Goal: Information Seeking & Learning: Learn about a topic

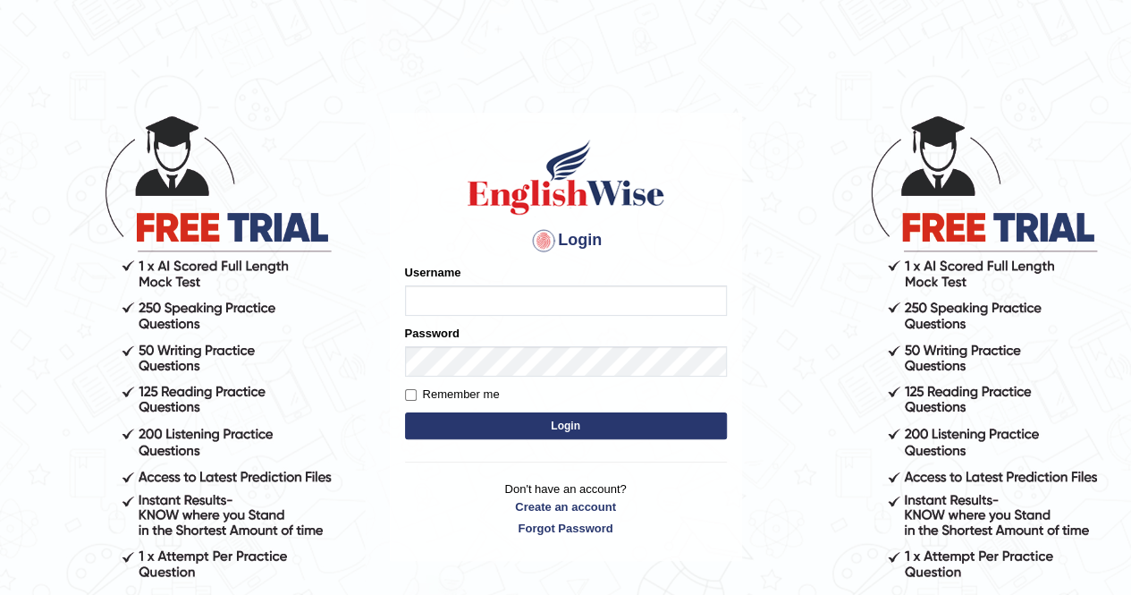
drag, startPoint x: 0, startPoint y: 0, endPoint x: 481, endPoint y: 302, distance: 568.1
click at [481, 302] on input "Username" at bounding box center [566, 300] width 322 height 30
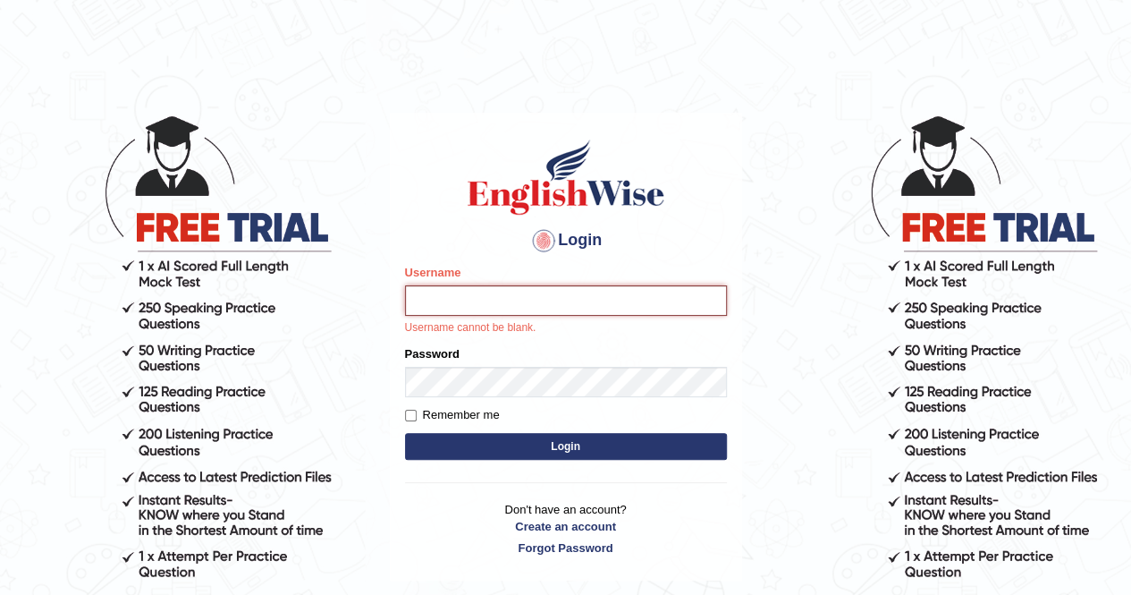
type input "mustafaD"
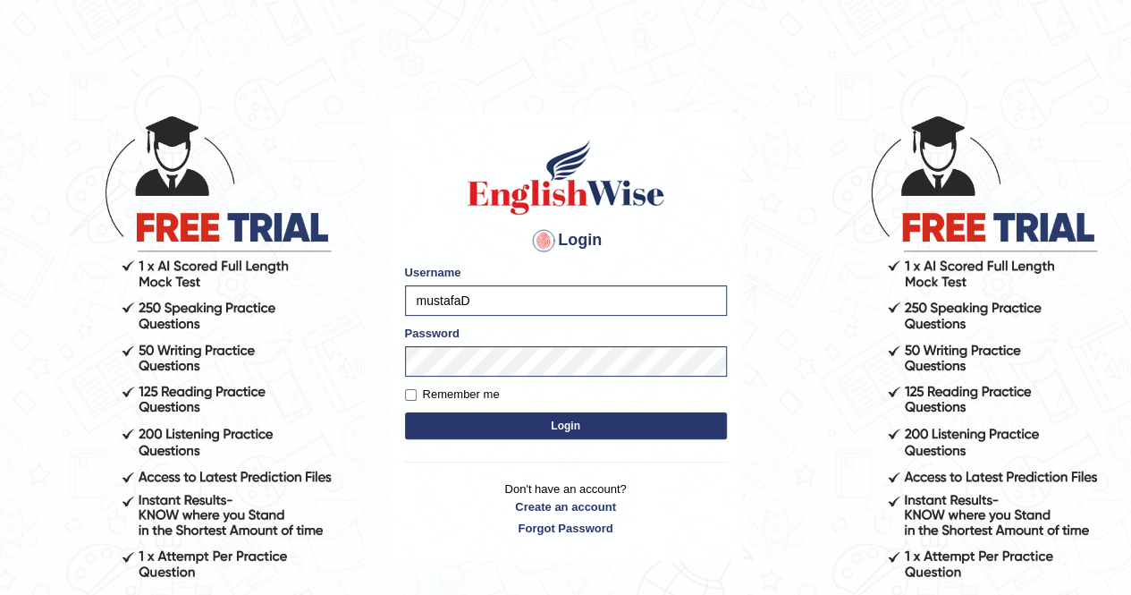
click at [538, 426] on button "Login" at bounding box center [566, 425] width 322 height 27
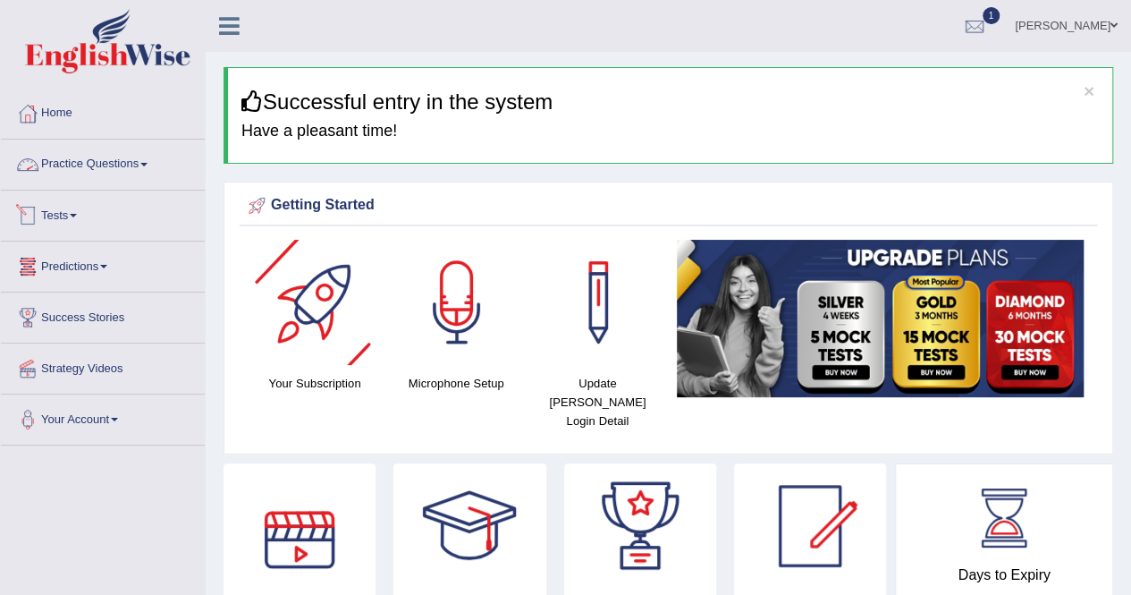
click at [80, 219] on link "Tests" at bounding box center [103, 212] width 204 height 45
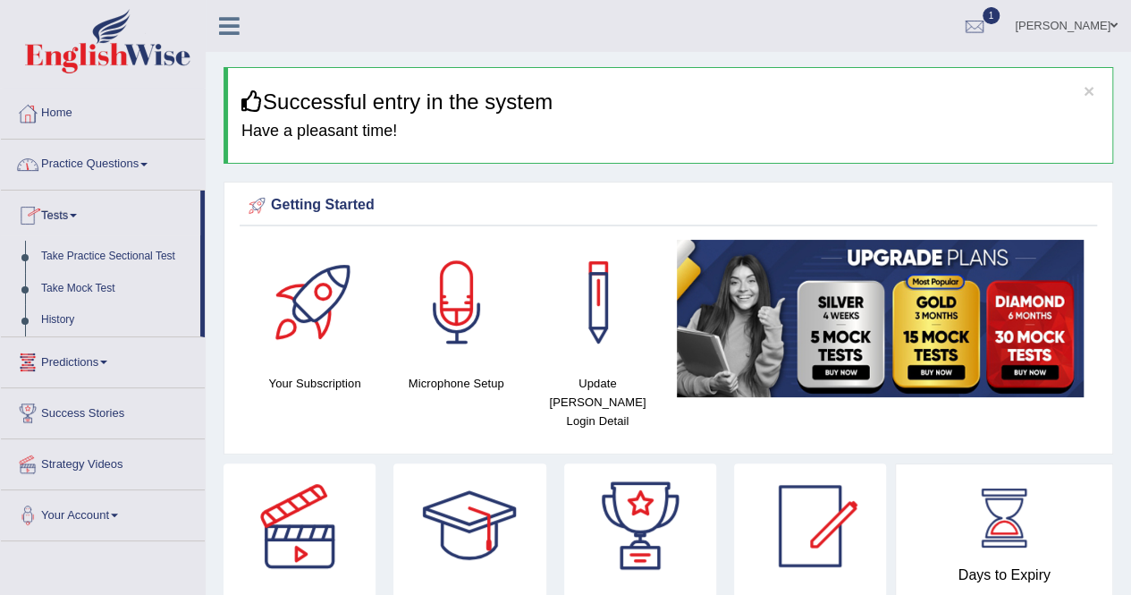
click at [89, 328] on link "History" at bounding box center [116, 320] width 167 height 32
click at [63, 317] on link "History" at bounding box center [116, 320] width 167 height 32
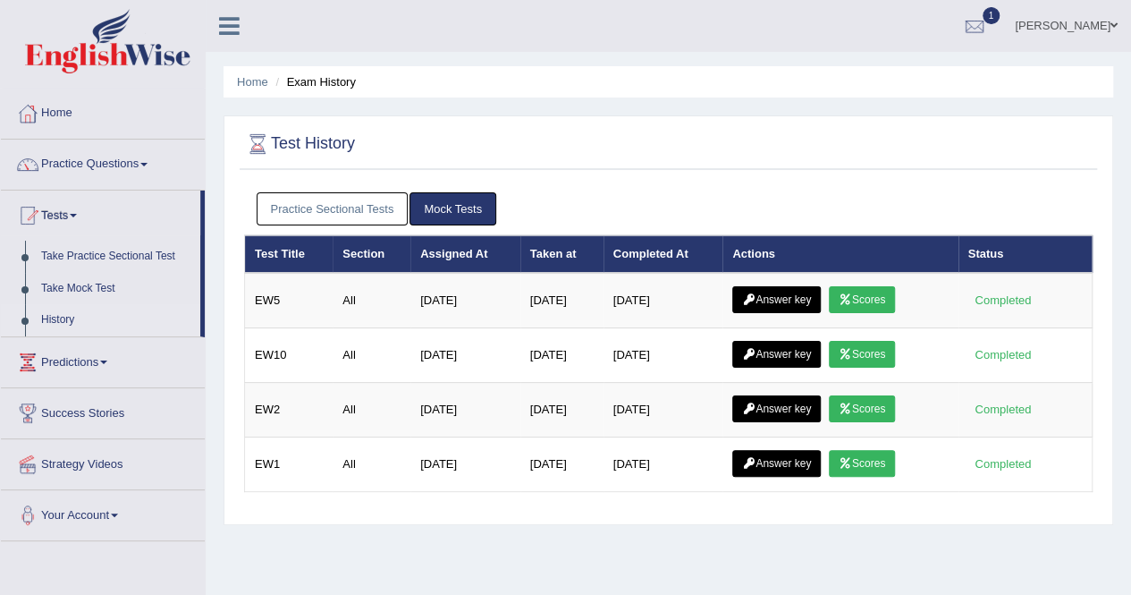
click at [876, 112] on div "Home Exam History Test History Practice Sectional Tests Mock Tests Test Title S…" at bounding box center [668, 447] width 925 height 894
click at [298, 215] on link "Practice Sectional Tests" at bounding box center [333, 208] width 152 height 33
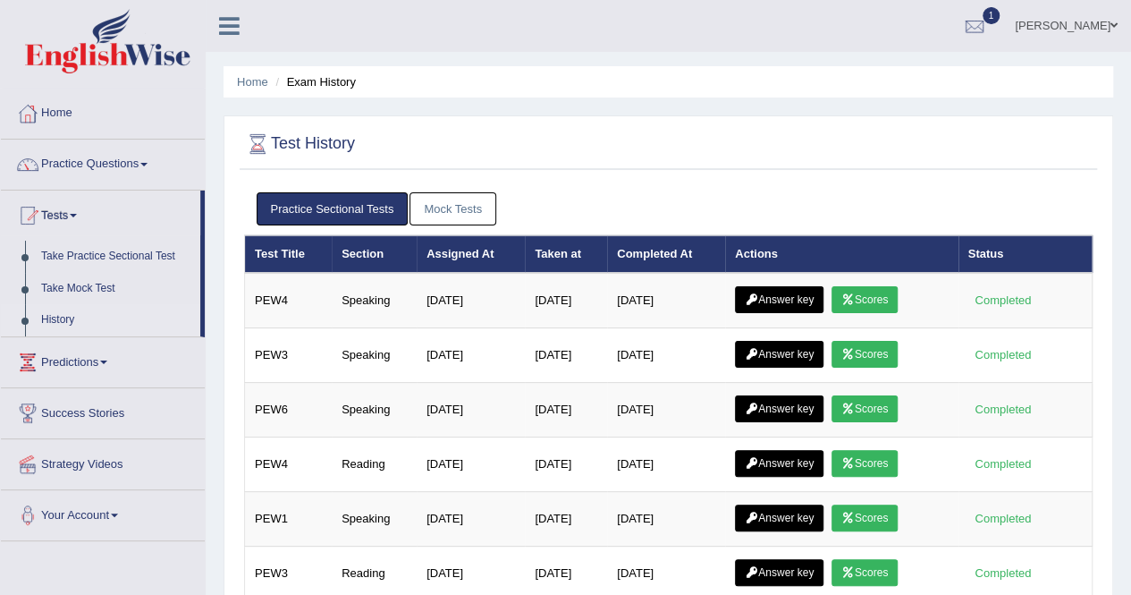
click at [849, 301] on icon at bounding box center [847, 299] width 13 height 11
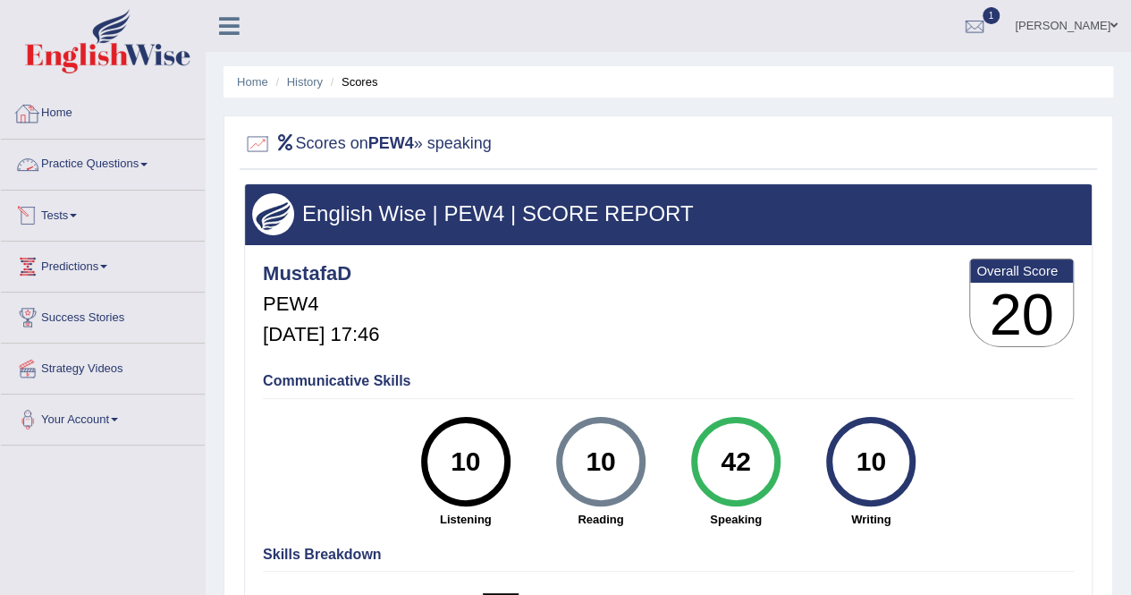
click at [31, 103] on div at bounding box center [27, 113] width 27 height 27
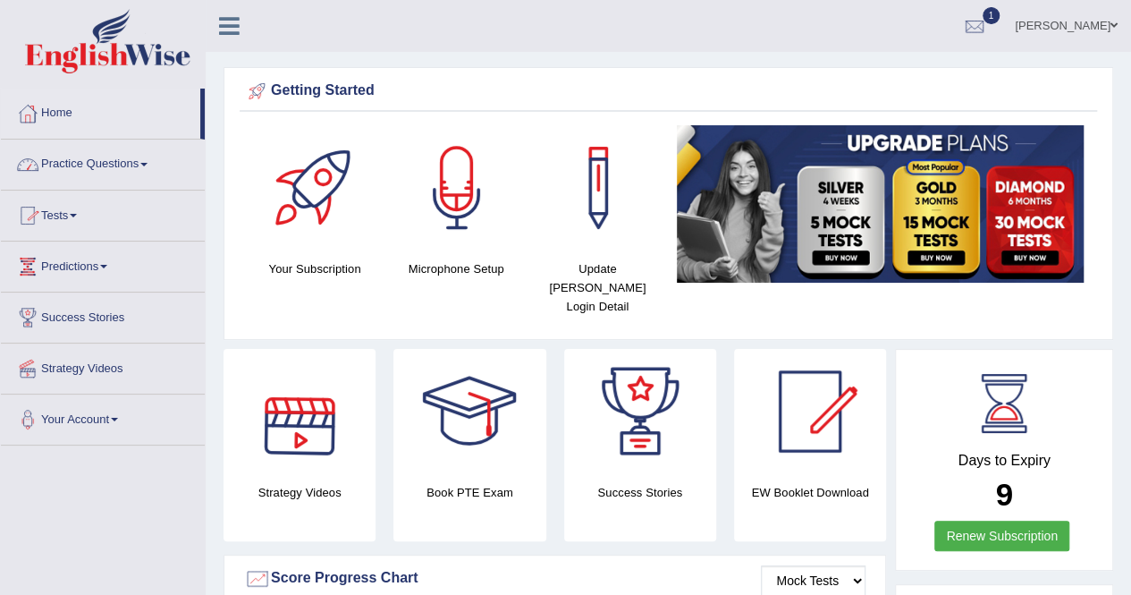
click at [91, 165] on link "Practice Questions" at bounding box center [103, 161] width 204 height 45
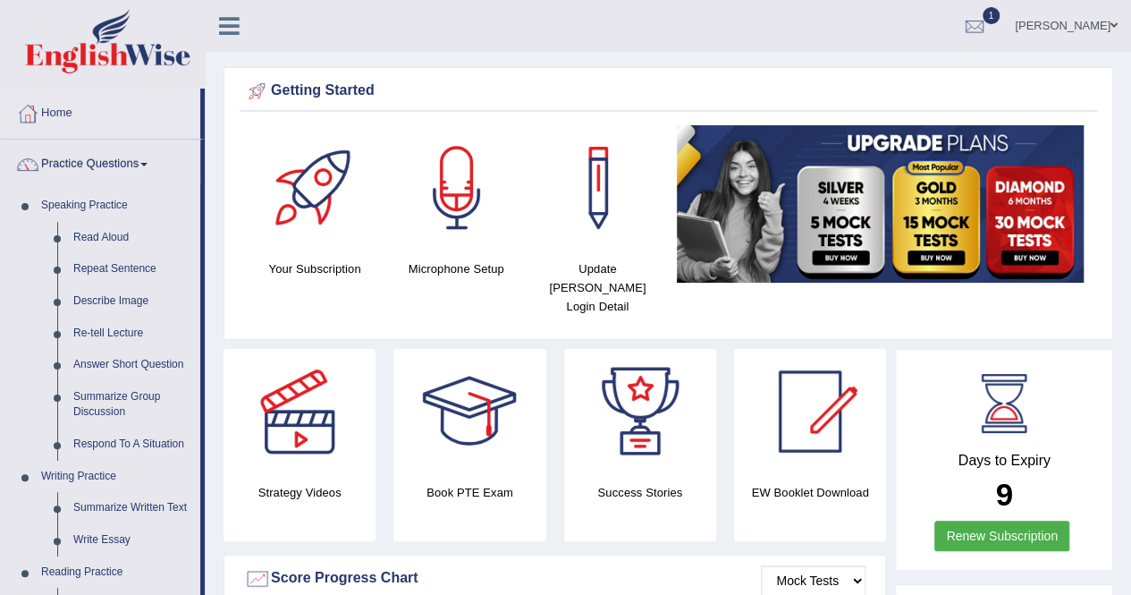
click at [139, 296] on link "Describe Image" at bounding box center [132, 301] width 135 height 32
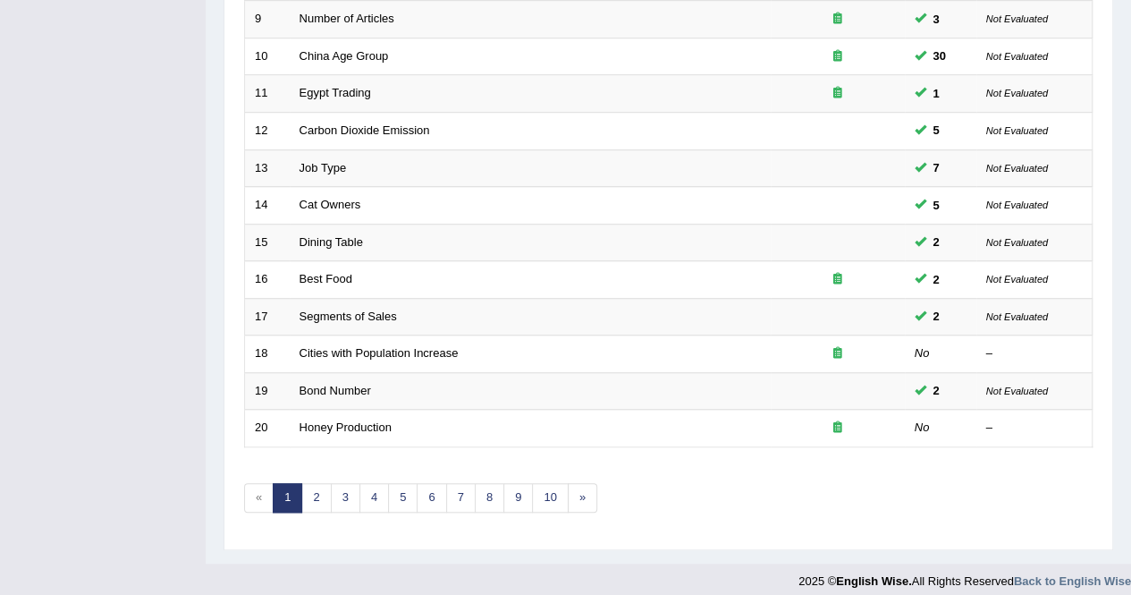
scroll to position [580, 0]
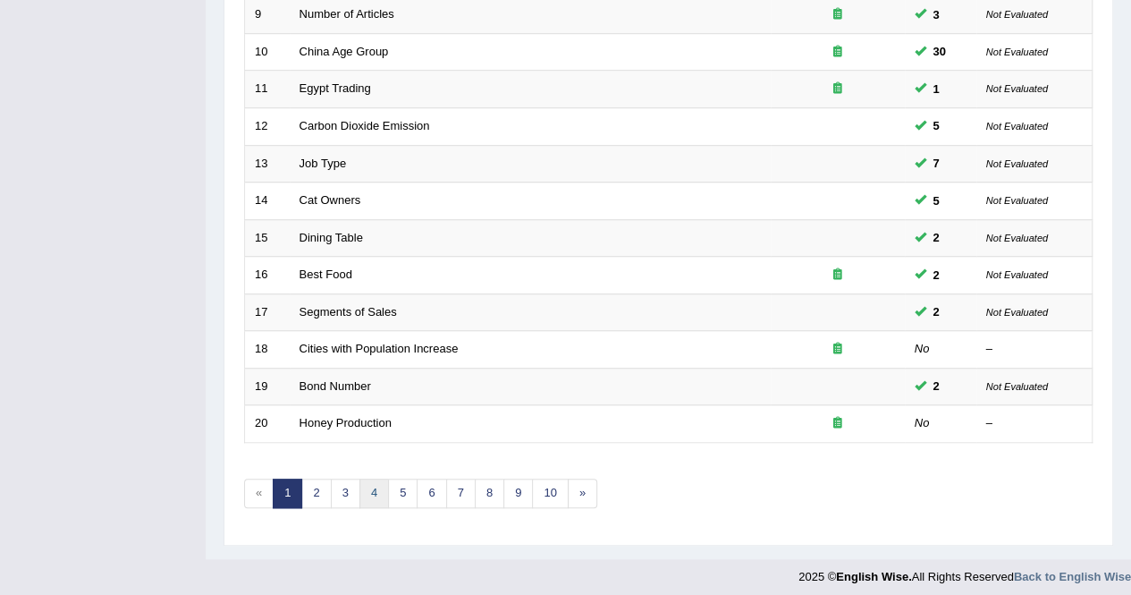
click at [375, 494] on link "4" at bounding box center [374, 493] width 30 height 30
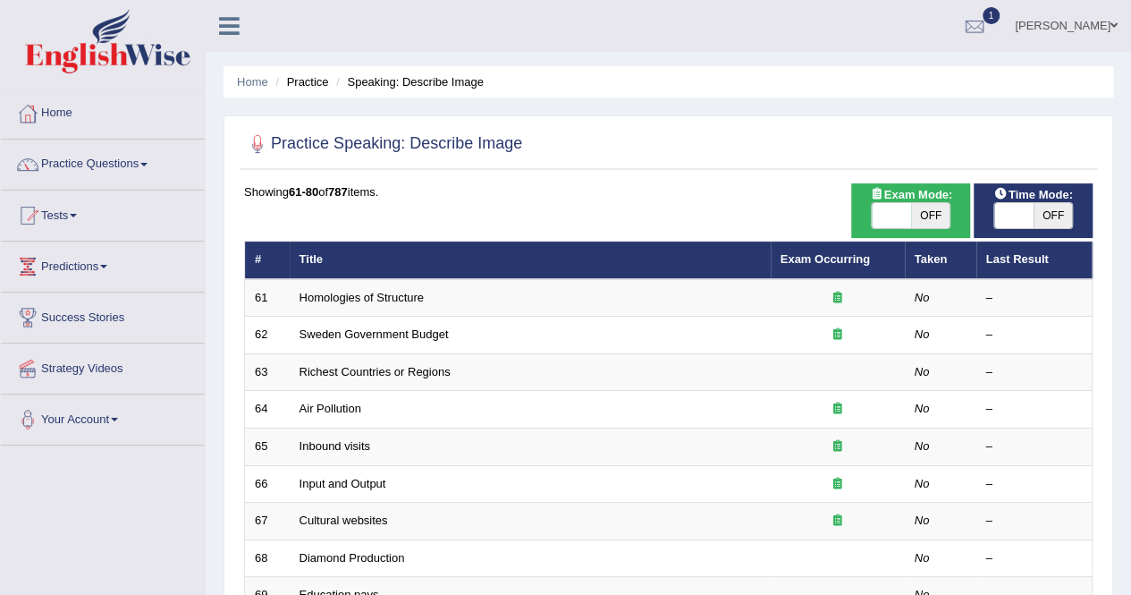
click at [375, 300] on link "Homologies of Structure" at bounding box center [362, 297] width 124 height 13
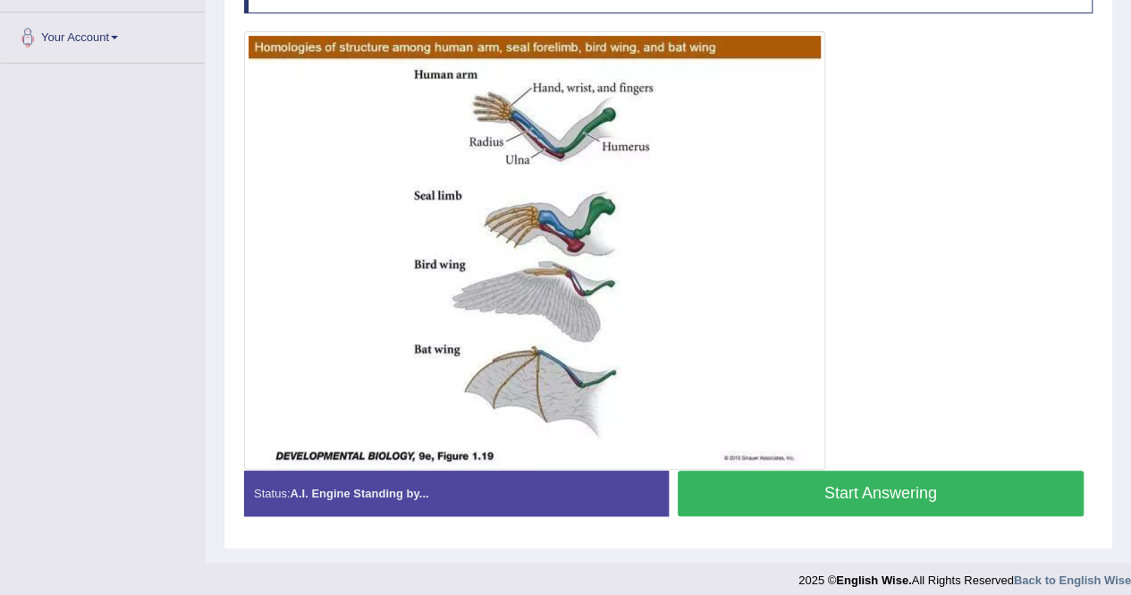
scroll to position [390, 0]
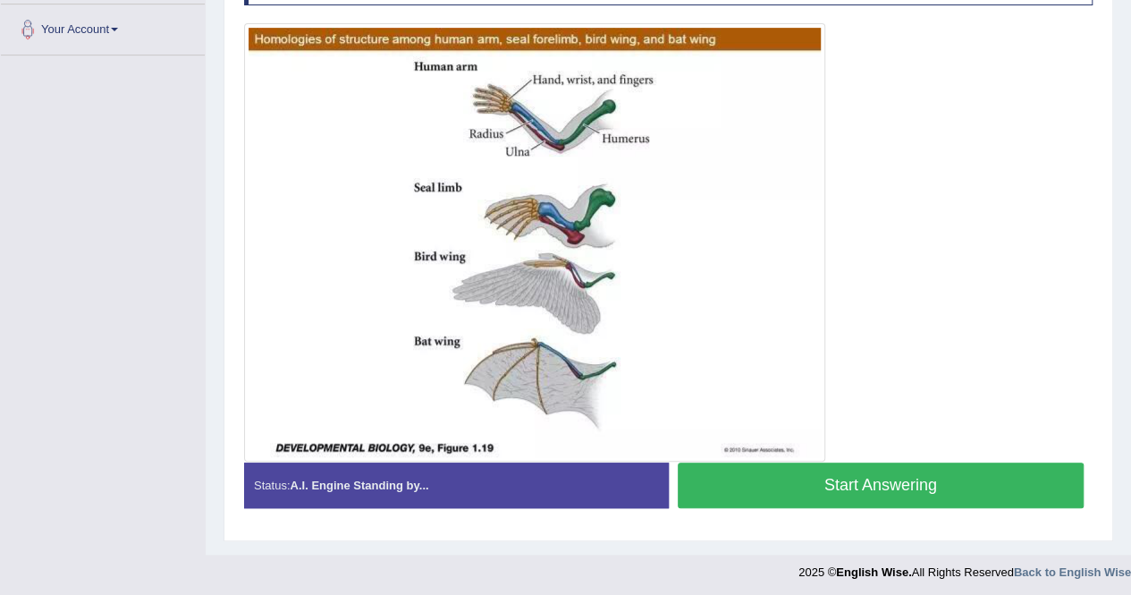
click at [760, 477] on button "Start Answering" at bounding box center [881, 485] width 407 height 46
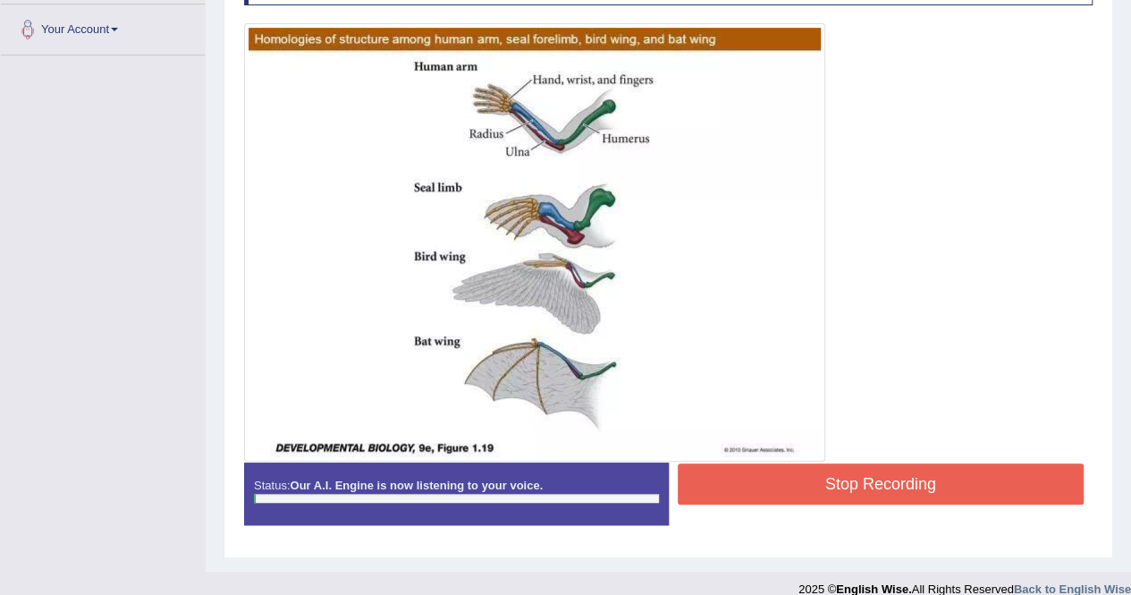
click at [760, 477] on button "Stop Recording" at bounding box center [881, 483] width 407 height 41
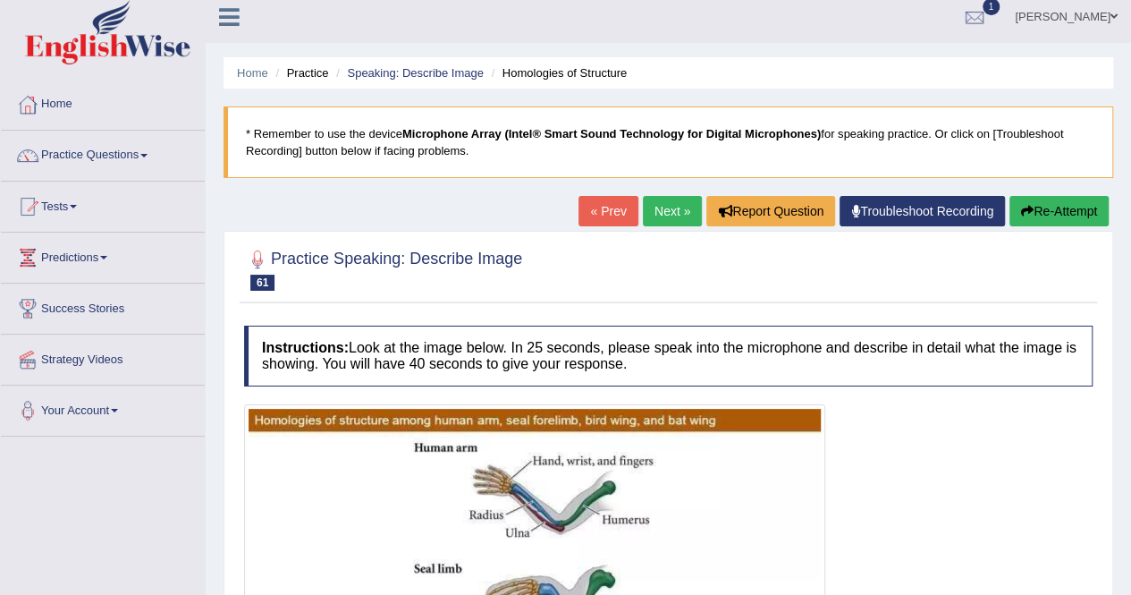
scroll to position [0, 0]
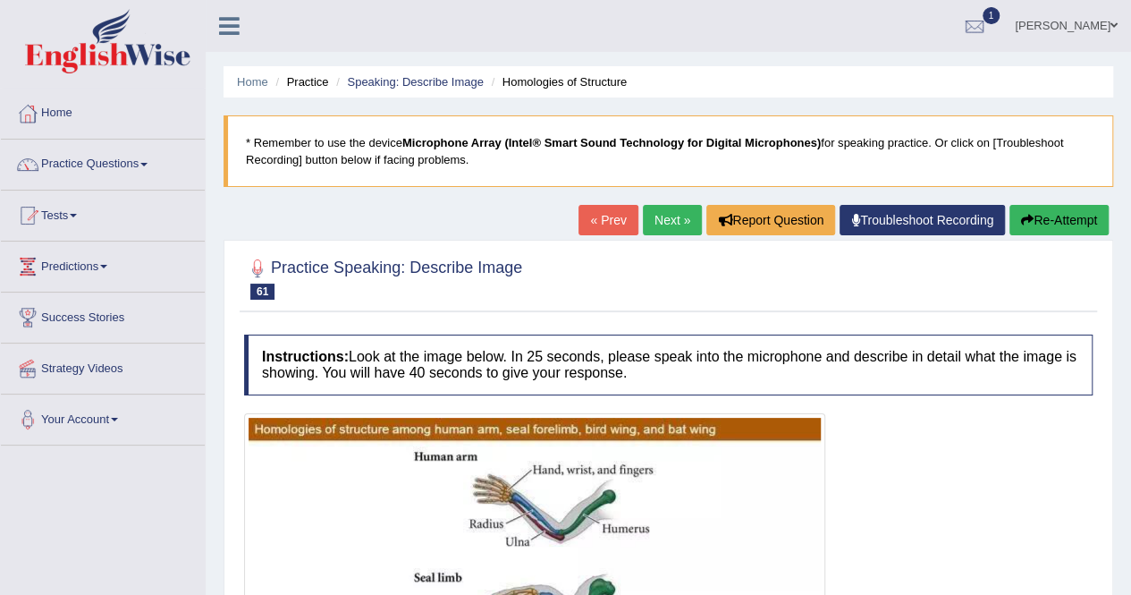
click at [1077, 218] on button "Re-Attempt" at bounding box center [1059, 220] width 99 height 30
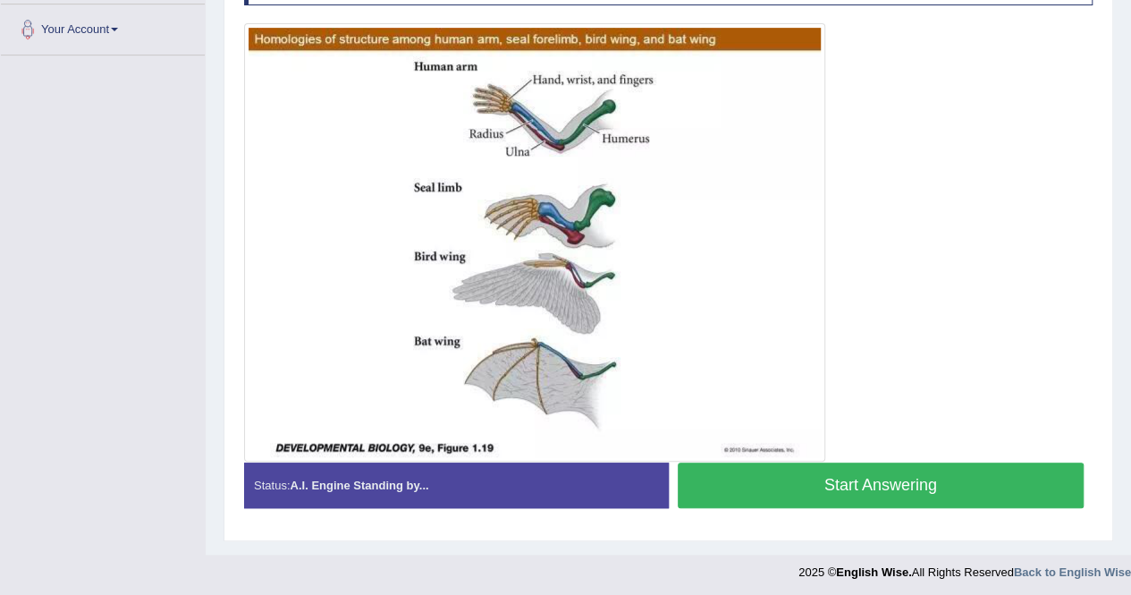
click at [946, 480] on button "Start Answering" at bounding box center [881, 485] width 407 height 46
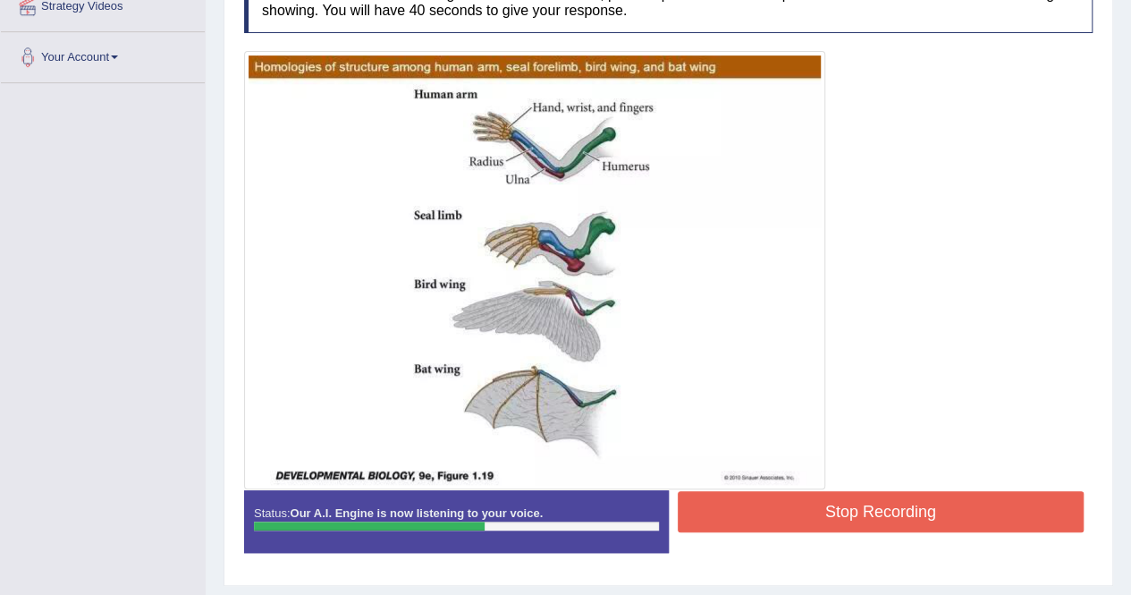
scroll to position [390, 0]
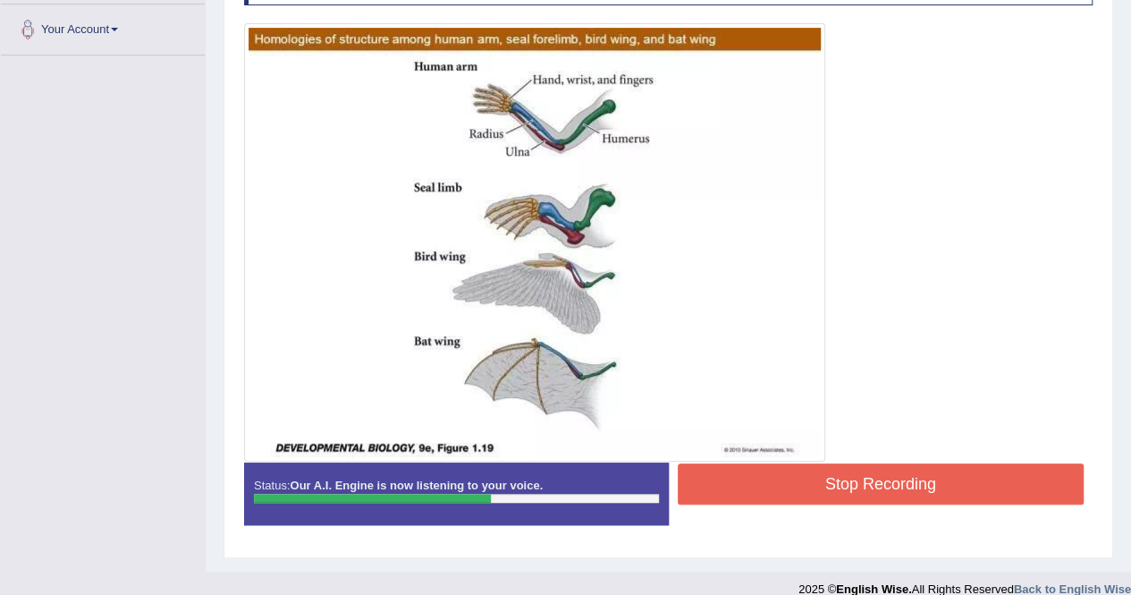
click at [770, 481] on button "Stop Recording" at bounding box center [881, 483] width 407 height 41
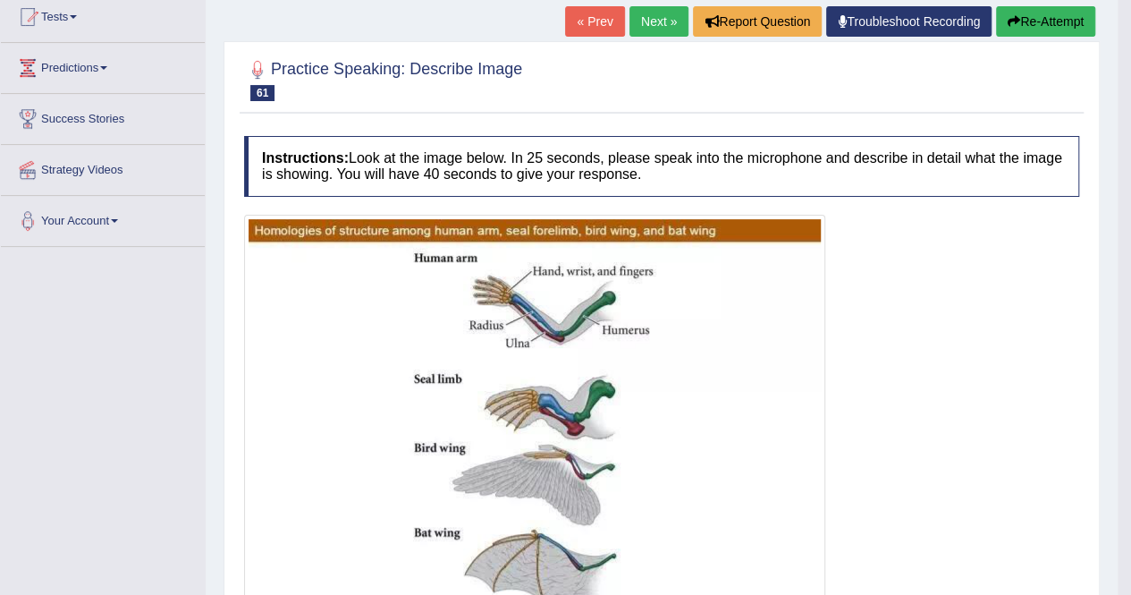
scroll to position [122, 0]
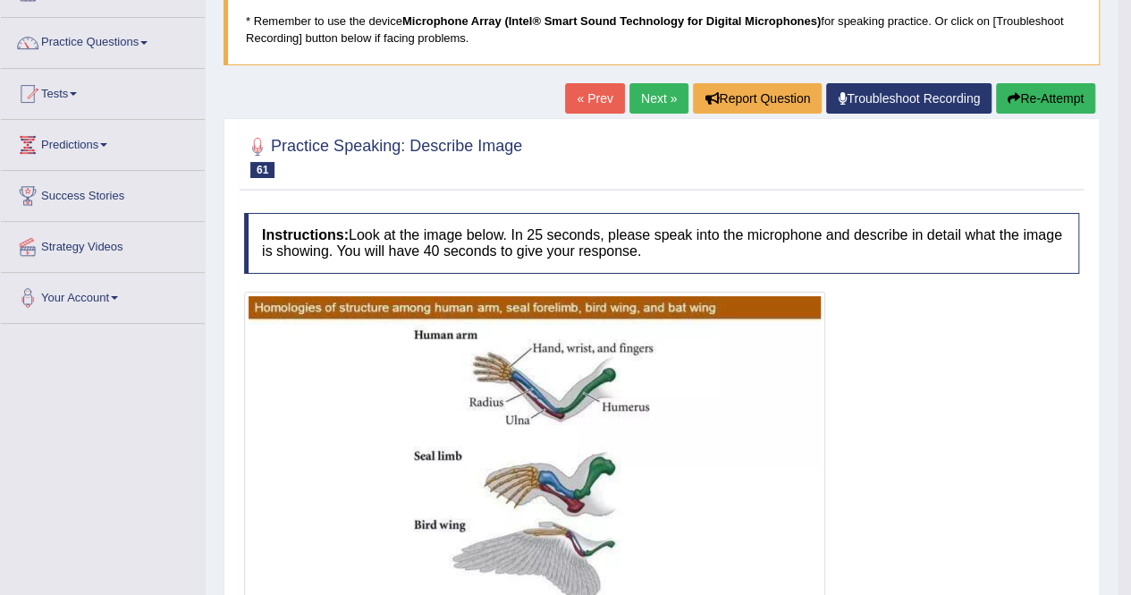
click at [1047, 98] on button "Re-Attempt" at bounding box center [1045, 98] width 99 height 30
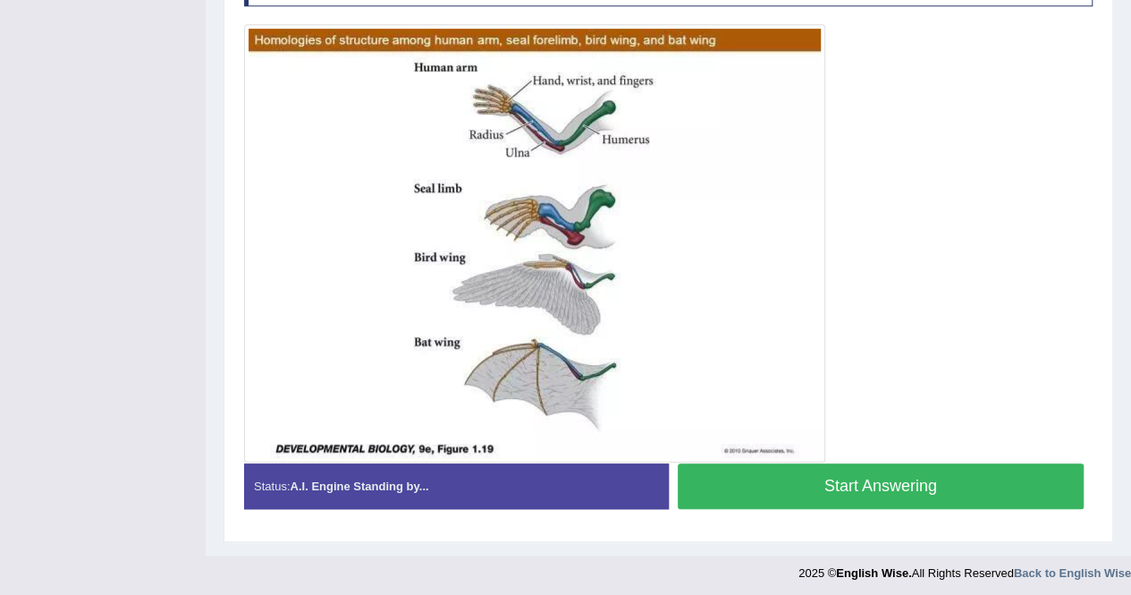
click at [837, 478] on button "Start Answering" at bounding box center [881, 486] width 407 height 46
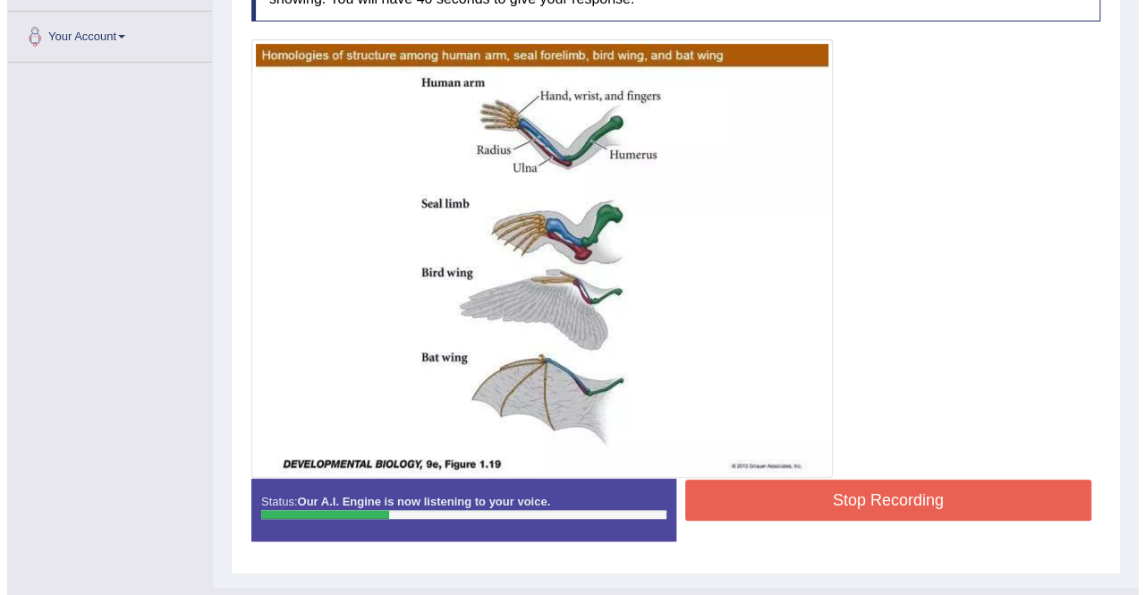
scroll to position [399, 0]
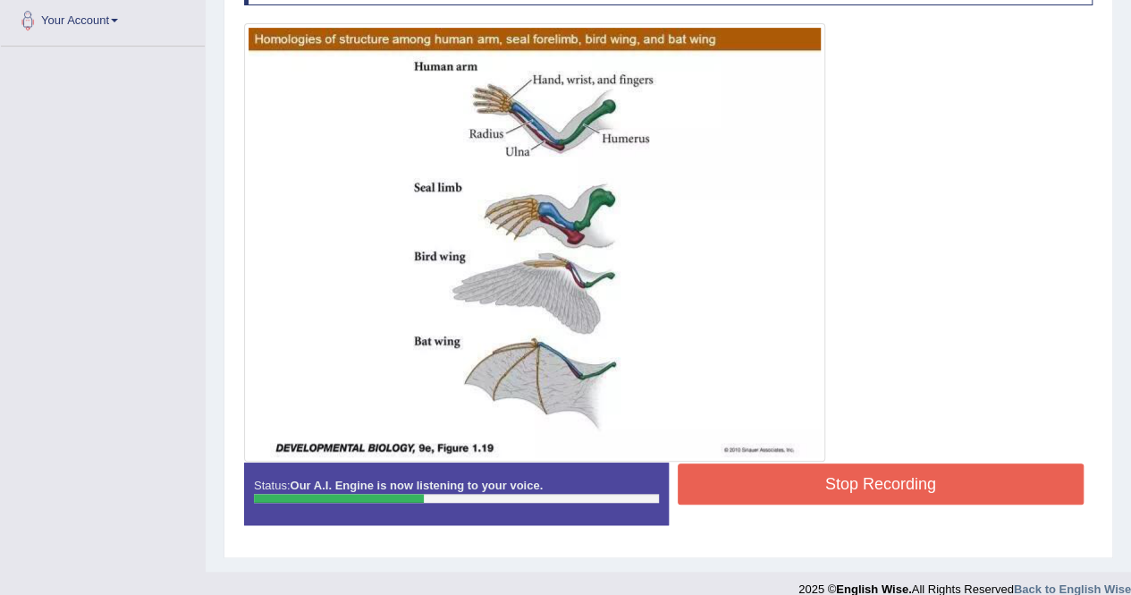
click at [737, 464] on button "Stop Recording" at bounding box center [881, 483] width 407 height 41
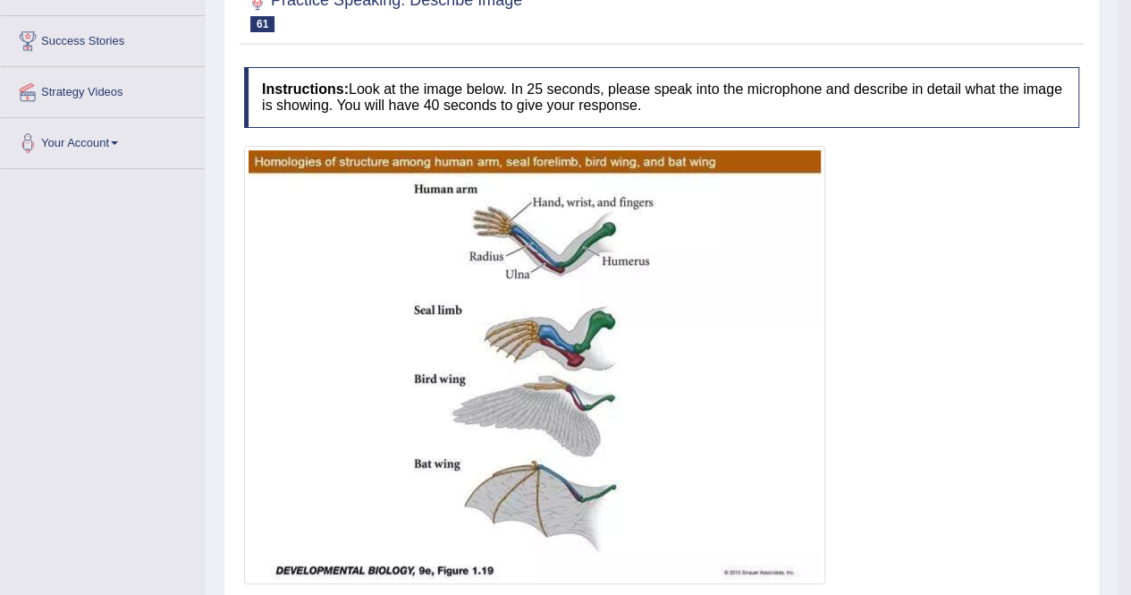
scroll to position [75, 0]
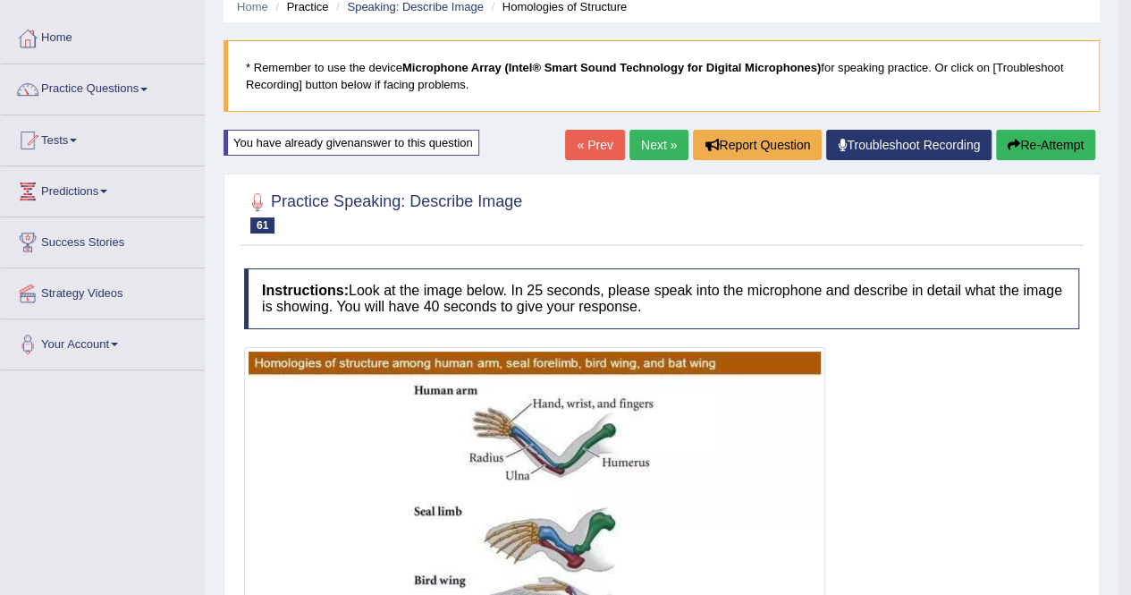
click at [641, 140] on link "Next »" at bounding box center [658, 145] width 59 height 30
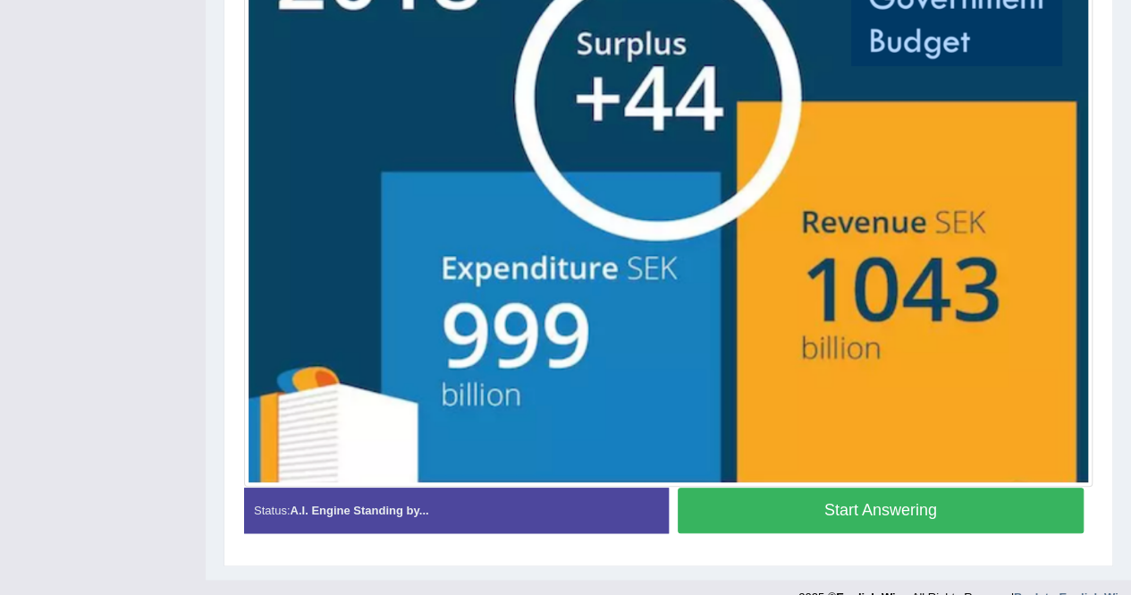
scroll to position [537, 0]
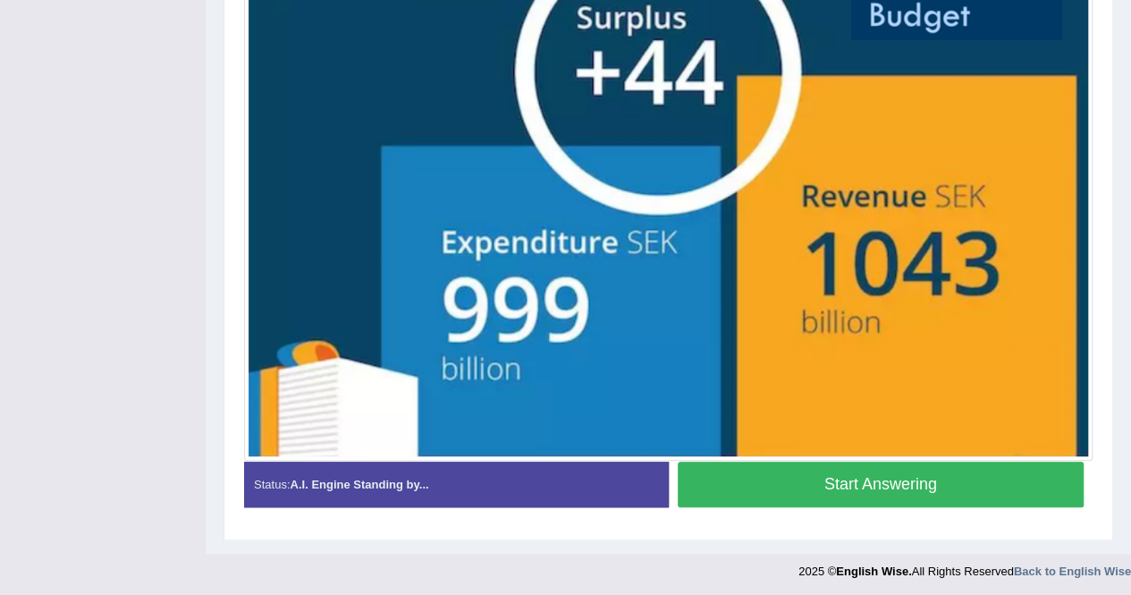
click at [900, 489] on button "Start Answering" at bounding box center [881, 484] width 407 height 46
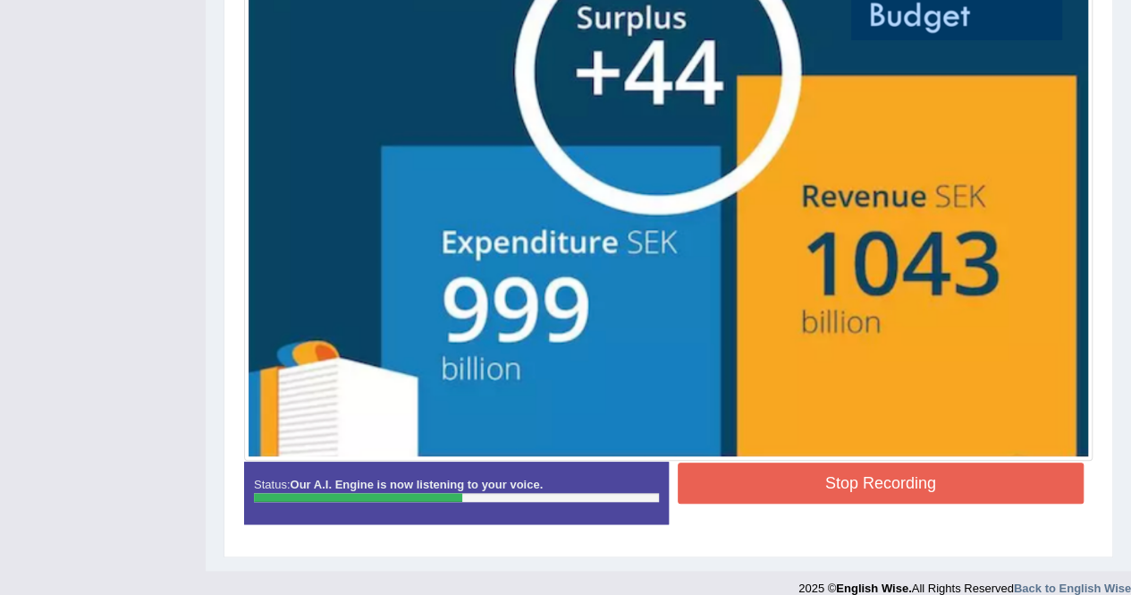
click at [824, 489] on button "Stop Recording" at bounding box center [881, 482] width 407 height 41
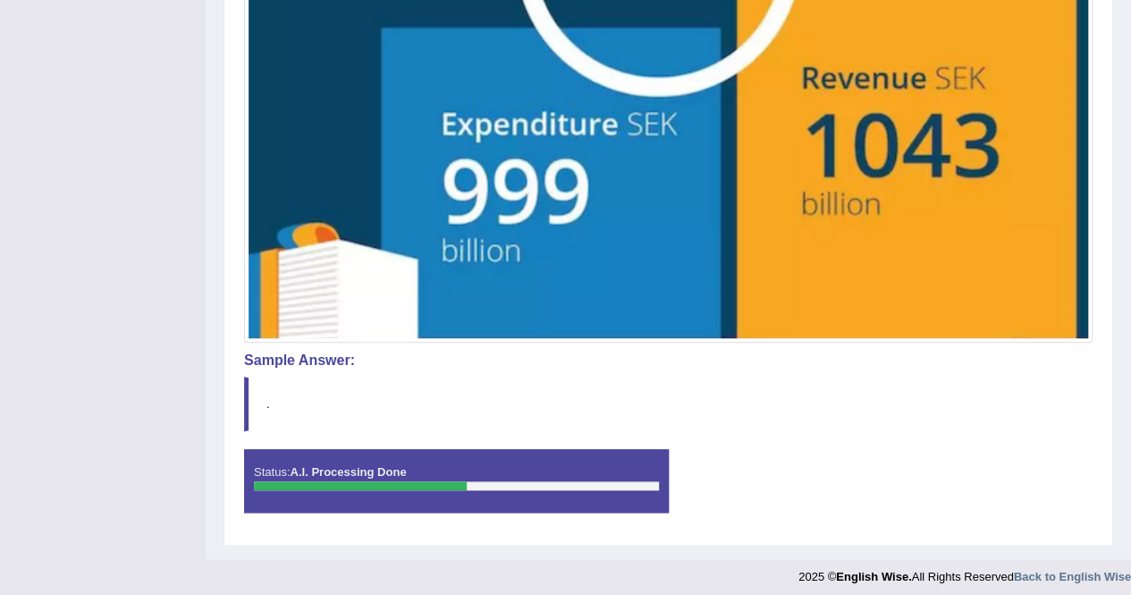
scroll to position [659, 0]
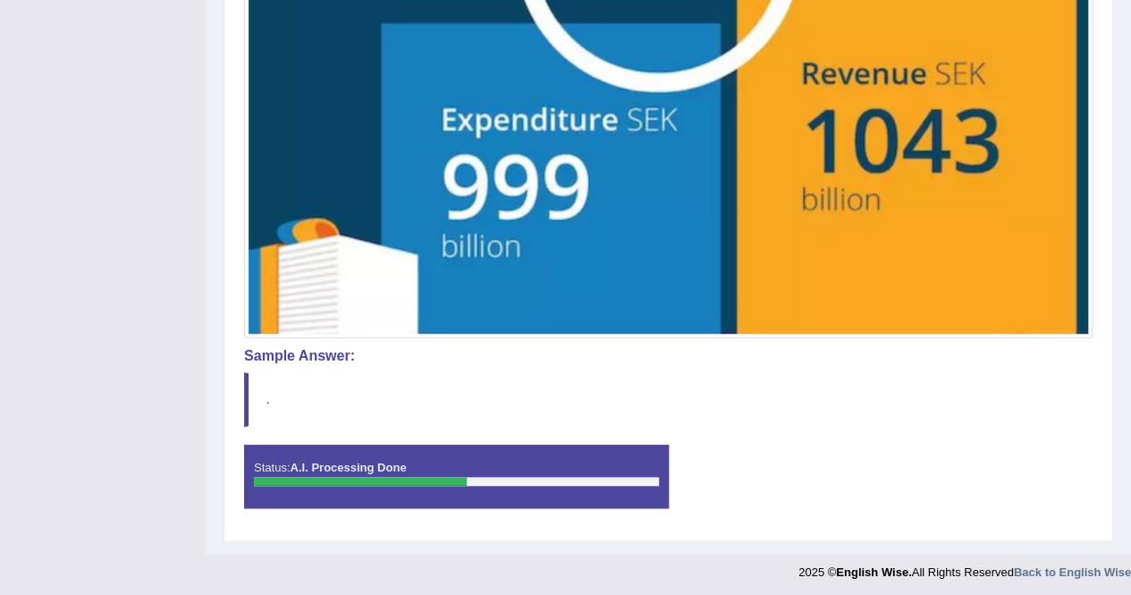
click at [764, 459] on div "Status: A.I. Processing Done Start Answering Stop Recording" at bounding box center [668, 484] width 849 height 80
click at [763, 414] on blockquote "." at bounding box center [668, 399] width 849 height 55
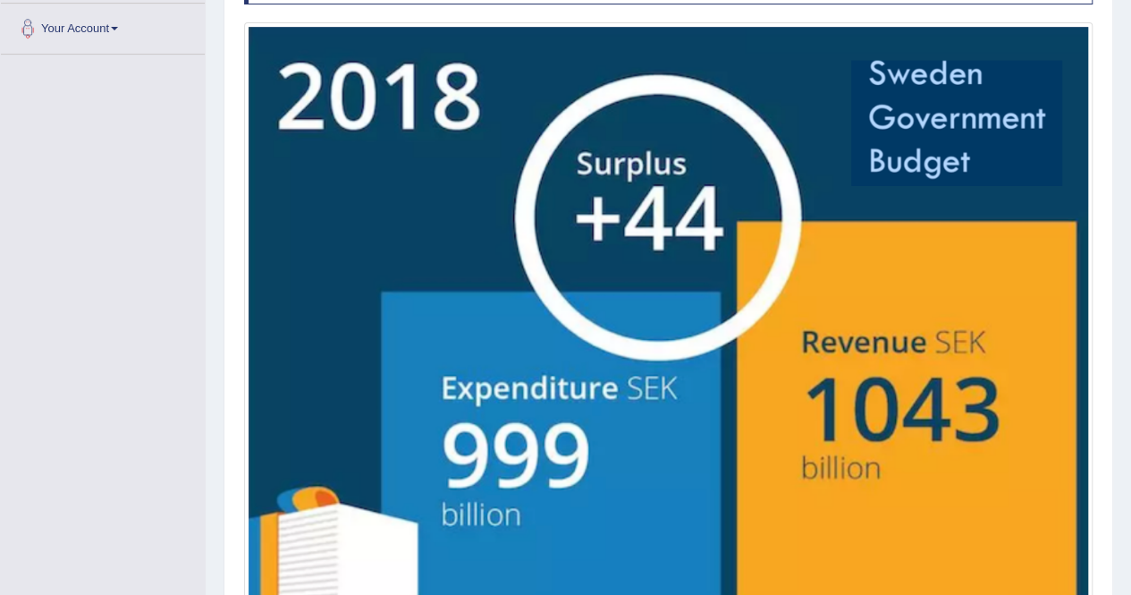
scroll to position [33, 0]
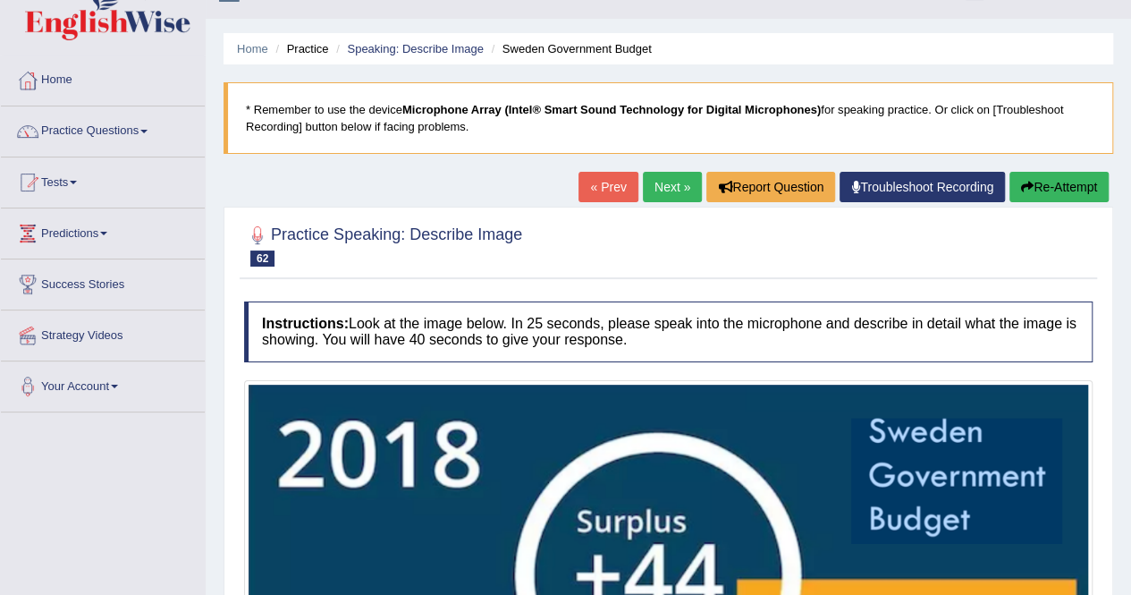
click at [1039, 184] on button "Re-Attempt" at bounding box center [1059, 187] width 99 height 30
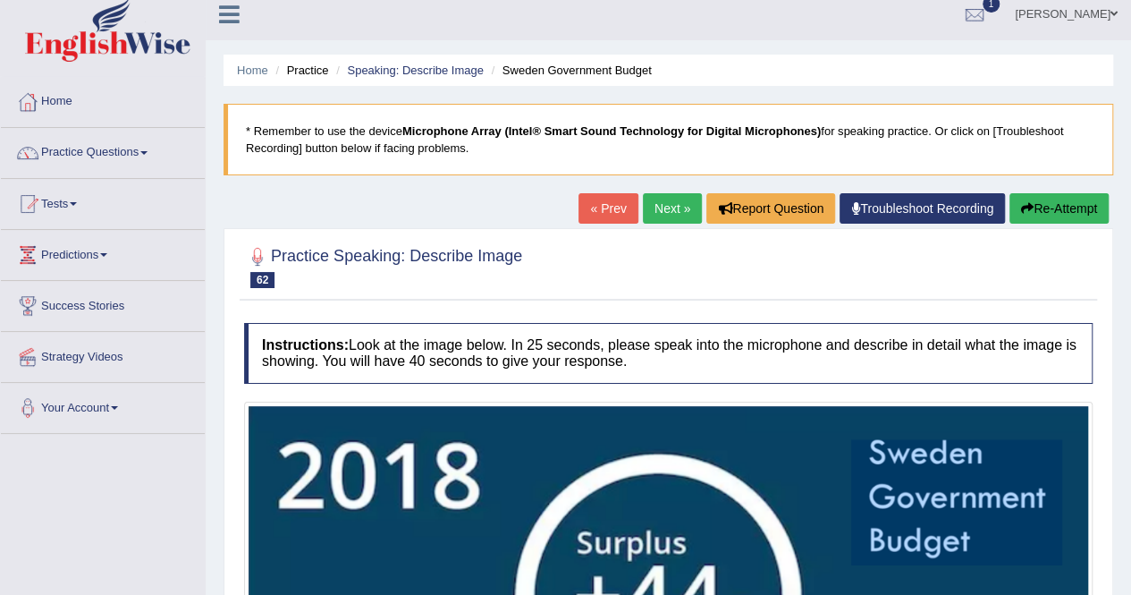
scroll to position [0, 0]
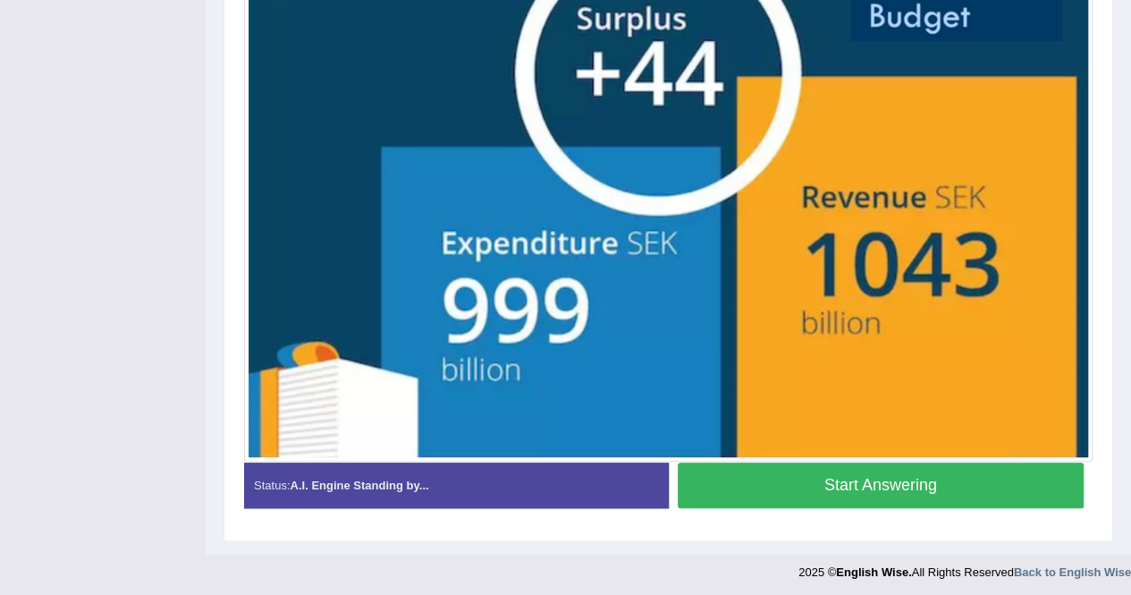
click at [849, 482] on button "Start Answering" at bounding box center [881, 485] width 407 height 46
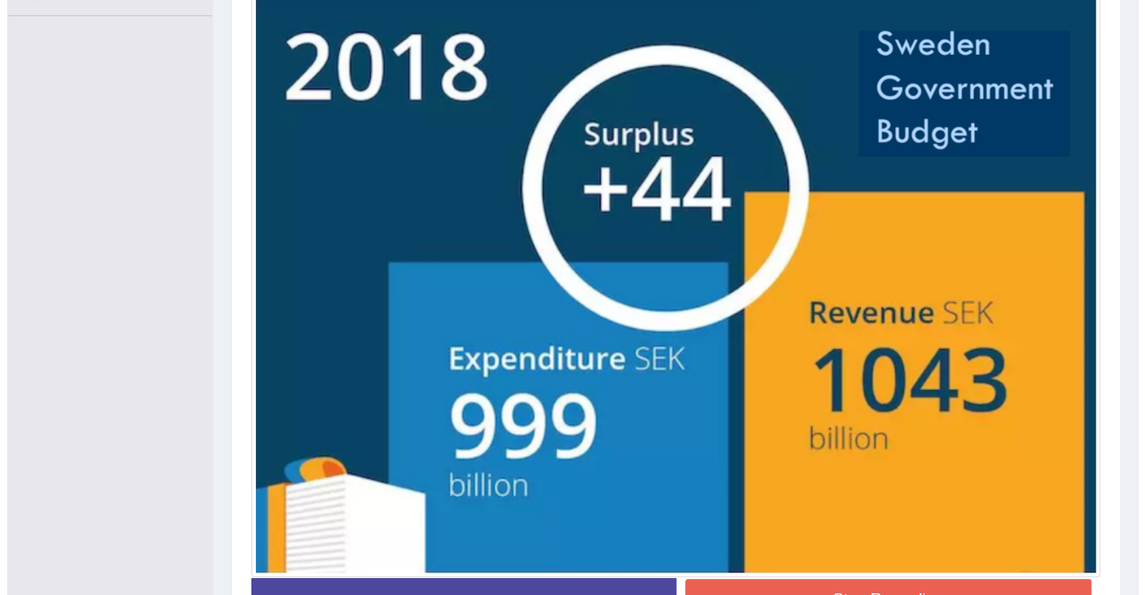
scroll to position [456, 0]
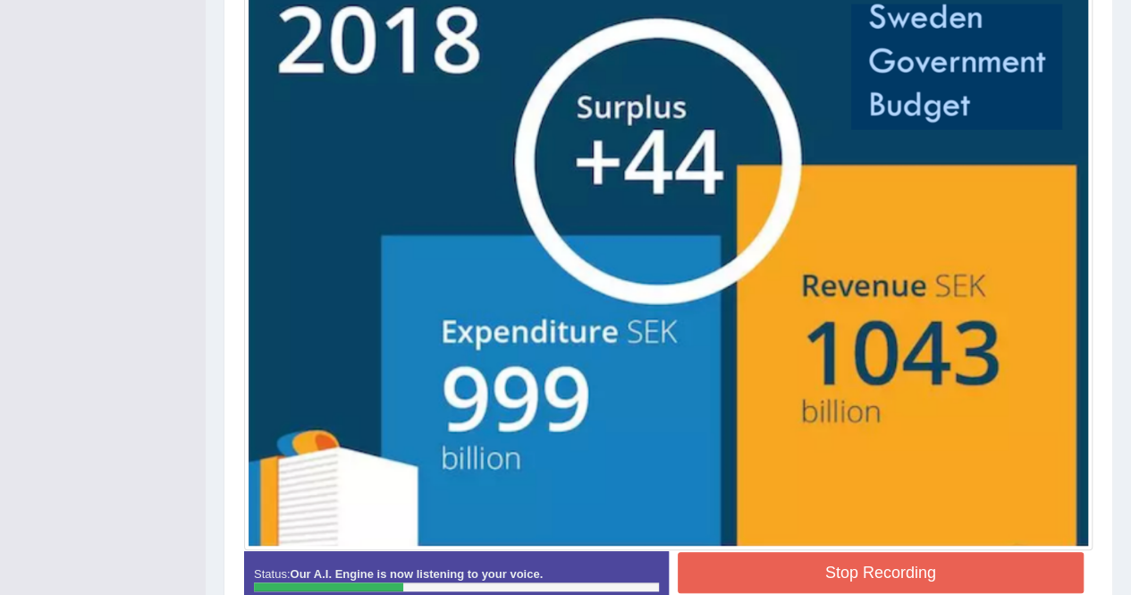
click at [859, 557] on button "Stop Recording" at bounding box center [881, 572] width 407 height 41
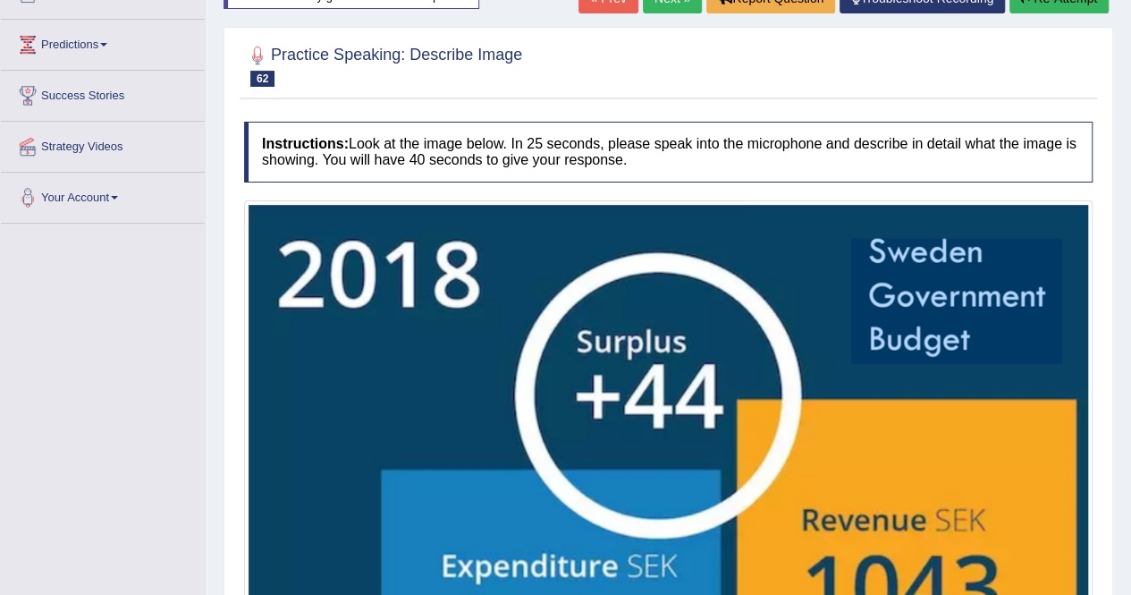
scroll to position [0, 0]
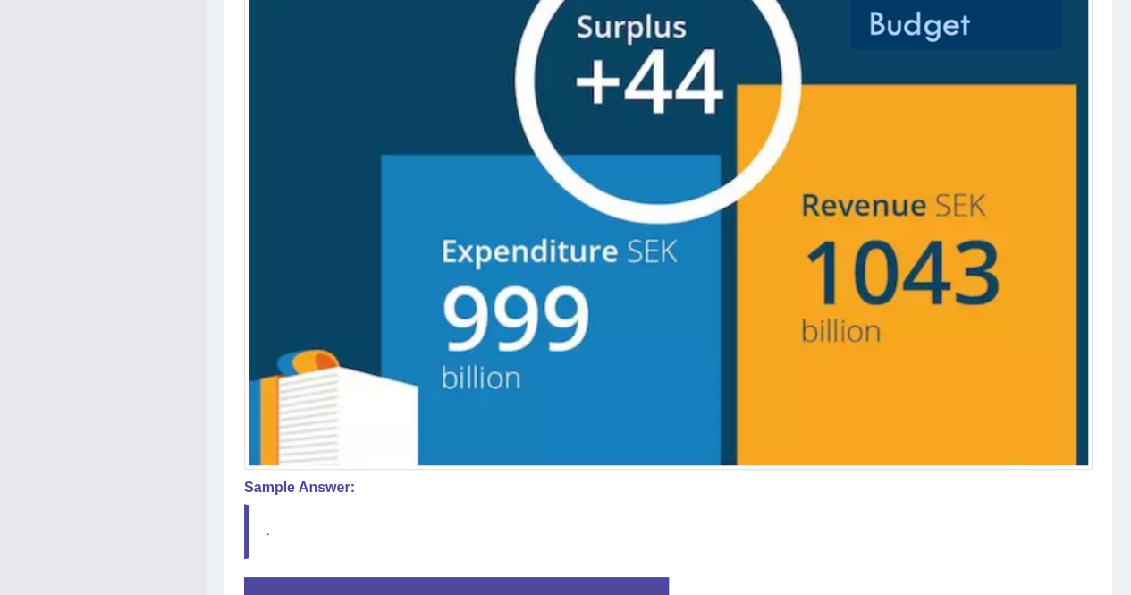
click at [734, 571] on div "Instructions: Look at the image below. In 25 seconds, please speak into the mic…" at bounding box center [669, 230] width 858 height 864
click at [760, 512] on blockquote "." at bounding box center [668, 530] width 849 height 55
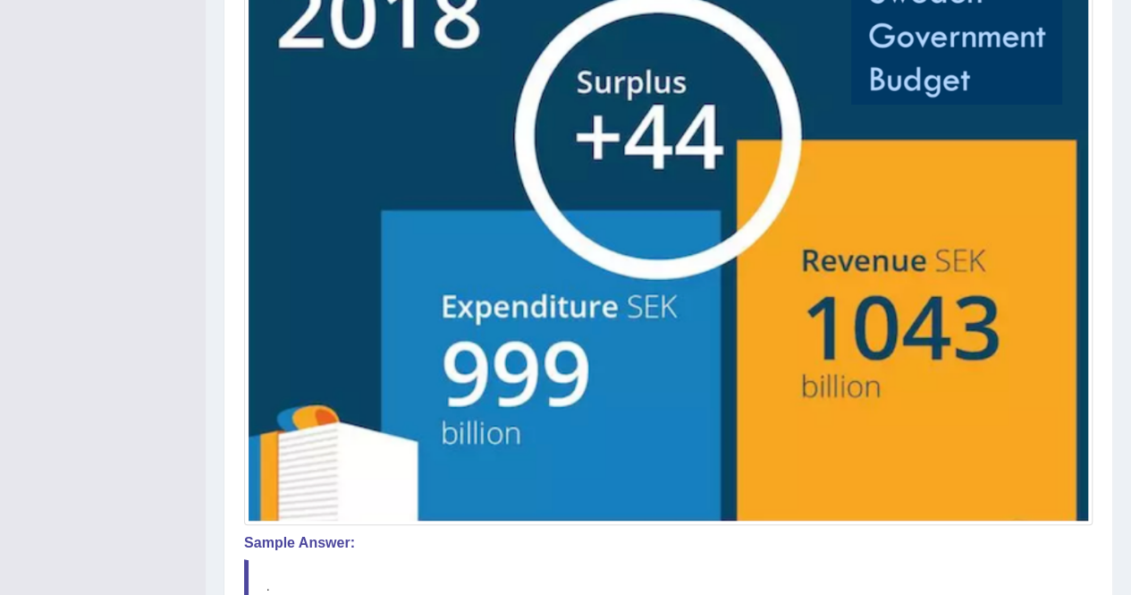
scroll to position [626, 0]
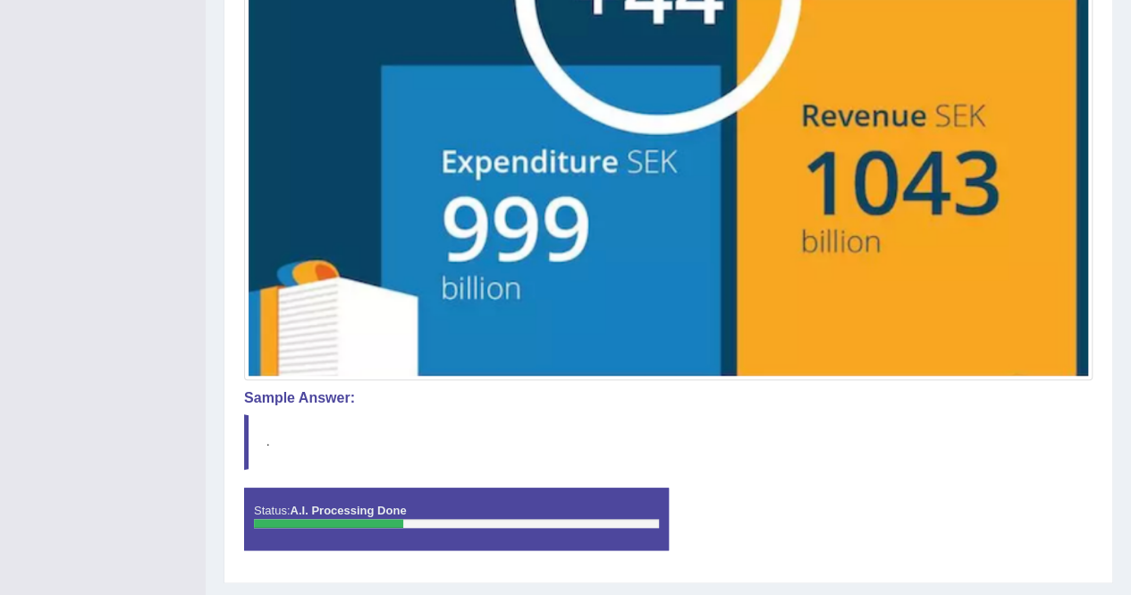
click at [279, 398] on h4 "Sample Answer:" at bounding box center [668, 398] width 849 height 16
drag, startPoint x: 268, startPoint y: 422, endPoint x: 270, endPoint y: 460, distance: 38.5
click at [268, 437] on blockquote "." at bounding box center [668, 441] width 849 height 55
click at [270, 460] on blockquote "." at bounding box center [668, 441] width 849 height 55
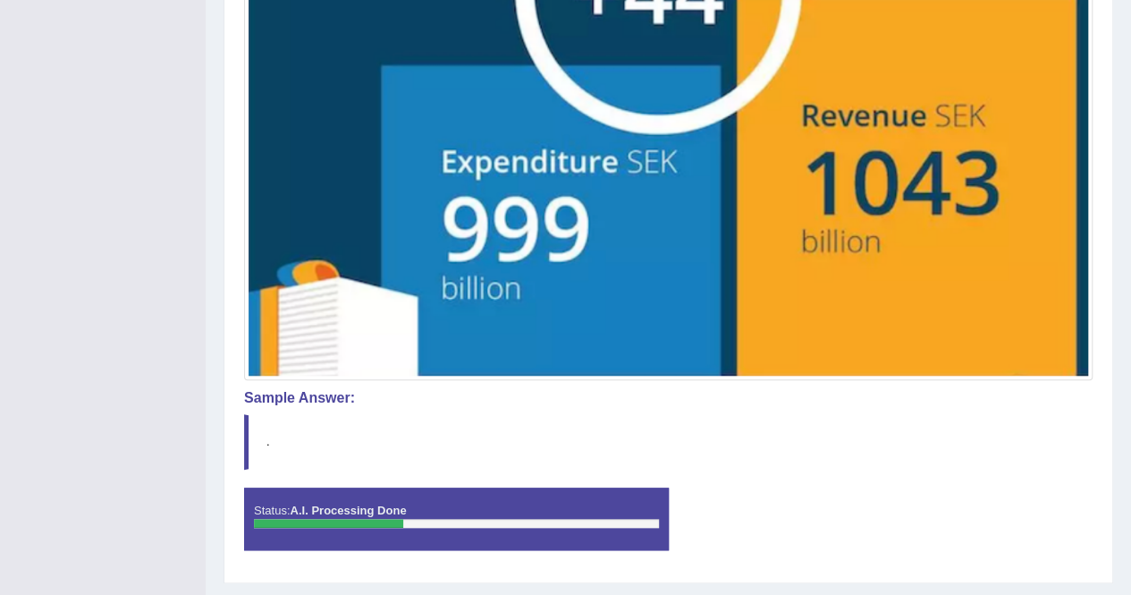
drag, startPoint x: 283, startPoint y: 473, endPoint x: 311, endPoint y: 502, distance: 40.5
click at [290, 485] on div "Instructions: Look at the image below. In 25 seconds, please speak into the mic…" at bounding box center [669, 140] width 858 height 864
click at [331, 507] on strong "A.I. Processing Done" at bounding box center [348, 509] width 116 height 13
click at [340, 509] on strong "A.I. Processing Done" at bounding box center [348, 509] width 116 height 13
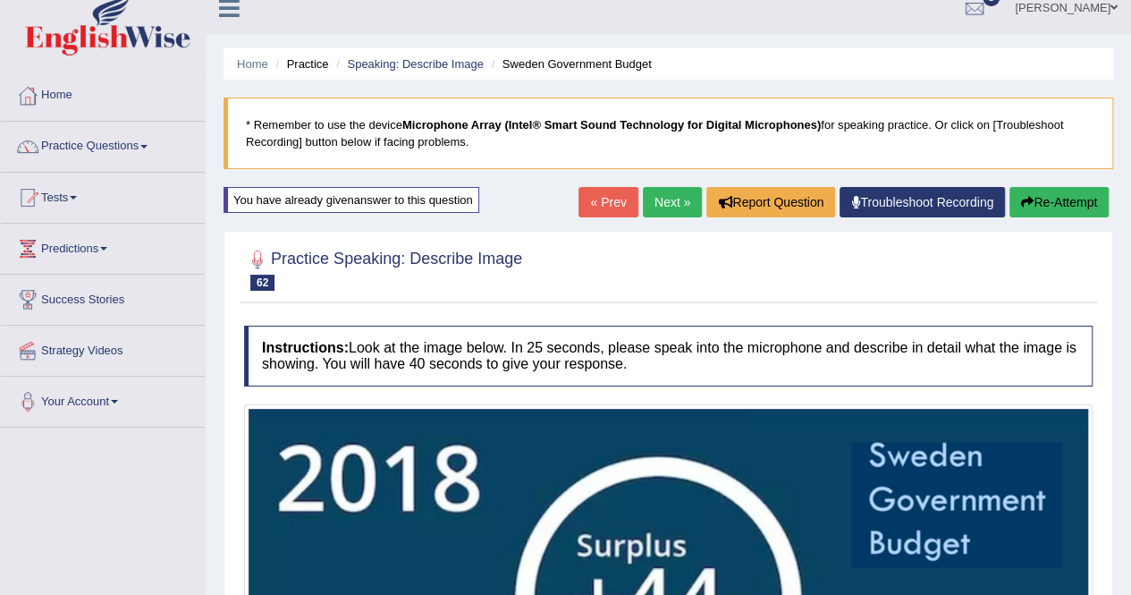
scroll to position [0, 0]
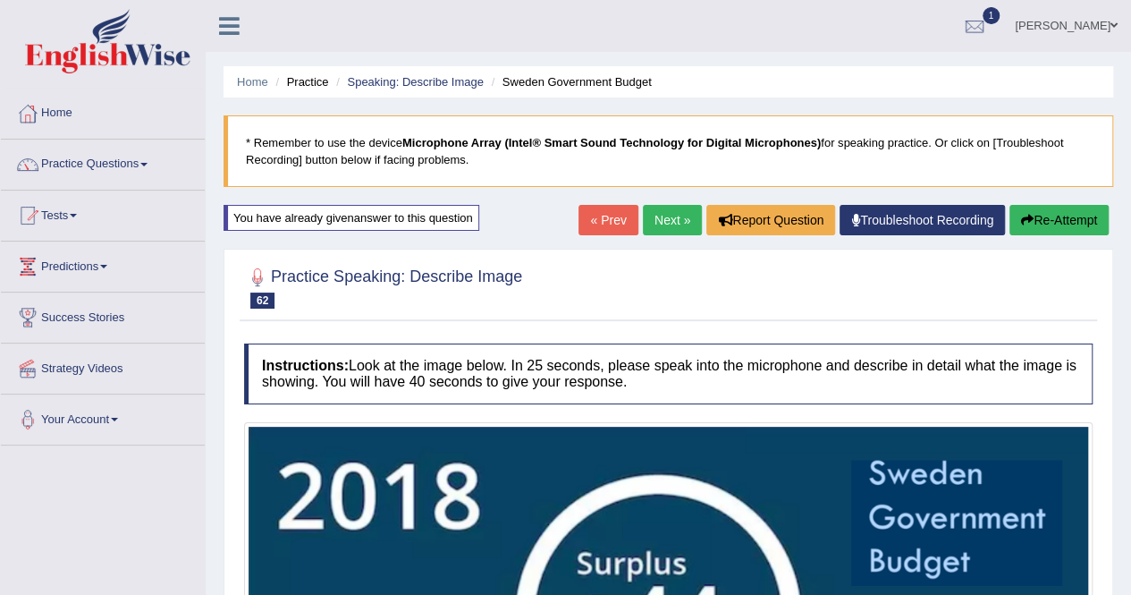
click at [426, 210] on div "You have already given answer to this question" at bounding box center [352, 218] width 256 height 26
click at [428, 219] on div "You have already given answer to this question" at bounding box center [352, 218] width 256 height 26
click at [663, 208] on link "Next »" at bounding box center [672, 220] width 59 height 30
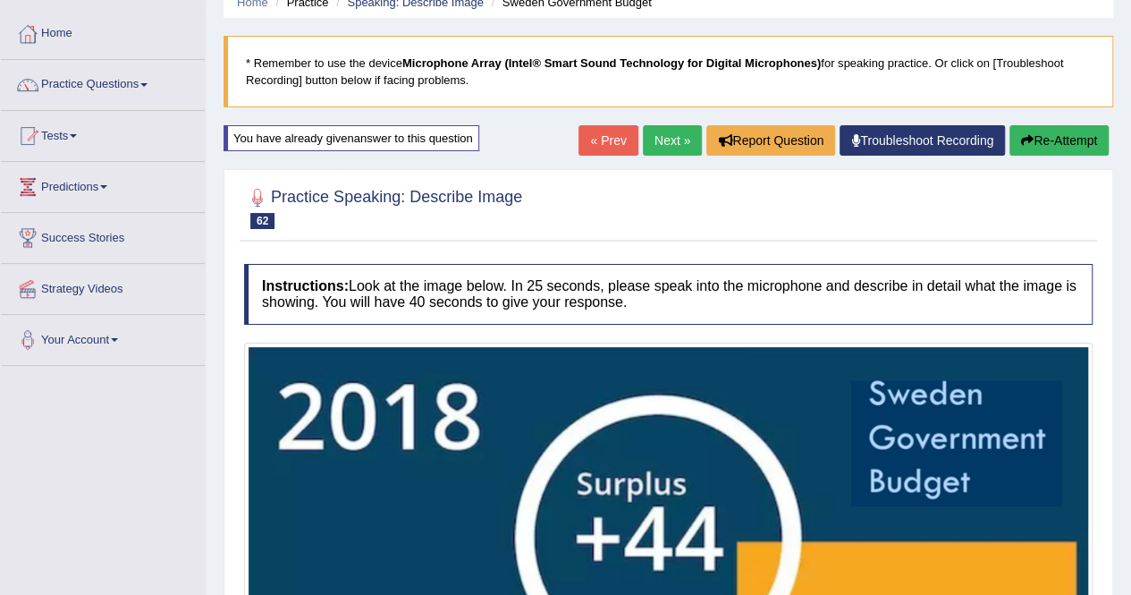
scroll to position [330, 0]
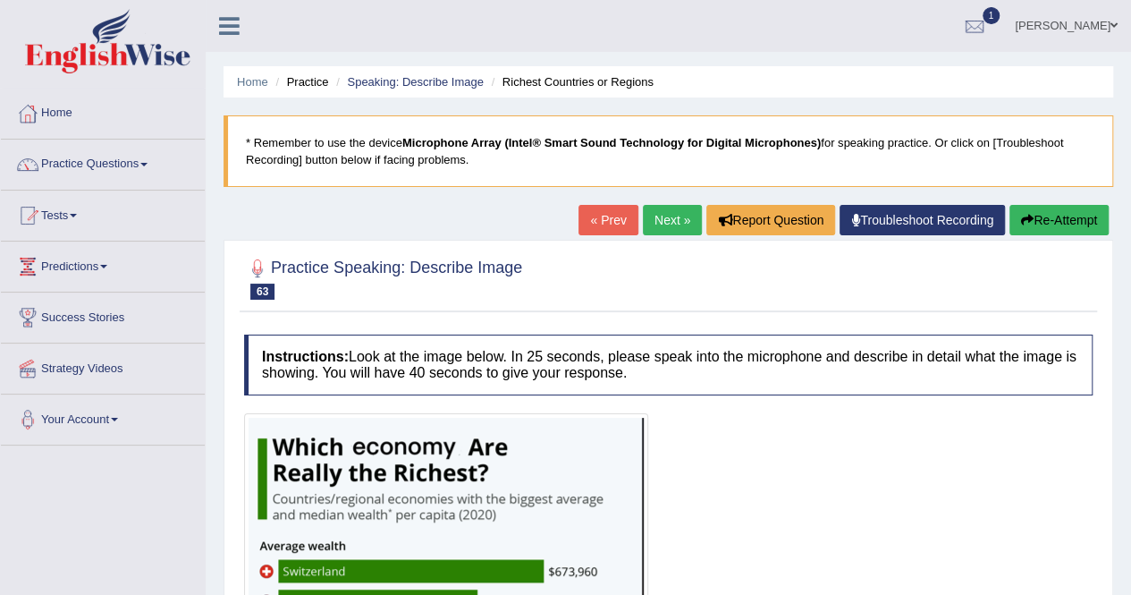
click at [594, 208] on link "« Prev" at bounding box center [608, 220] width 59 height 30
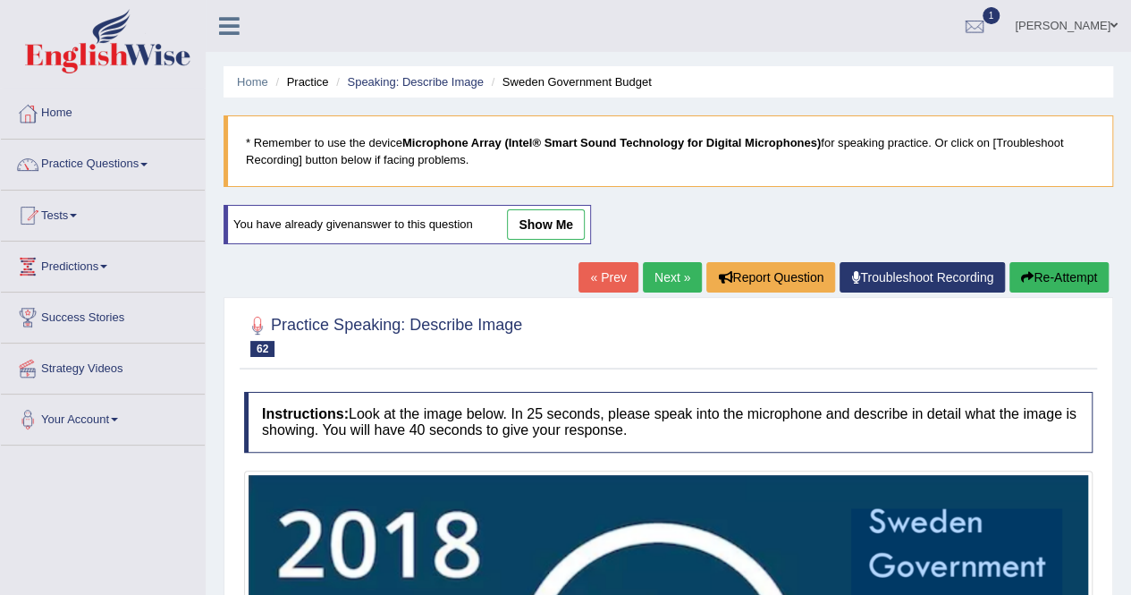
click at [540, 224] on link "show me" at bounding box center [546, 224] width 78 height 30
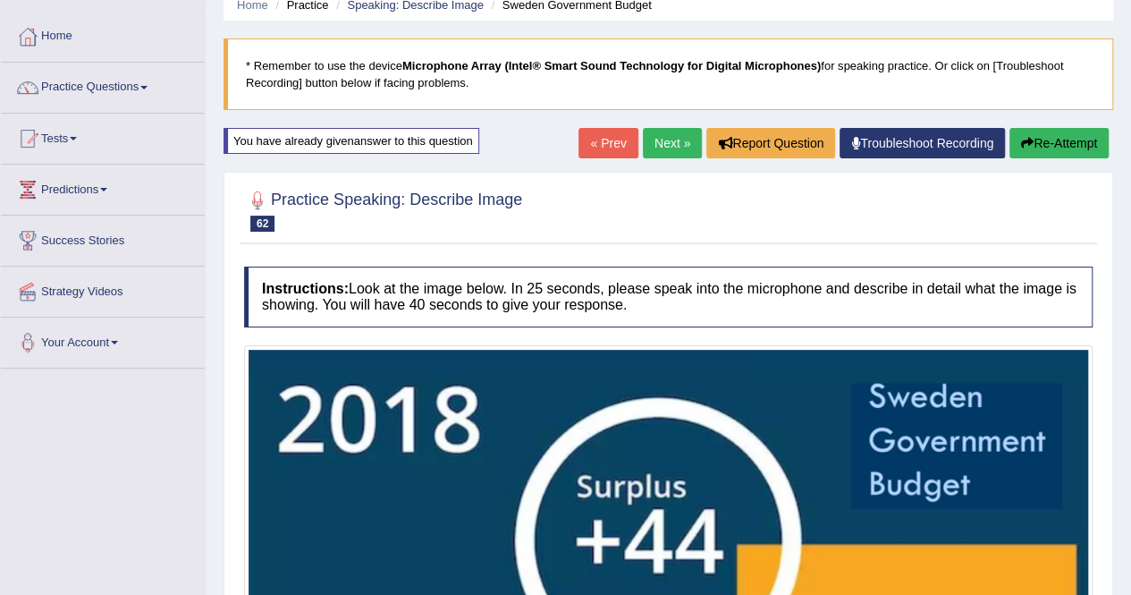
scroll to position [35, 0]
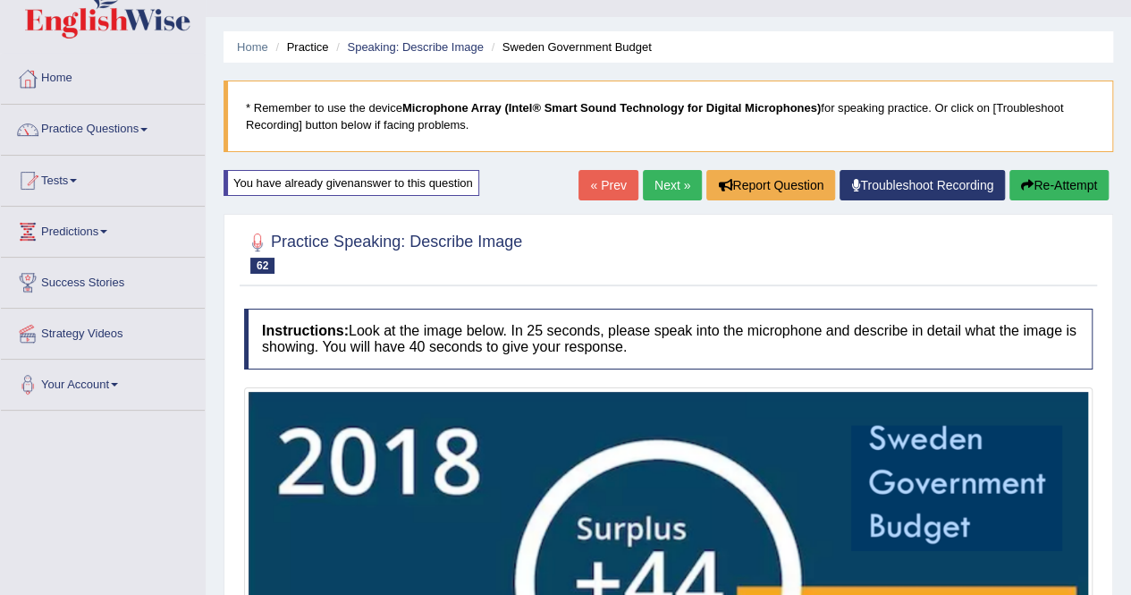
click at [1074, 187] on button "Re-Attempt" at bounding box center [1059, 185] width 99 height 30
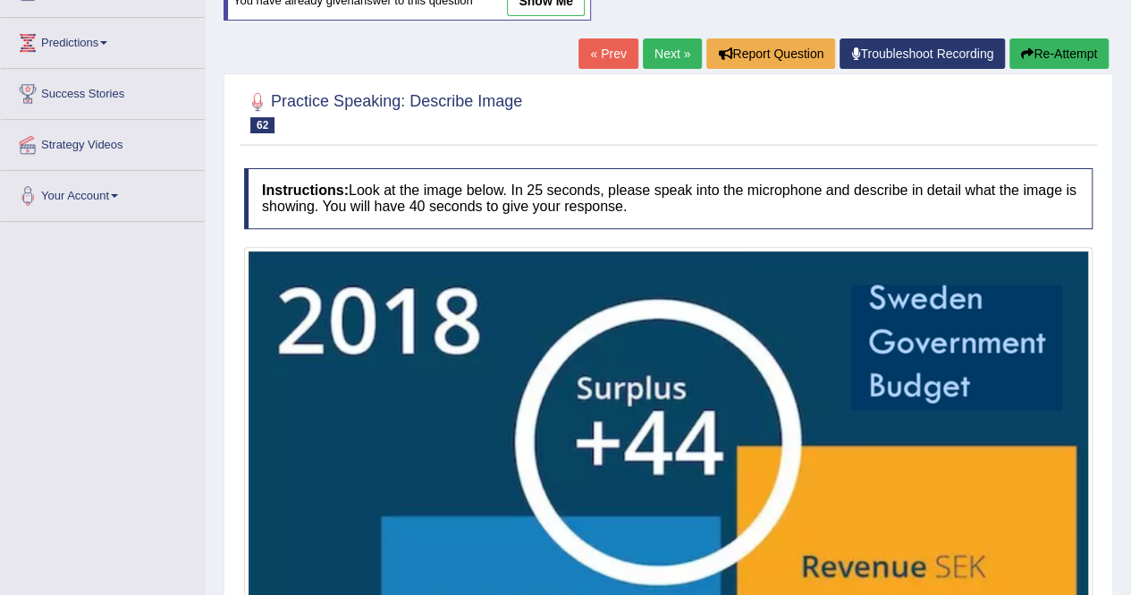
scroll to position [303, 0]
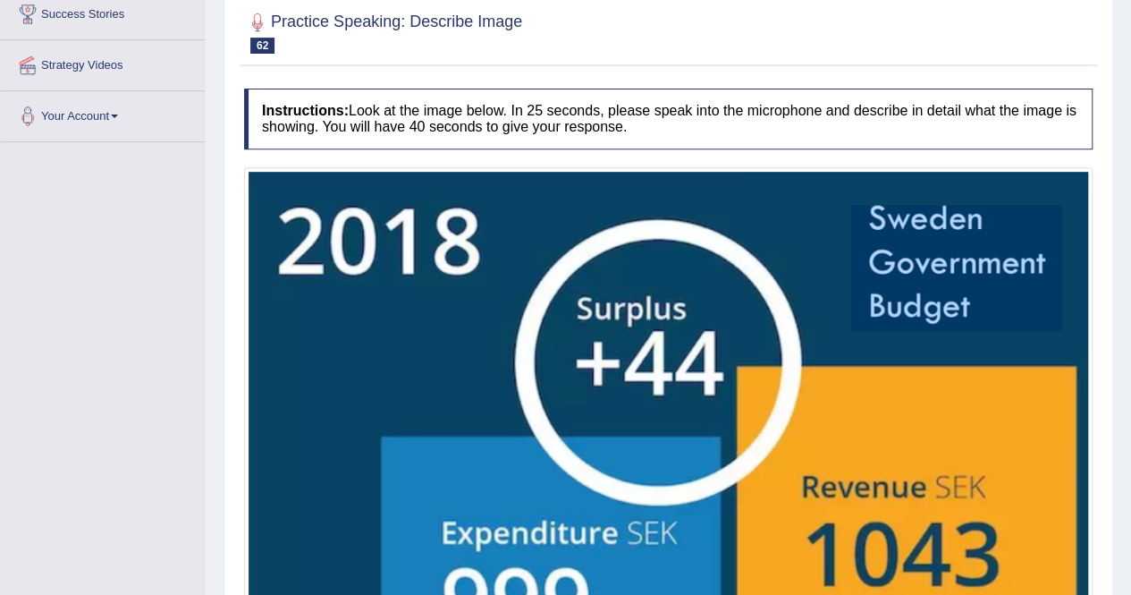
click at [747, 270] on img at bounding box center [669, 459] width 840 height 575
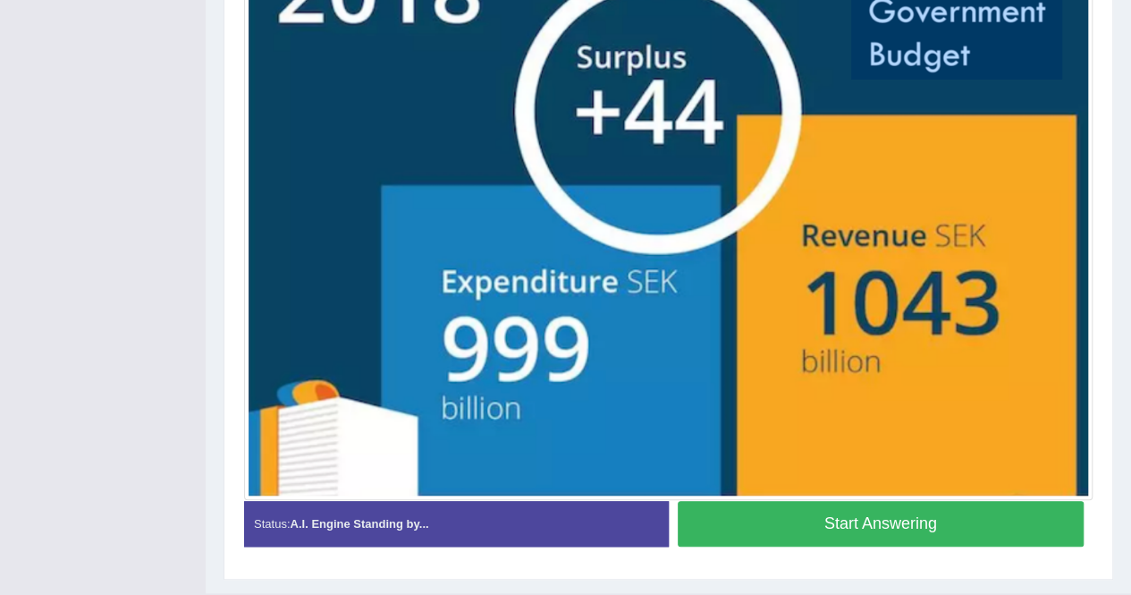
scroll to position [593, 0]
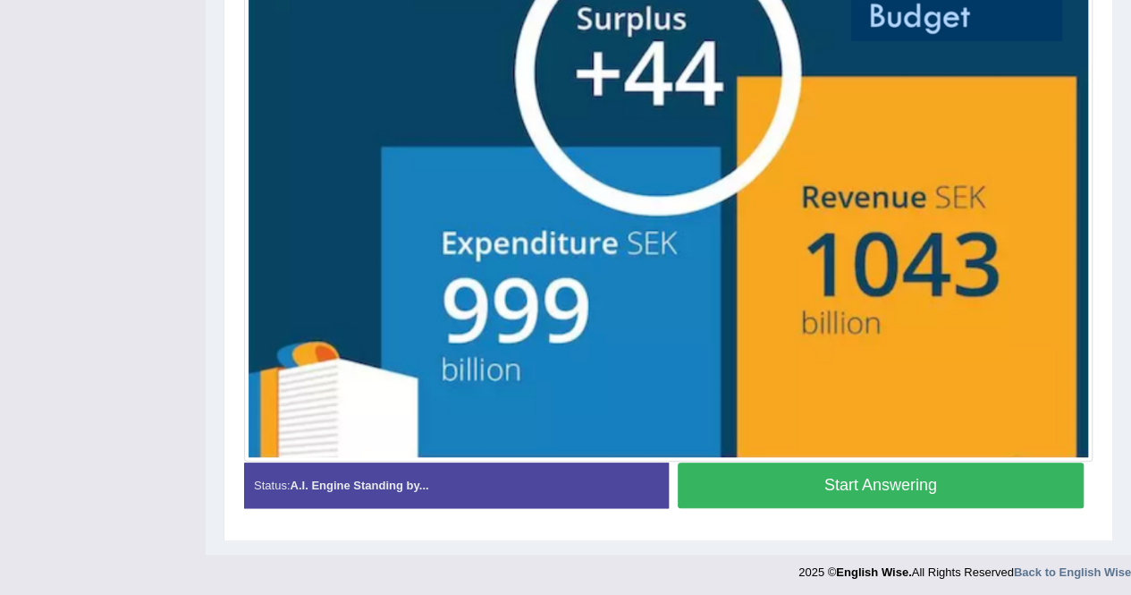
click at [800, 487] on button "Start Answering" at bounding box center [881, 485] width 407 height 46
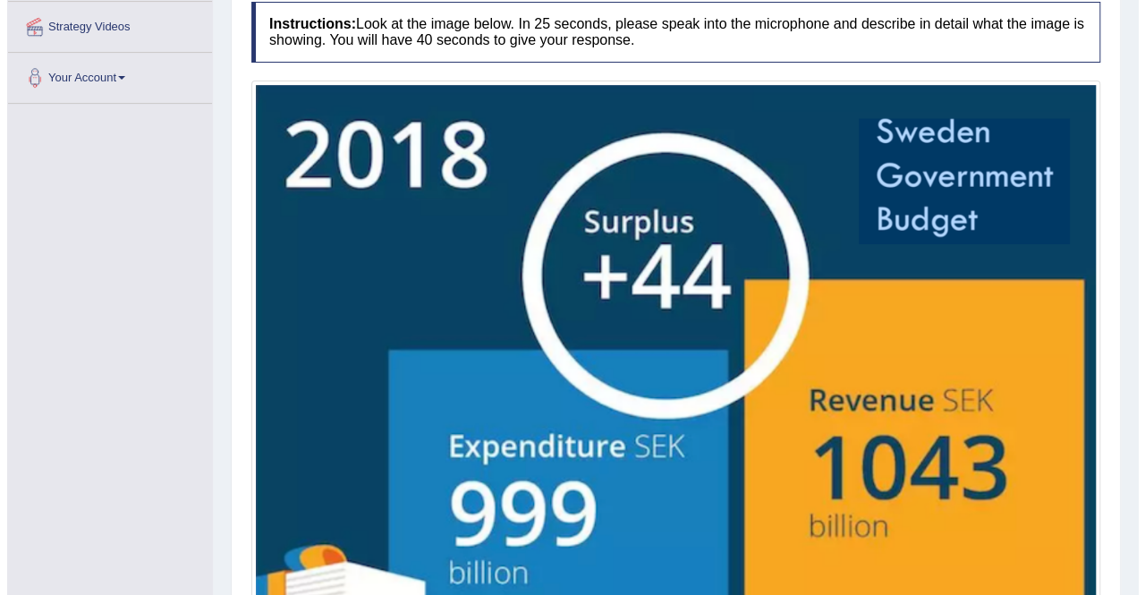
scroll to position [456, 0]
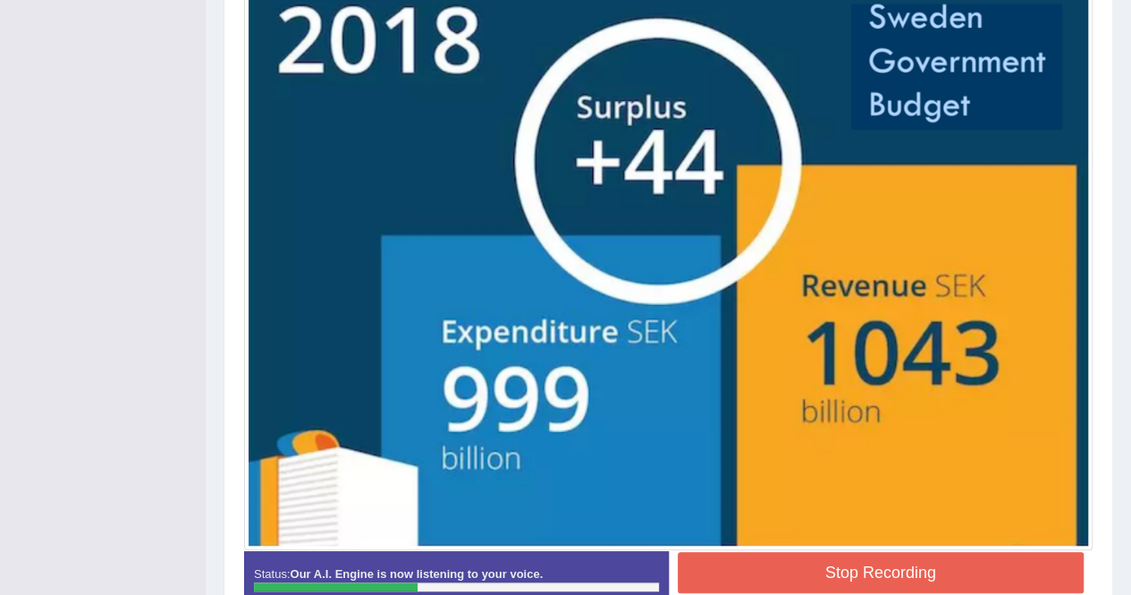
click at [887, 561] on button "Stop Recording" at bounding box center [881, 572] width 407 height 41
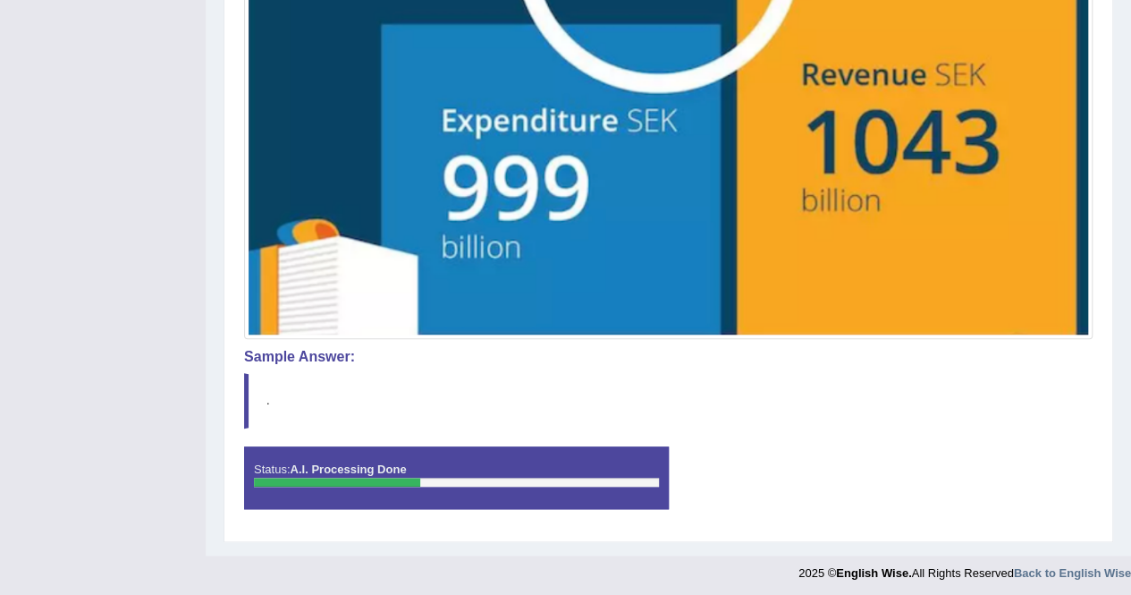
scroll to position [669, 0]
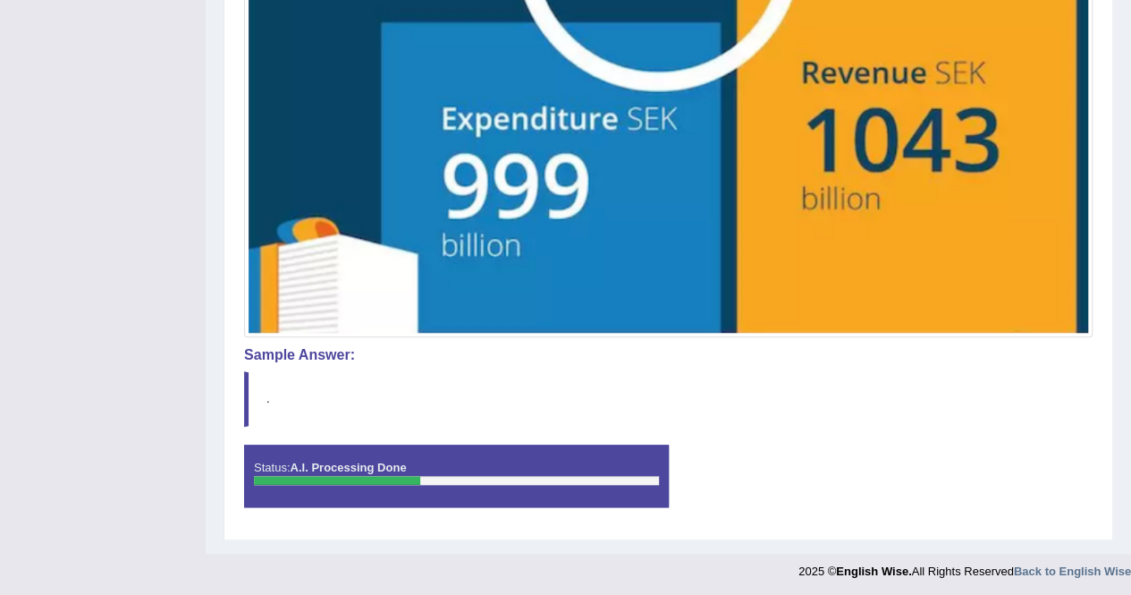
click at [261, 405] on blockquote "." at bounding box center [668, 398] width 849 height 55
click at [277, 392] on blockquote "." at bounding box center [668, 398] width 849 height 55
click at [279, 391] on blockquote "." at bounding box center [668, 398] width 849 height 55
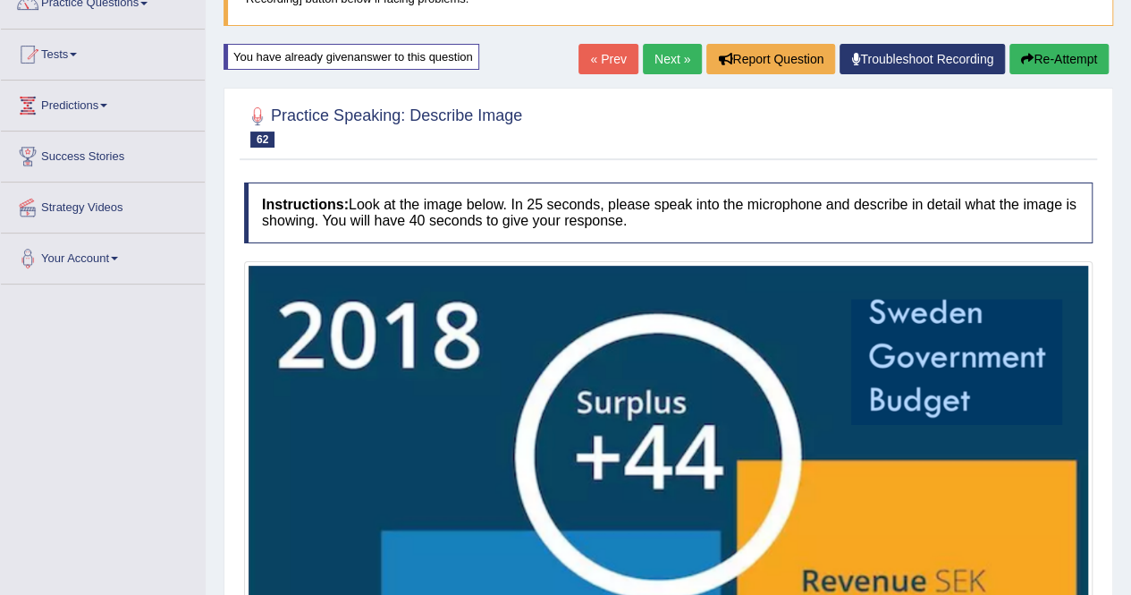
scroll to position [0, 0]
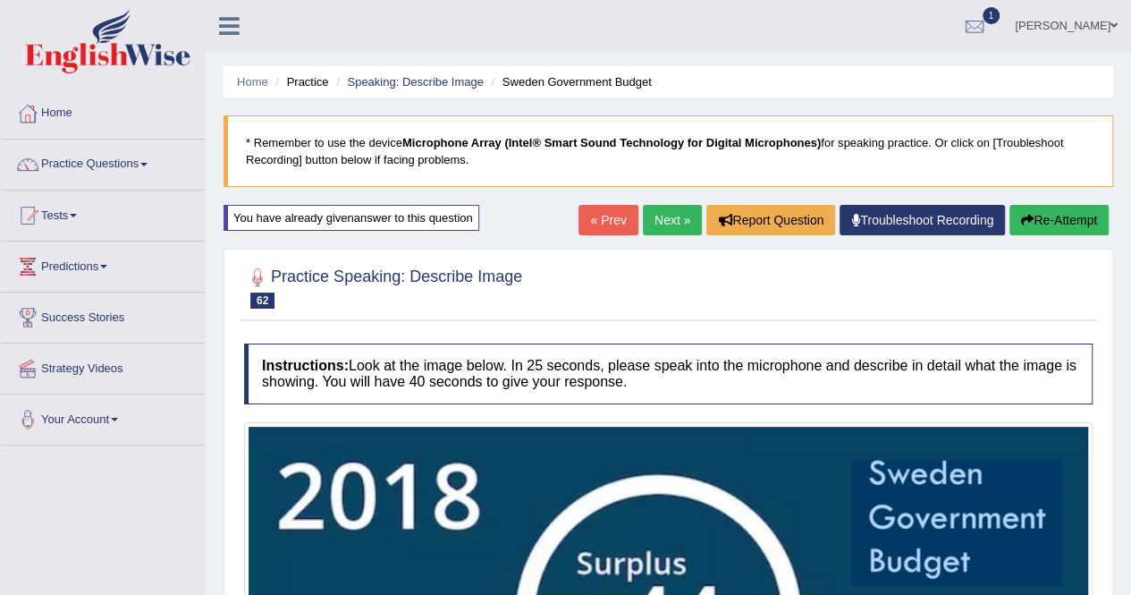
click at [665, 219] on link "Next »" at bounding box center [672, 220] width 59 height 30
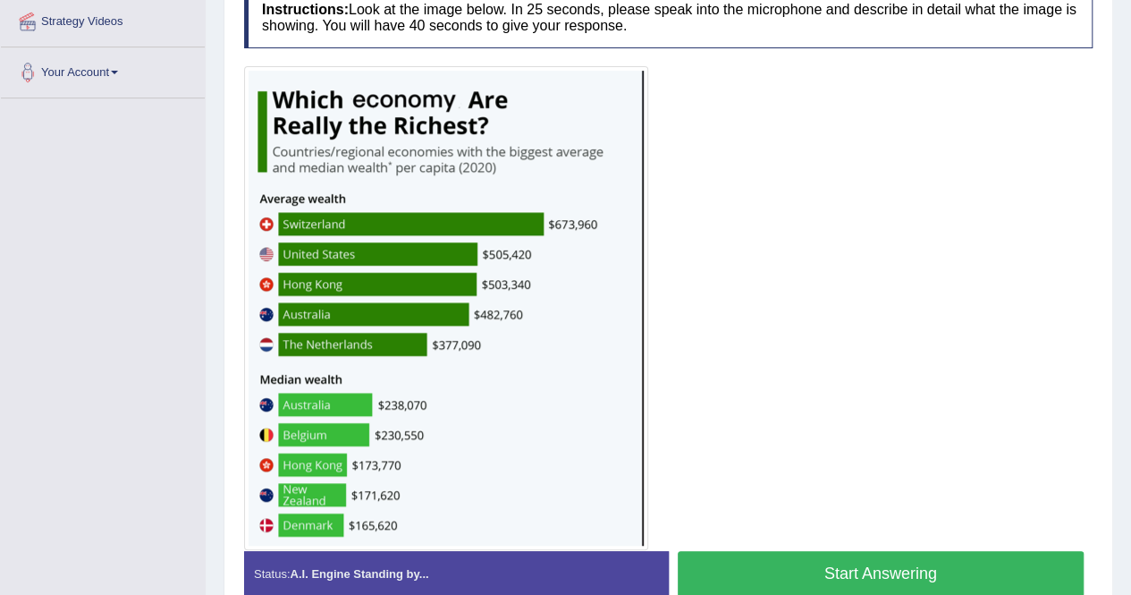
scroll to position [436, 0]
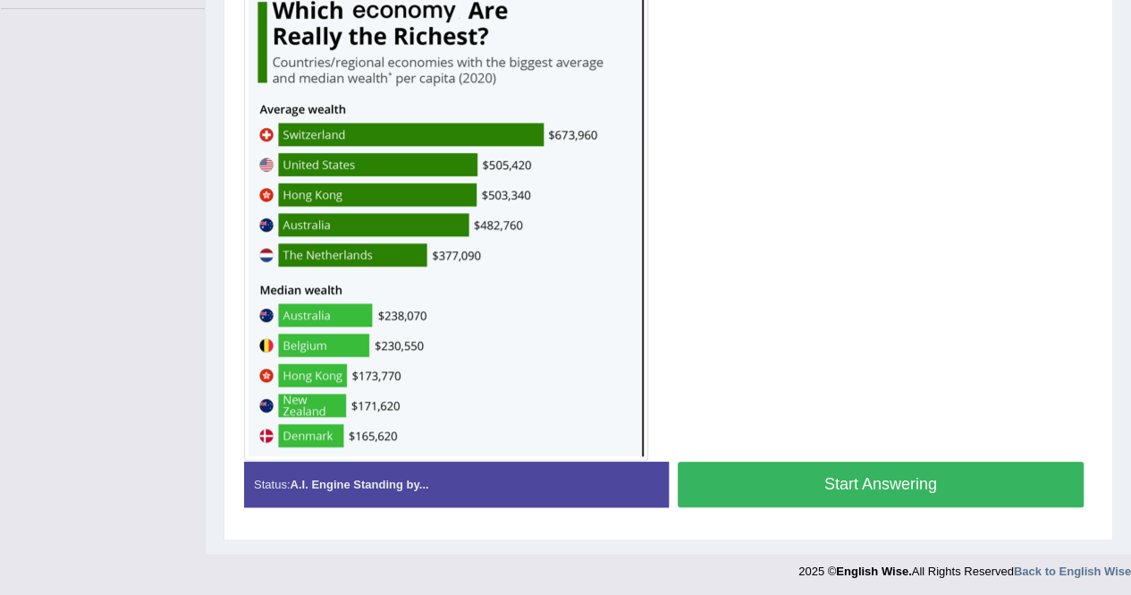
click at [745, 468] on button "Start Answering" at bounding box center [881, 484] width 407 height 46
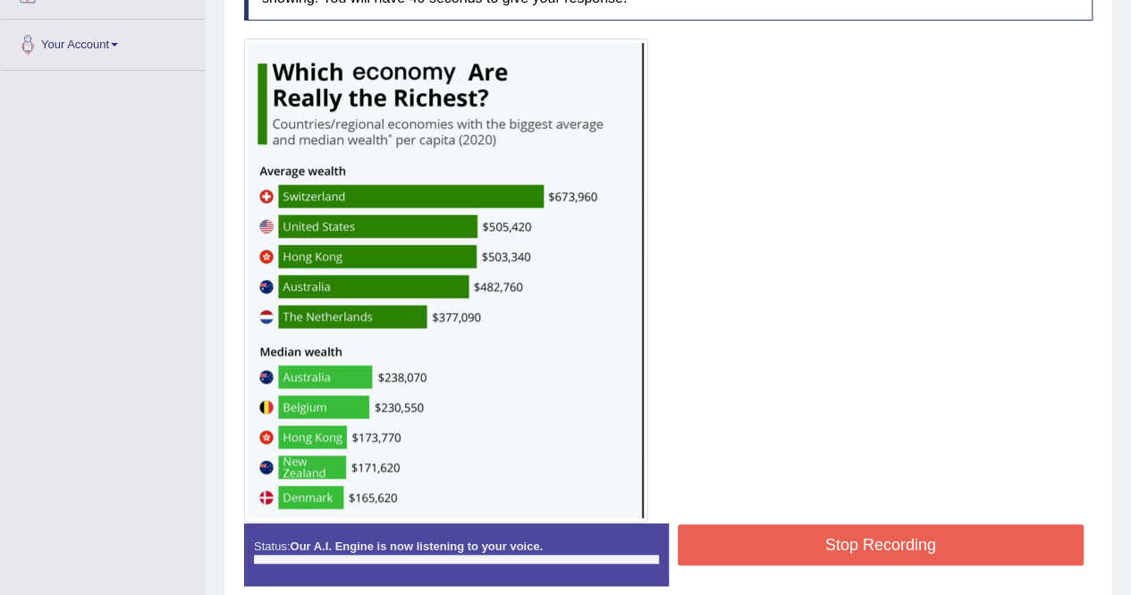
scroll to position [347, 0]
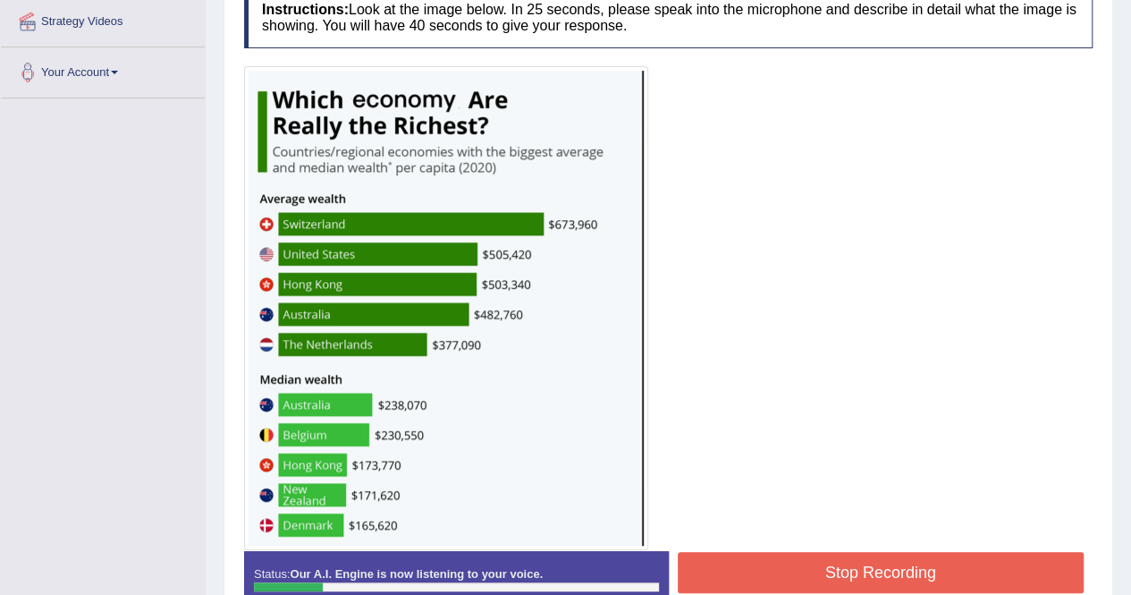
click at [798, 579] on button "Stop Recording" at bounding box center [881, 572] width 407 height 41
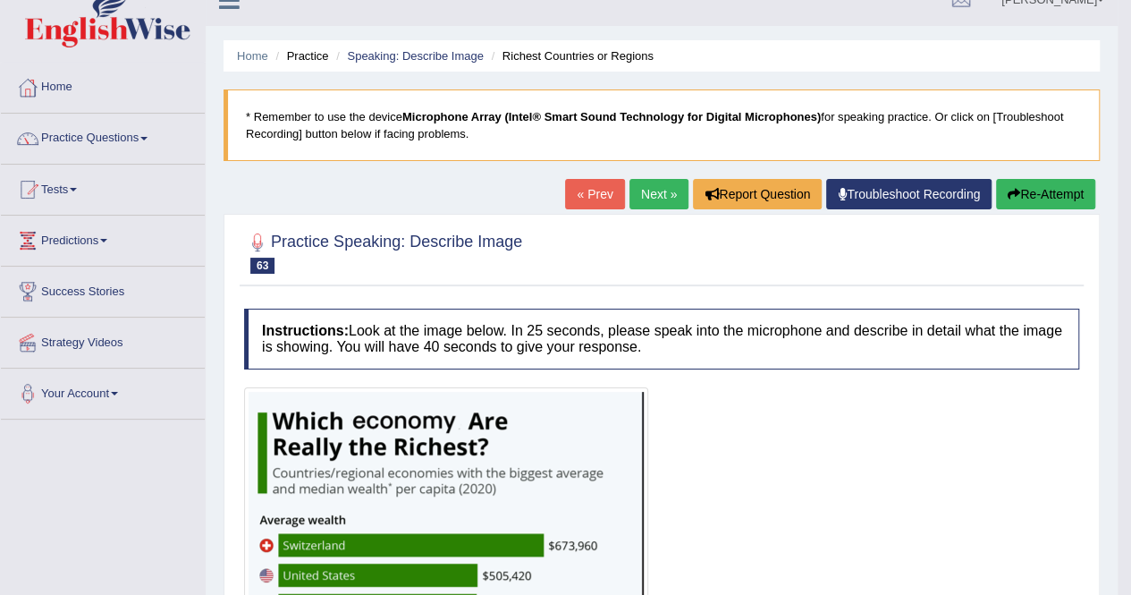
scroll to position [21, 0]
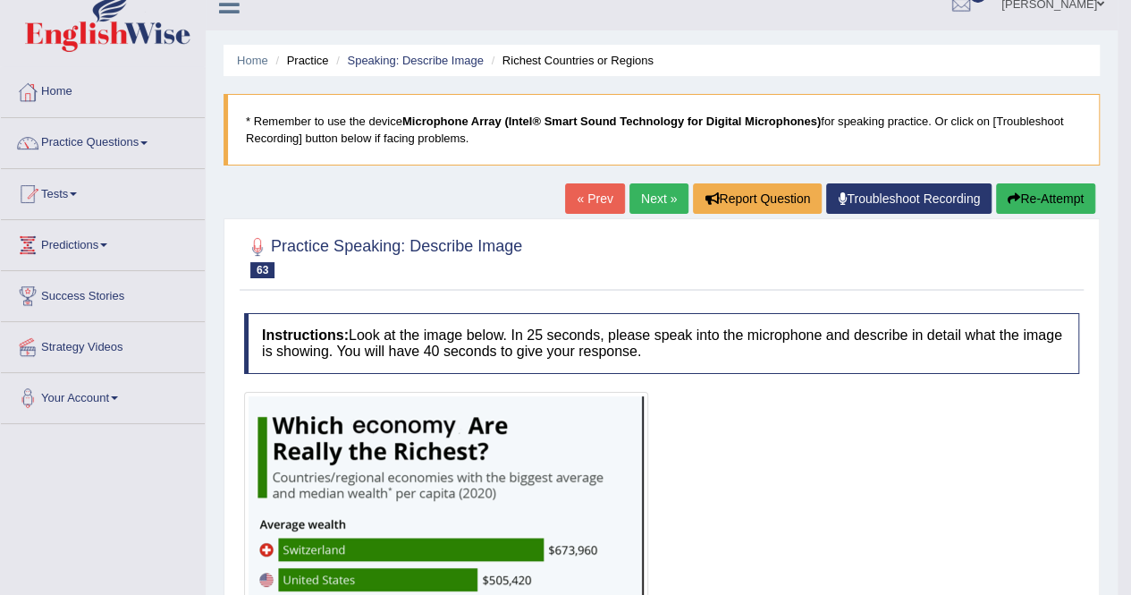
click at [1037, 207] on button "Re-Attempt" at bounding box center [1045, 198] width 99 height 30
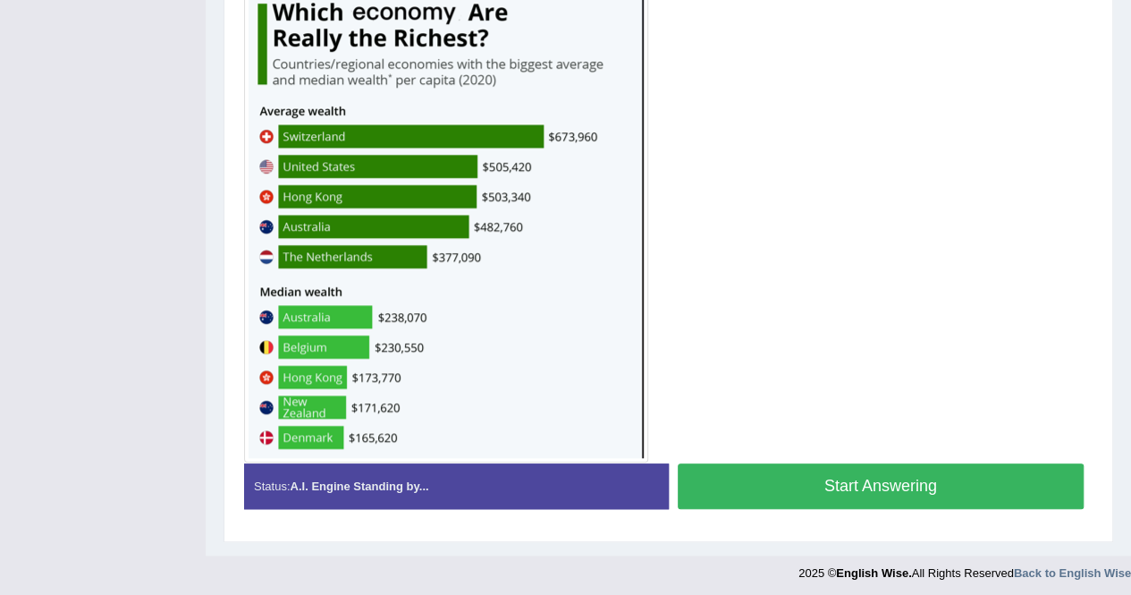
click at [854, 486] on button "Start Answering" at bounding box center [881, 486] width 407 height 46
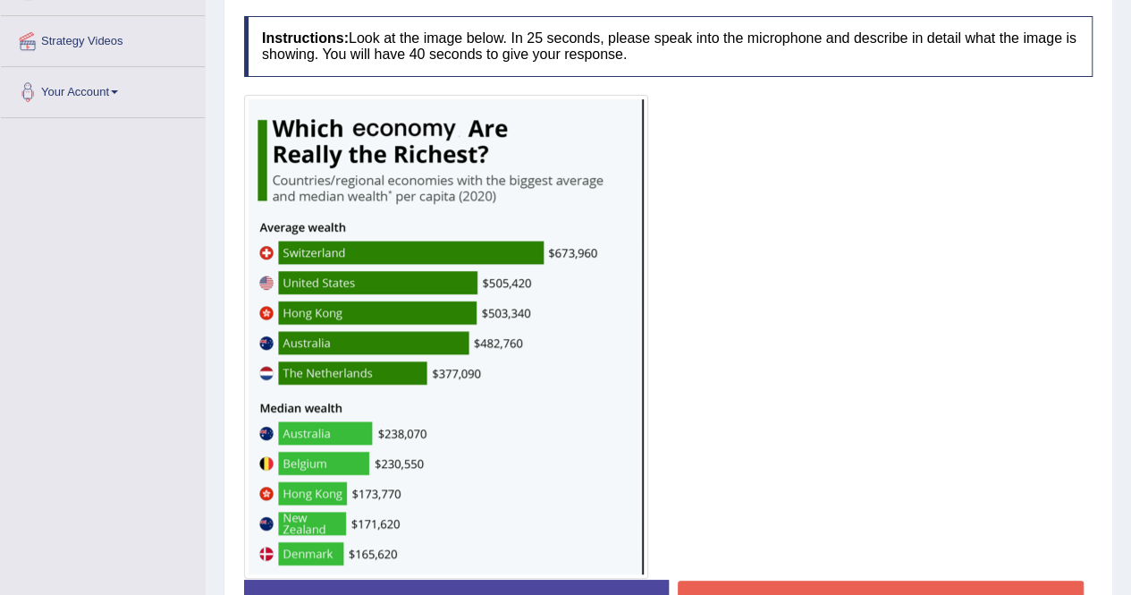
scroll to position [356, 0]
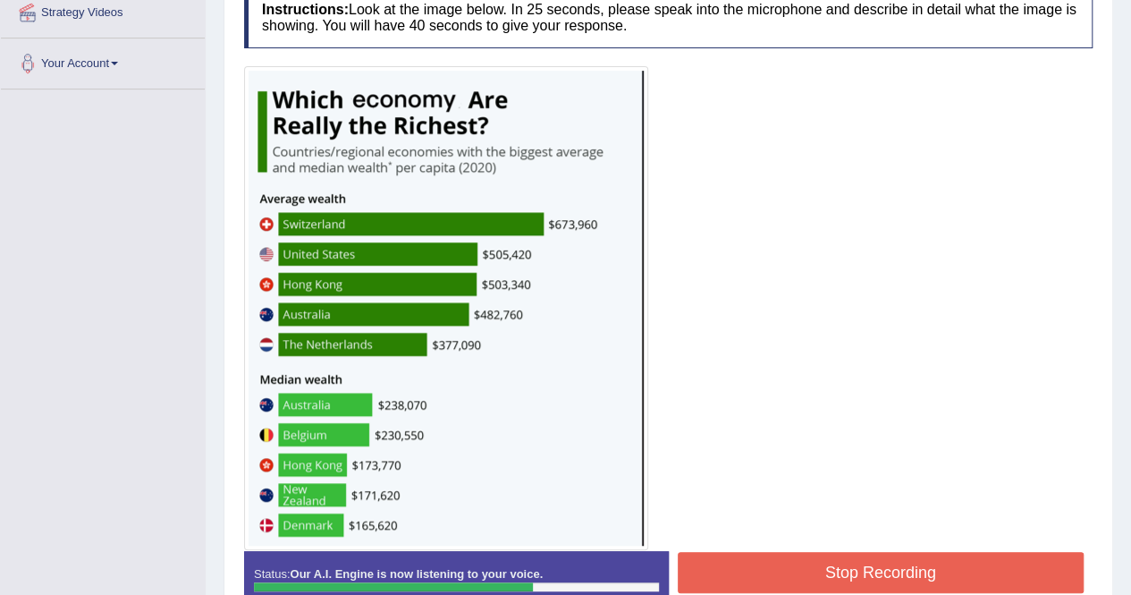
click at [784, 562] on button "Stop Recording" at bounding box center [881, 572] width 407 height 41
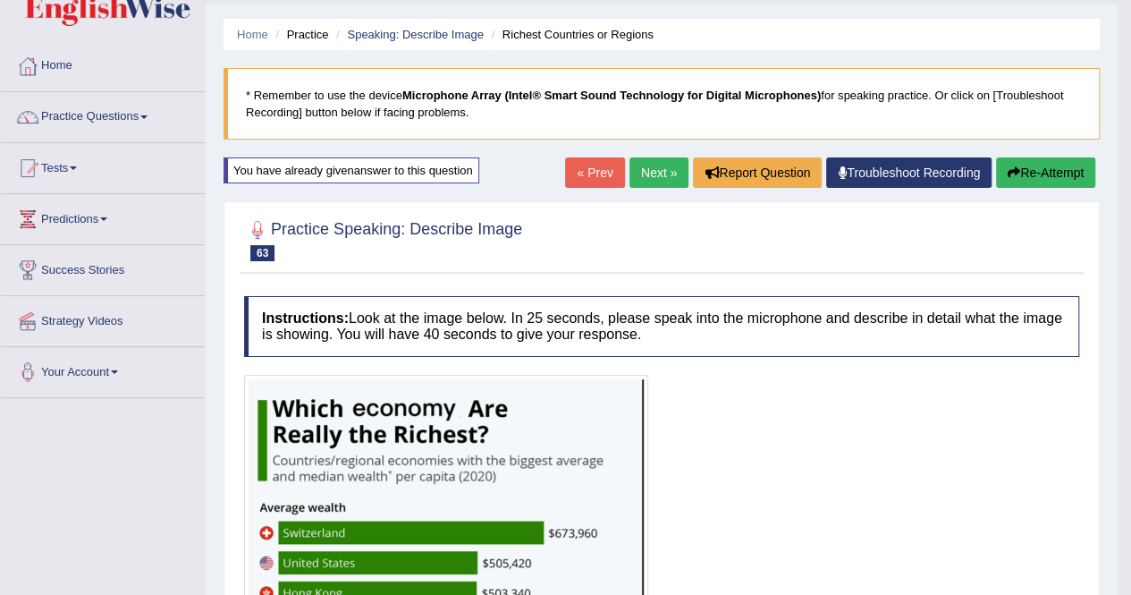
scroll to position [18, 0]
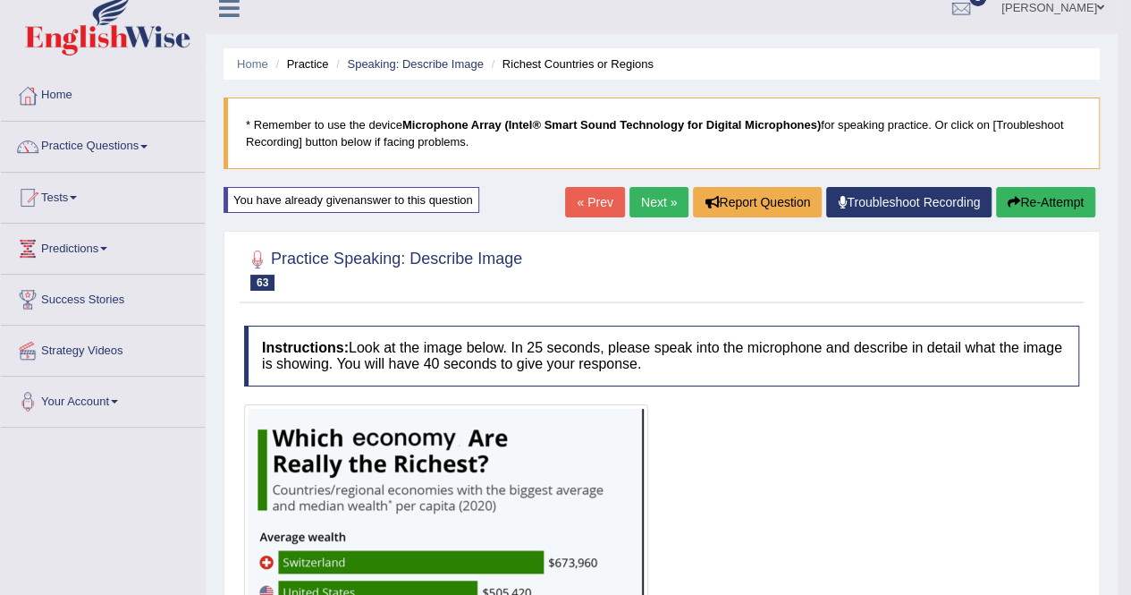
click at [1043, 207] on button "Re-Attempt" at bounding box center [1045, 202] width 99 height 30
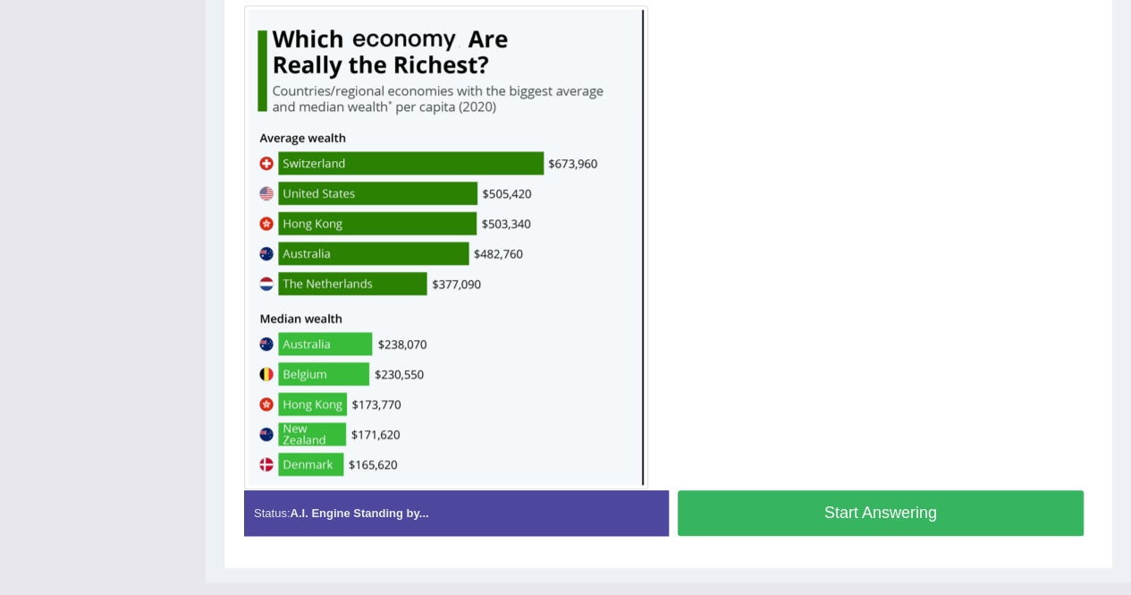
click at [884, 516] on button "Start Answering" at bounding box center [881, 513] width 407 height 46
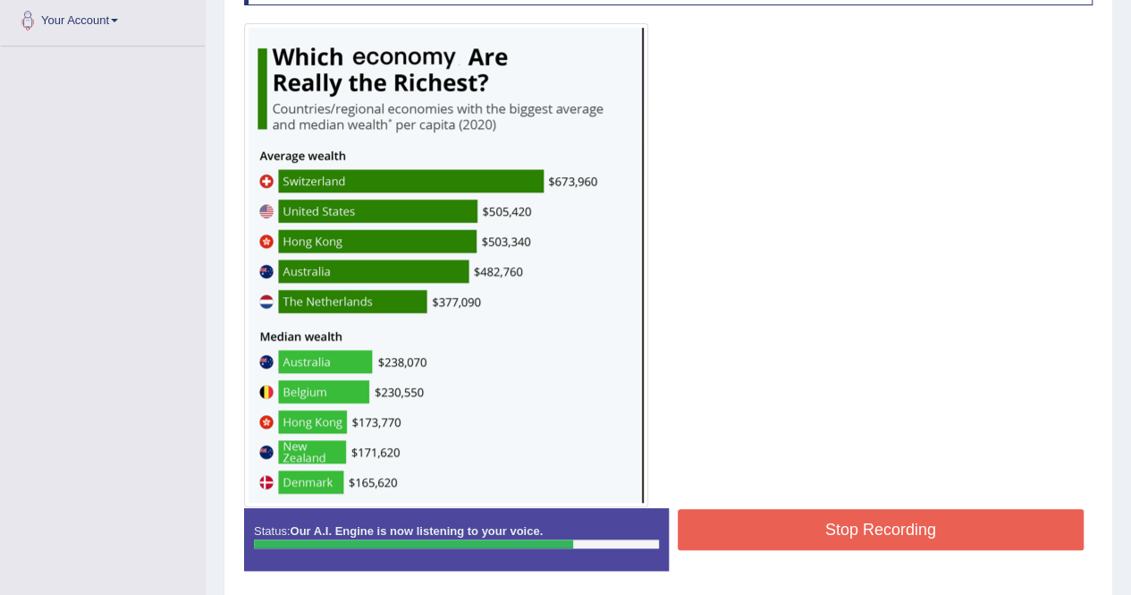
scroll to position [461, 0]
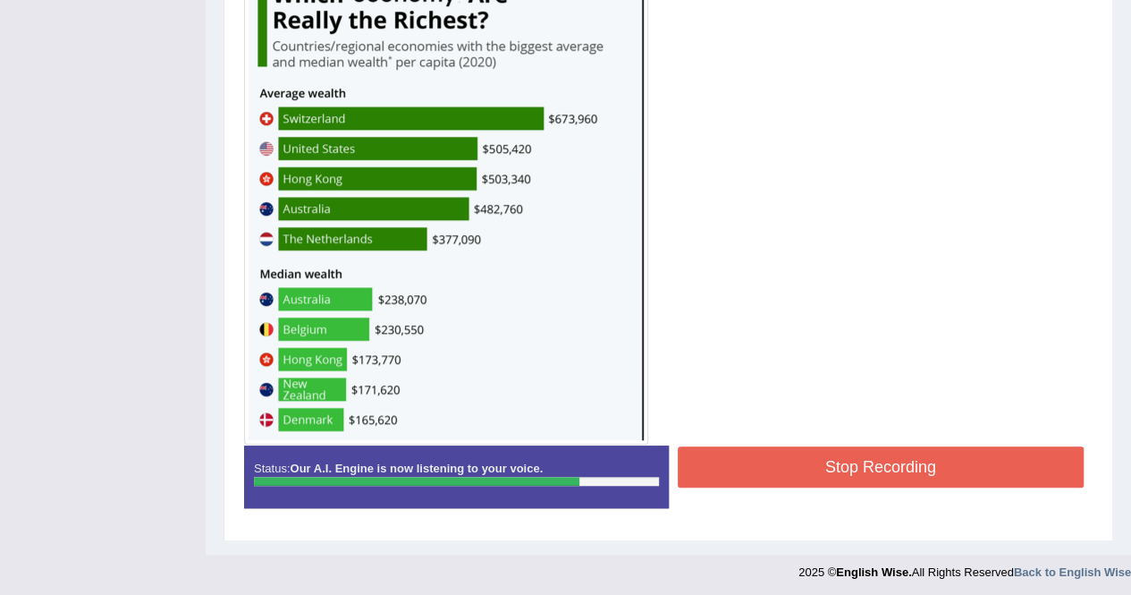
click at [858, 459] on button "Stop Recording" at bounding box center [881, 466] width 407 height 41
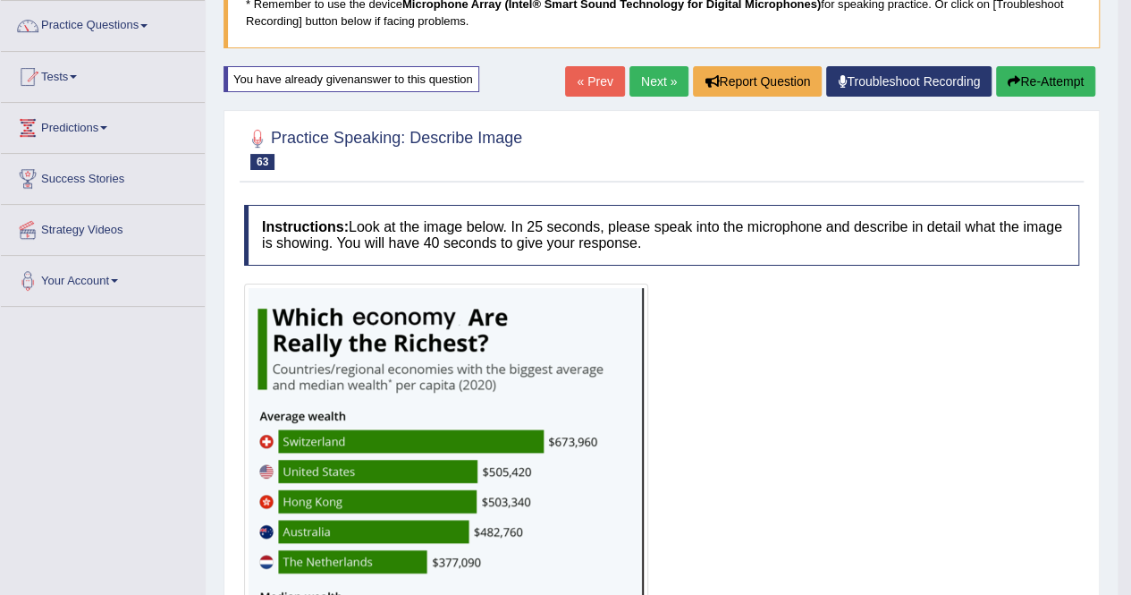
scroll to position [0, 0]
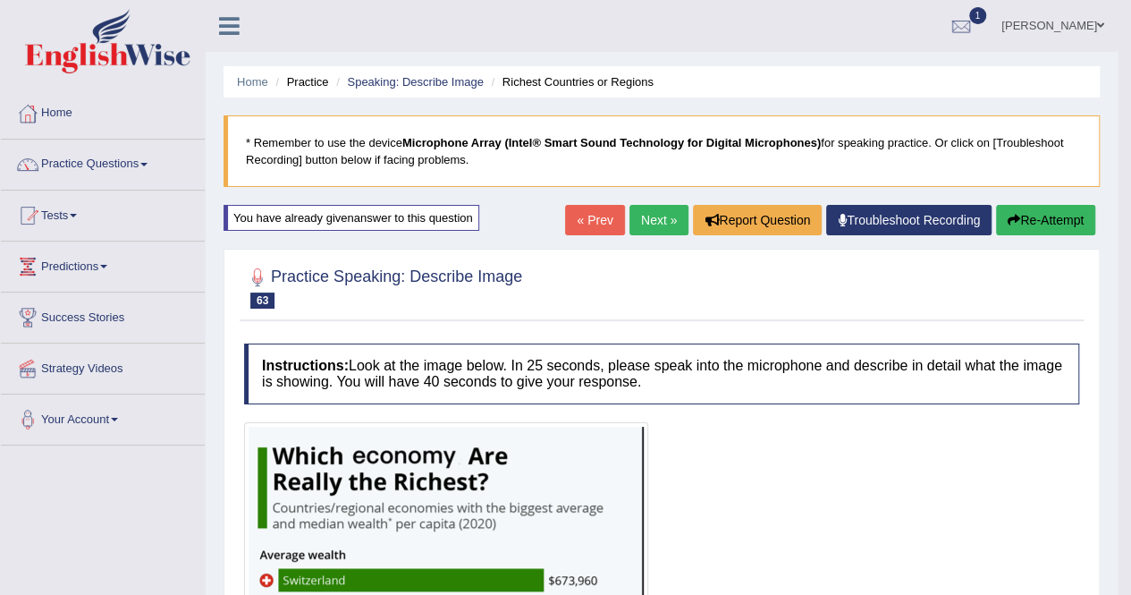
click at [1041, 221] on button "Re-Attempt" at bounding box center [1045, 220] width 99 height 30
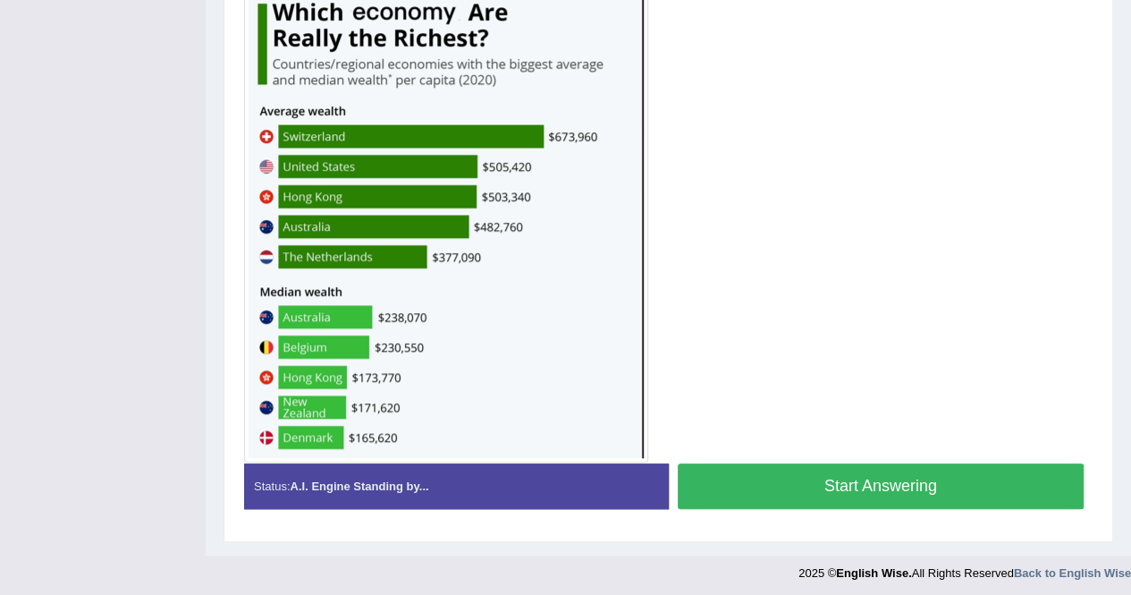
click at [846, 471] on button "Start Answering" at bounding box center [881, 486] width 407 height 46
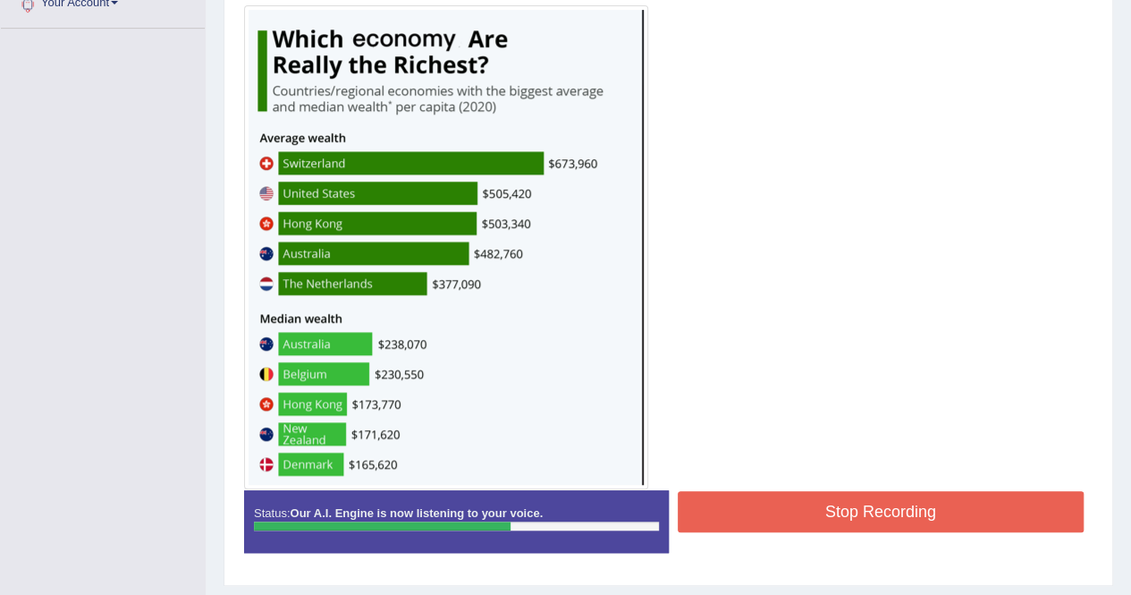
scroll to position [445, 0]
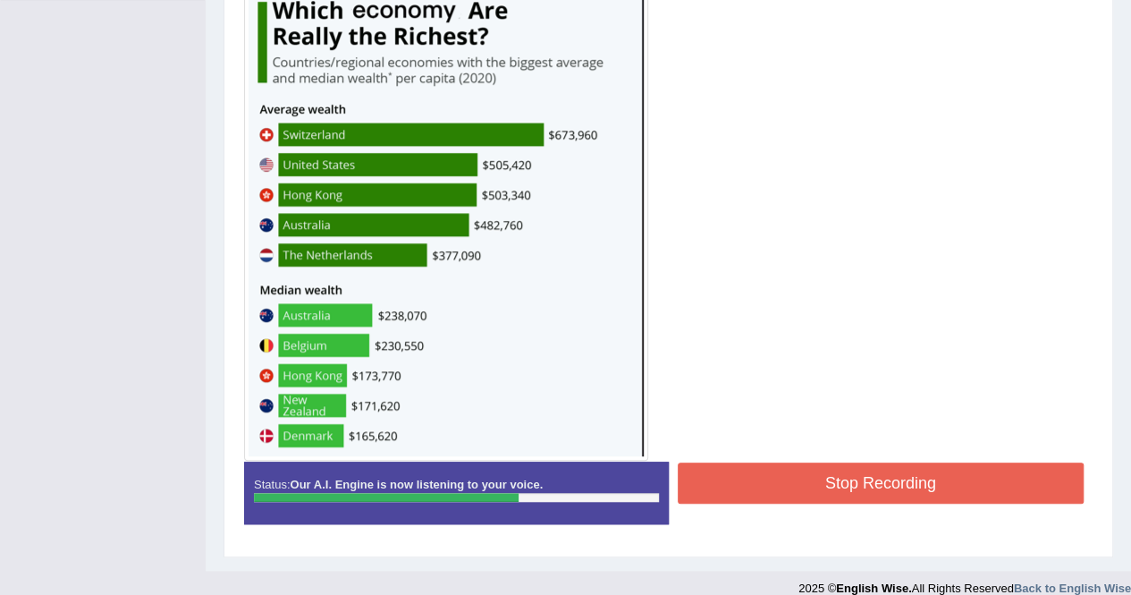
click at [862, 472] on button "Stop Recording" at bounding box center [881, 482] width 407 height 41
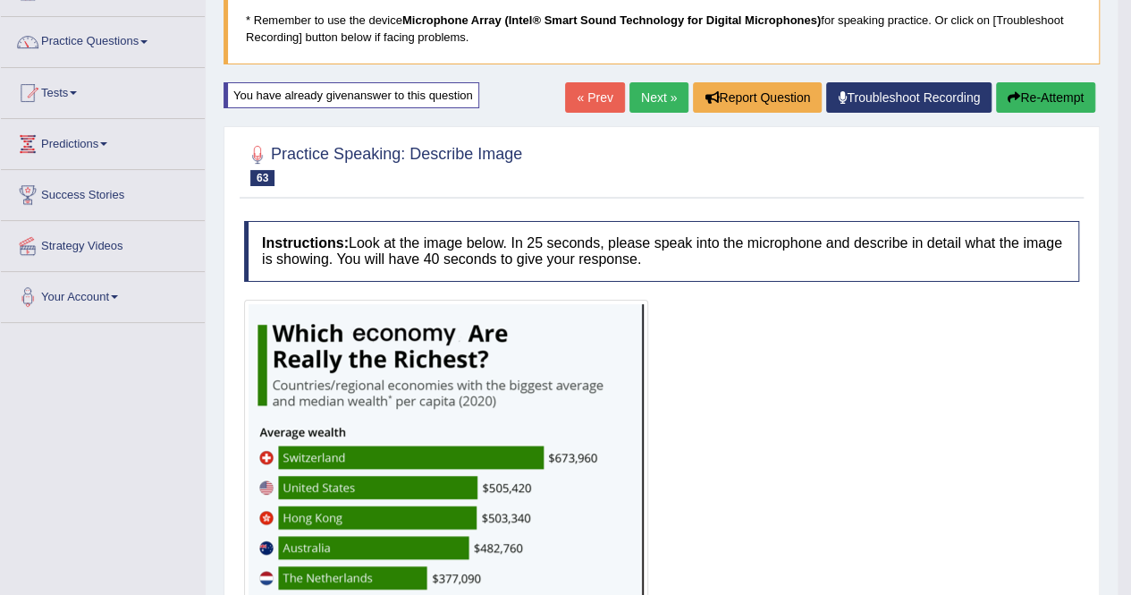
scroll to position [120, 0]
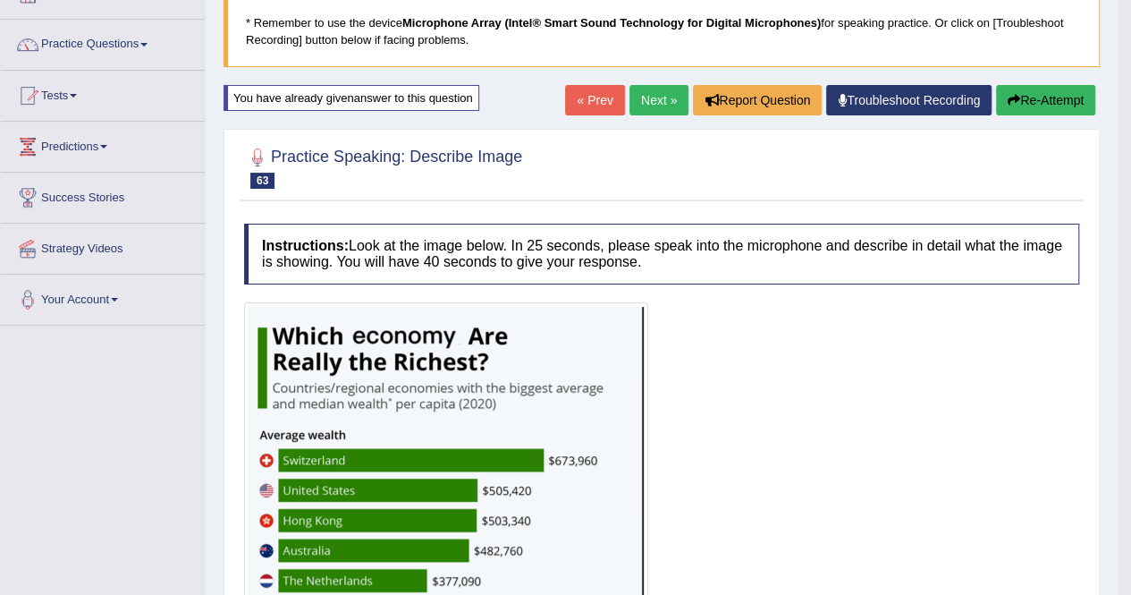
click at [653, 101] on link "Next »" at bounding box center [658, 100] width 59 height 30
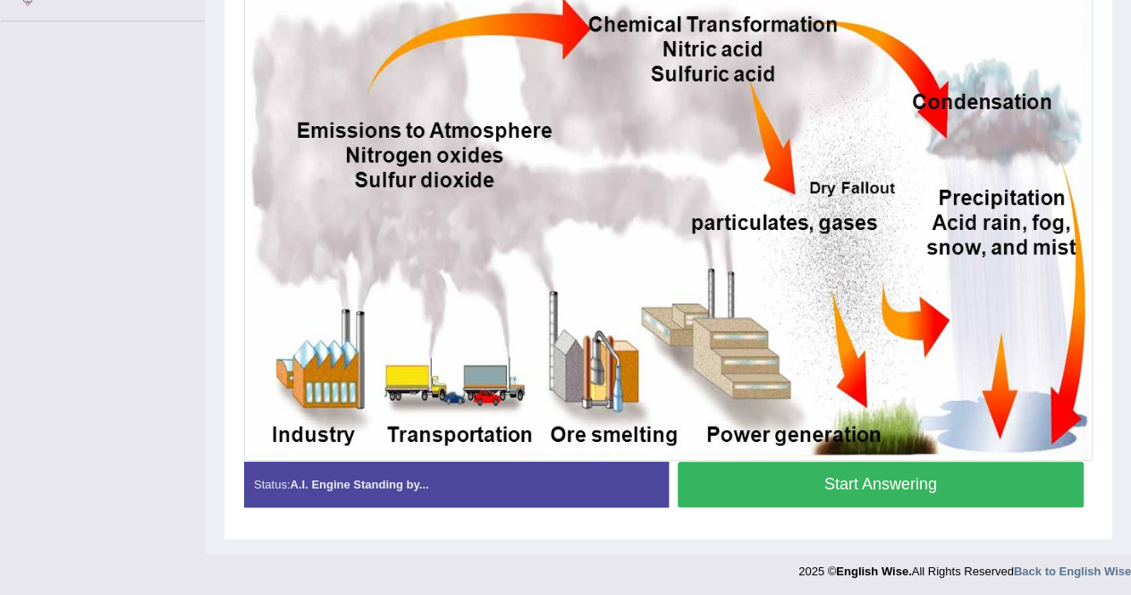
scroll to position [334, 0]
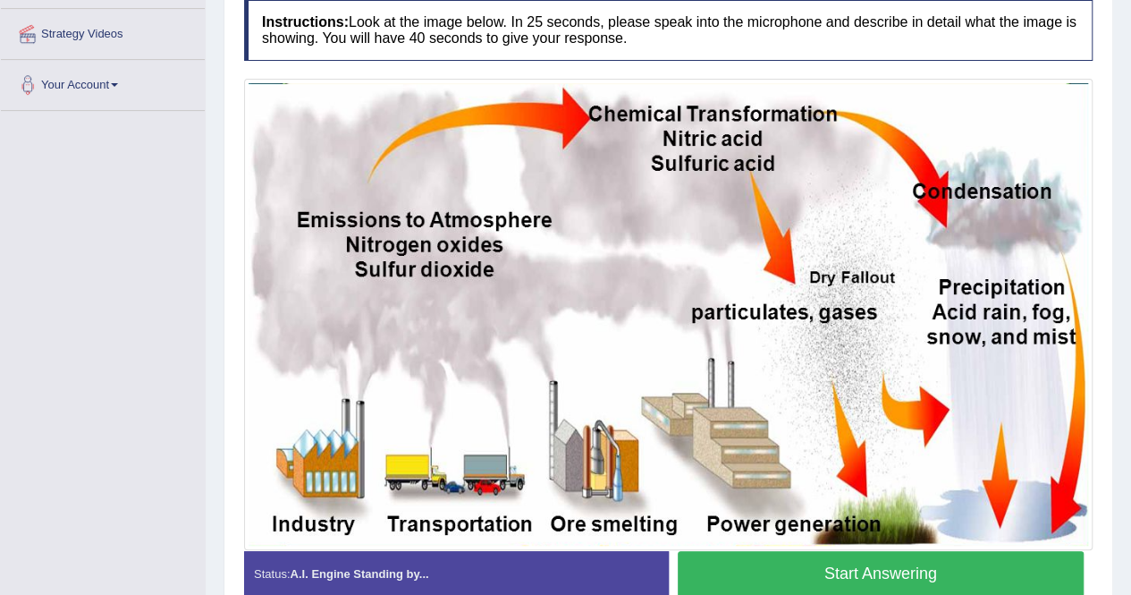
click at [900, 579] on button "Start Answering" at bounding box center [881, 574] width 407 height 46
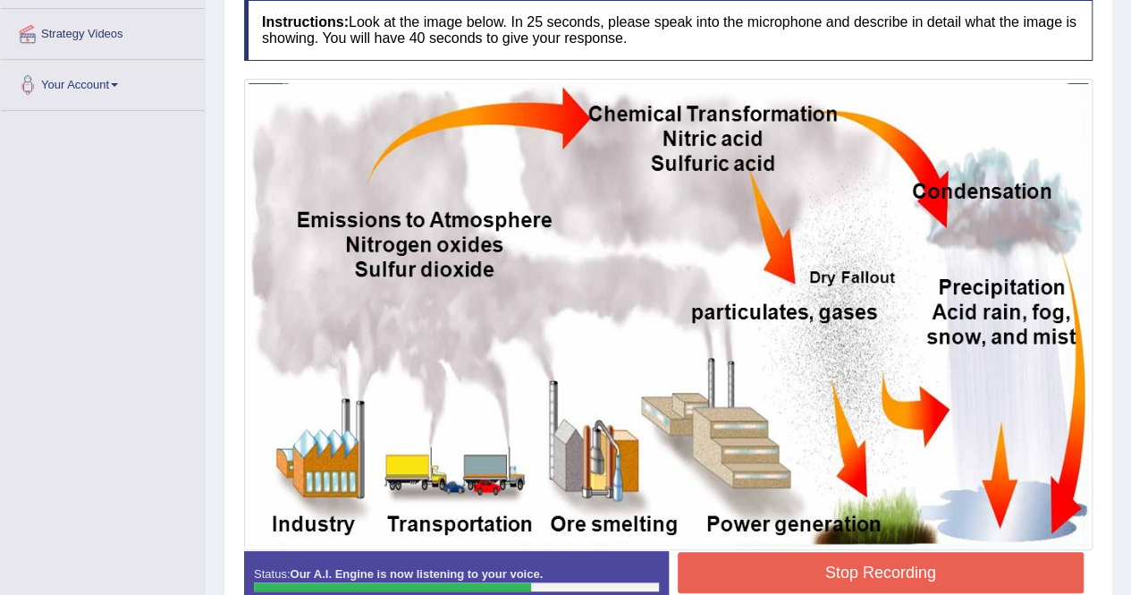
drag, startPoint x: 885, startPoint y: 573, endPoint x: 875, endPoint y: 575, distance: 10.9
click at [882, 573] on button "Stop Recording" at bounding box center [881, 572] width 407 height 41
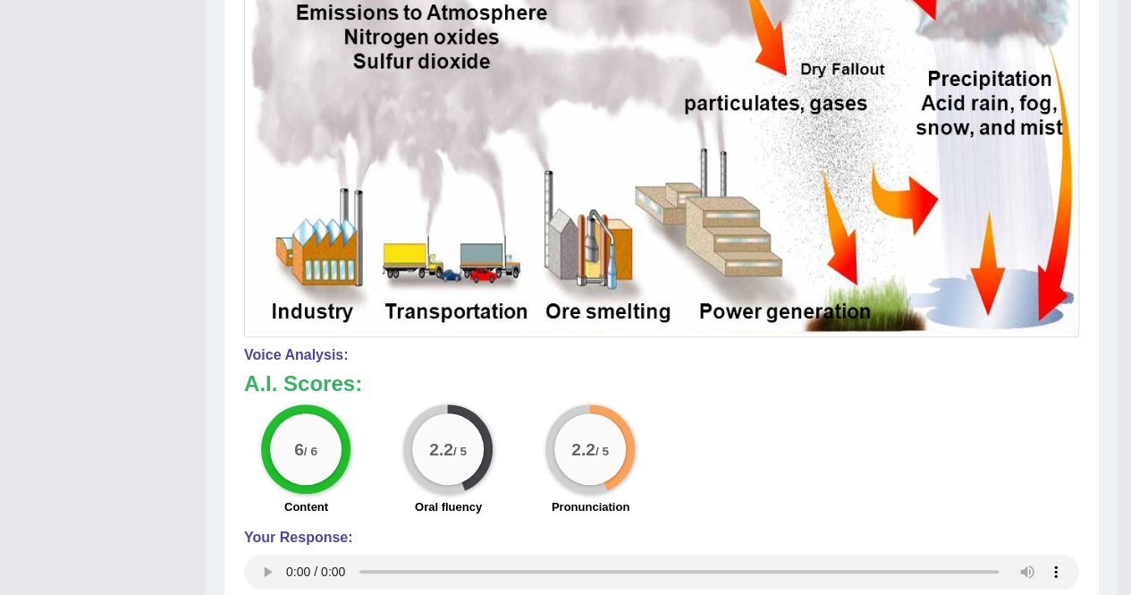
scroll to position [92, 0]
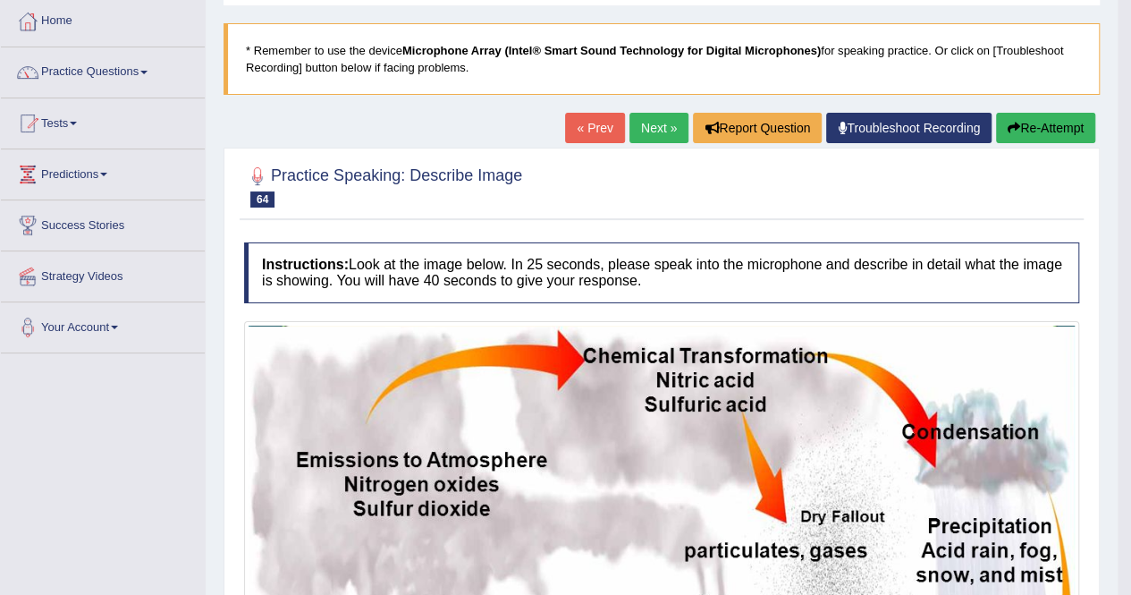
click at [1045, 125] on button "Re-Attempt" at bounding box center [1045, 128] width 99 height 30
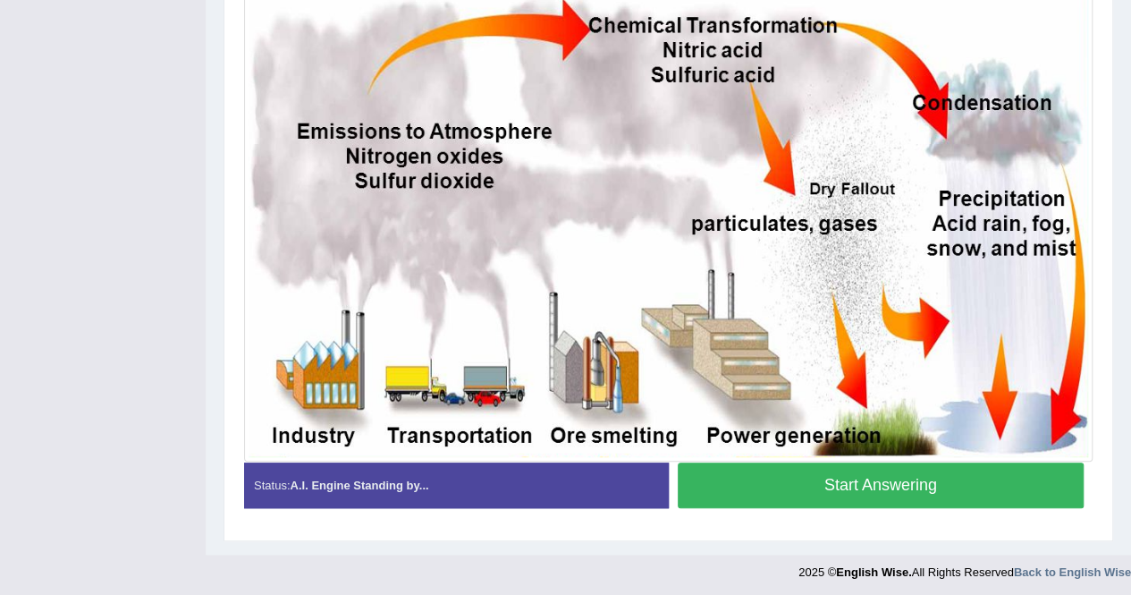
click at [914, 481] on button "Start Answering" at bounding box center [881, 485] width 407 height 46
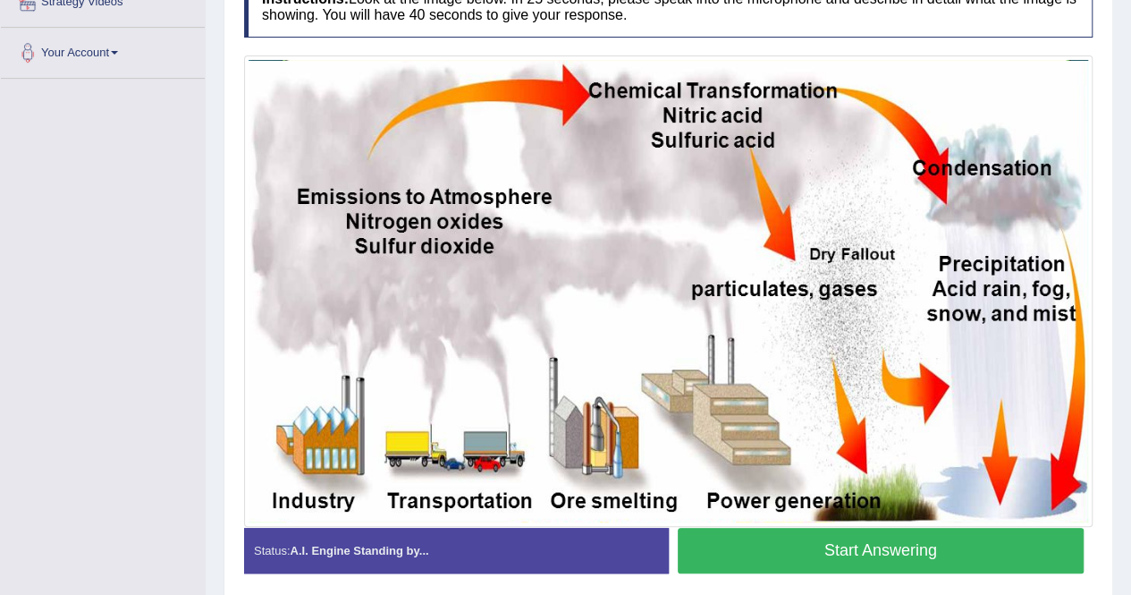
scroll to position [343, 0]
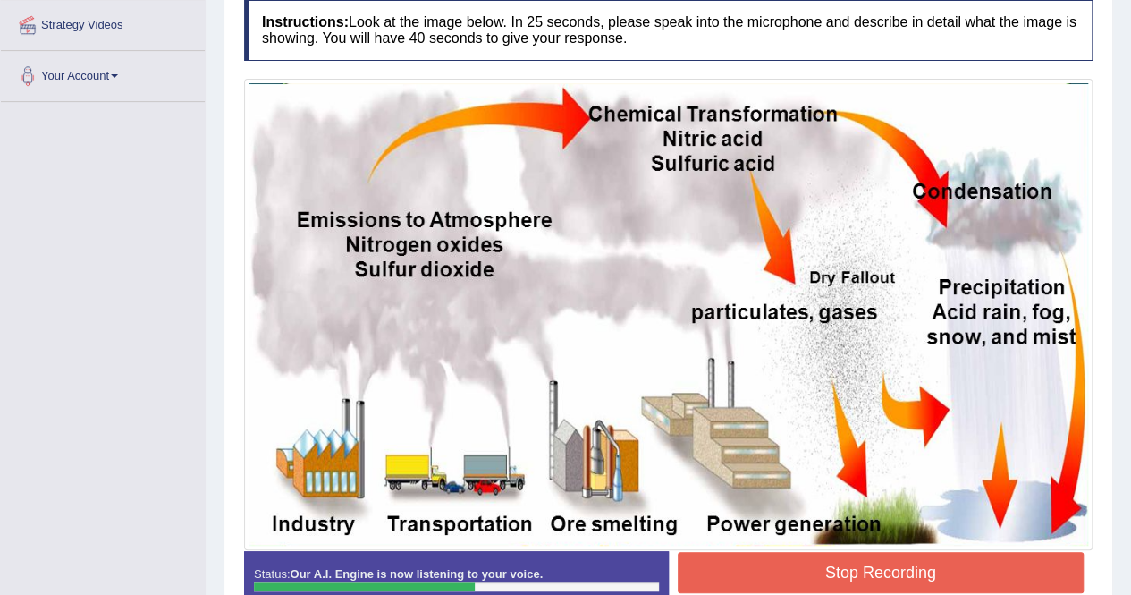
click at [925, 562] on button "Stop Recording" at bounding box center [881, 572] width 407 height 41
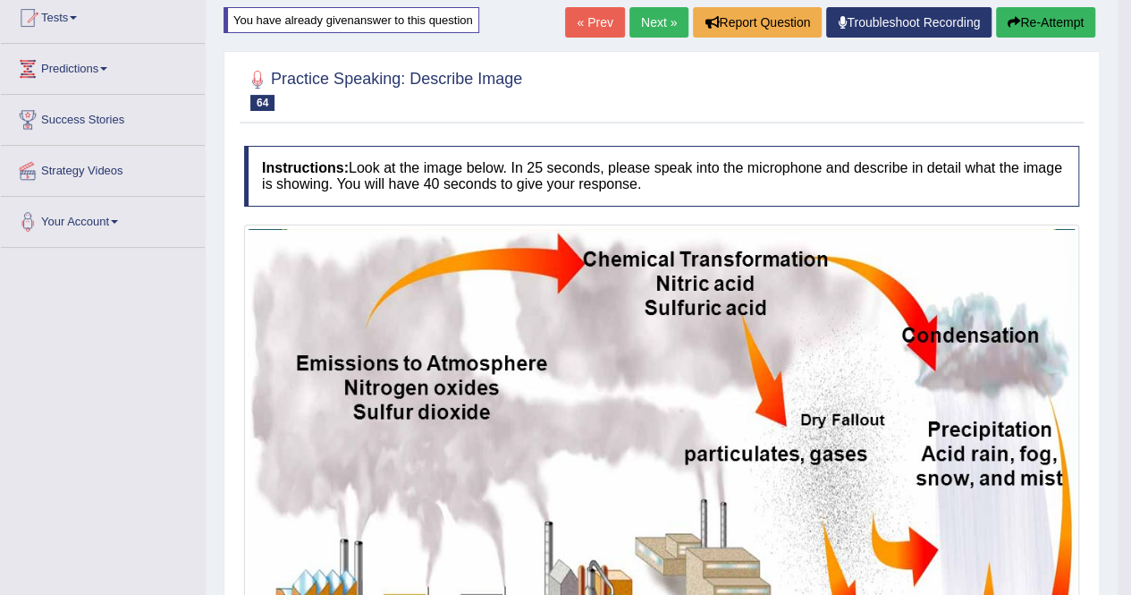
scroll to position [190, 0]
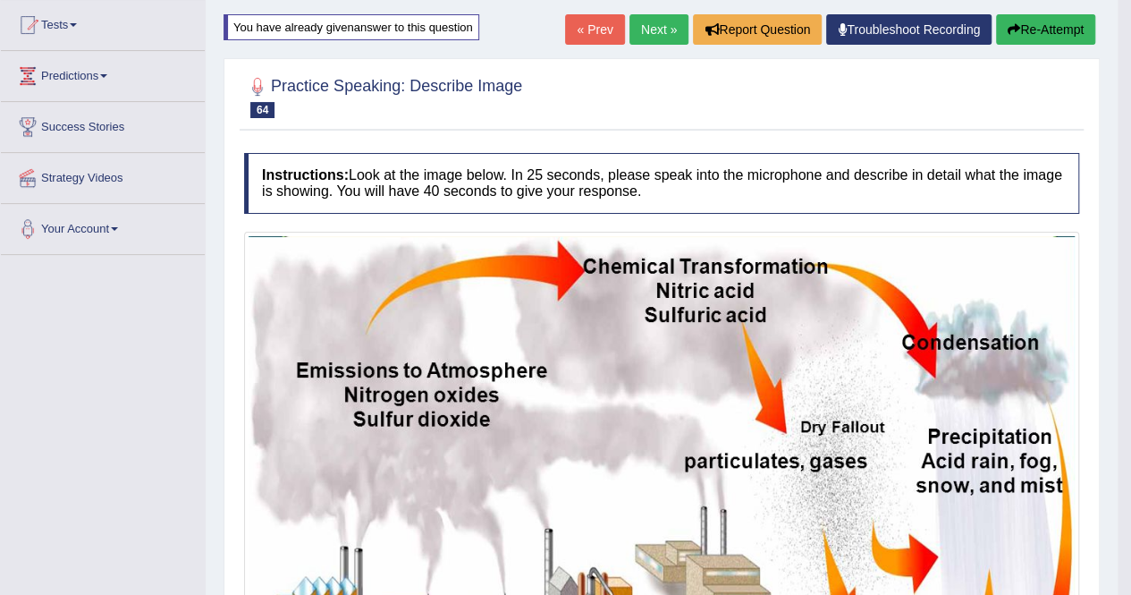
click at [1032, 35] on button "Re-Attempt" at bounding box center [1045, 29] width 99 height 30
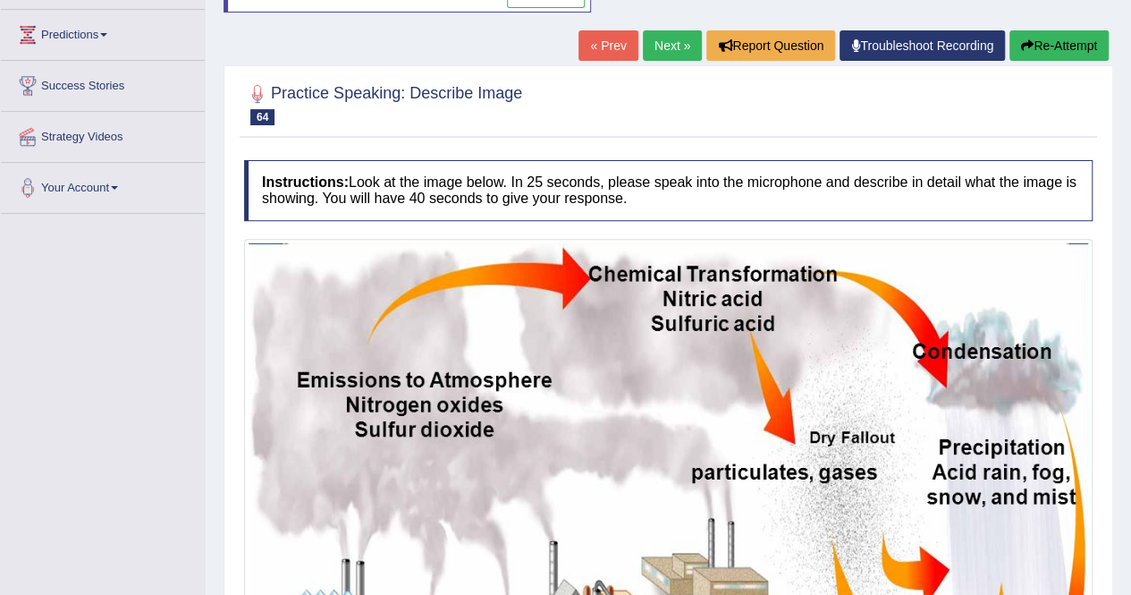
scroll to position [384, 0]
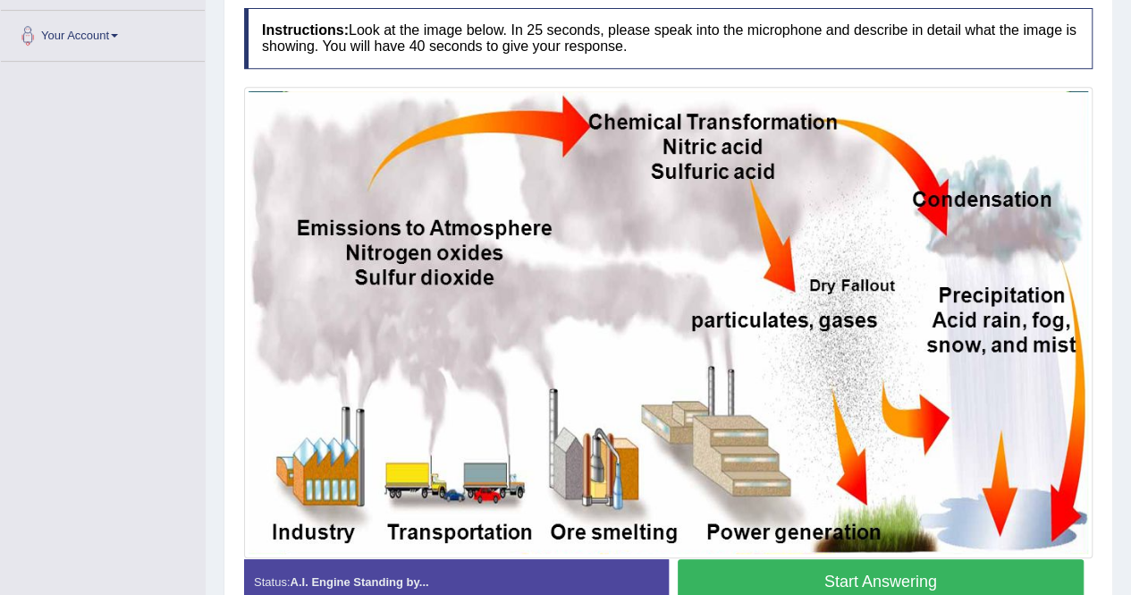
click at [908, 564] on button "Start Answering" at bounding box center [881, 582] width 407 height 46
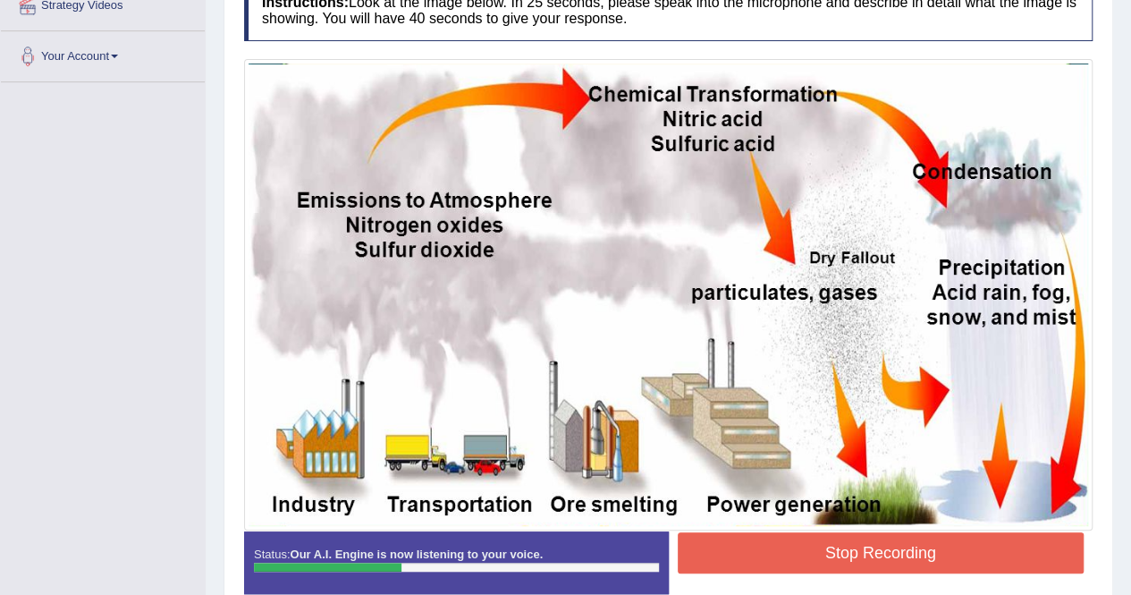
scroll to position [450, 0]
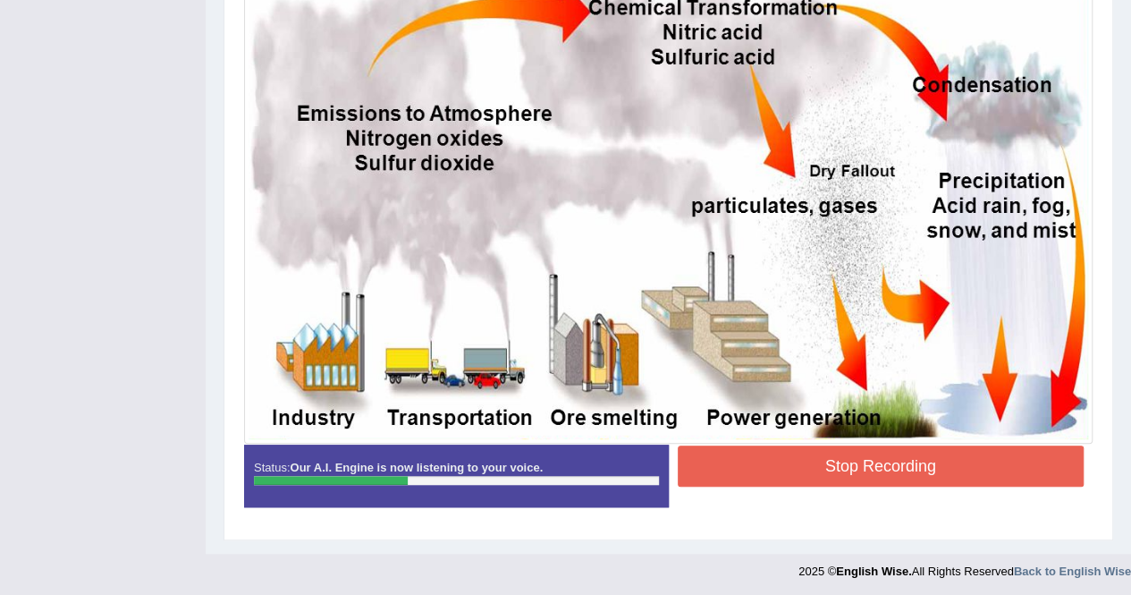
click at [966, 460] on button "Stop Recording" at bounding box center [881, 465] width 407 height 41
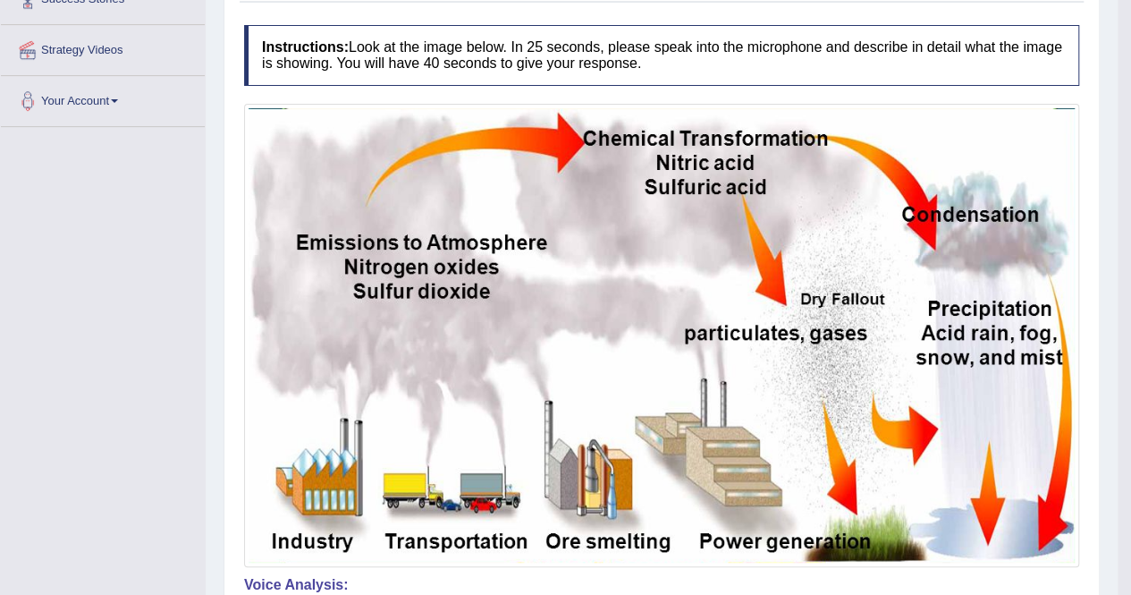
scroll to position [190, 0]
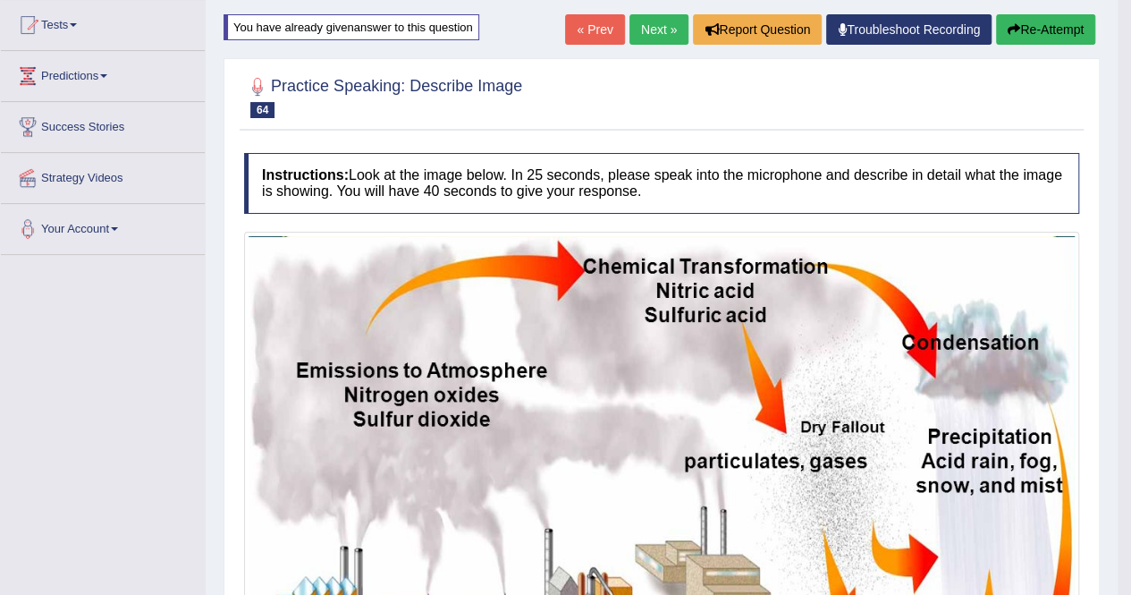
click at [1055, 24] on button "Re-Attempt" at bounding box center [1045, 29] width 99 height 30
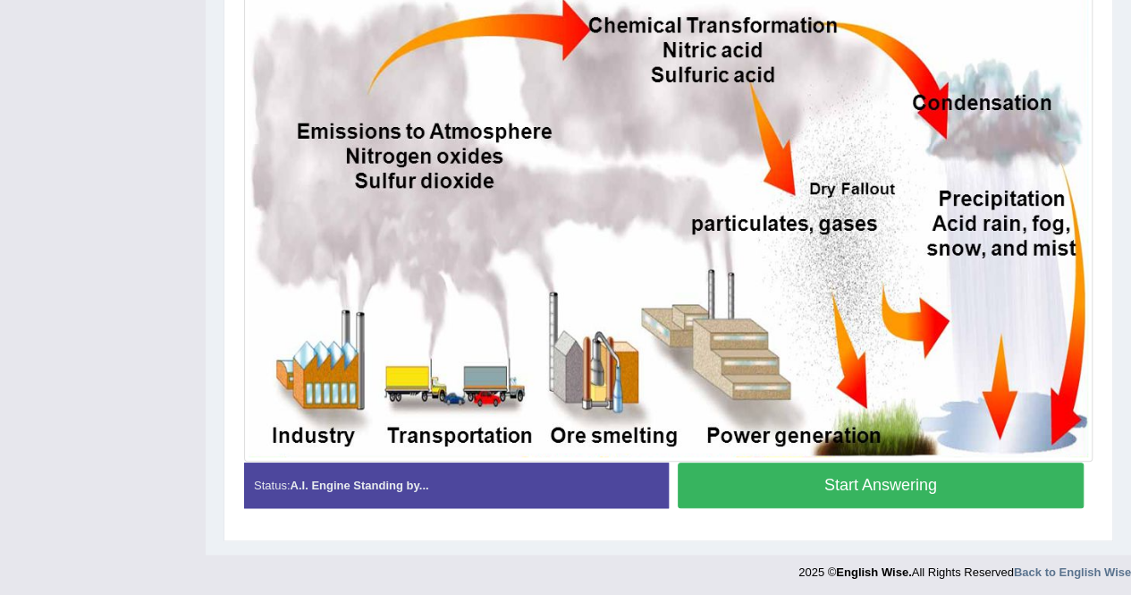
click at [1018, 489] on button "Start Answering" at bounding box center [881, 485] width 407 height 46
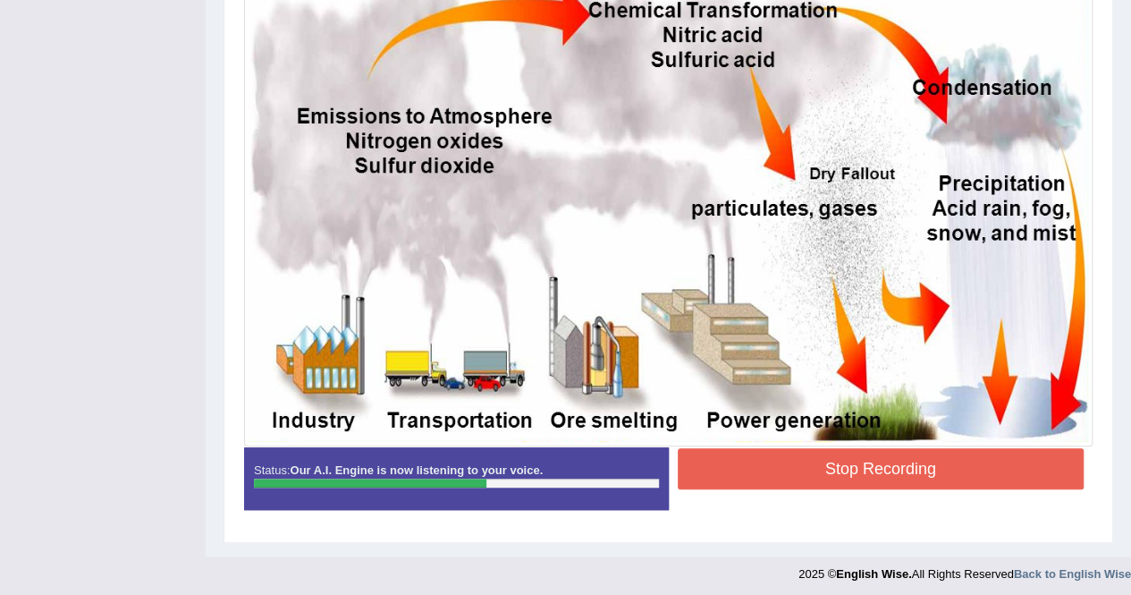
scroll to position [450, 0]
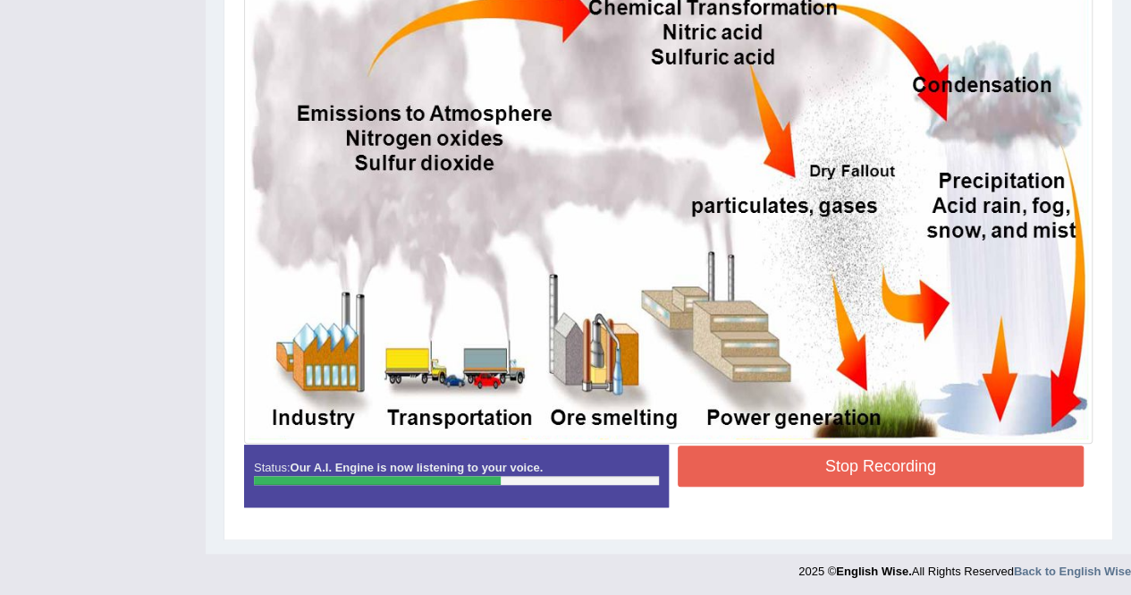
click at [980, 464] on button "Stop Recording" at bounding box center [881, 465] width 407 height 41
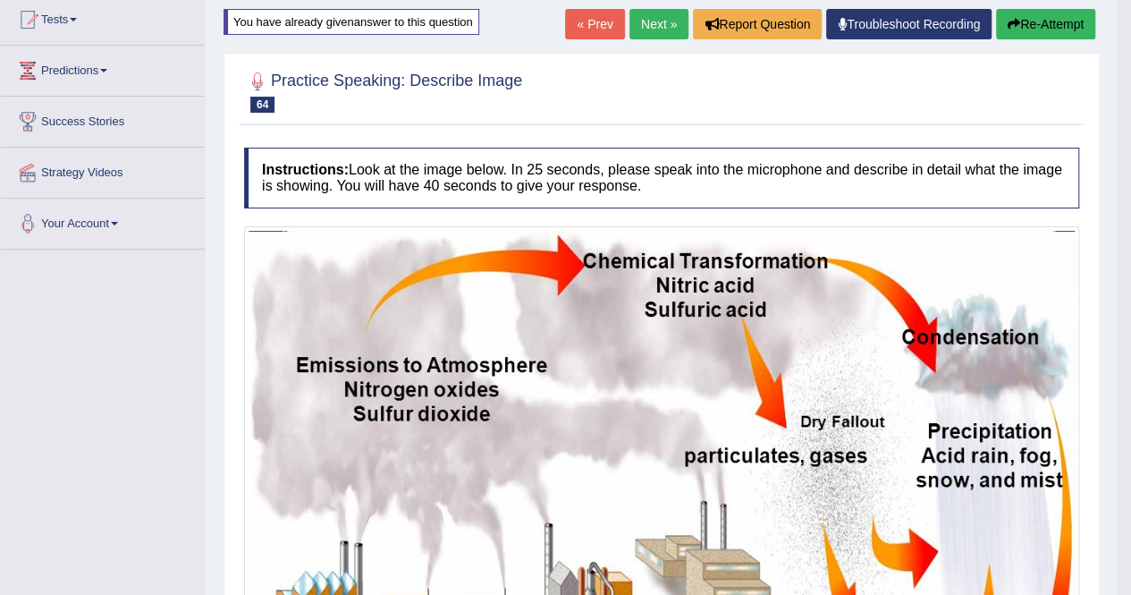
scroll to position [182, 0]
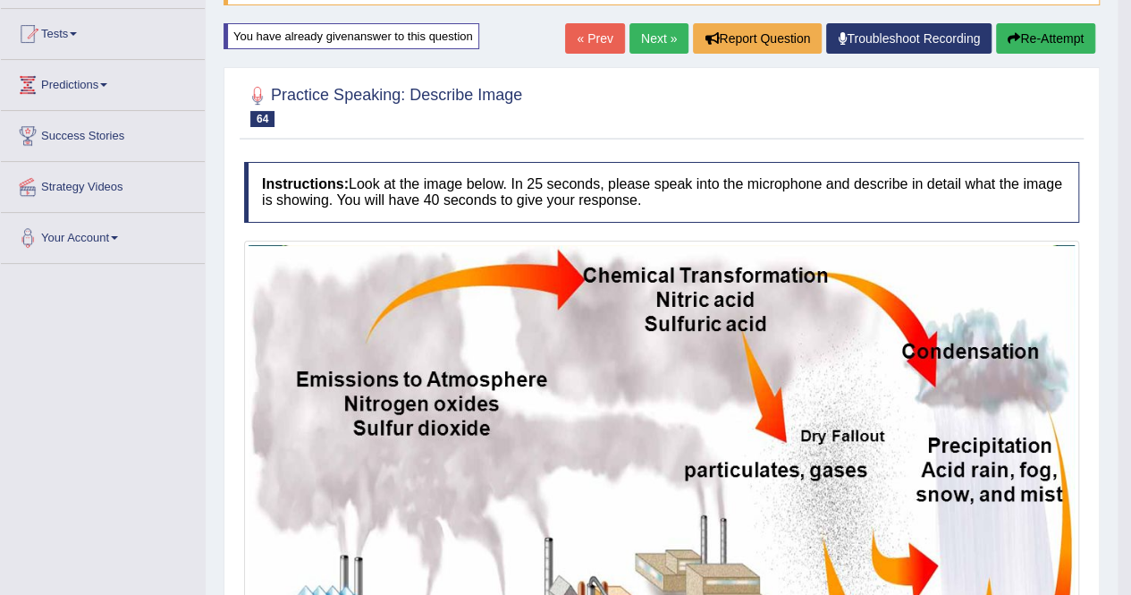
click at [1043, 31] on button "Re-Attempt" at bounding box center [1045, 38] width 99 height 30
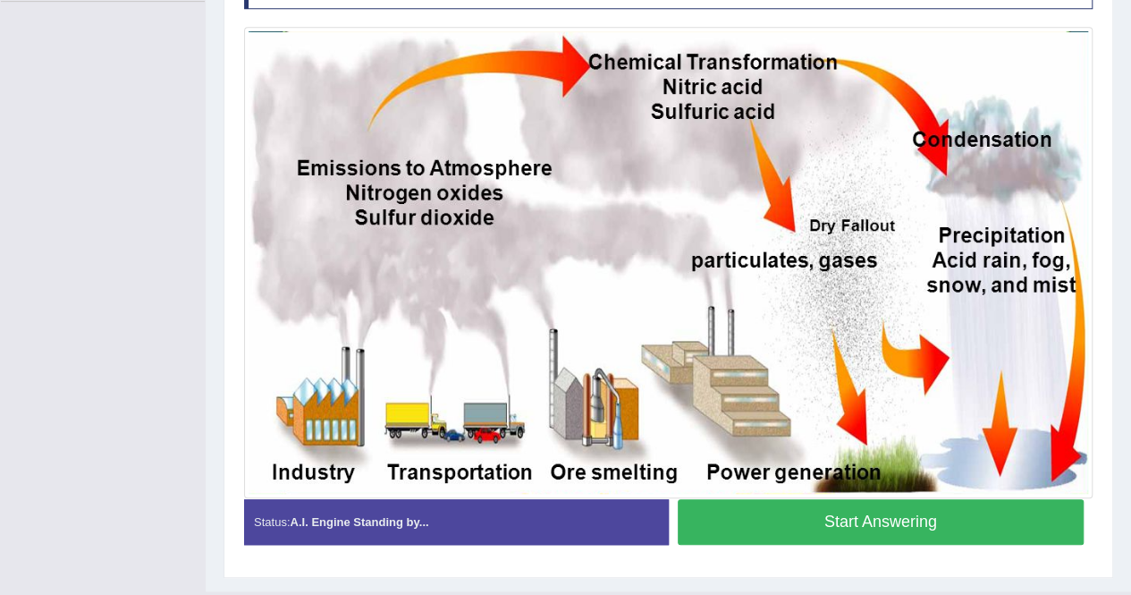
click at [927, 520] on button "Start Answering" at bounding box center [881, 522] width 407 height 46
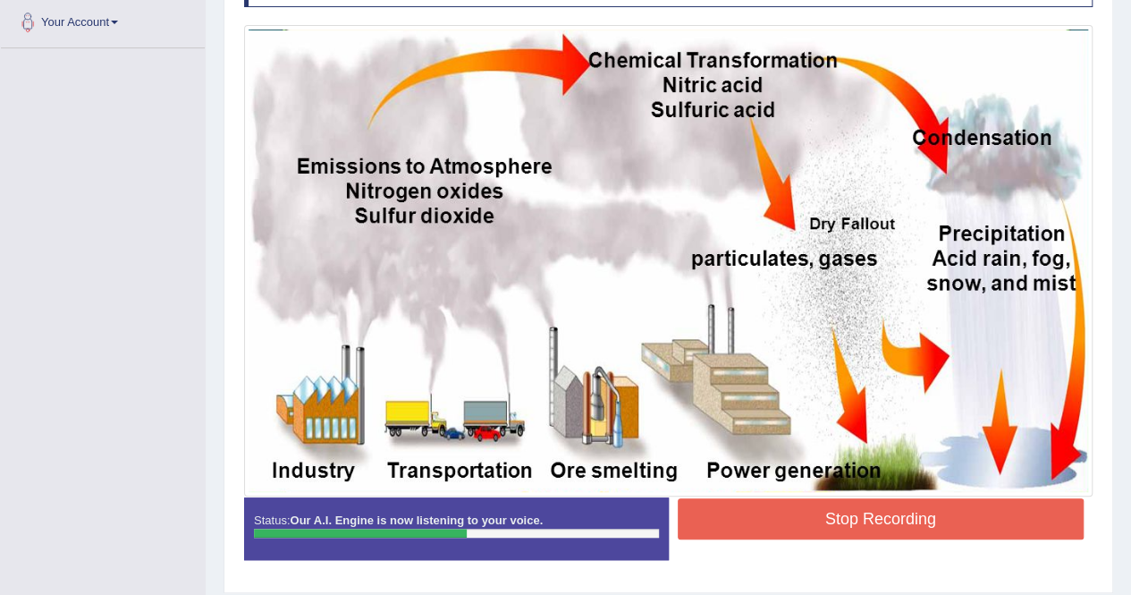
click at [997, 516] on button "Stop Recording" at bounding box center [881, 518] width 407 height 41
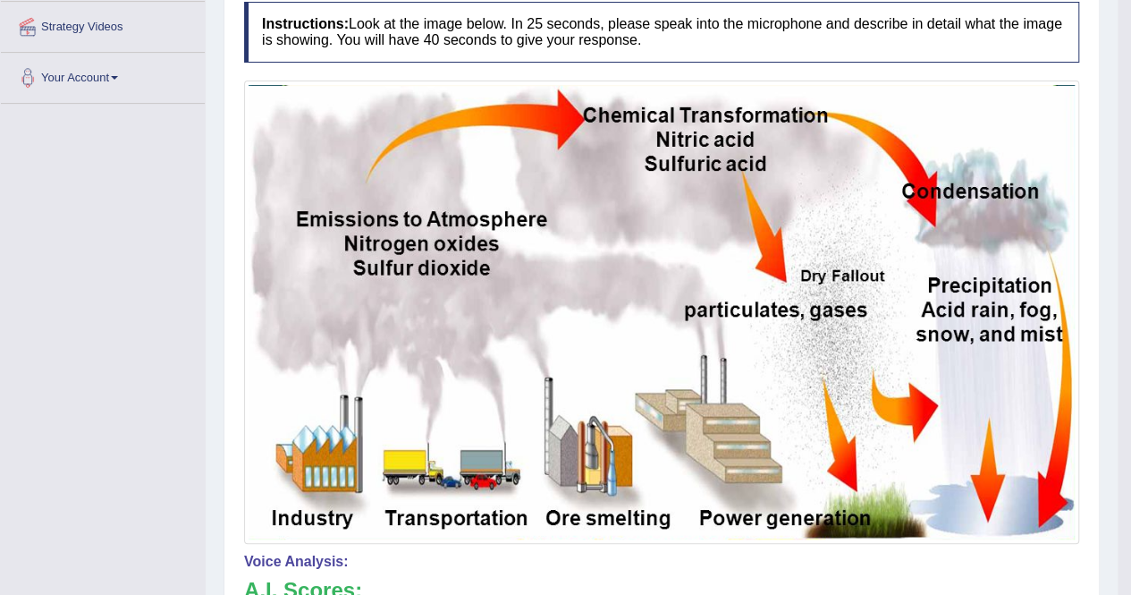
scroll to position [101, 0]
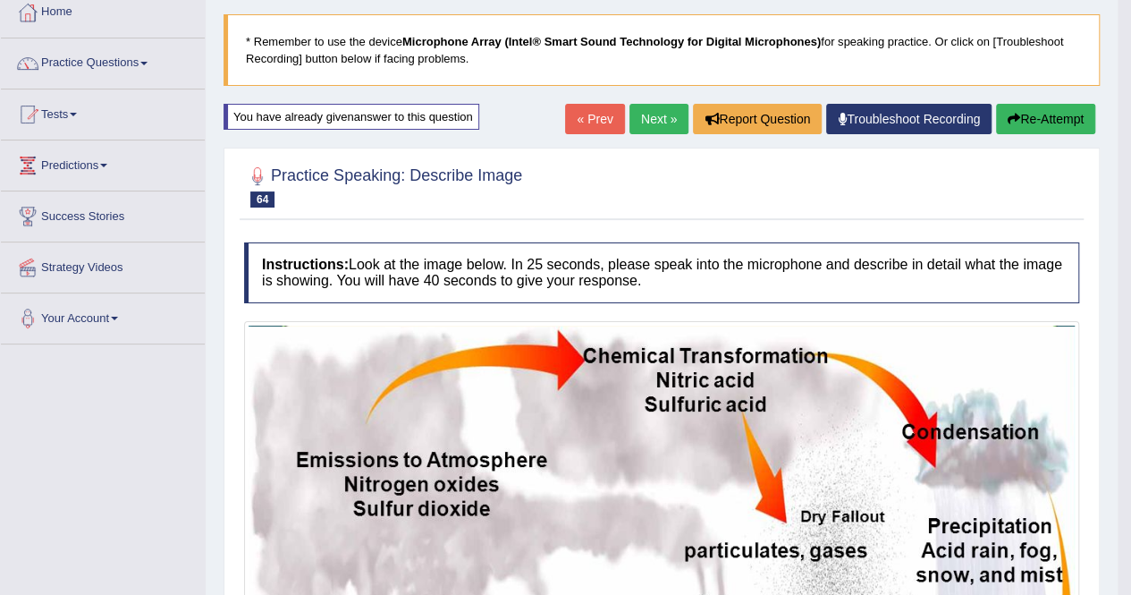
click at [1026, 110] on button "Re-Attempt" at bounding box center [1045, 119] width 99 height 30
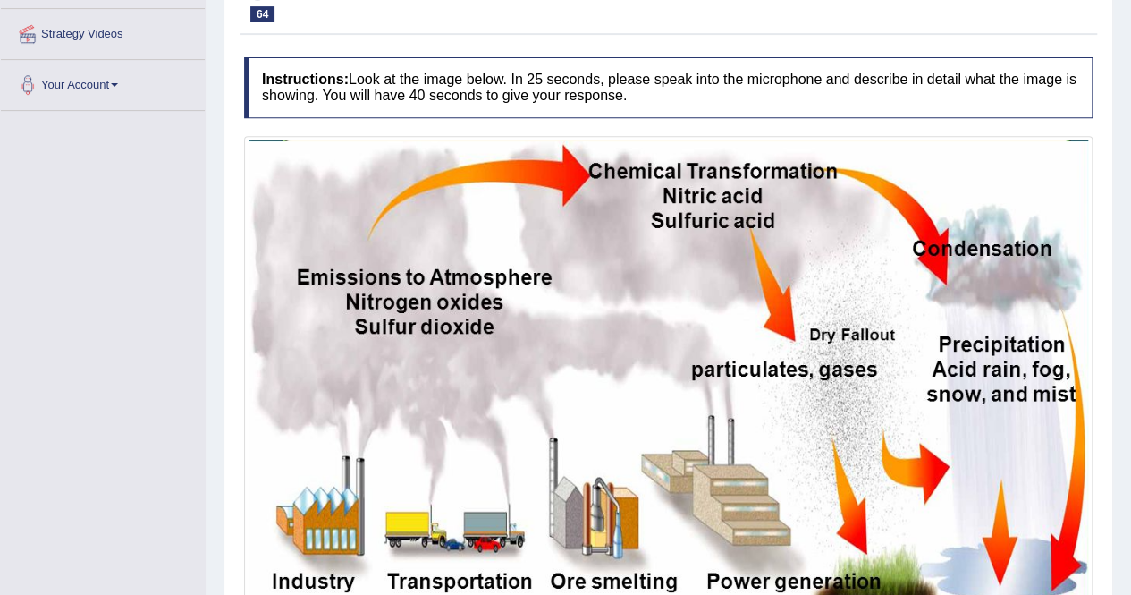
scroll to position [397, 0]
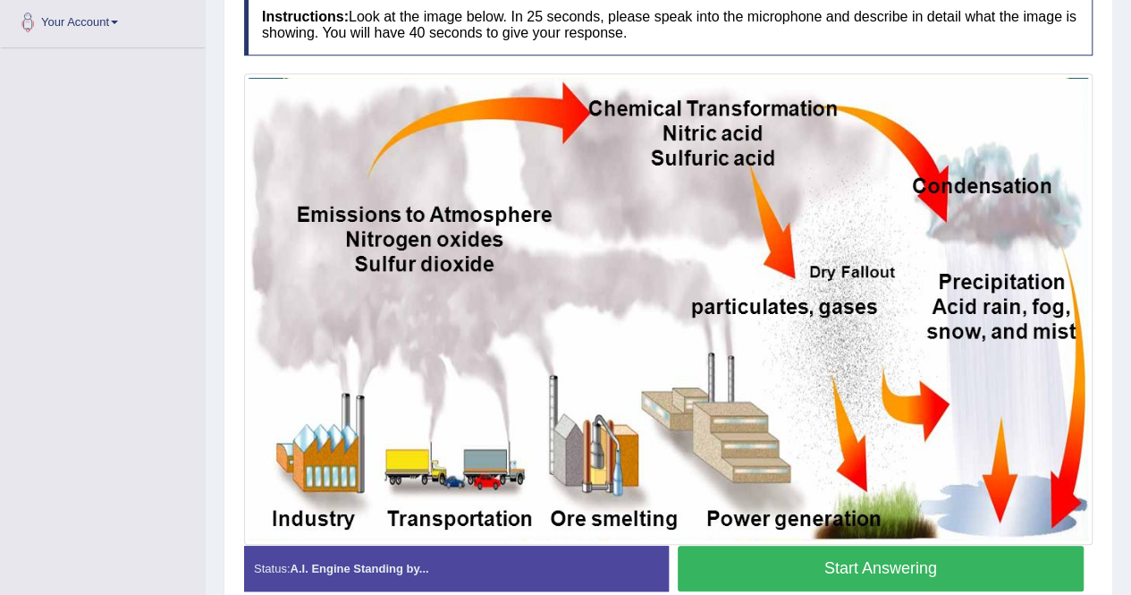
click at [853, 554] on button "Start Answering" at bounding box center [881, 568] width 407 height 46
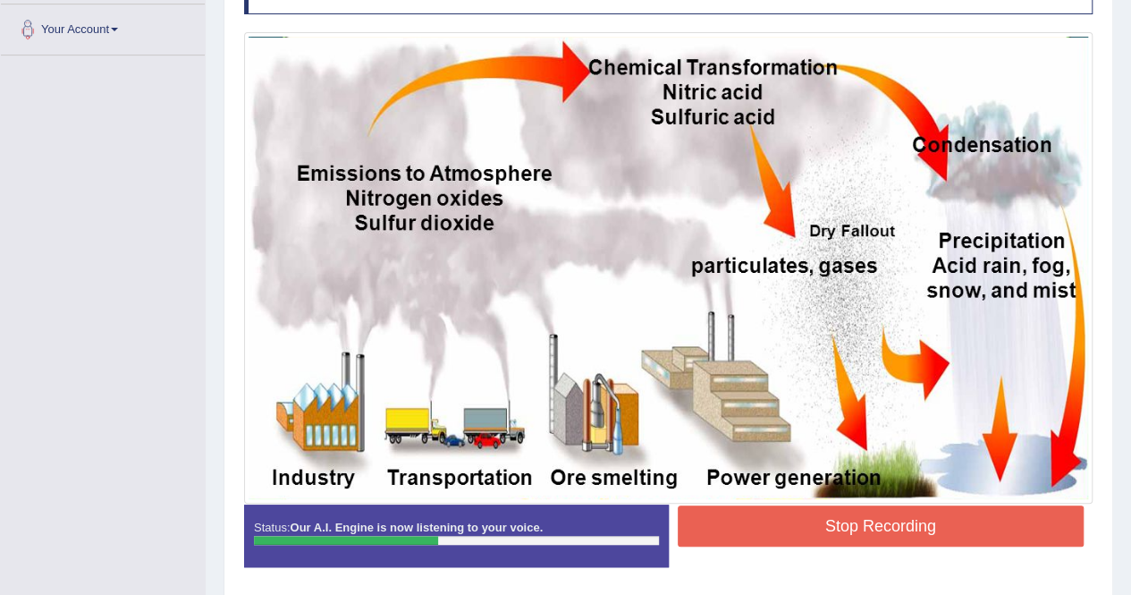
scroll to position [450, 0]
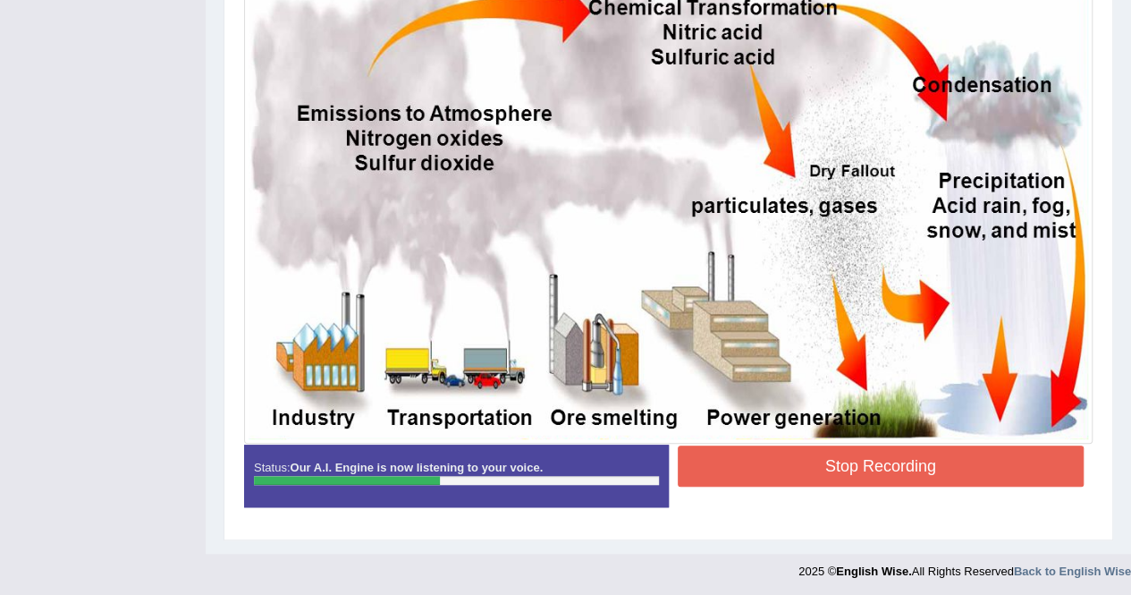
click at [869, 469] on button "Stop Recording" at bounding box center [881, 465] width 407 height 41
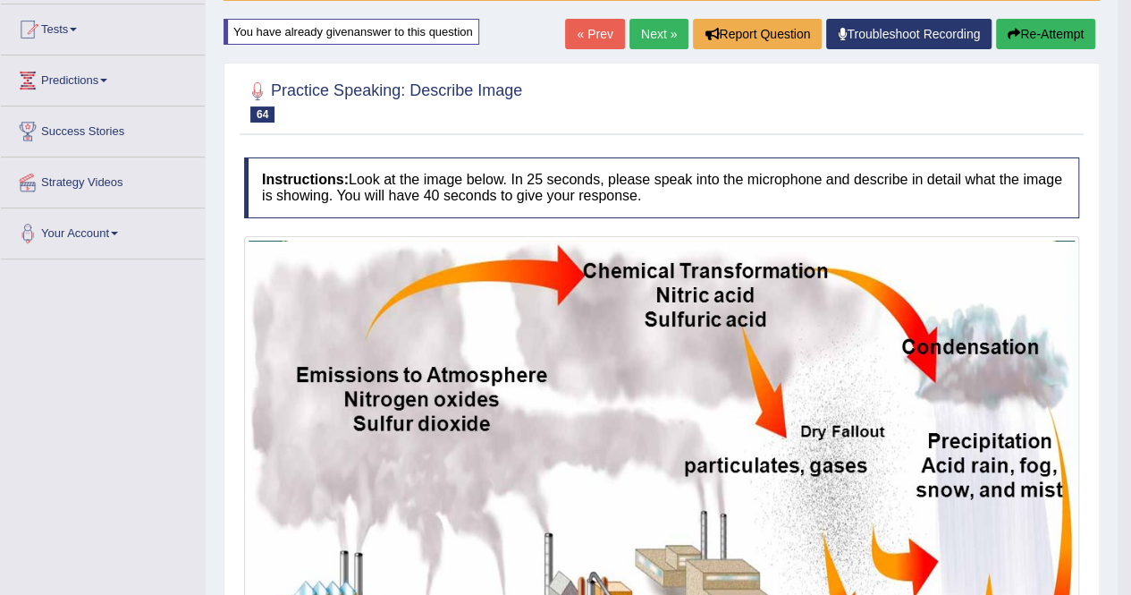
scroll to position [182, 0]
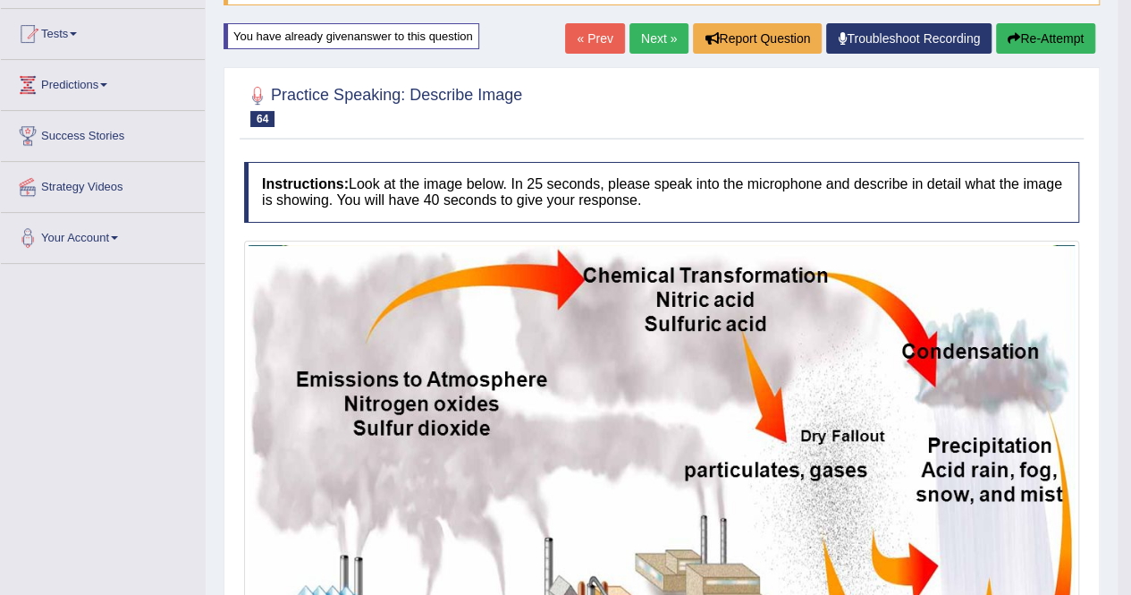
click at [1038, 44] on button "Re-Attempt" at bounding box center [1045, 38] width 99 height 30
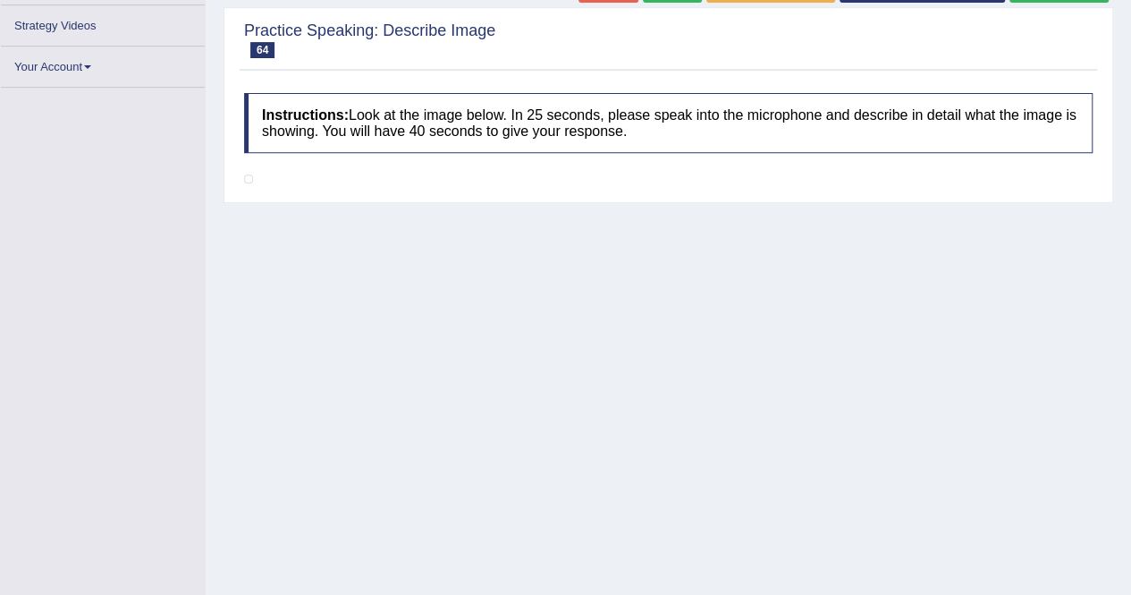
scroll to position [397, 0]
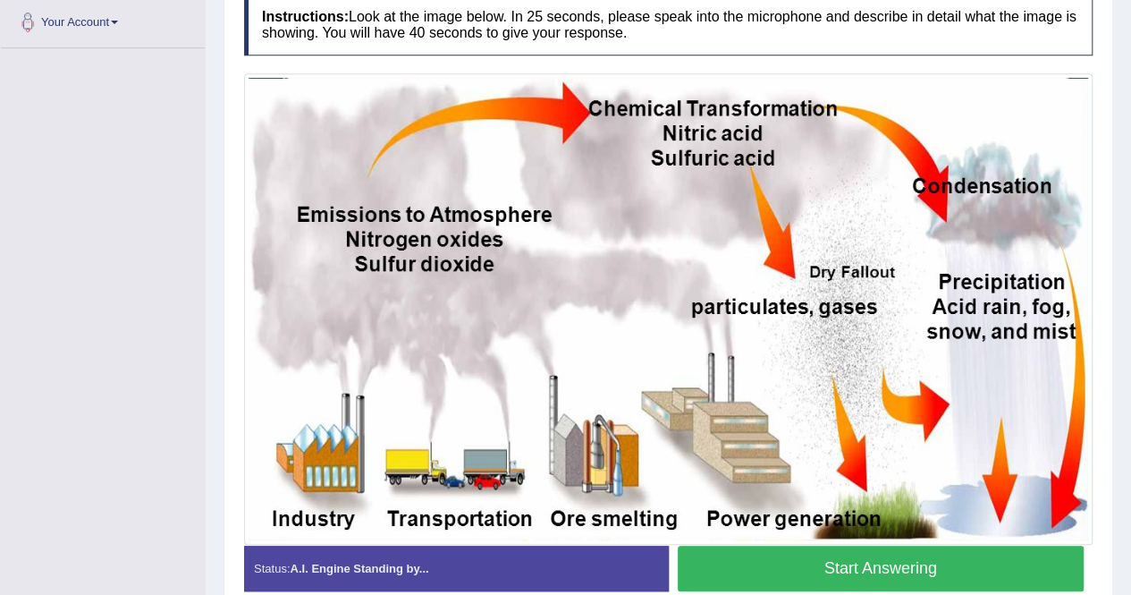
click at [953, 553] on button "Start Answering" at bounding box center [881, 568] width 407 height 46
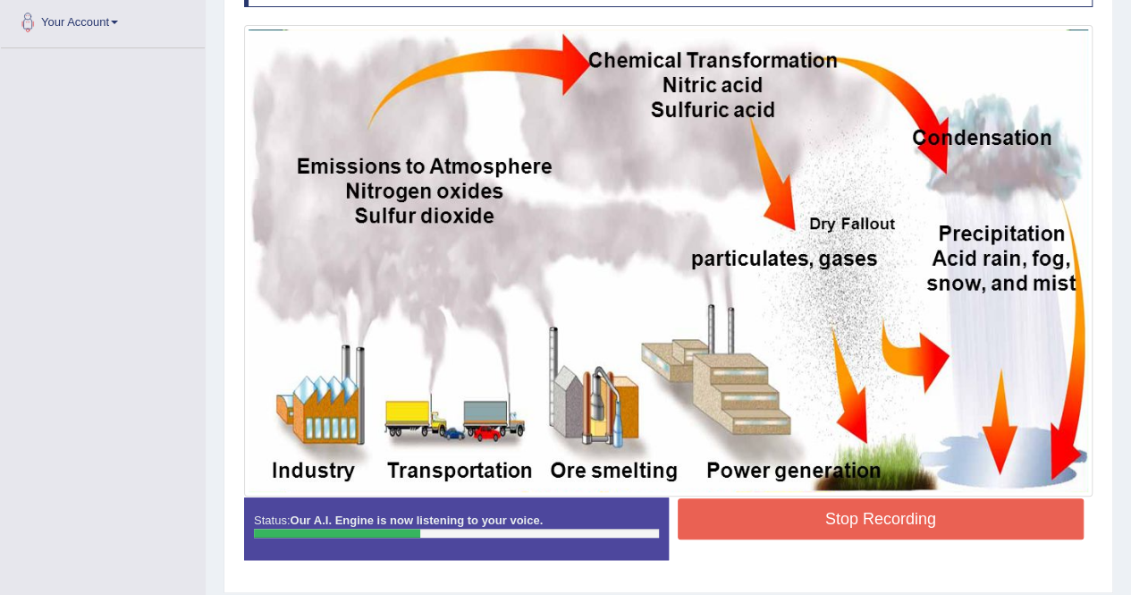
click at [934, 541] on div "Status: Our A.I. Engine is now listening to your voice. Start Answering Stop Re…" at bounding box center [668, 537] width 849 height 80
click at [937, 522] on button "Stop Recording" at bounding box center [881, 518] width 407 height 41
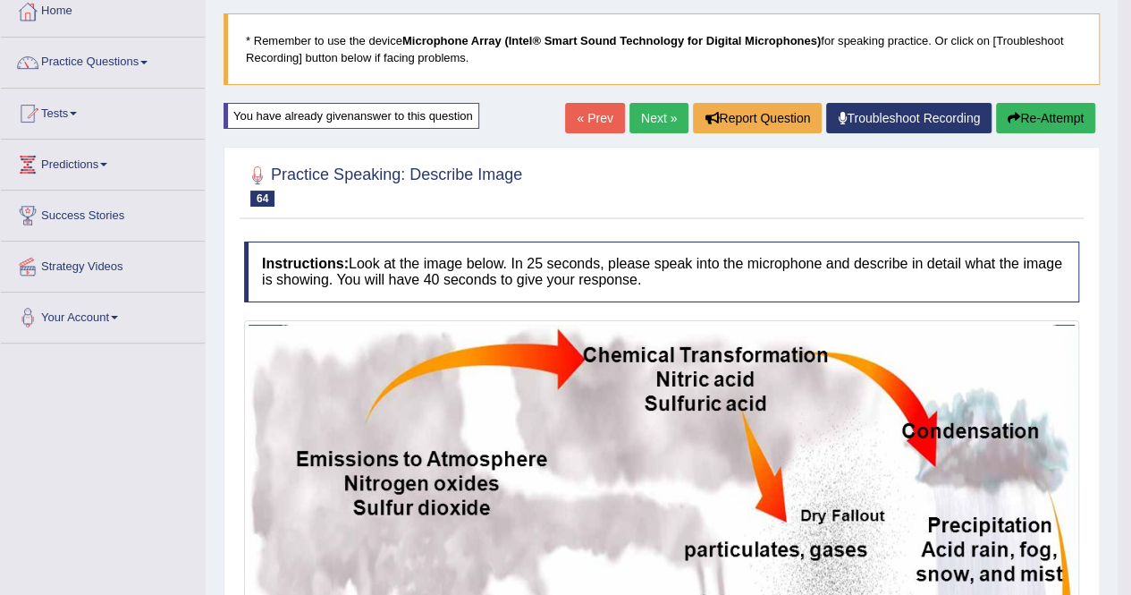
scroll to position [101, 0]
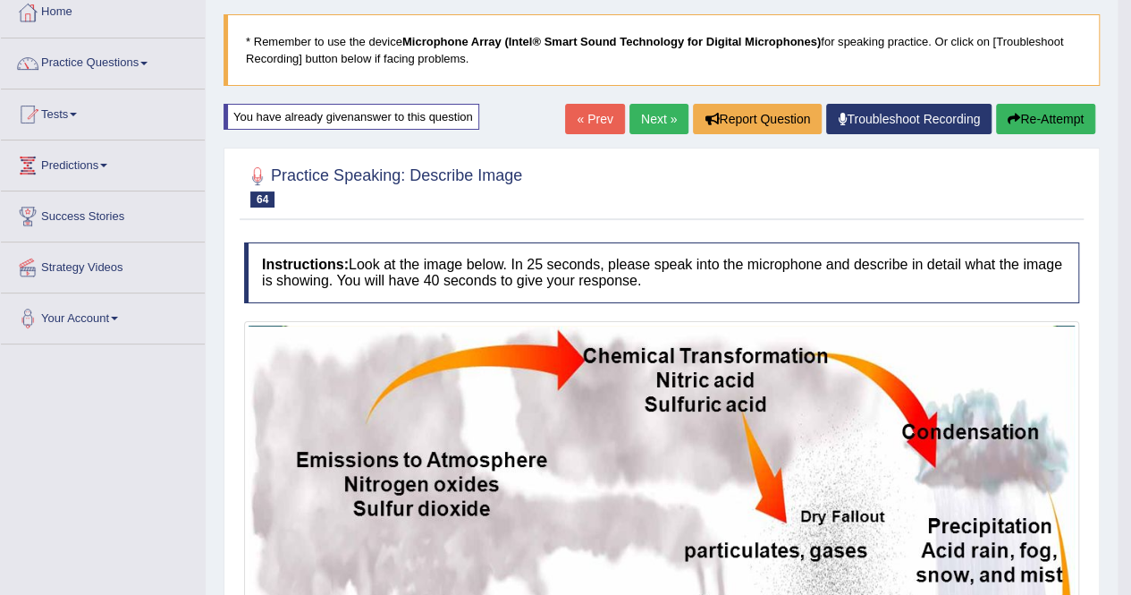
click at [1028, 129] on button "Re-Attempt" at bounding box center [1045, 119] width 99 height 30
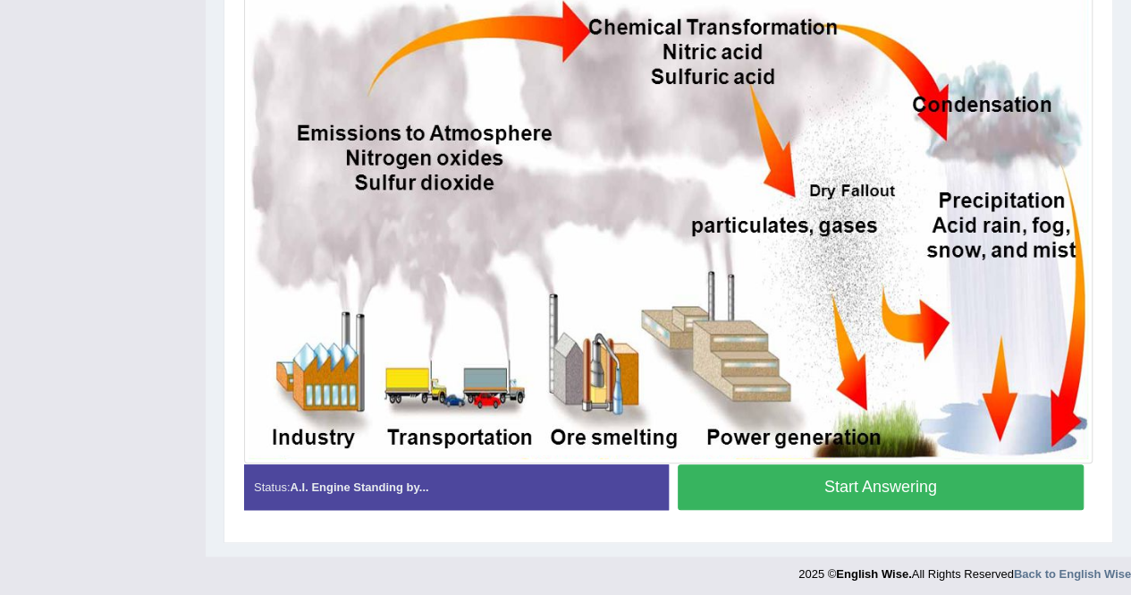
scroll to position [480, 0]
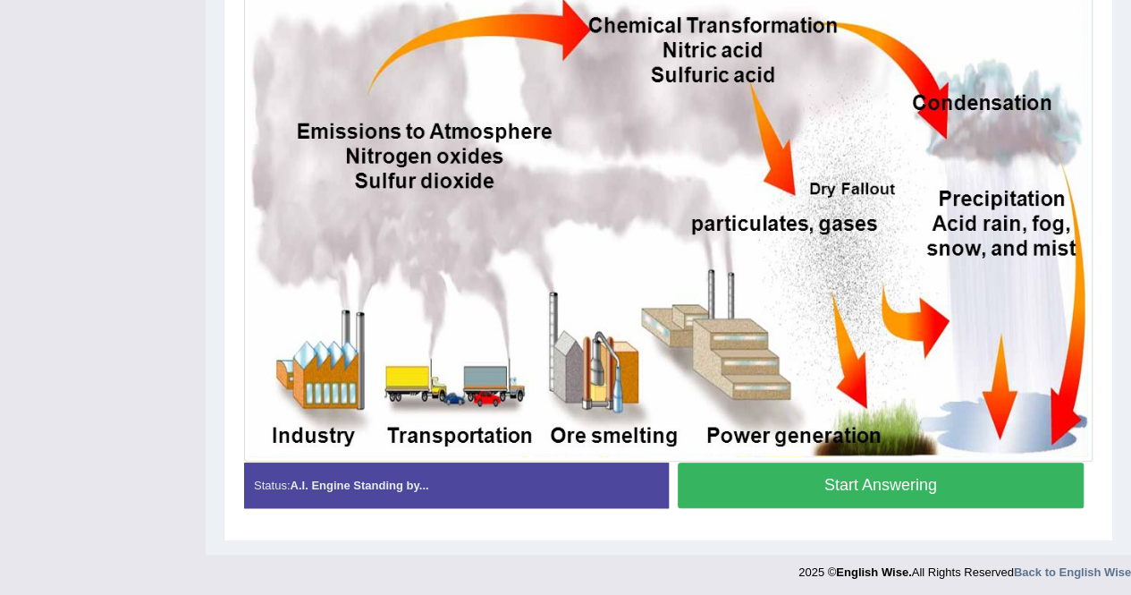
click at [961, 469] on button "Start Answering" at bounding box center [881, 485] width 407 height 46
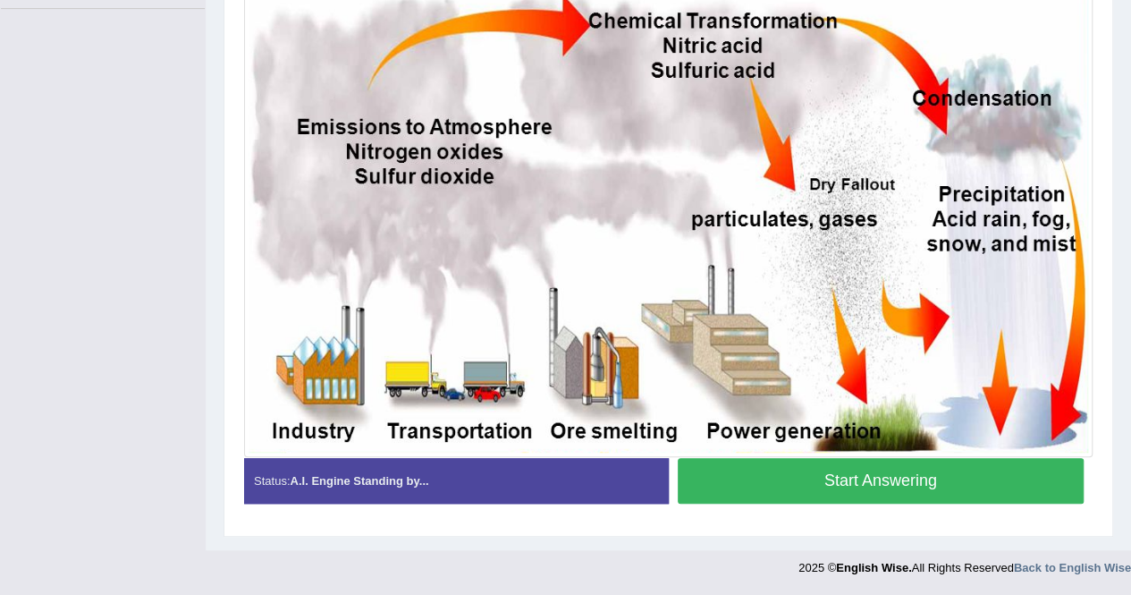
scroll to position [433, 0]
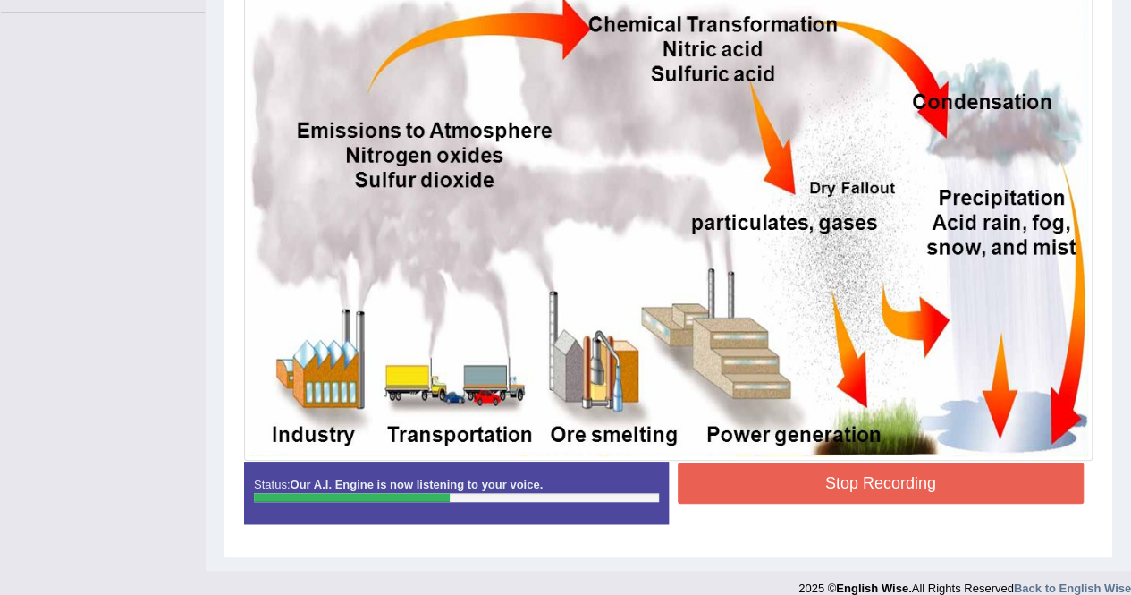
click at [961, 469] on button "Stop Recording" at bounding box center [881, 482] width 407 height 41
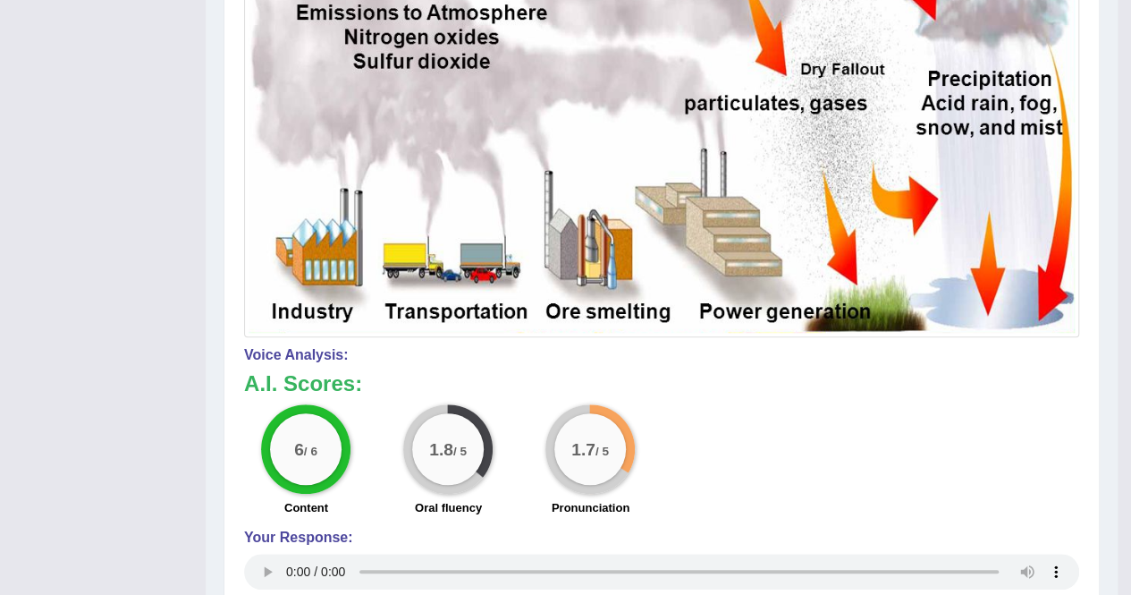
scroll to position [101, 0]
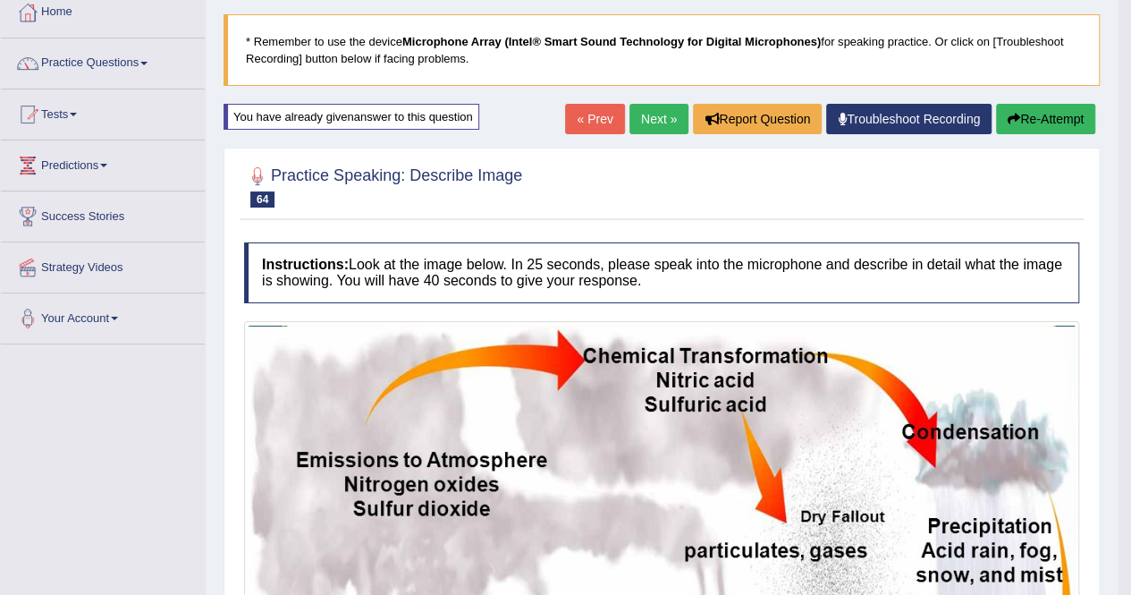
click at [1055, 106] on button "Re-Attempt" at bounding box center [1045, 119] width 99 height 30
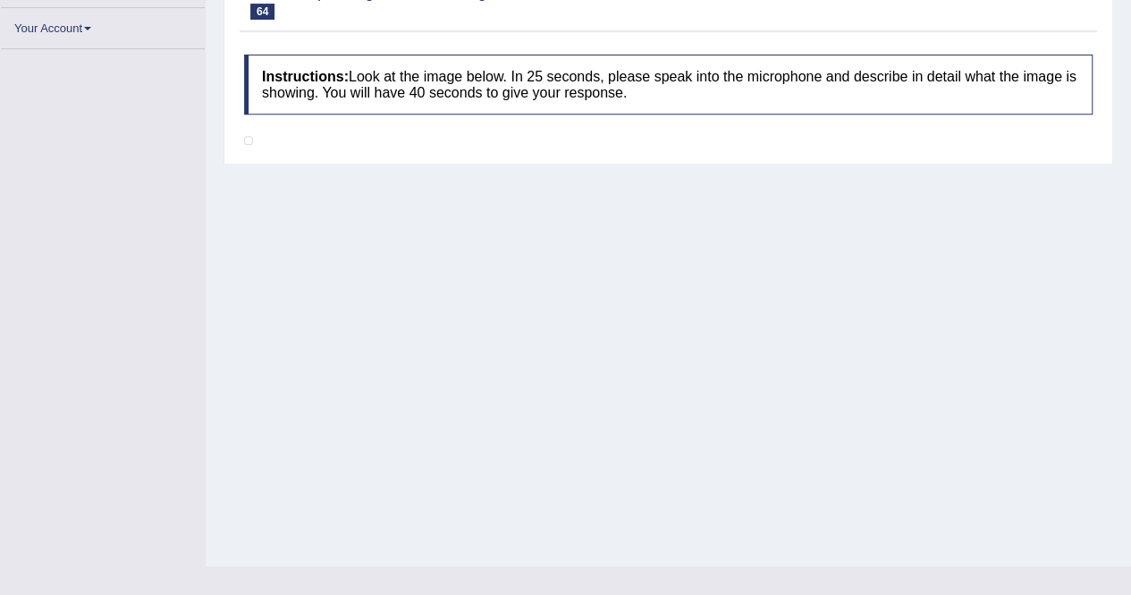
scroll to position [397, 0]
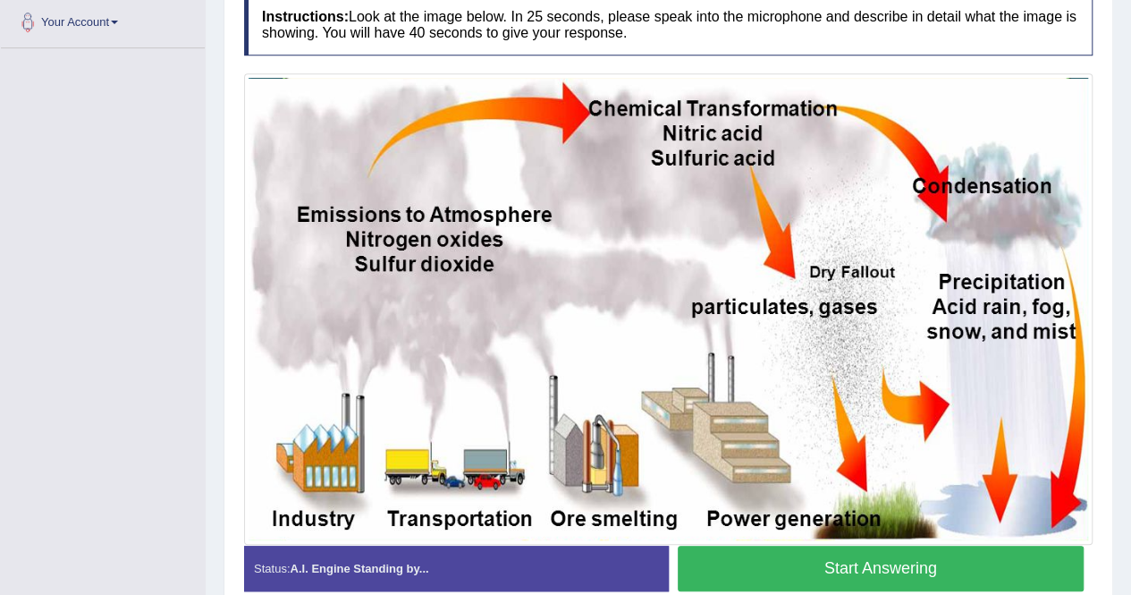
click at [932, 570] on button "Start Answering" at bounding box center [881, 568] width 407 height 46
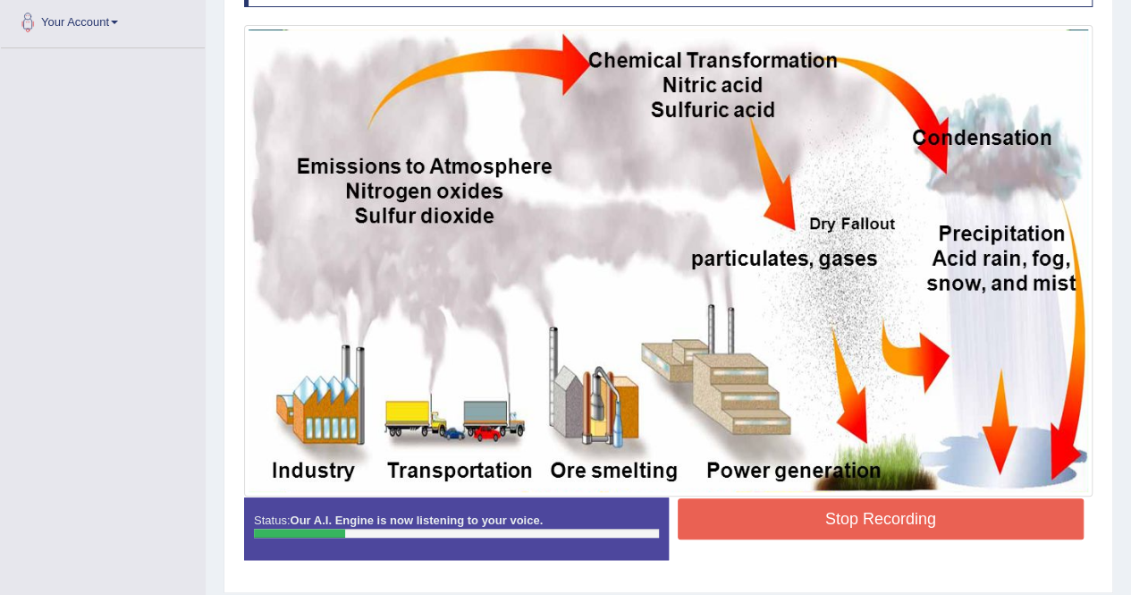
click at [955, 505] on button "Stop Recording" at bounding box center [881, 518] width 407 height 41
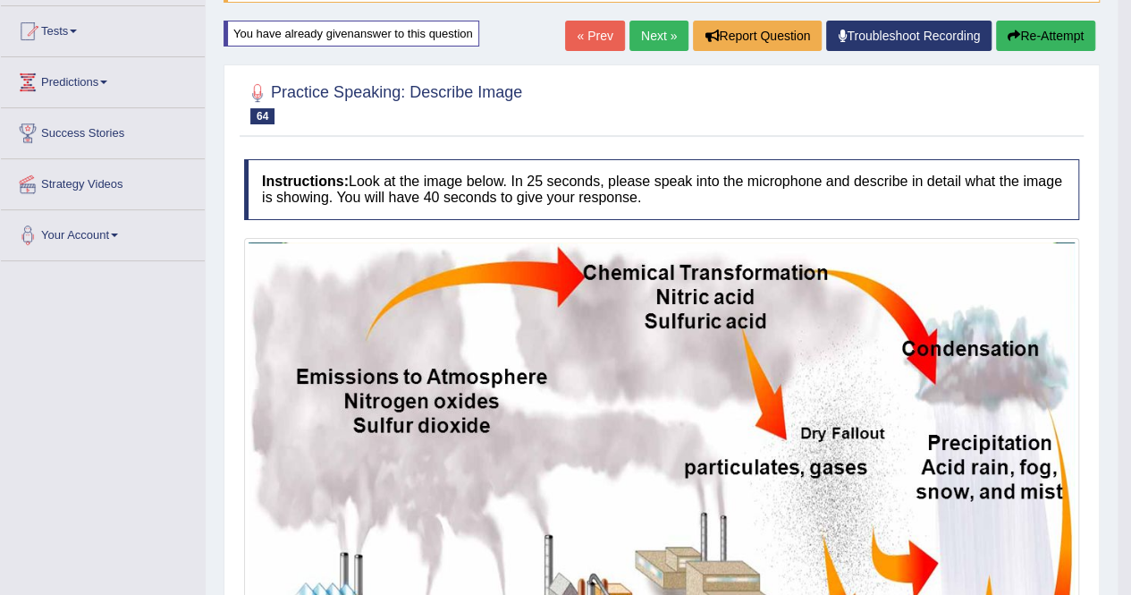
scroll to position [101, 0]
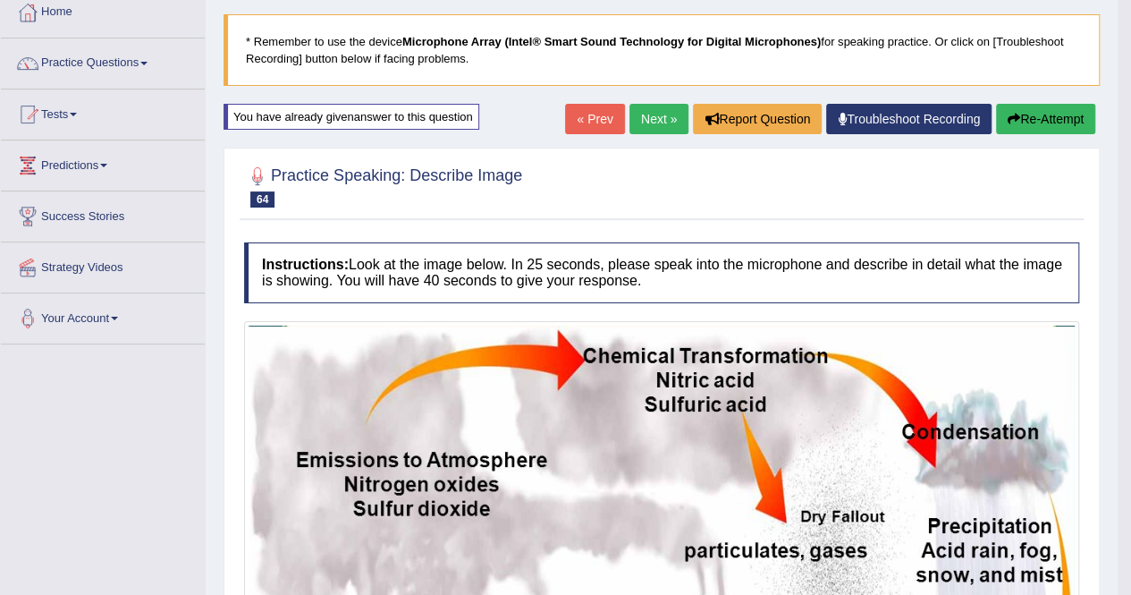
click at [1075, 110] on button "Re-Attempt" at bounding box center [1045, 119] width 99 height 30
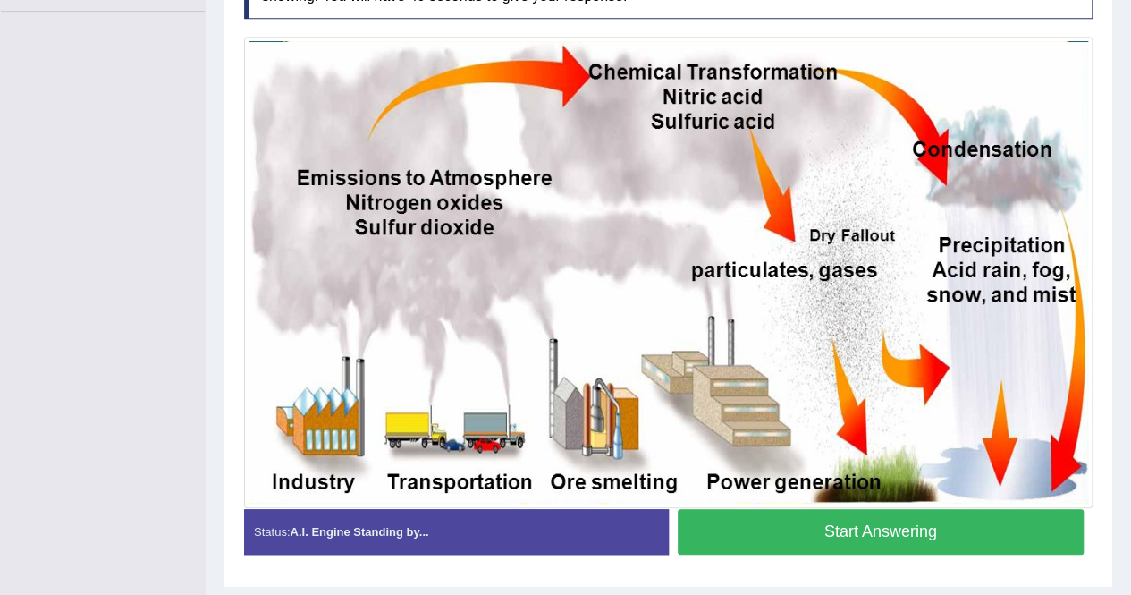
click at [847, 527] on button "Start Answering" at bounding box center [881, 532] width 407 height 46
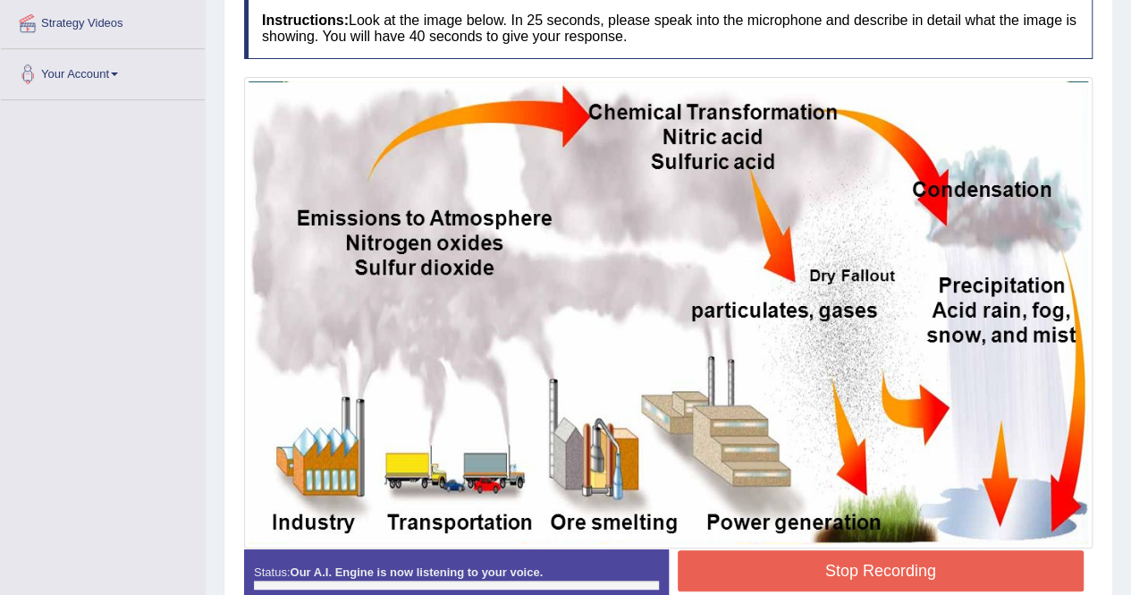
scroll to position [343, 0]
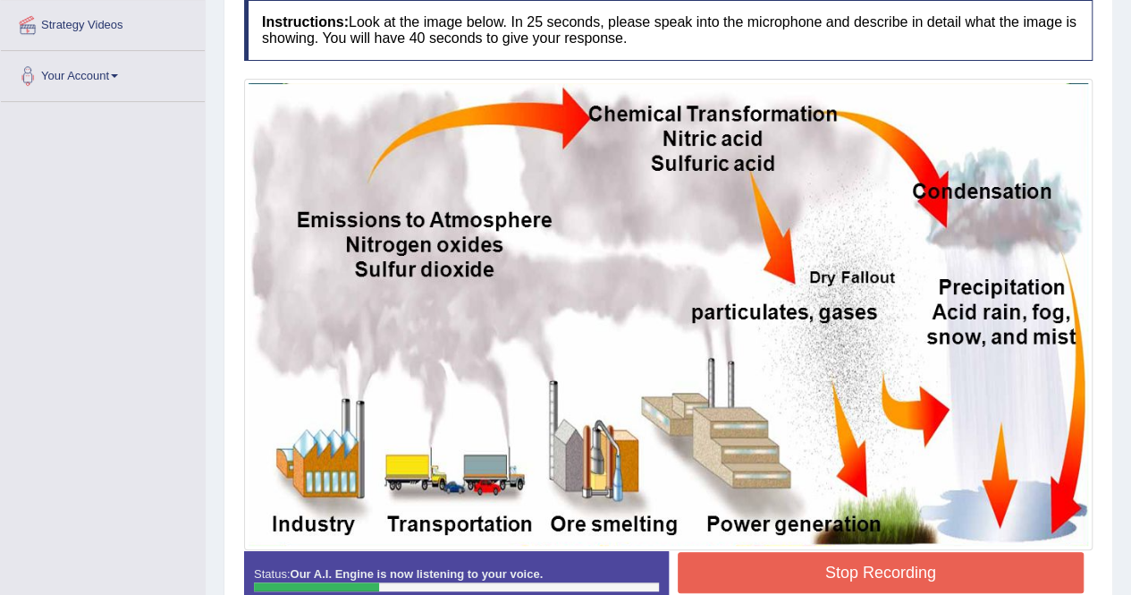
click at [945, 565] on button "Stop Recording" at bounding box center [881, 572] width 407 height 41
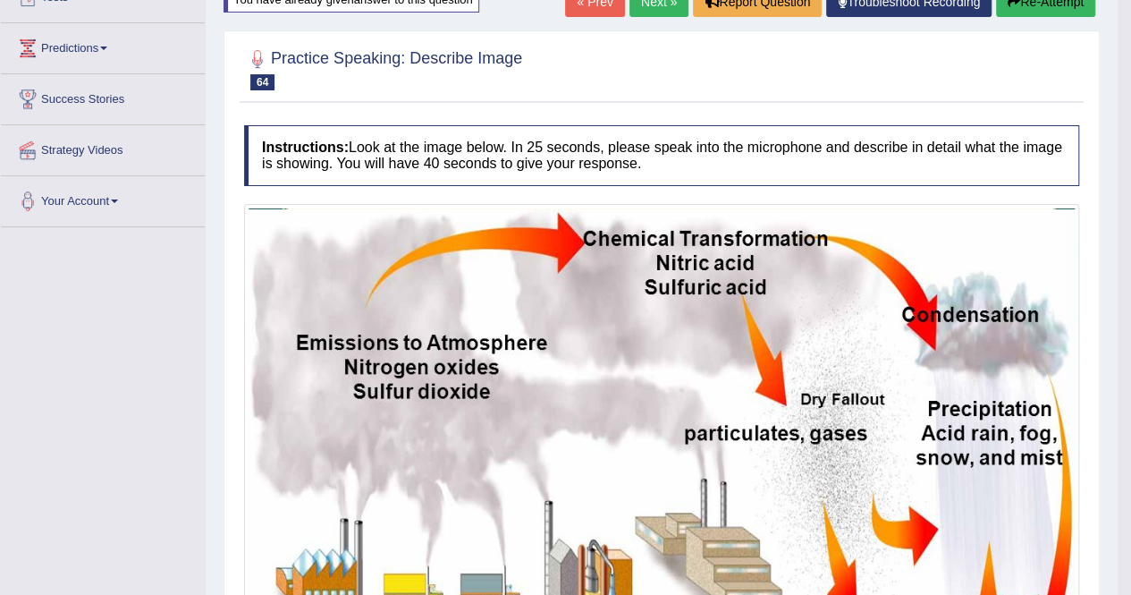
scroll to position [190, 0]
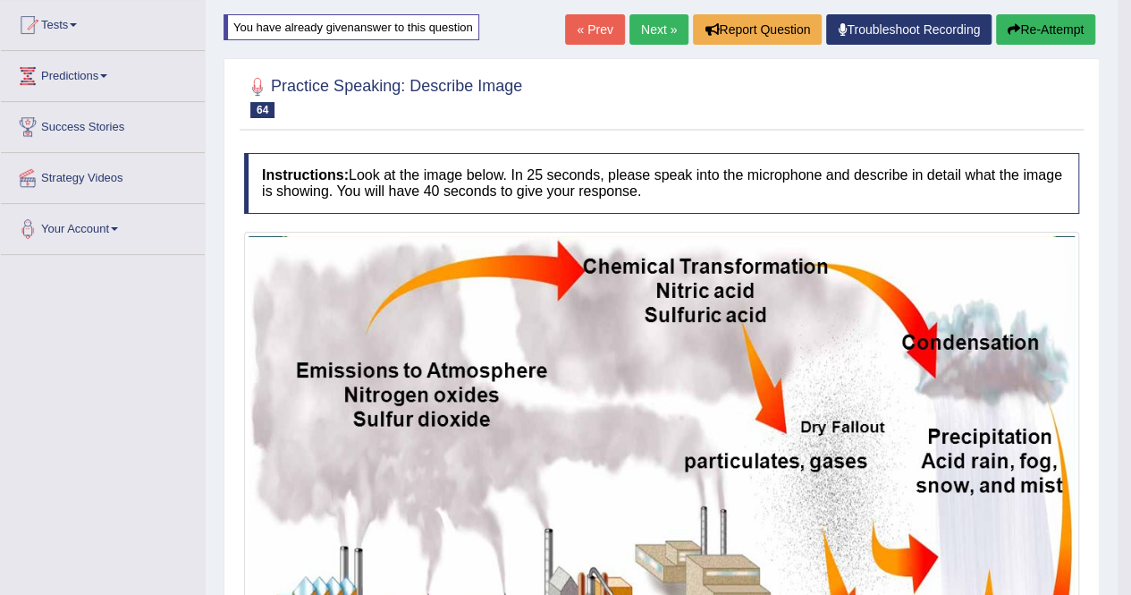
click at [1064, 38] on button "Re-Attempt" at bounding box center [1045, 29] width 99 height 30
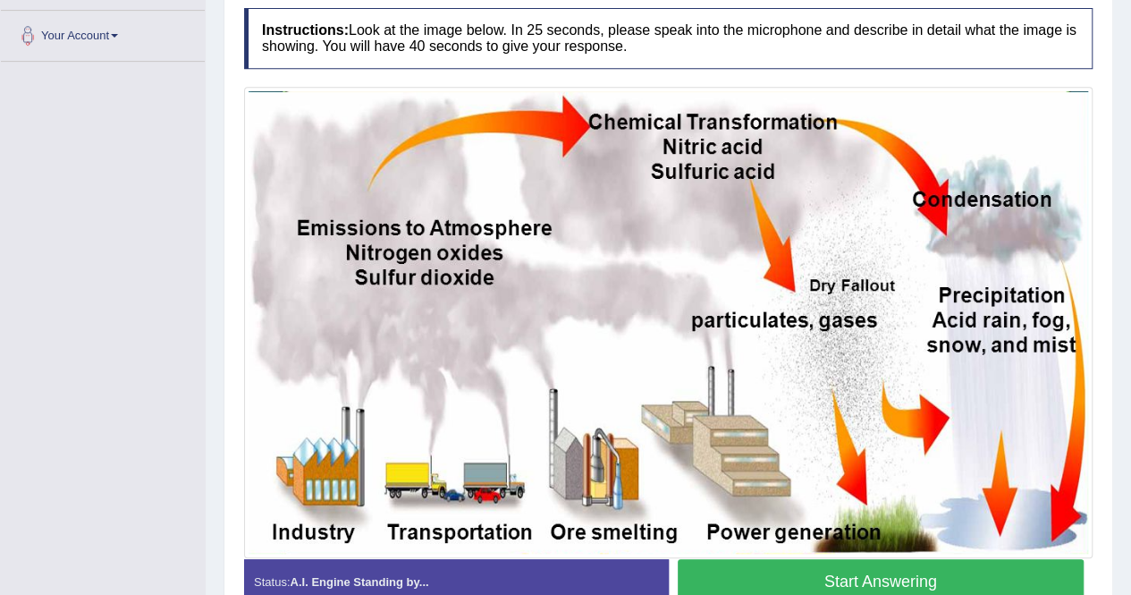
click at [925, 571] on button "Start Answering" at bounding box center [881, 582] width 407 height 46
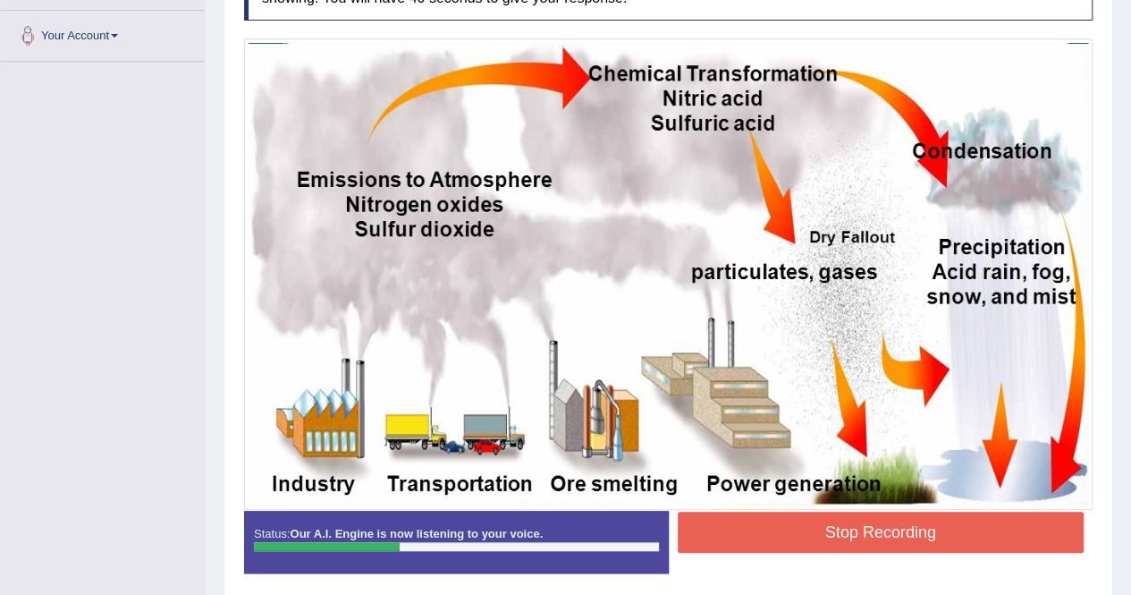
click at [943, 546] on button "Stop Recording" at bounding box center [881, 531] width 407 height 41
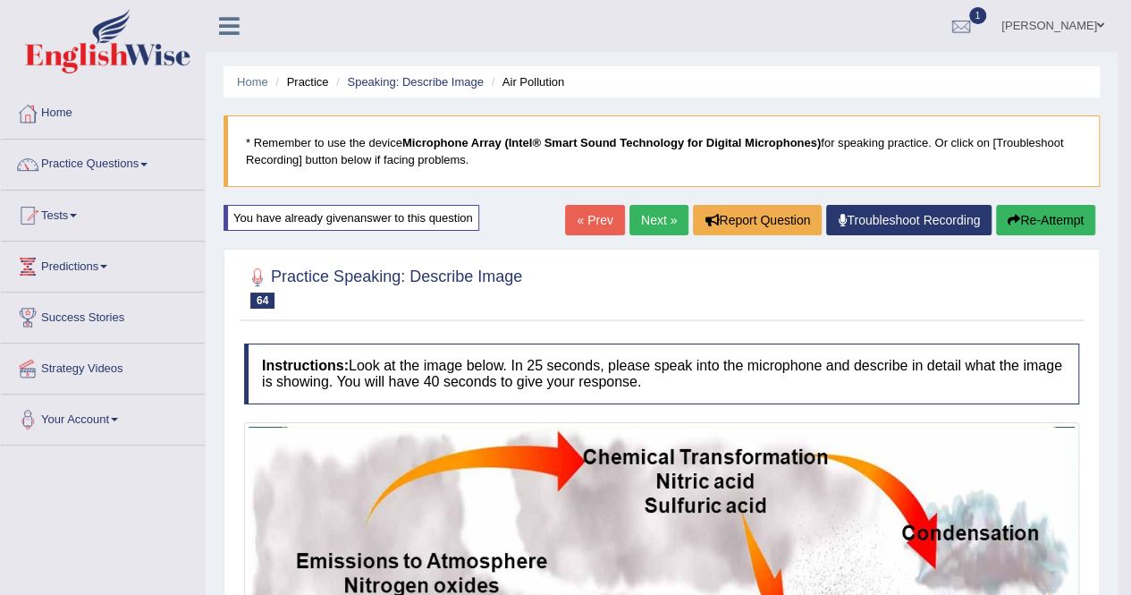
click at [1025, 219] on button "Re-Attempt" at bounding box center [1045, 220] width 99 height 30
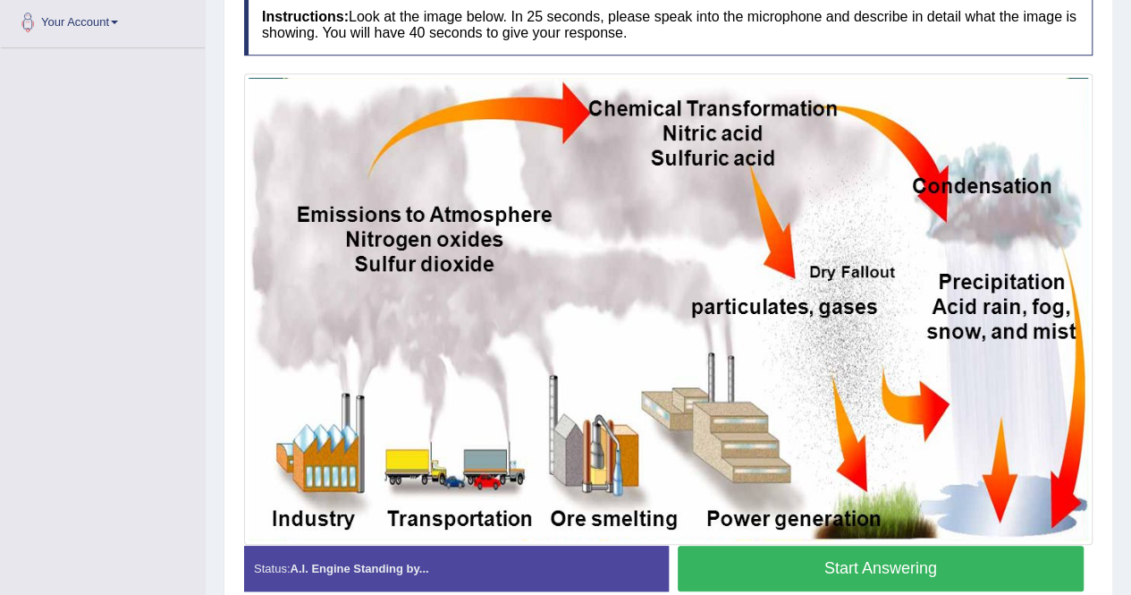
click at [837, 557] on button "Start Answering" at bounding box center [881, 568] width 407 height 46
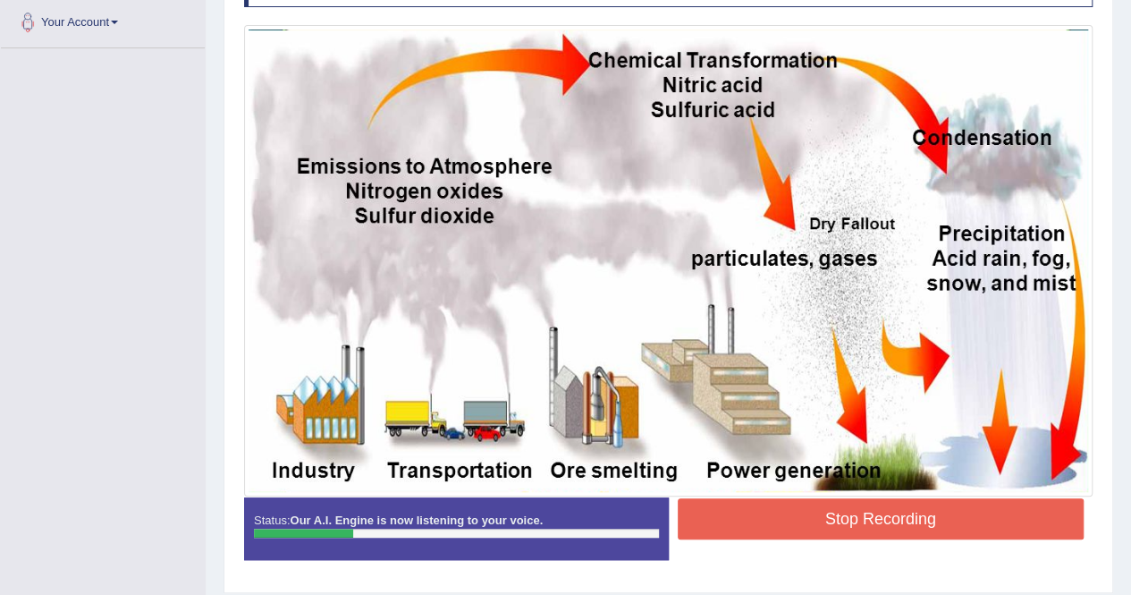
click at [822, 504] on button "Stop Recording" at bounding box center [881, 518] width 407 height 41
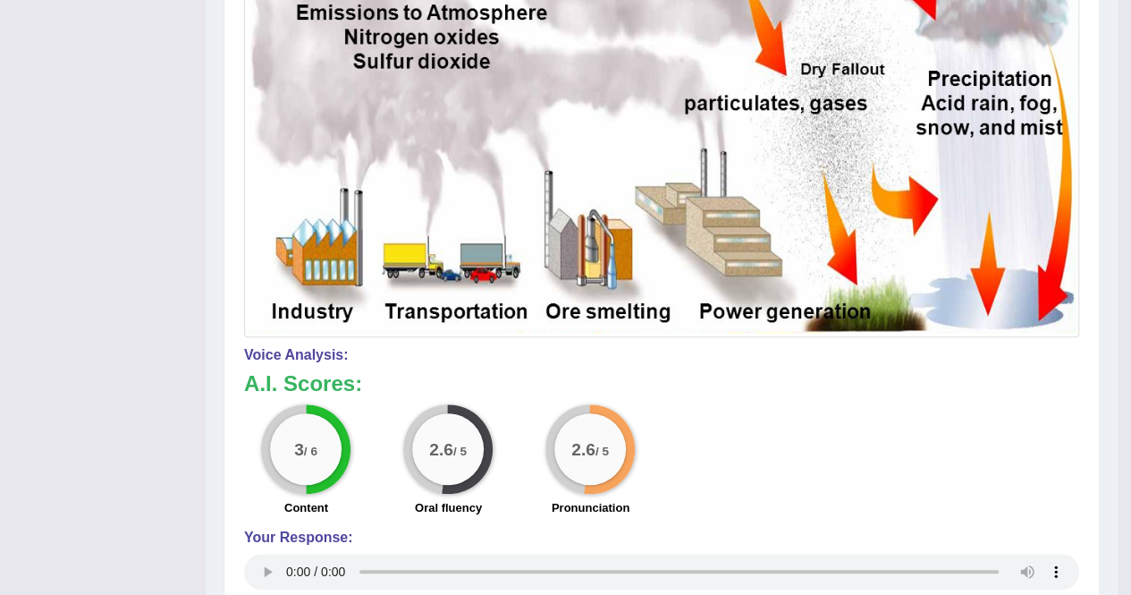
scroll to position [190, 0]
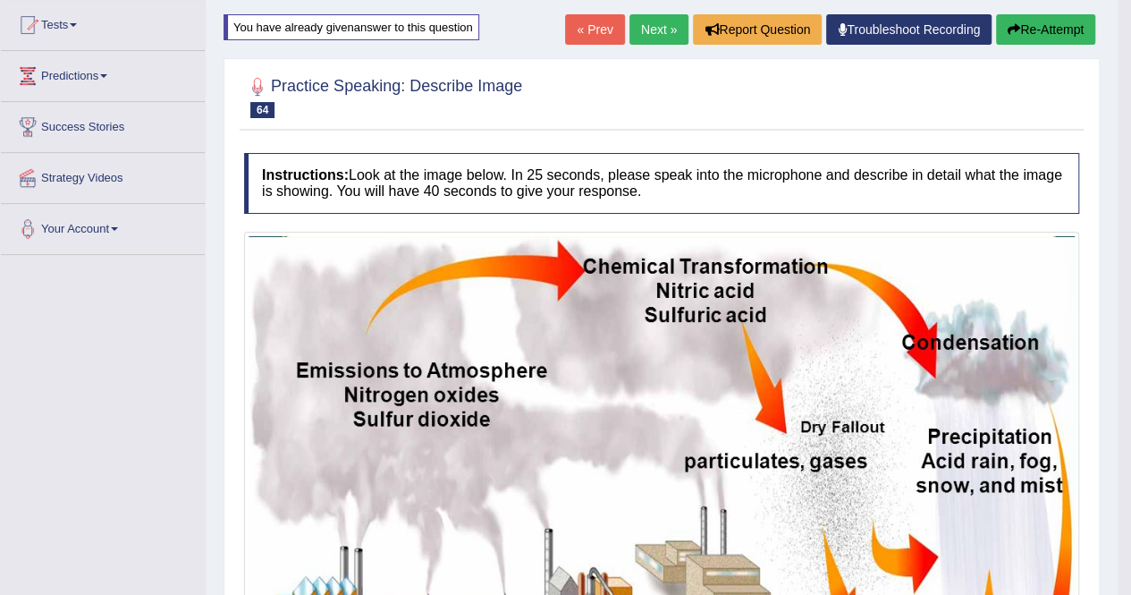
click at [655, 33] on link "Next »" at bounding box center [658, 29] width 59 height 30
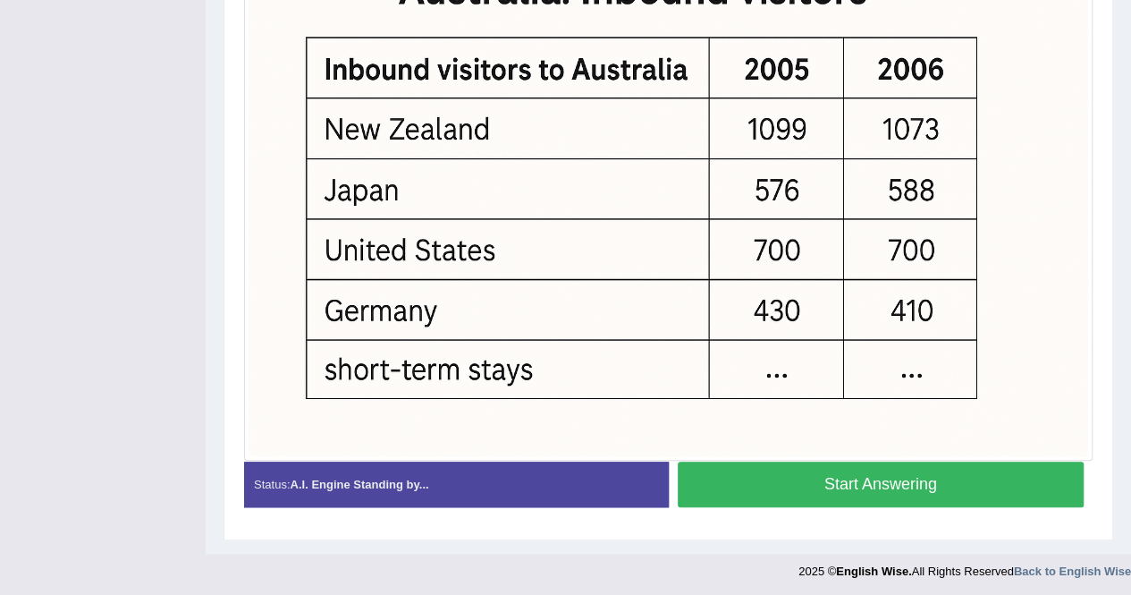
scroll to position [432, 0]
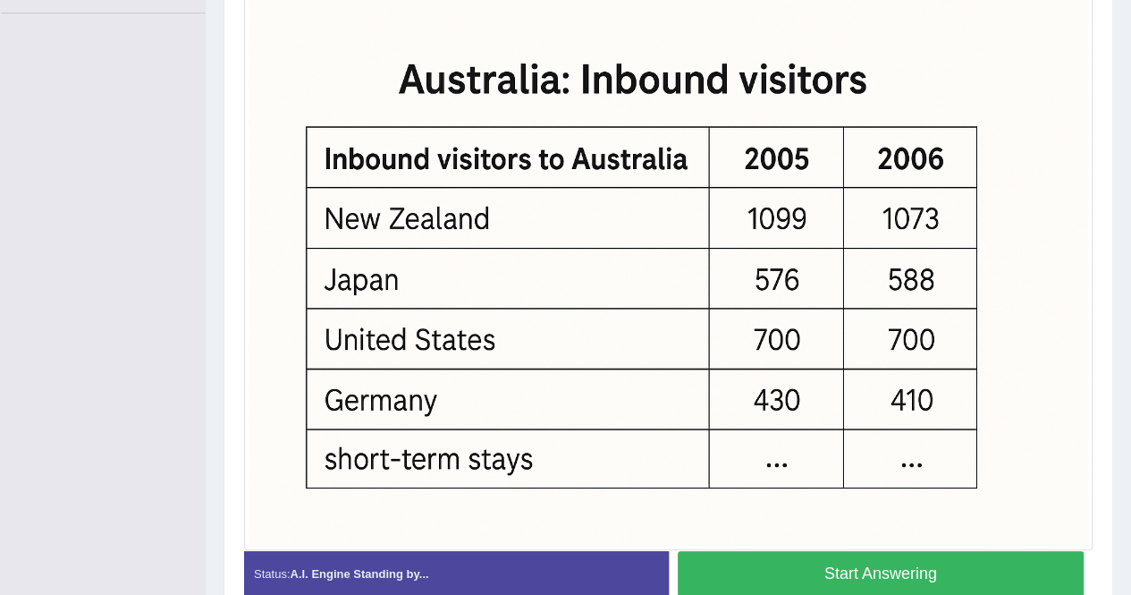
click at [814, 566] on button "Start Answering" at bounding box center [881, 574] width 407 height 46
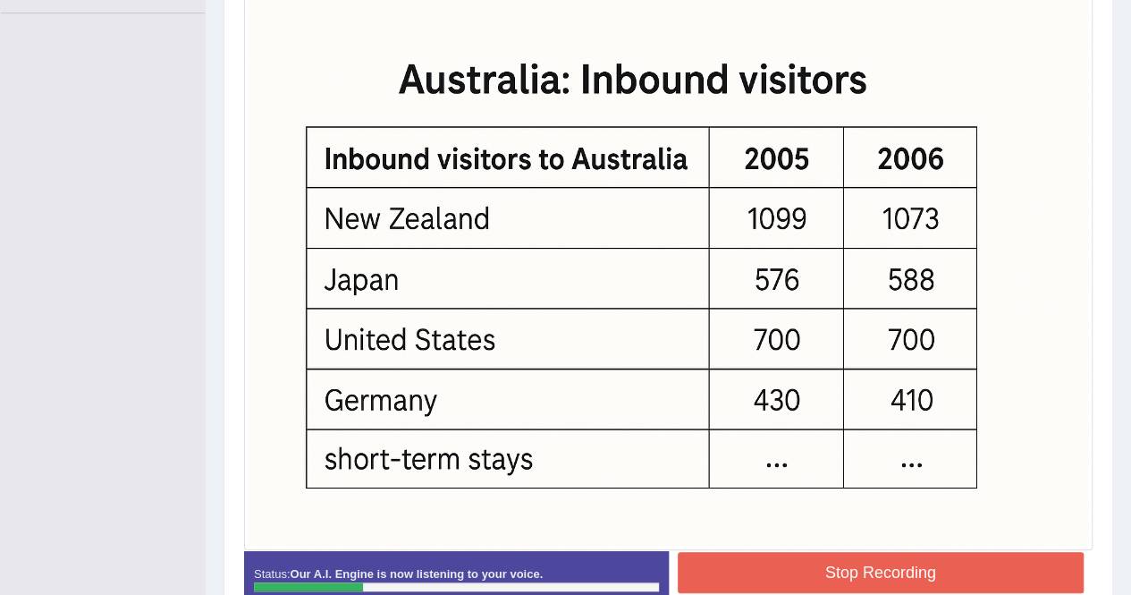
click at [814, 566] on button "Stop Recording" at bounding box center [881, 572] width 407 height 41
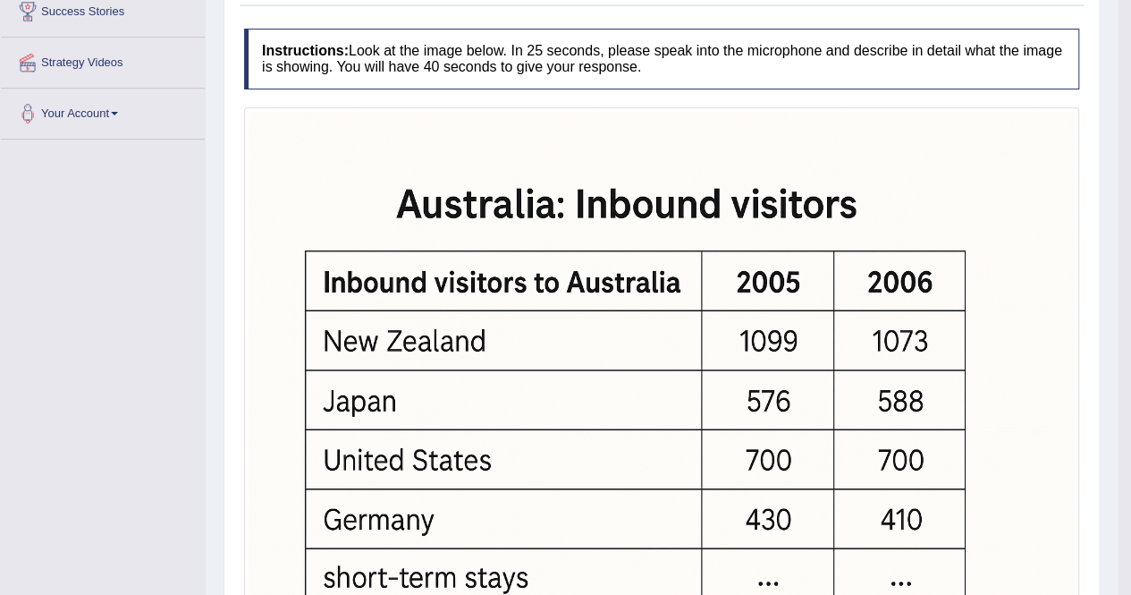
scroll to position [188, 0]
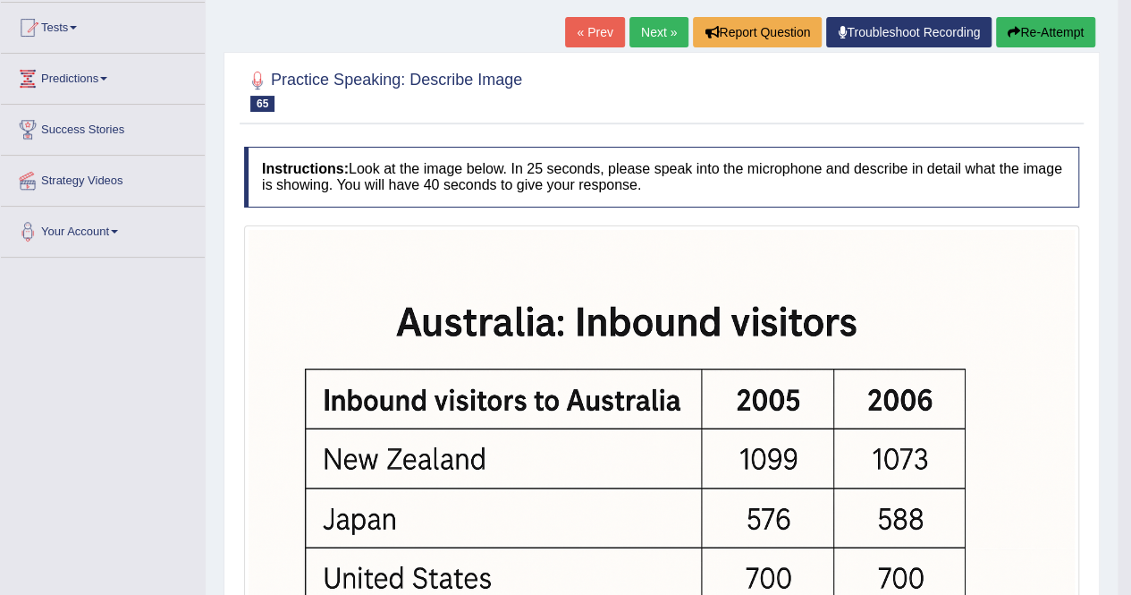
click at [1021, 35] on button "Re-Attempt" at bounding box center [1045, 32] width 99 height 30
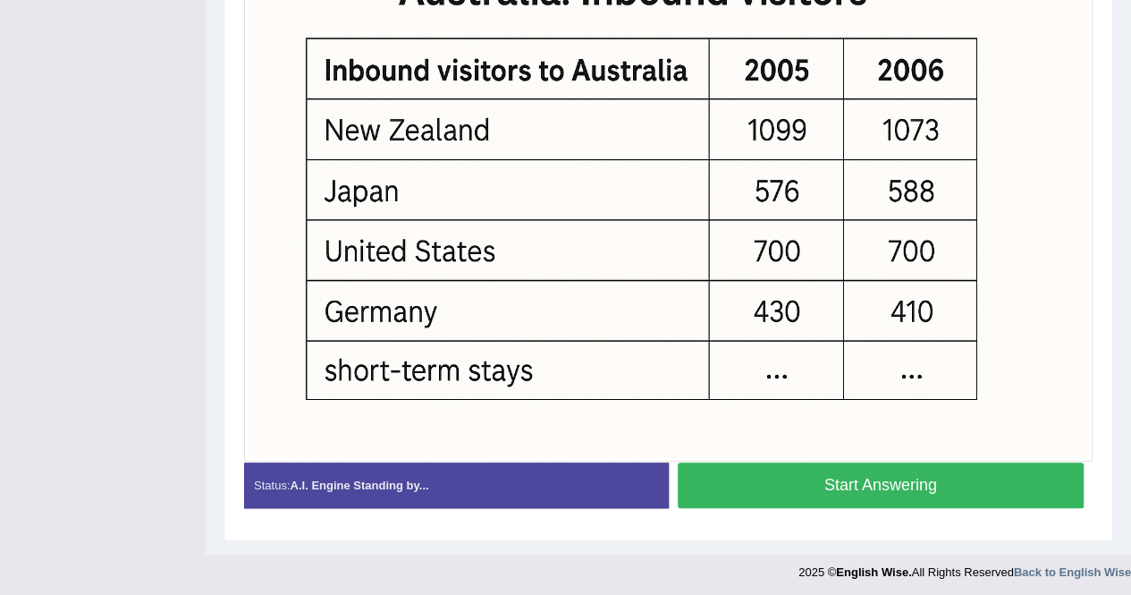
click at [853, 472] on button "Start Answering" at bounding box center [881, 485] width 407 height 46
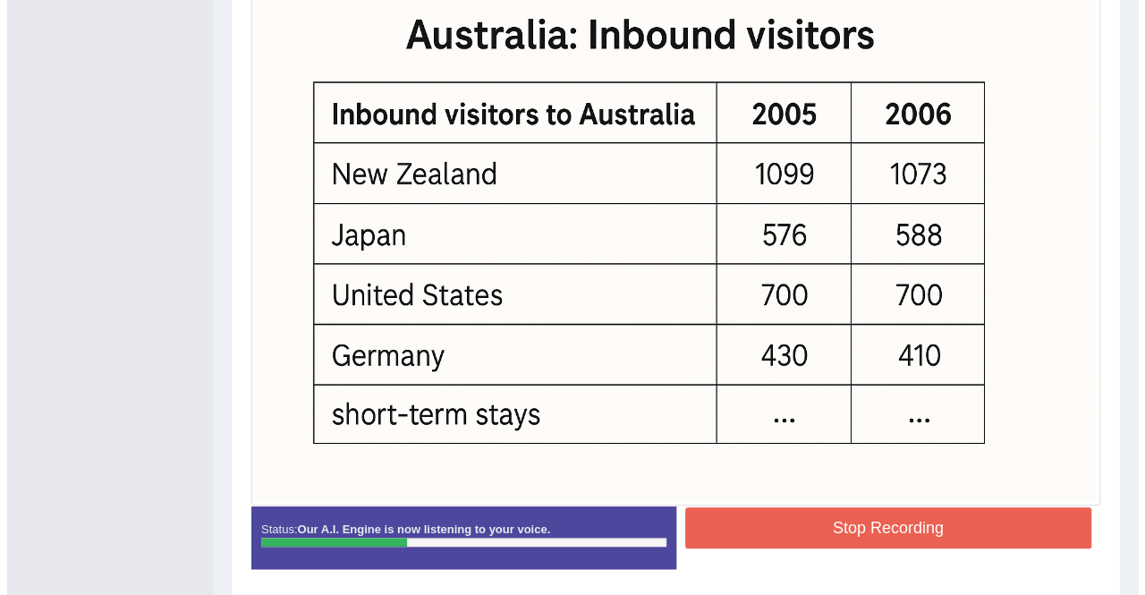
scroll to position [547, 0]
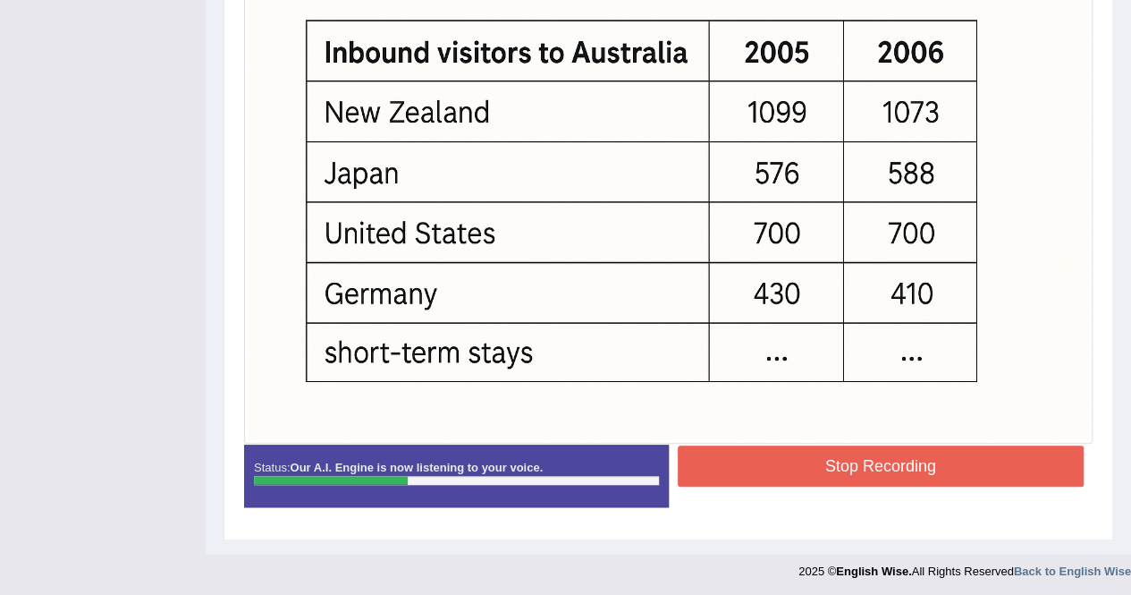
click at [854, 478] on button "Stop Recording" at bounding box center [881, 465] width 407 height 41
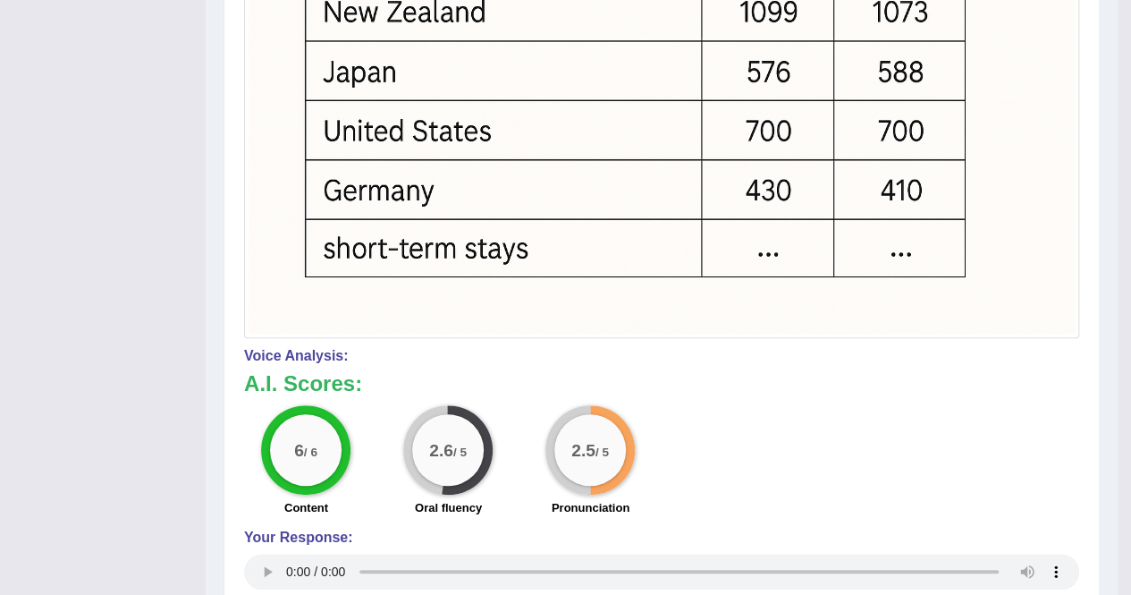
scroll to position [107, 0]
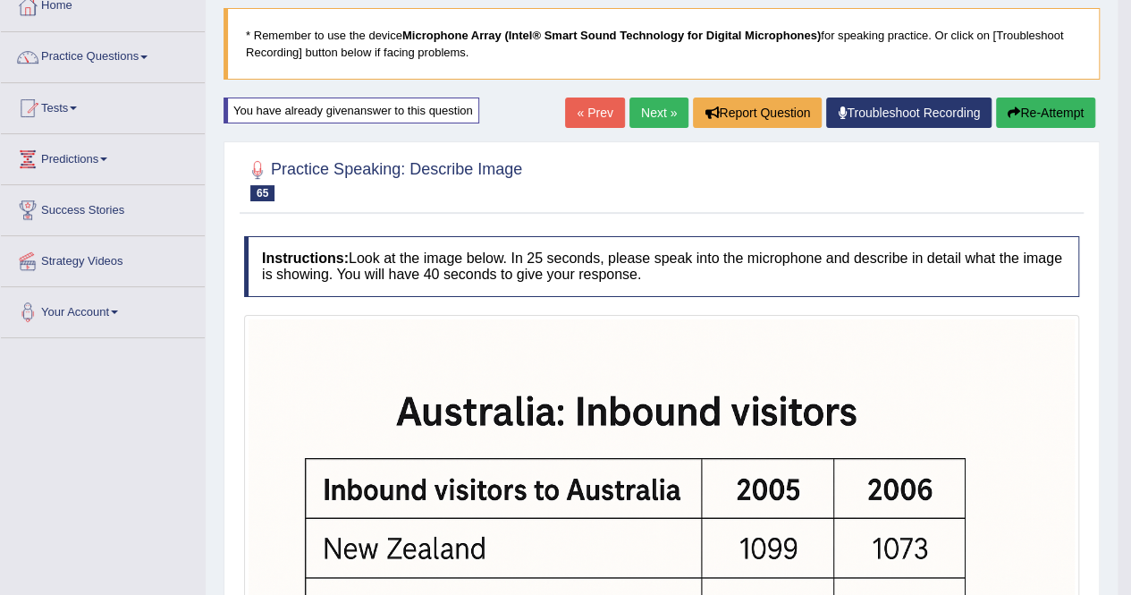
click at [631, 99] on link "Next »" at bounding box center [658, 112] width 59 height 30
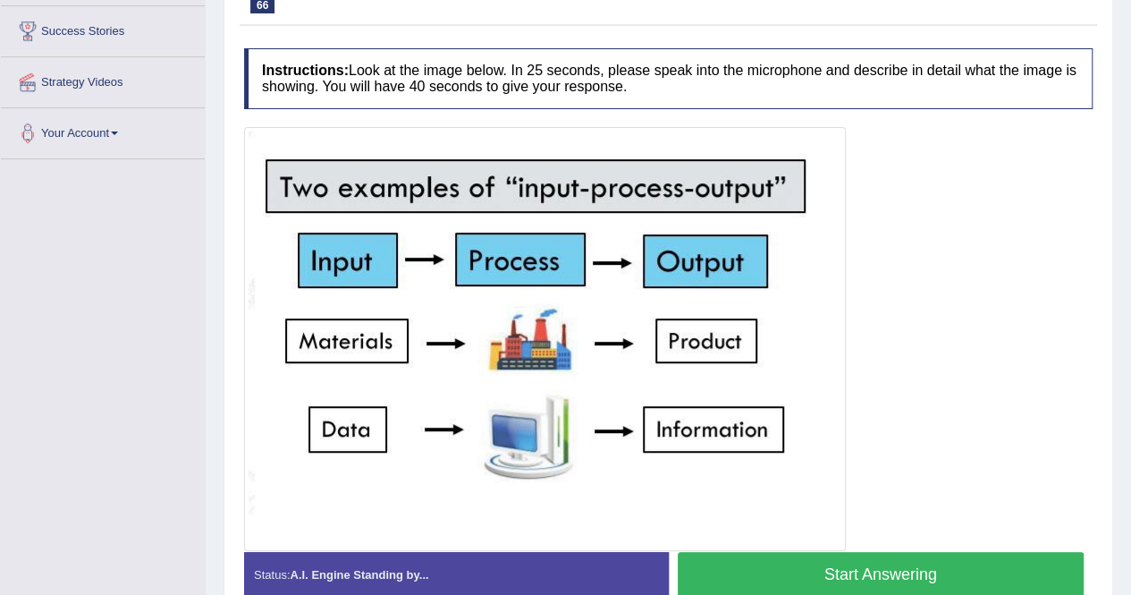
scroll to position [376, 0]
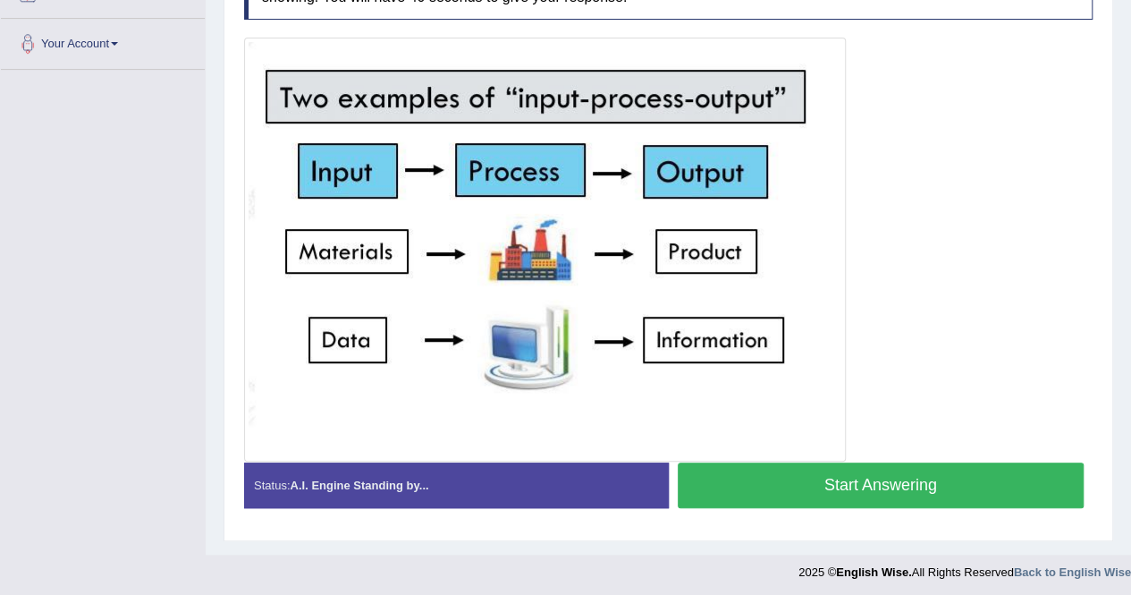
click at [803, 475] on button "Start Answering" at bounding box center [881, 485] width 407 height 46
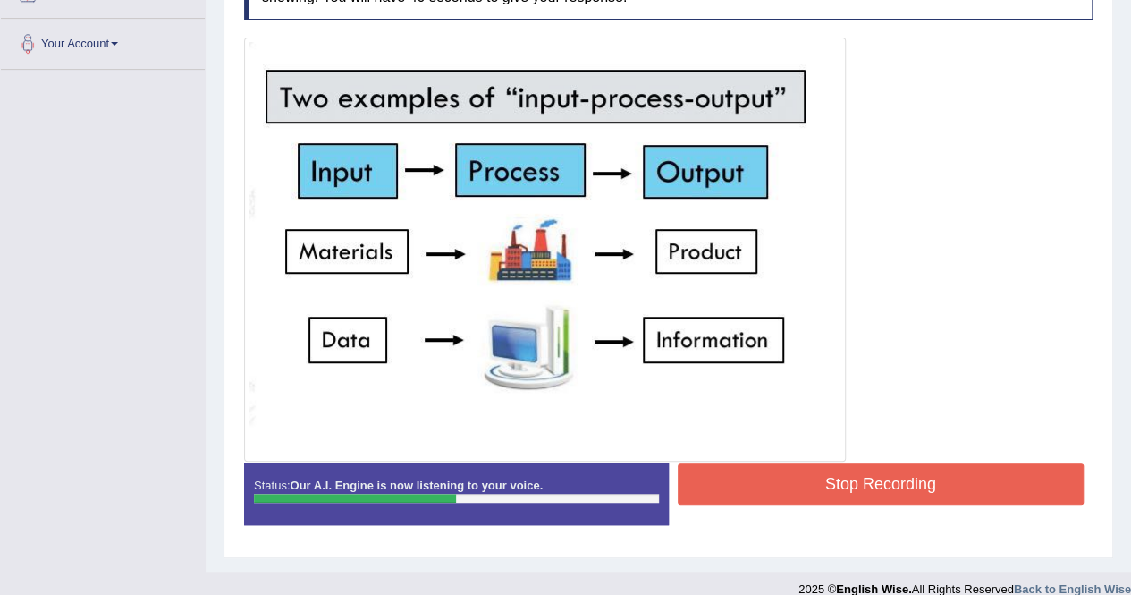
click at [803, 475] on button "Stop Recording" at bounding box center [881, 483] width 407 height 41
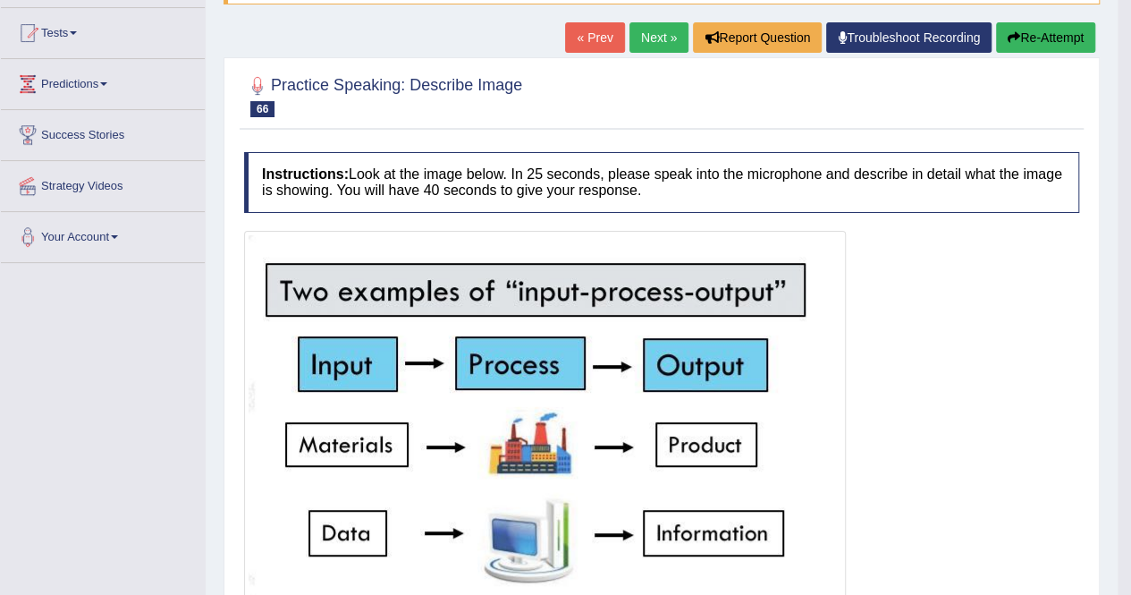
scroll to position [52, 0]
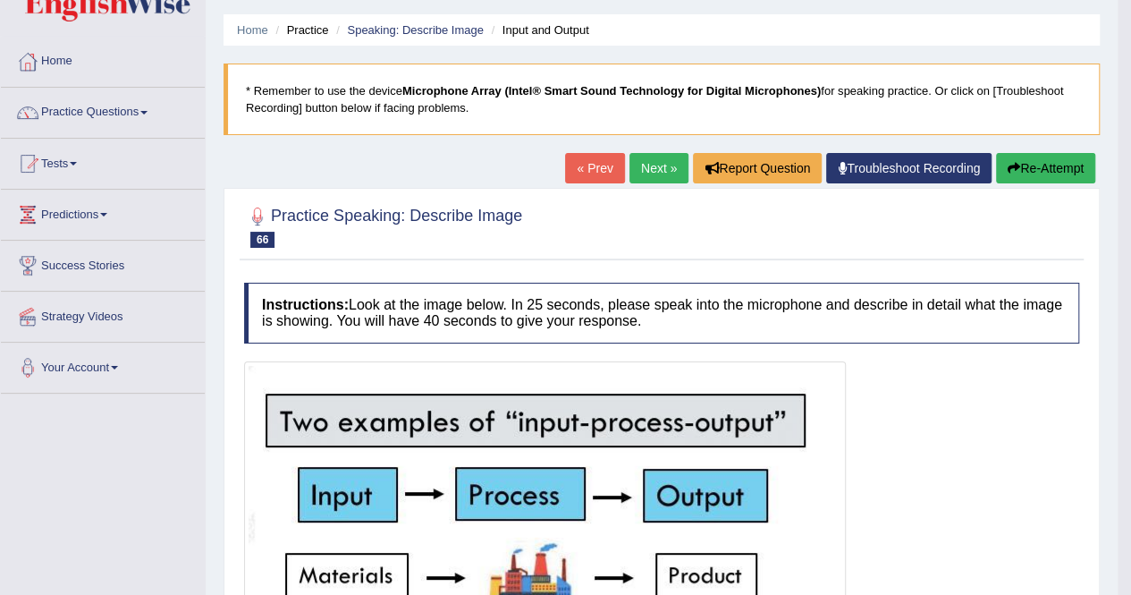
click at [1050, 164] on button "Re-Attempt" at bounding box center [1045, 168] width 99 height 30
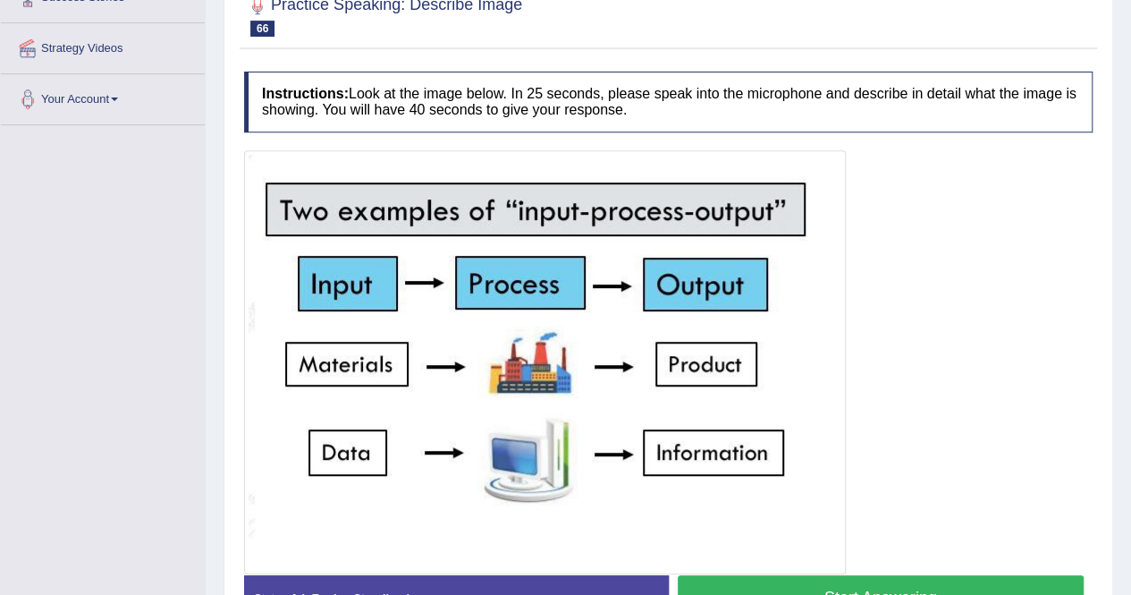
click at [916, 575] on button "Start Answering" at bounding box center [881, 598] width 407 height 46
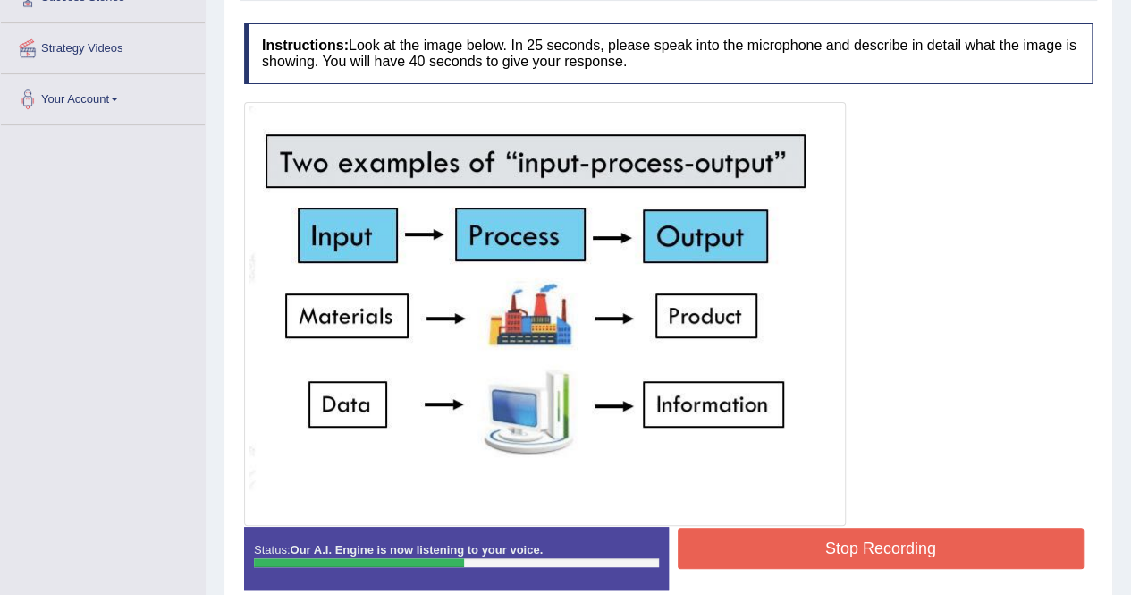
click at [946, 534] on button "Stop Recording" at bounding box center [881, 548] width 407 height 41
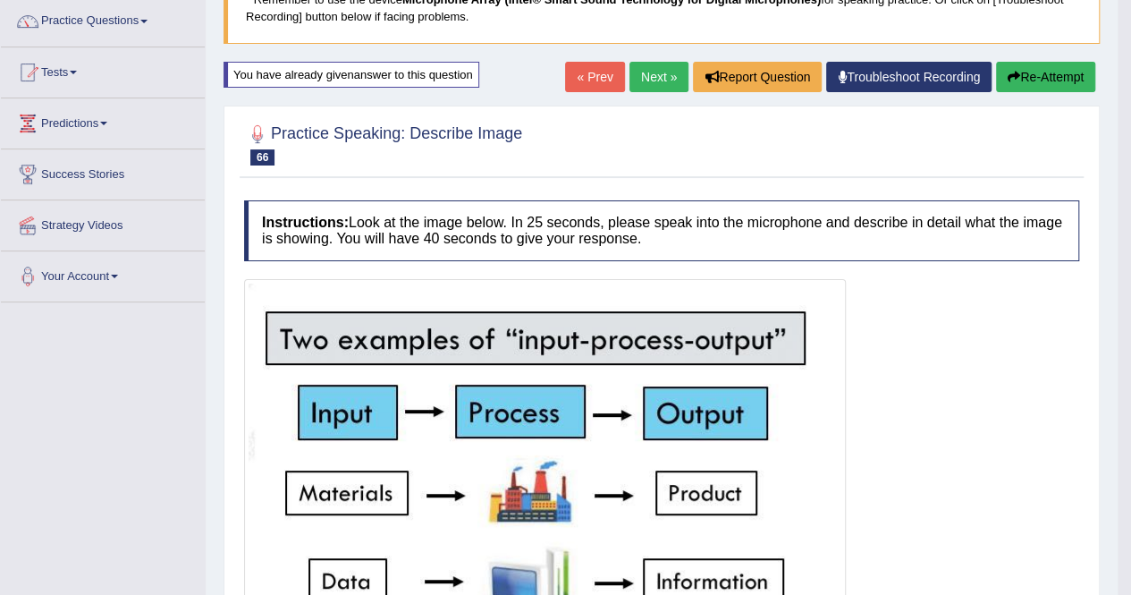
scroll to position [141, 0]
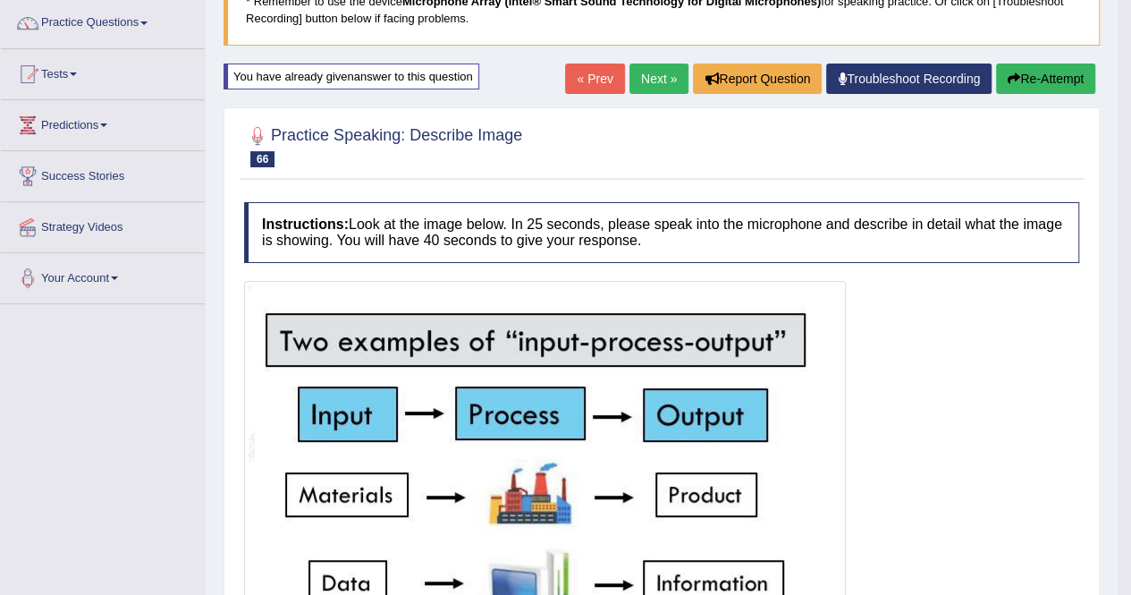
click at [1023, 83] on button "Re-Attempt" at bounding box center [1045, 78] width 99 height 30
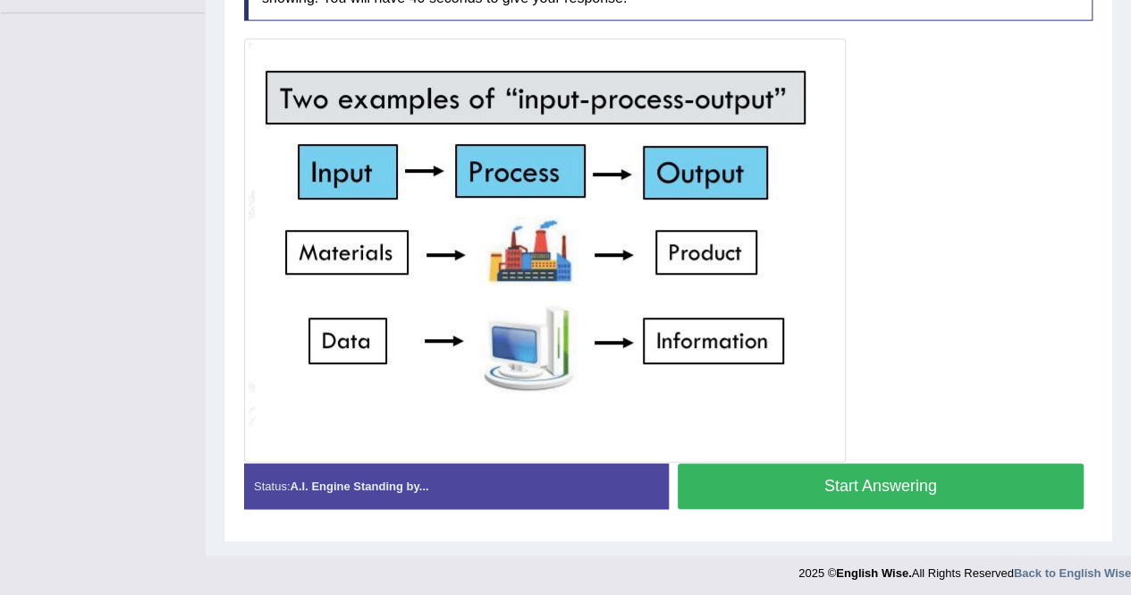
click at [878, 471] on button "Start Answering" at bounding box center [881, 486] width 407 height 46
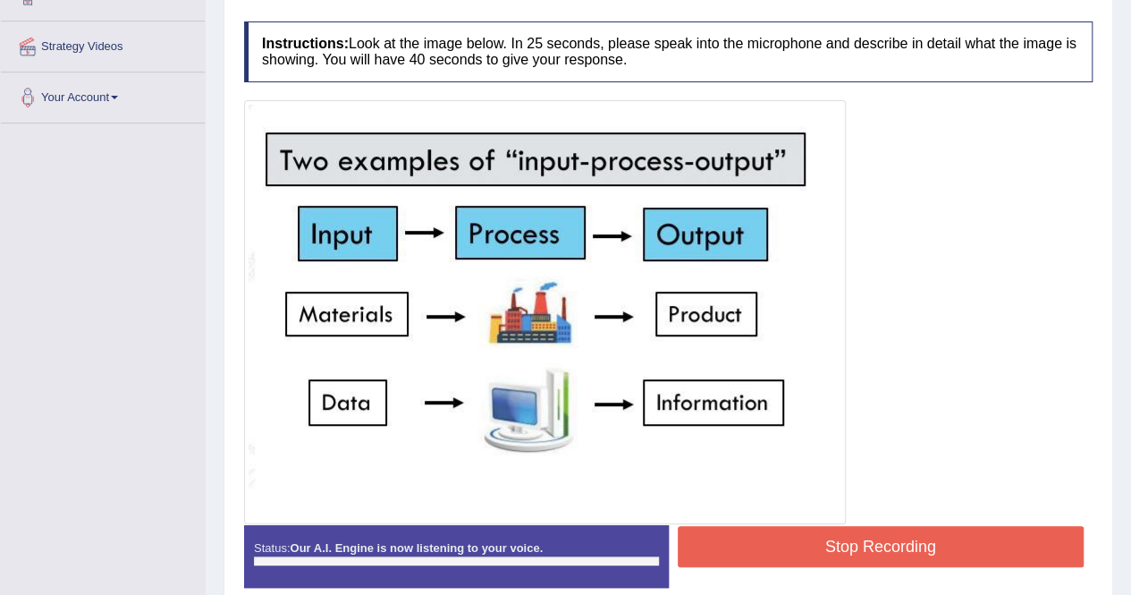
scroll to position [295, 0]
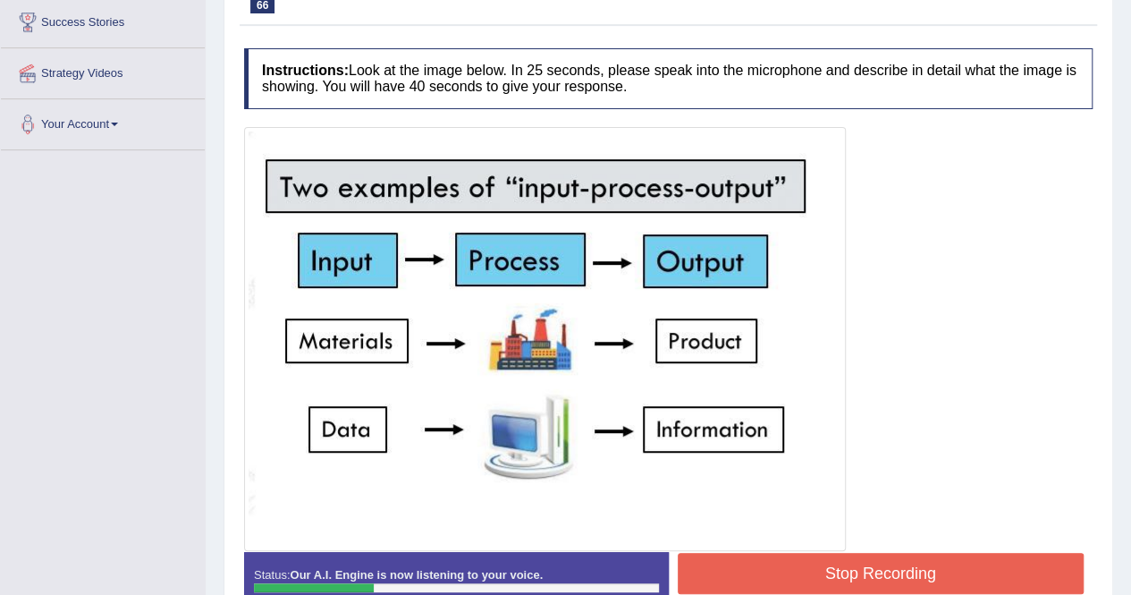
click at [839, 562] on button "Stop Recording" at bounding box center [881, 573] width 407 height 41
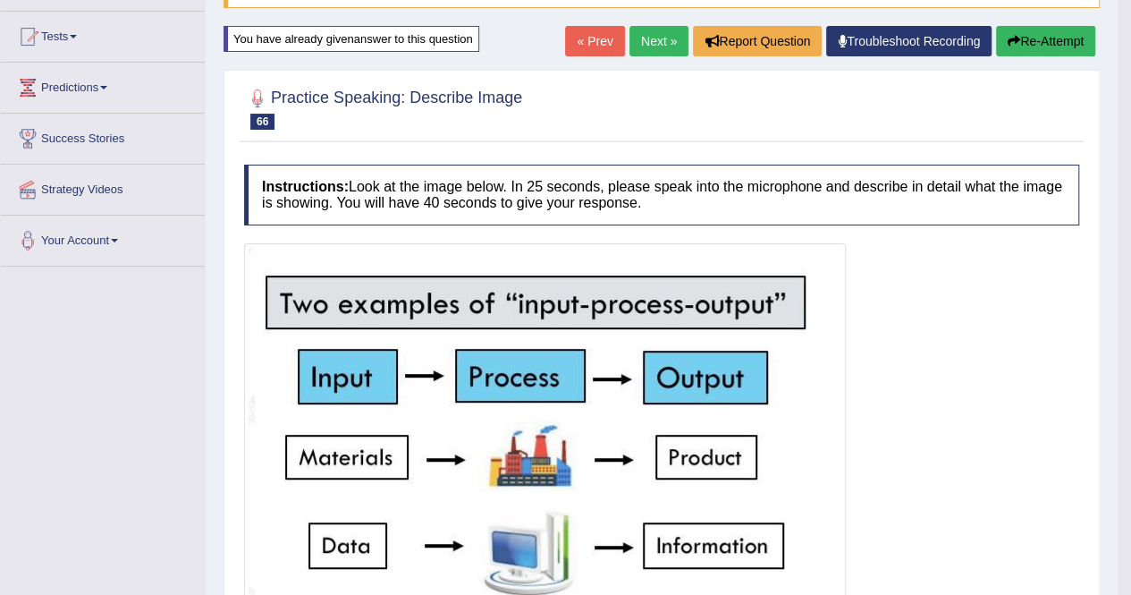
scroll to position [150, 0]
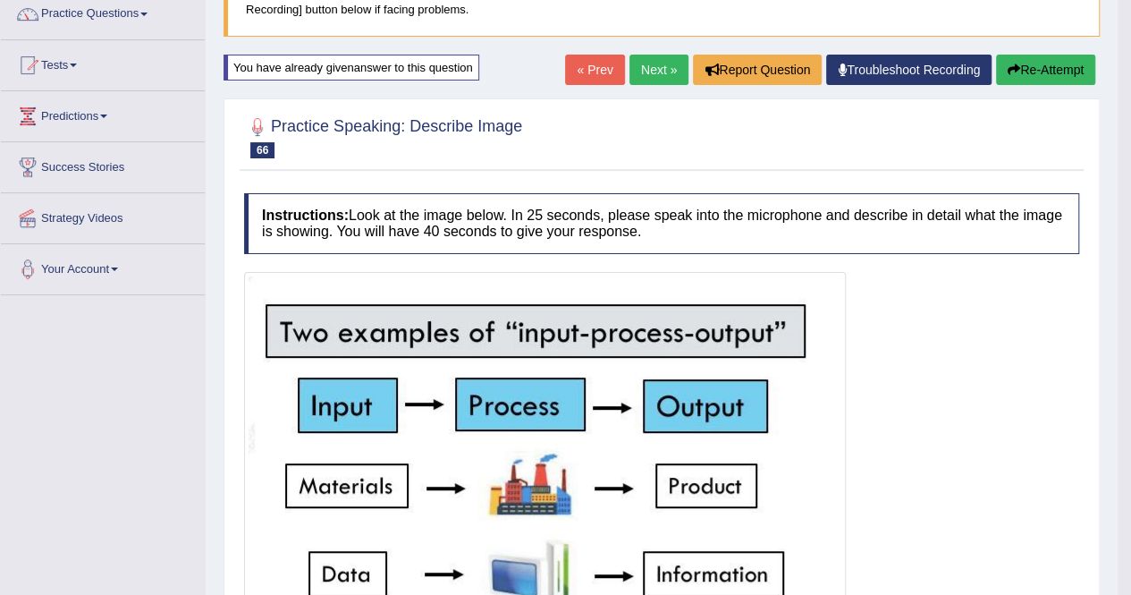
click at [660, 76] on link "Next »" at bounding box center [658, 70] width 59 height 30
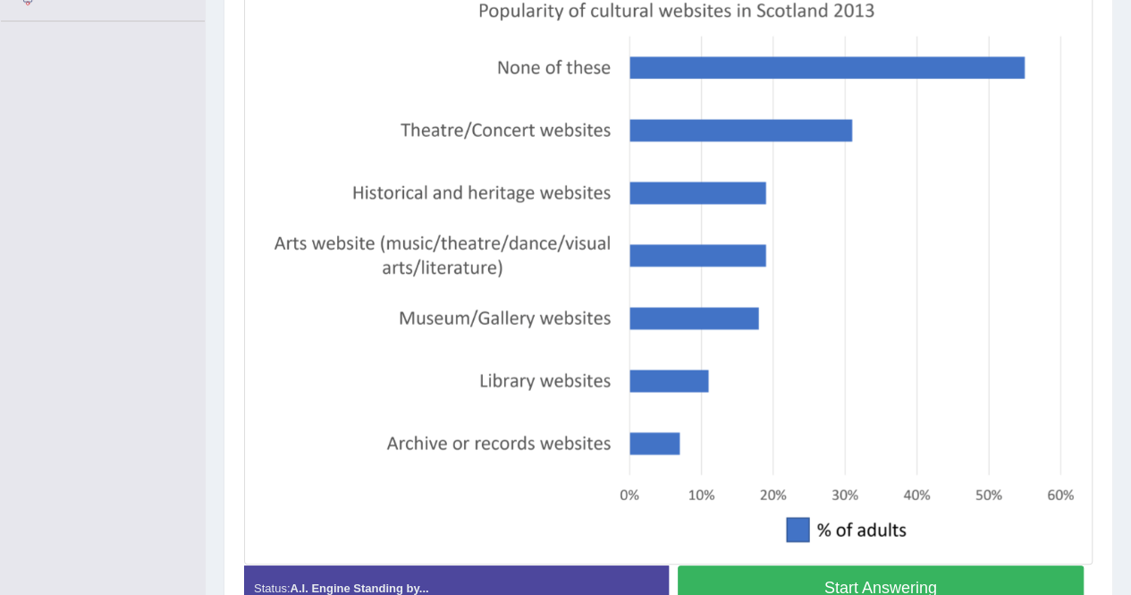
scroll to position [447, 0]
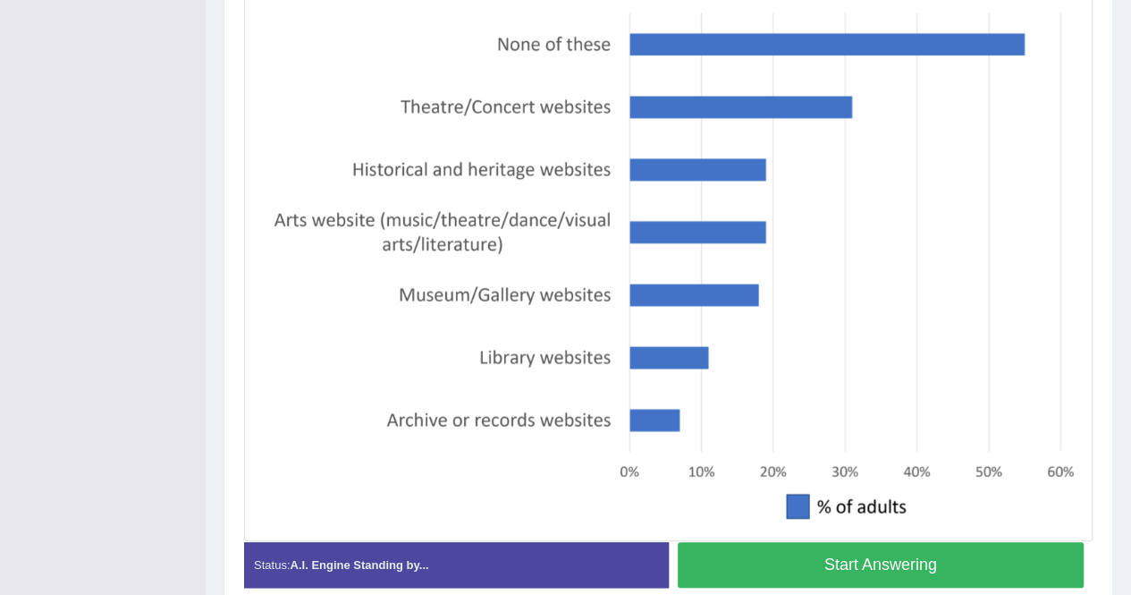
click at [785, 579] on button "Start Answering" at bounding box center [881, 565] width 407 height 46
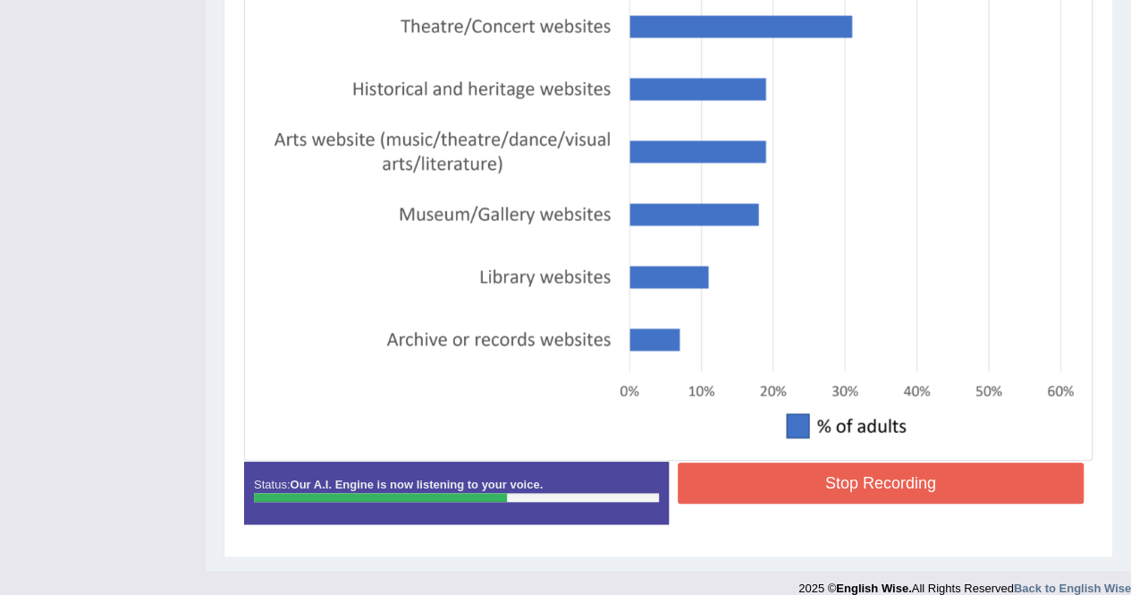
scroll to position [537, 0]
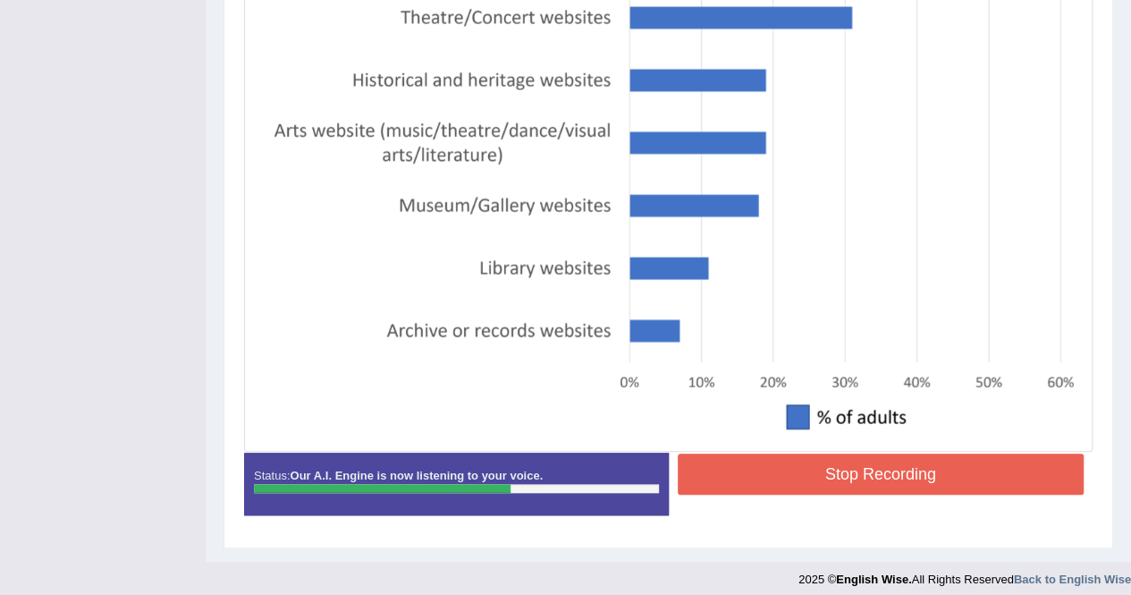
click at [825, 476] on button "Stop Recording" at bounding box center [881, 473] width 407 height 41
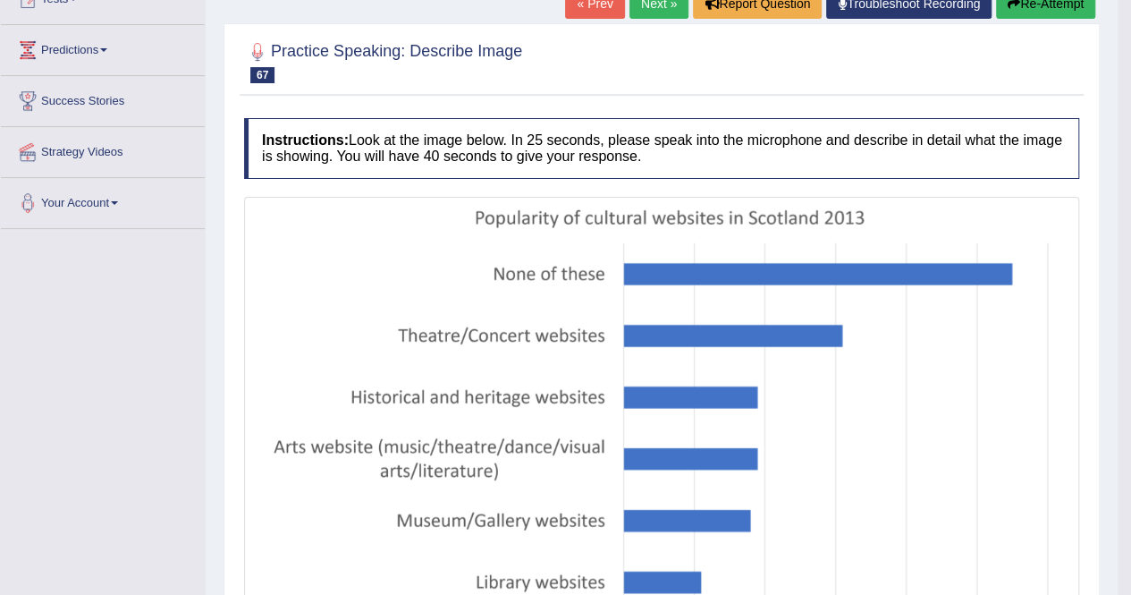
scroll to position [105, 0]
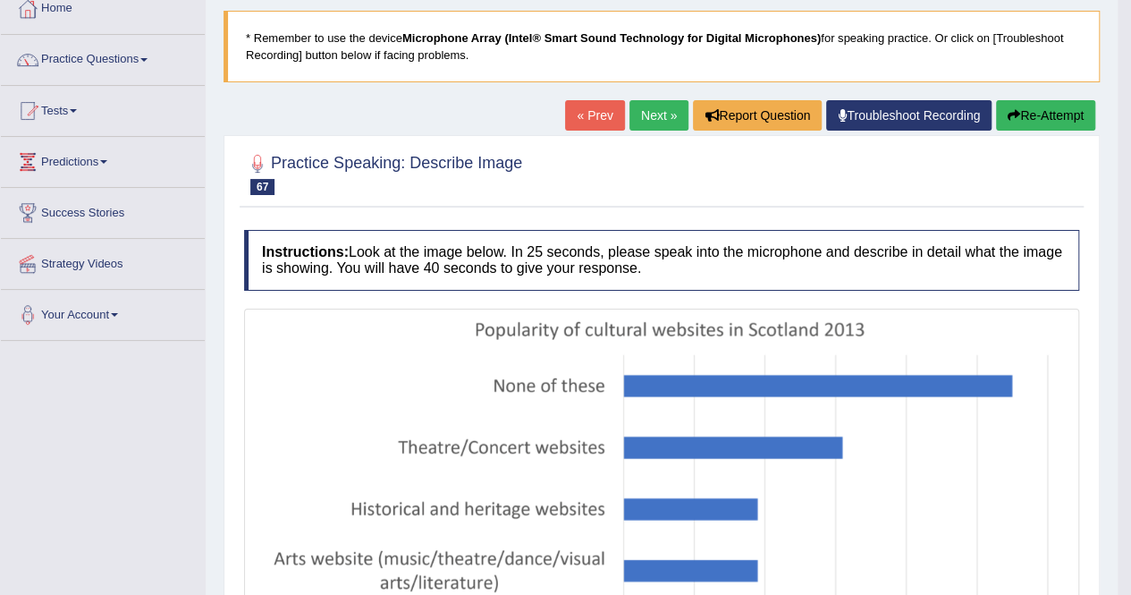
click at [1032, 108] on button "Re-Attempt" at bounding box center [1045, 115] width 99 height 30
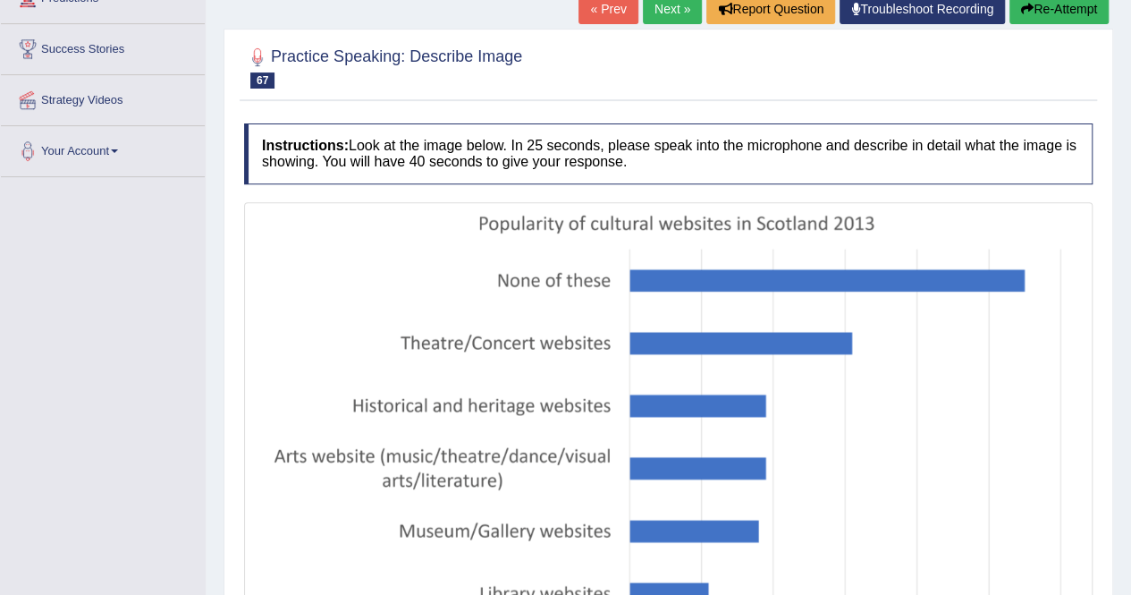
scroll to position [373, 0]
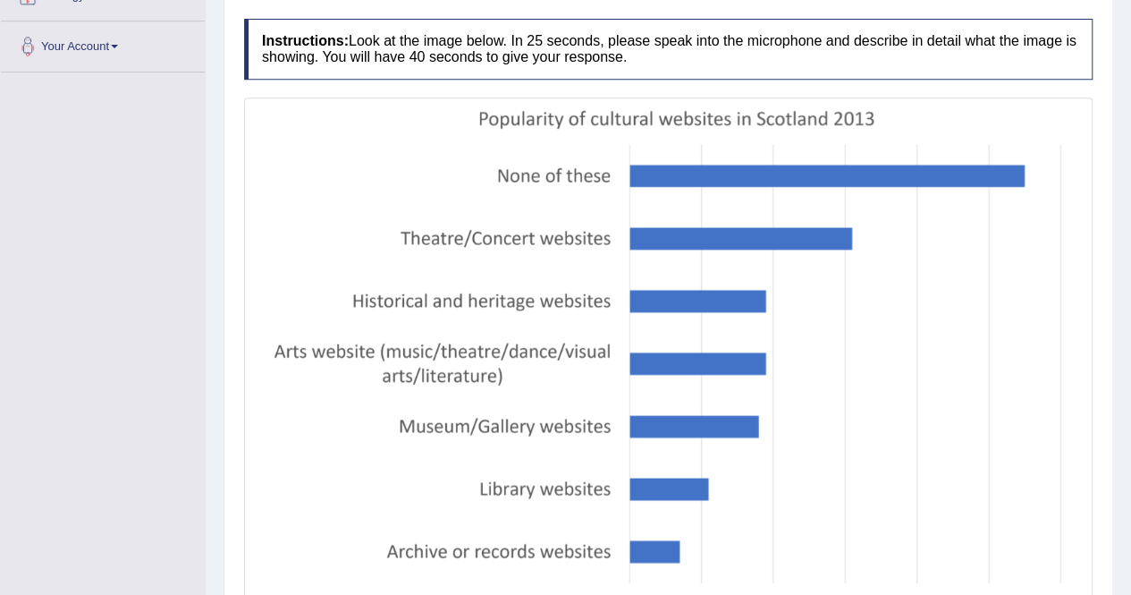
click at [799, 527] on img at bounding box center [669, 385] width 840 height 566
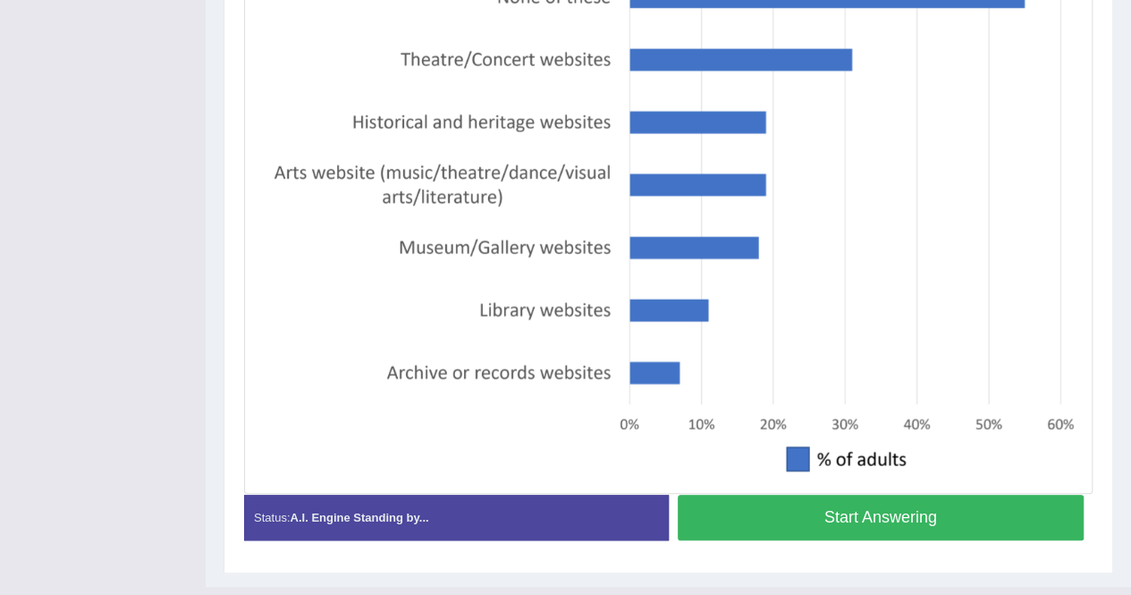
click at [967, 512] on button "Start Answering" at bounding box center [881, 517] width 407 height 46
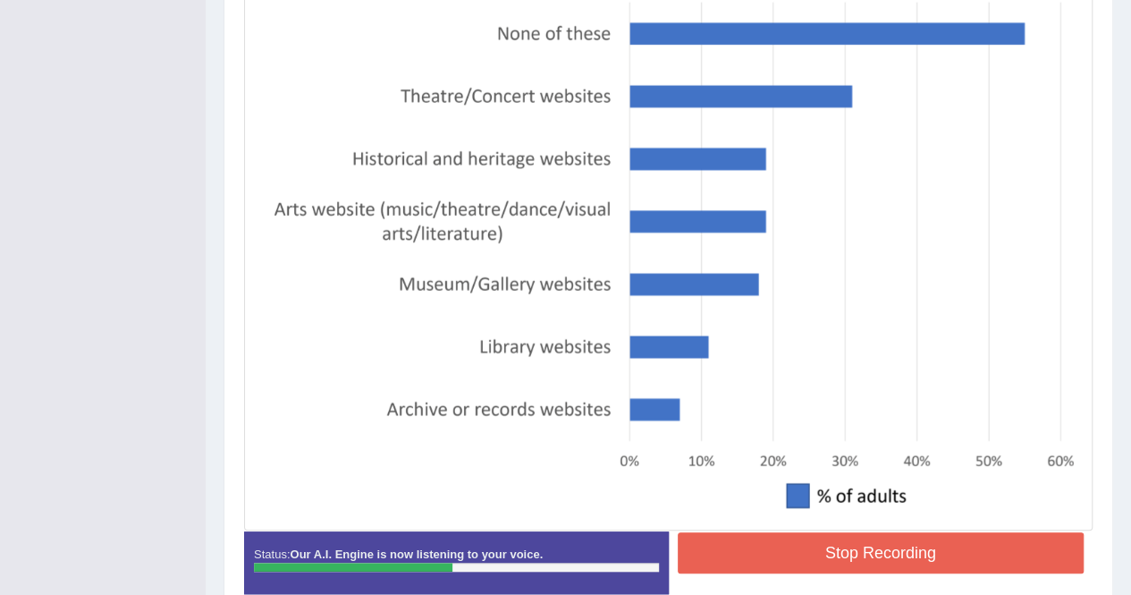
scroll to position [504, 0]
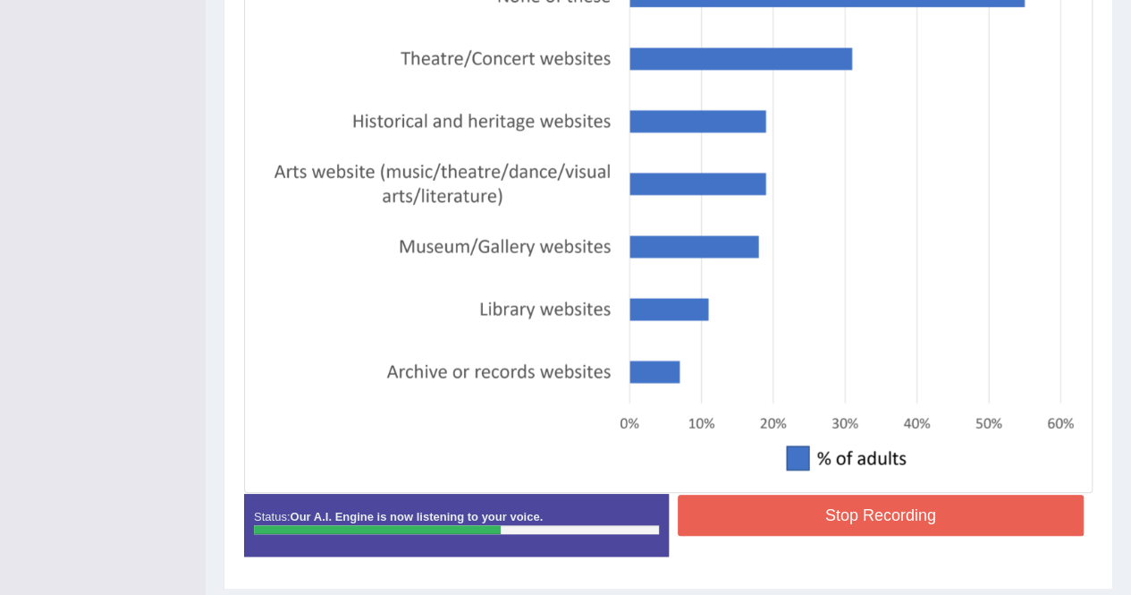
click at [914, 516] on button "Stop Recording" at bounding box center [881, 514] width 407 height 41
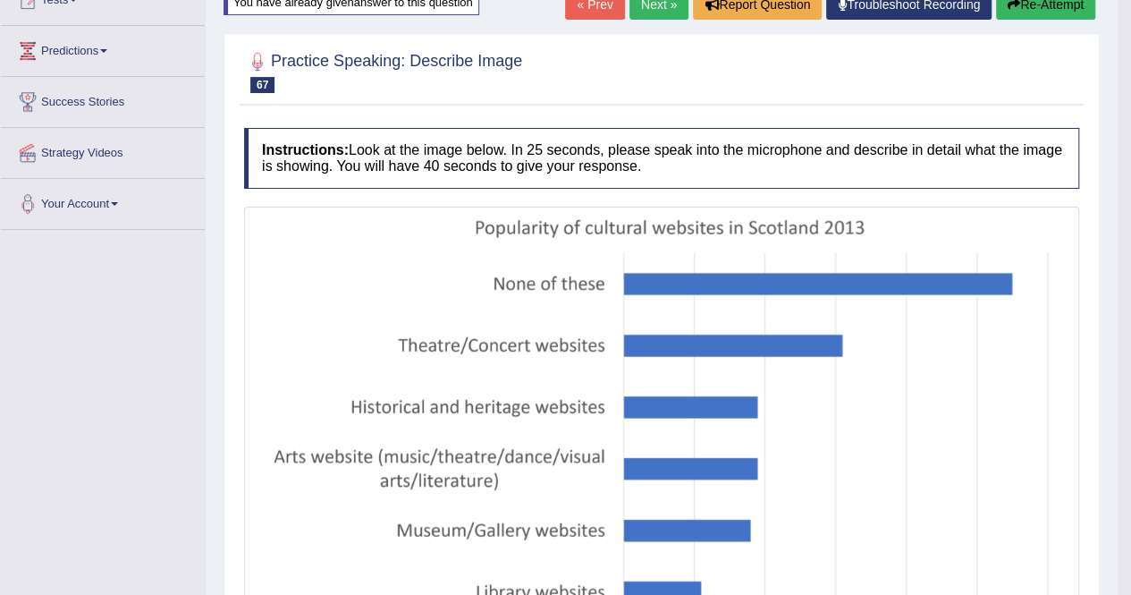
scroll to position [114, 0]
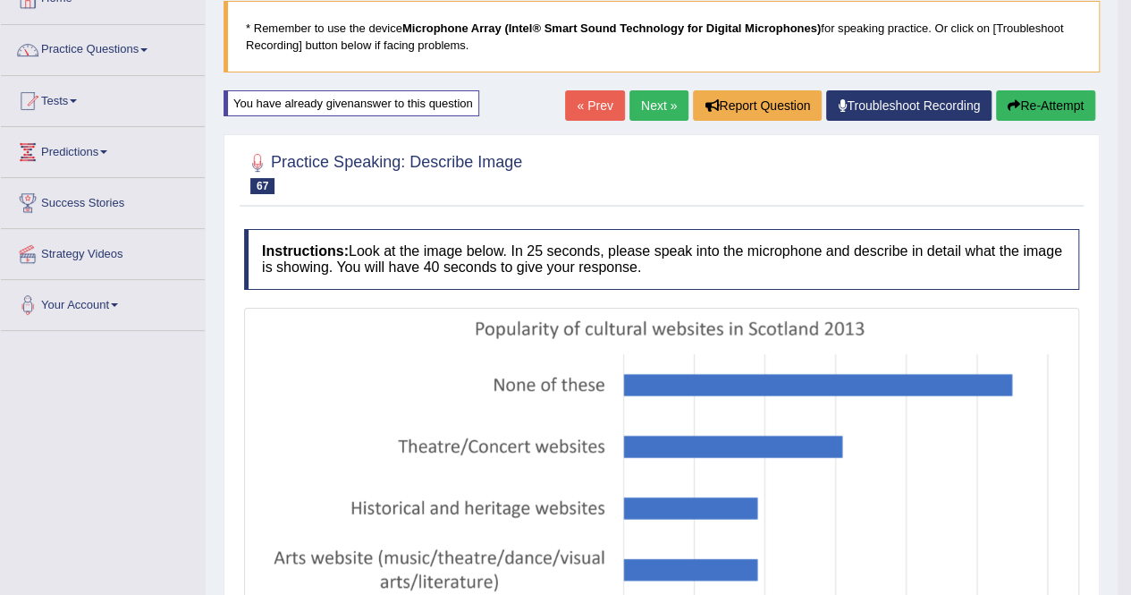
click at [1034, 105] on button "Re-Attempt" at bounding box center [1045, 105] width 99 height 30
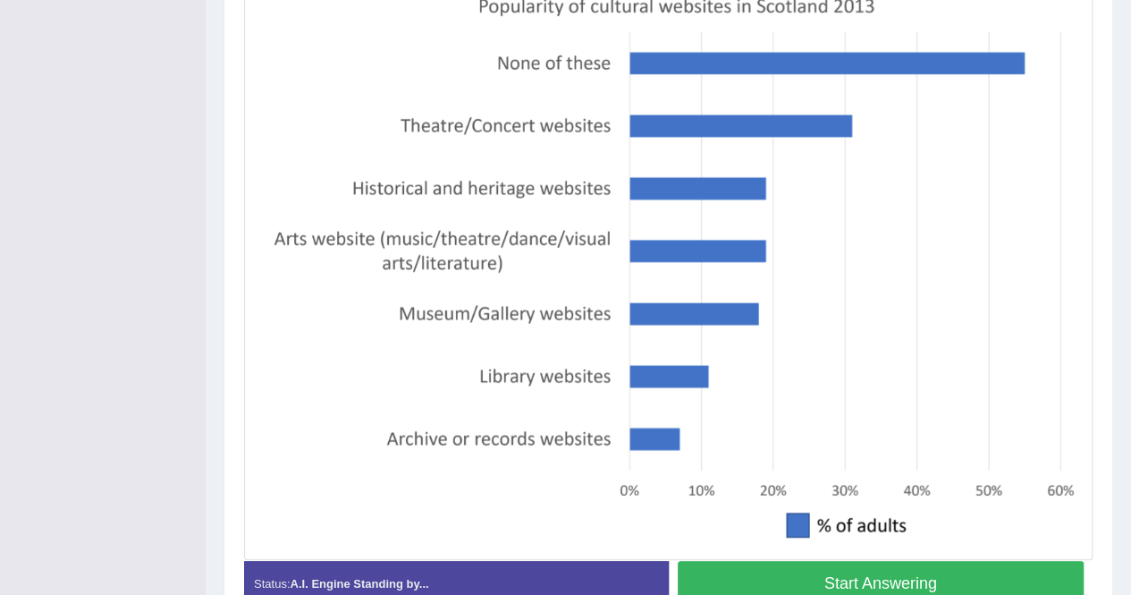
click at [973, 565] on button "Start Answering" at bounding box center [881, 584] width 407 height 46
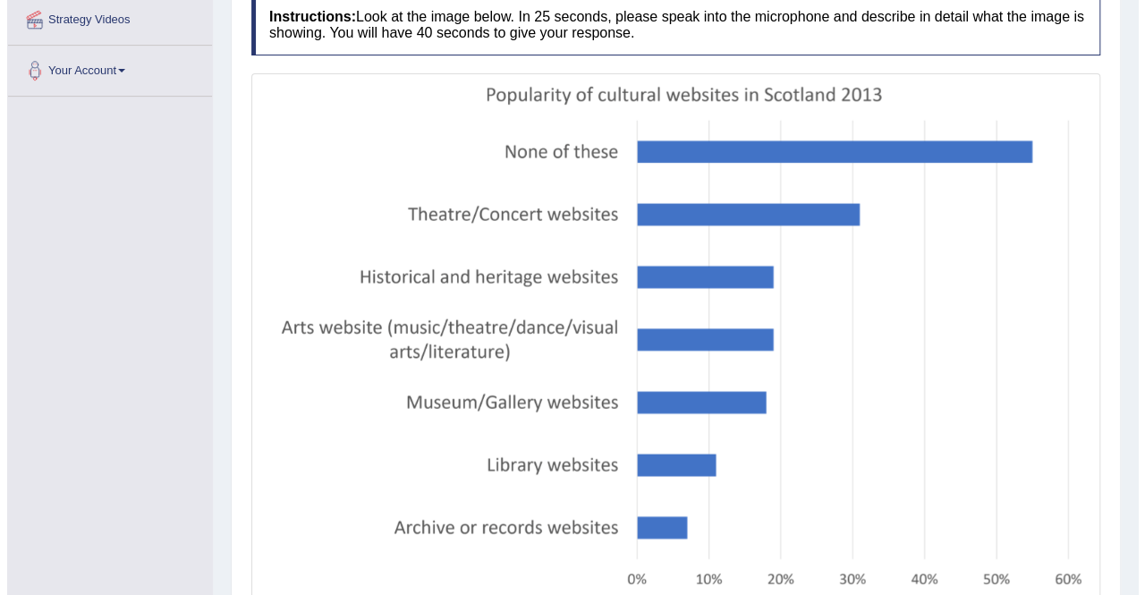
scroll to position [528, 0]
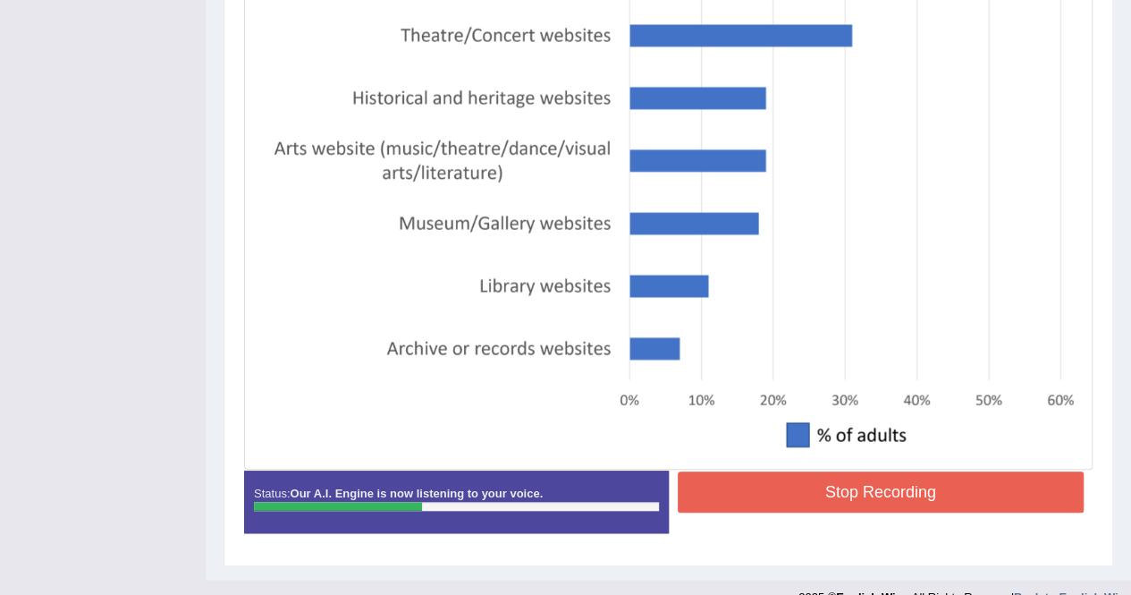
click at [910, 477] on button "Stop Recording" at bounding box center [881, 491] width 407 height 41
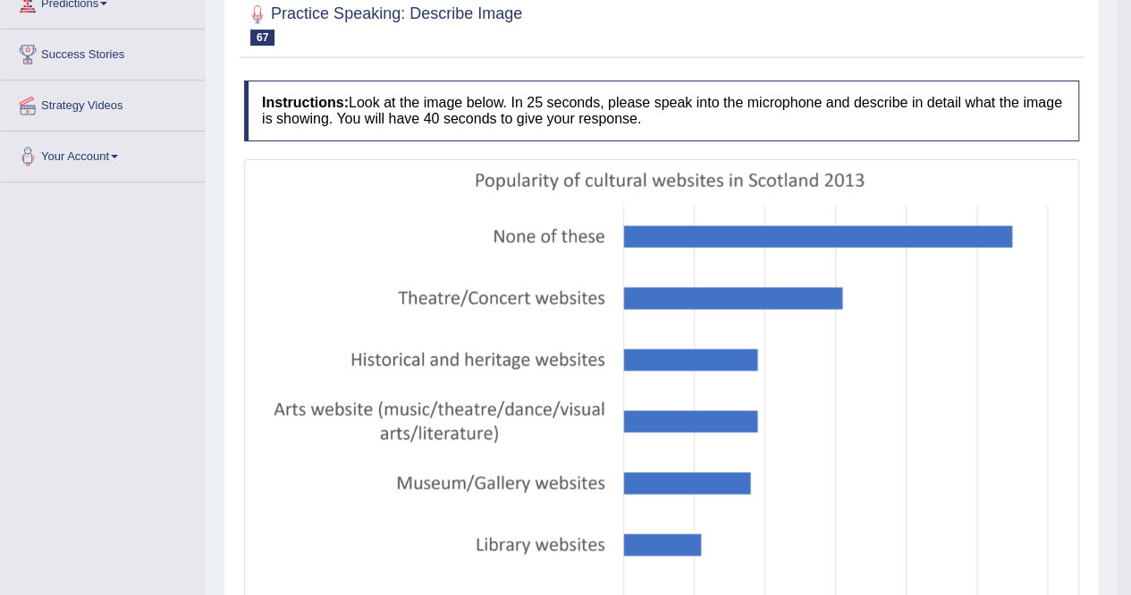
scroll to position [114, 0]
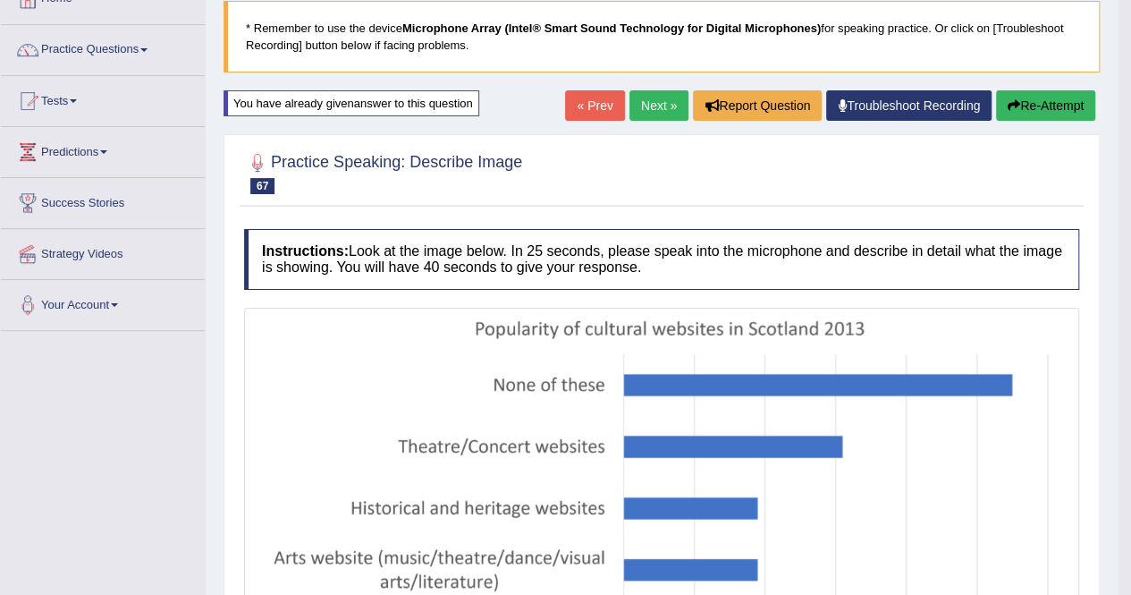
click at [1001, 113] on button "Re-Attempt" at bounding box center [1045, 105] width 99 height 30
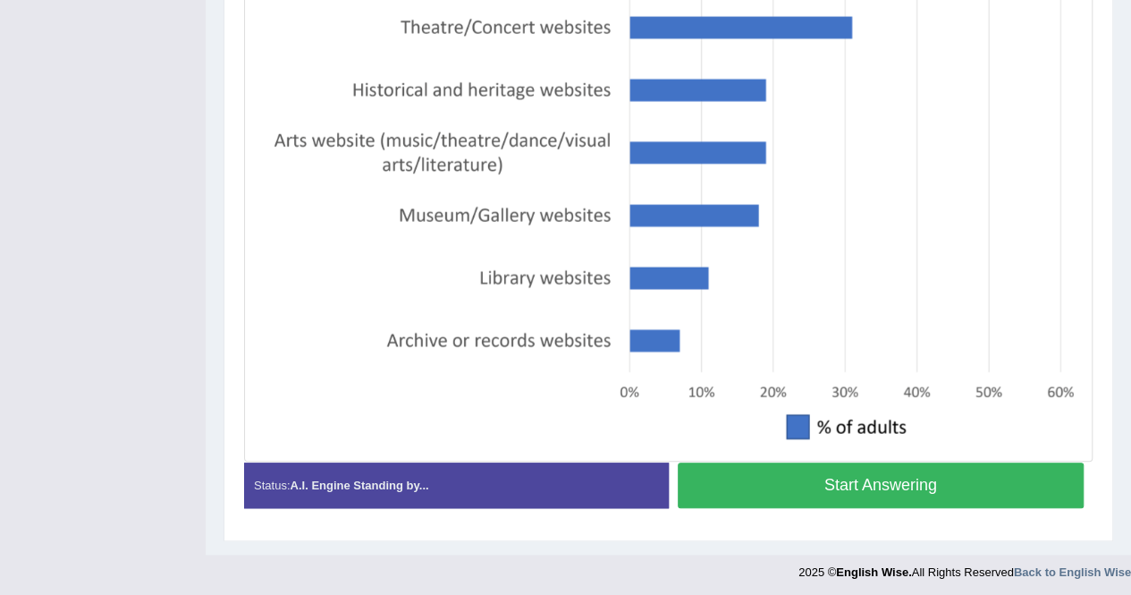
click at [819, 491] on button "Start Answering" at bounding box center [881, 485] width 407 height 46
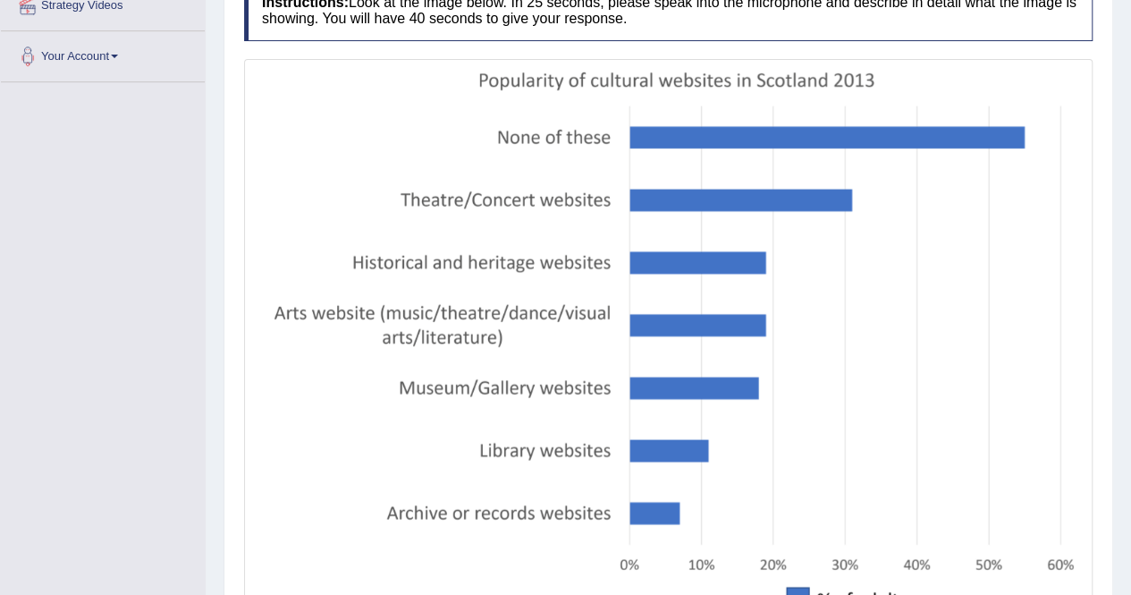
scroll to position [447, 0]
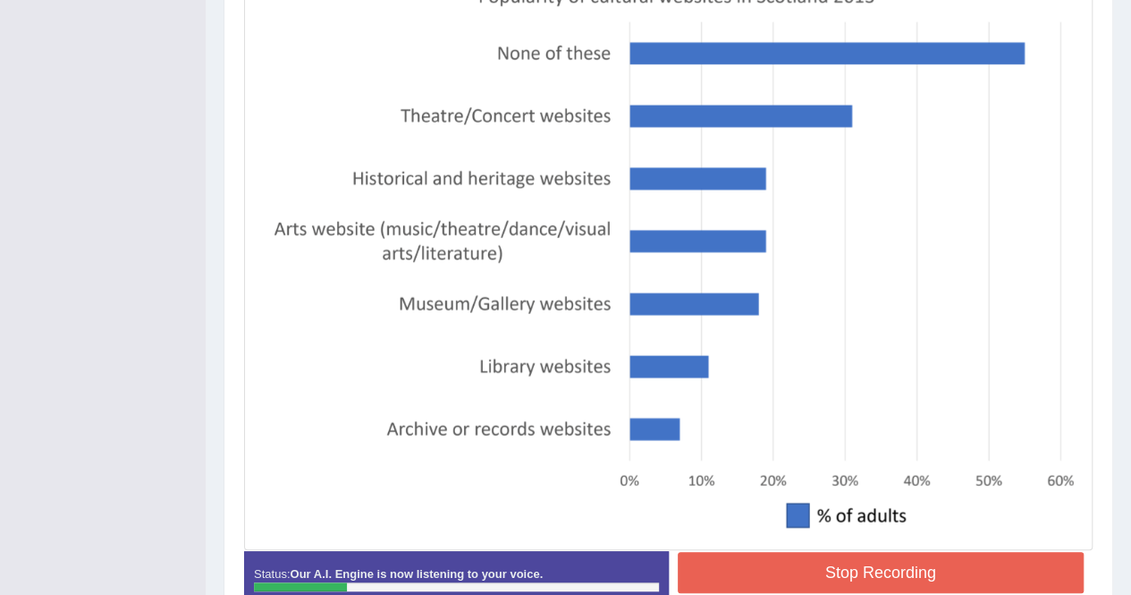
click at [807, 575] on button "Stop Recording" at bounding box center [881, 572] width 407 height 41
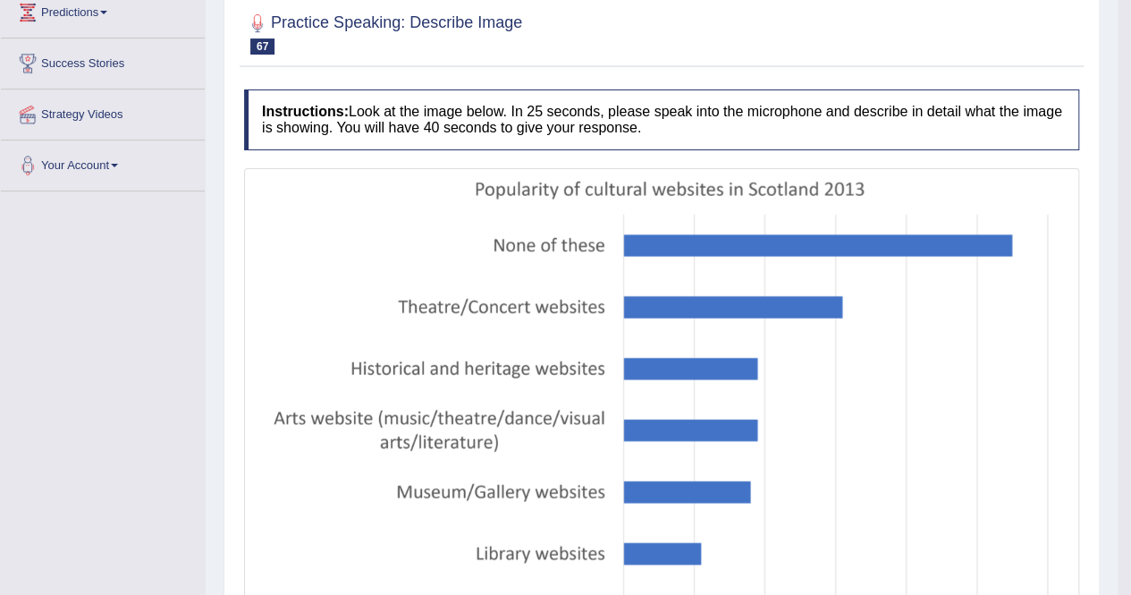
scroll to position [114, 0]
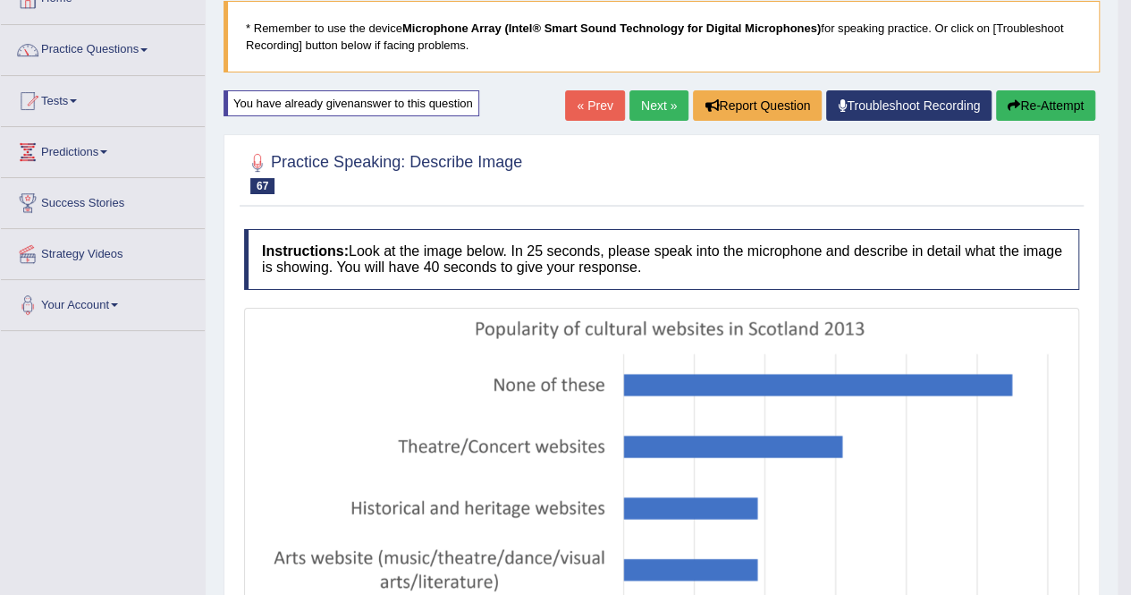
click at [1060, 118] on button "Re-Attempt" at bounding box center [1045, 105] width 99 height 30
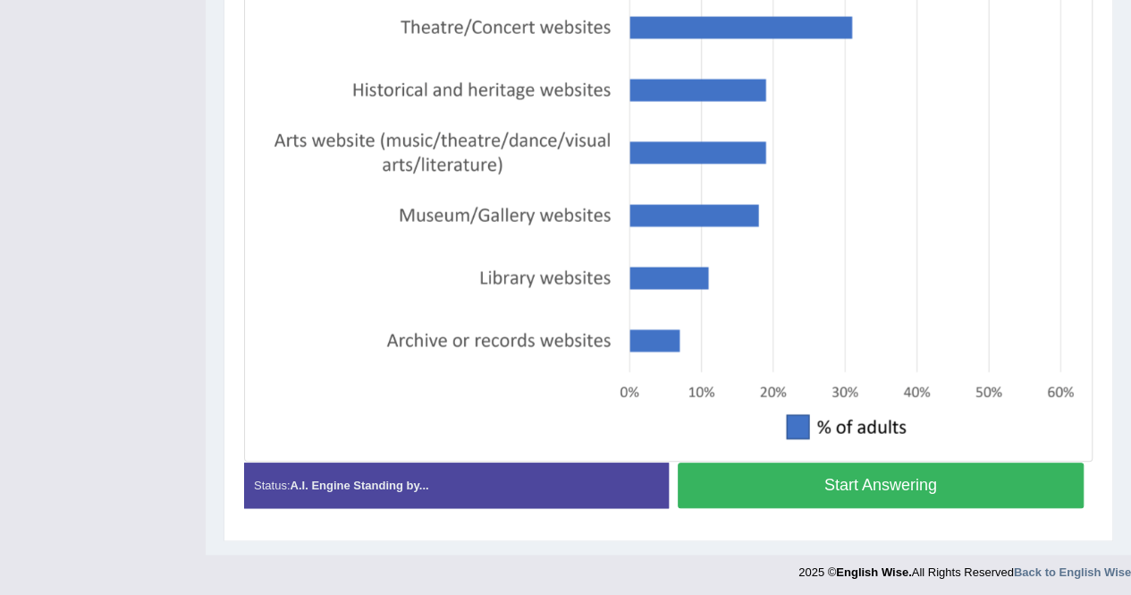
click at [866, 477] on button "Start Answering" at bounding box center [881, 485] width 407 height 46
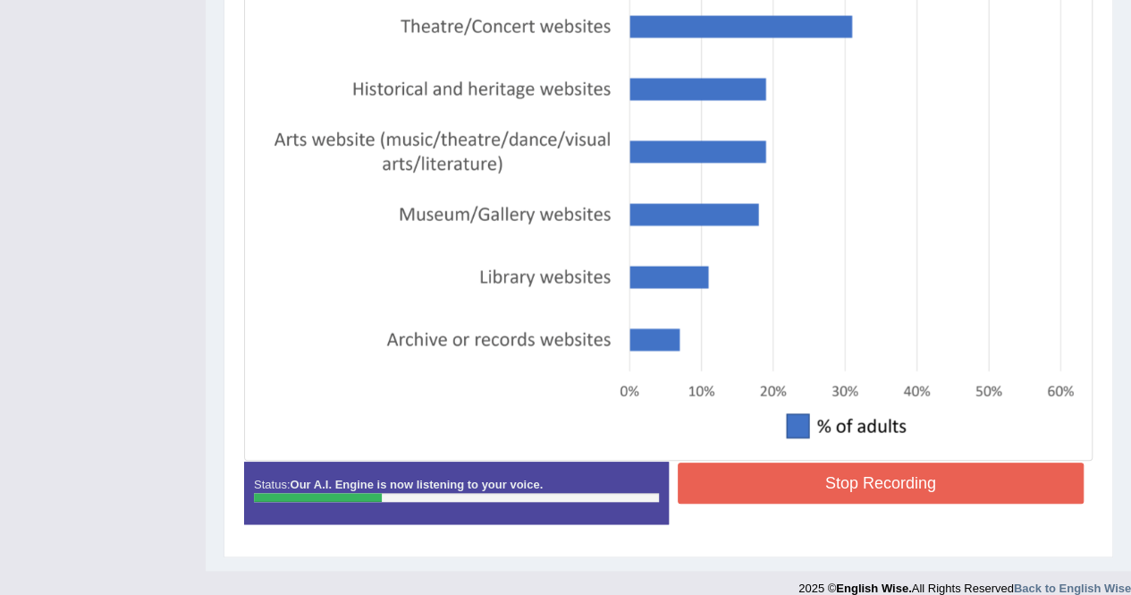
scroll to position [554, 0]
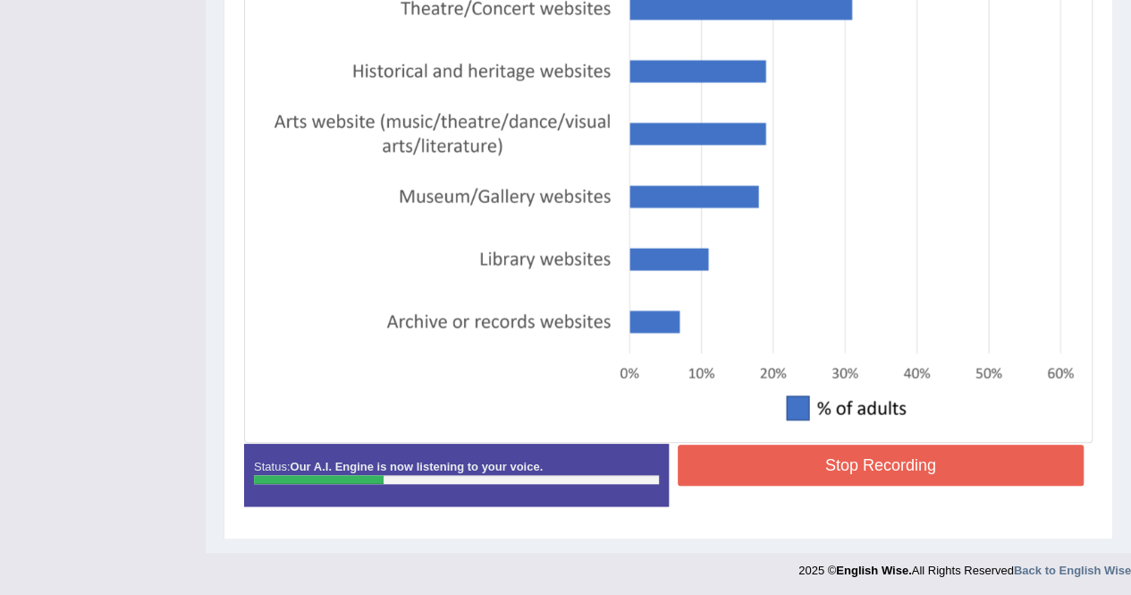
drag, startPoint x: 845, startPoint y: 416, endPoint x: 843, endPoint y: 436, distance: 20.6
click at [845, 417] on img at bounding box center [669, 155] width 840 height 566
click at [844, 444] on button "Stop Recording" at bounding box center [881, 464] width 407 height 41
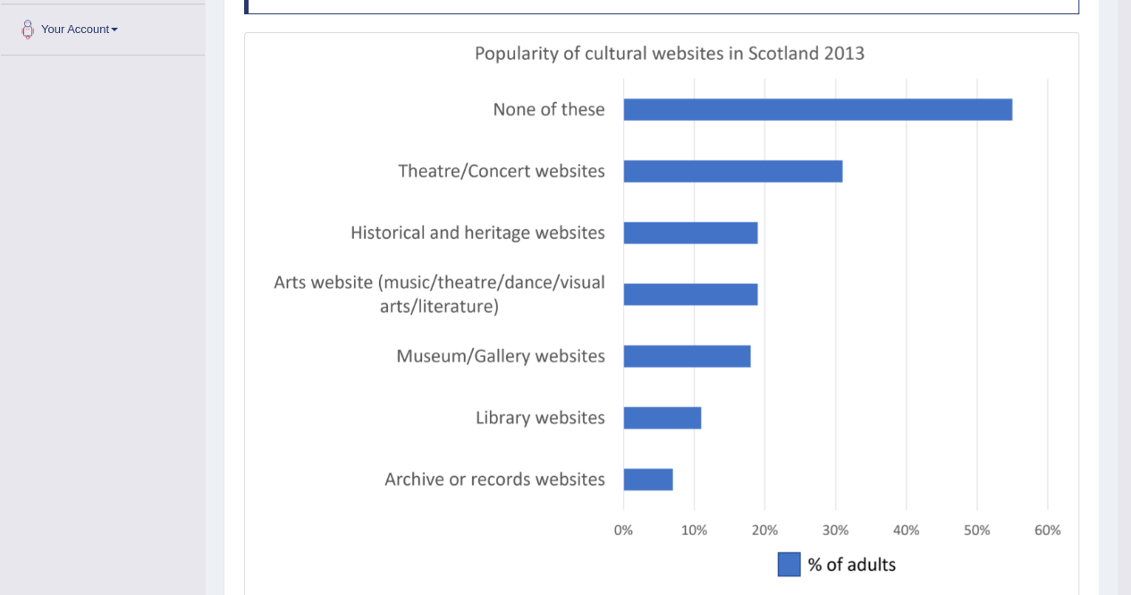
scroll to position [197, 0]
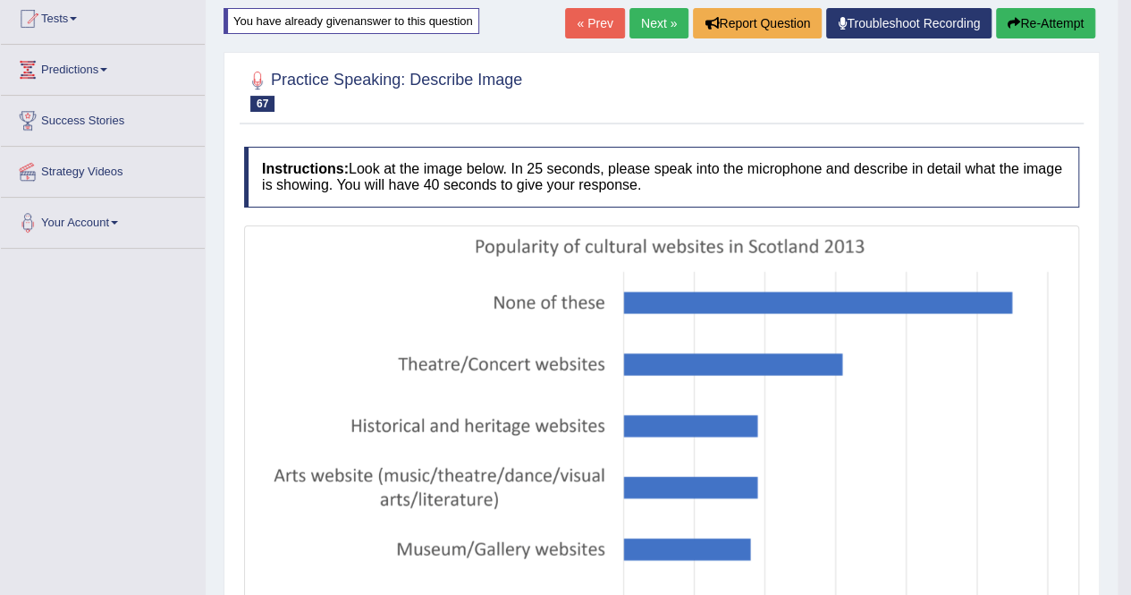
click at [1023, 23] on button "Re-Attempt" at bounding box center [1045, 23] width 99 height 30
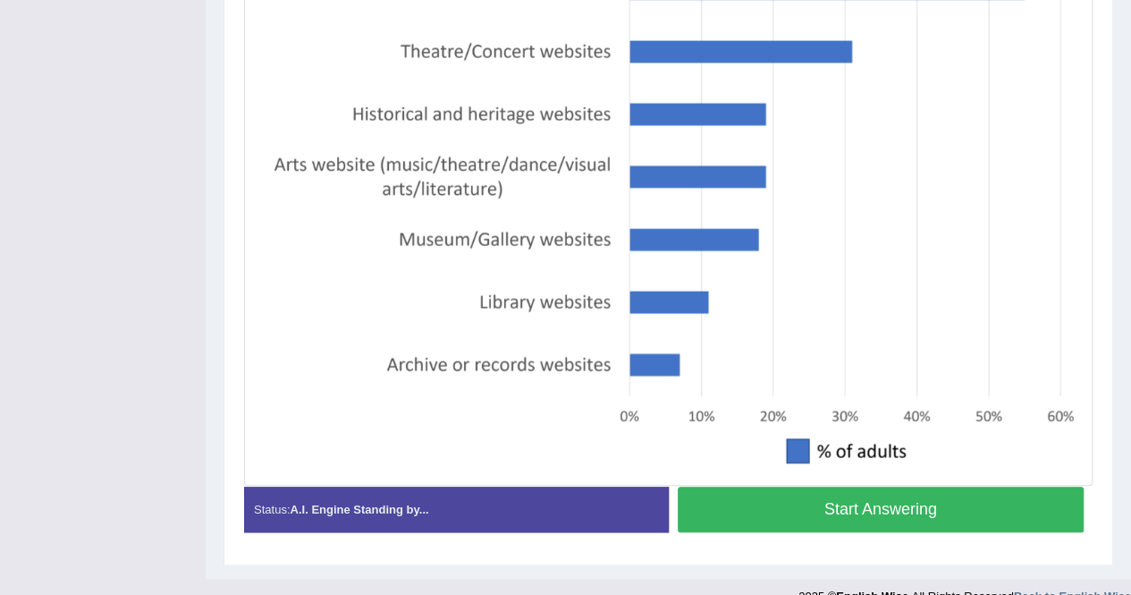
click at [789, 520] on button "Start Answering" at bounding box center [881, 509] width 407 height 46
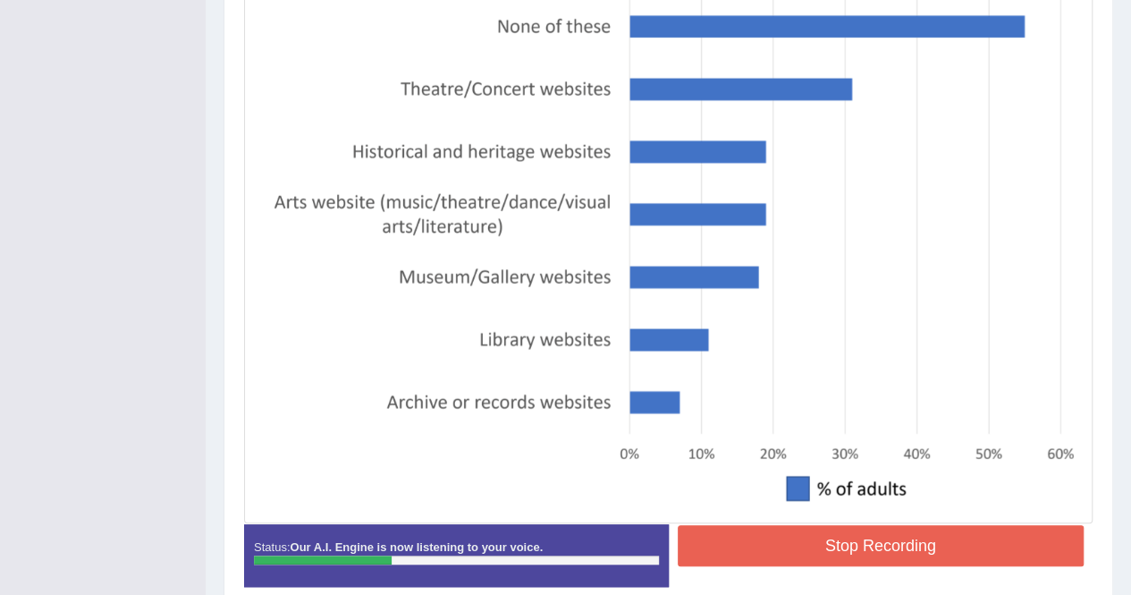
scroll to position [512, 0]
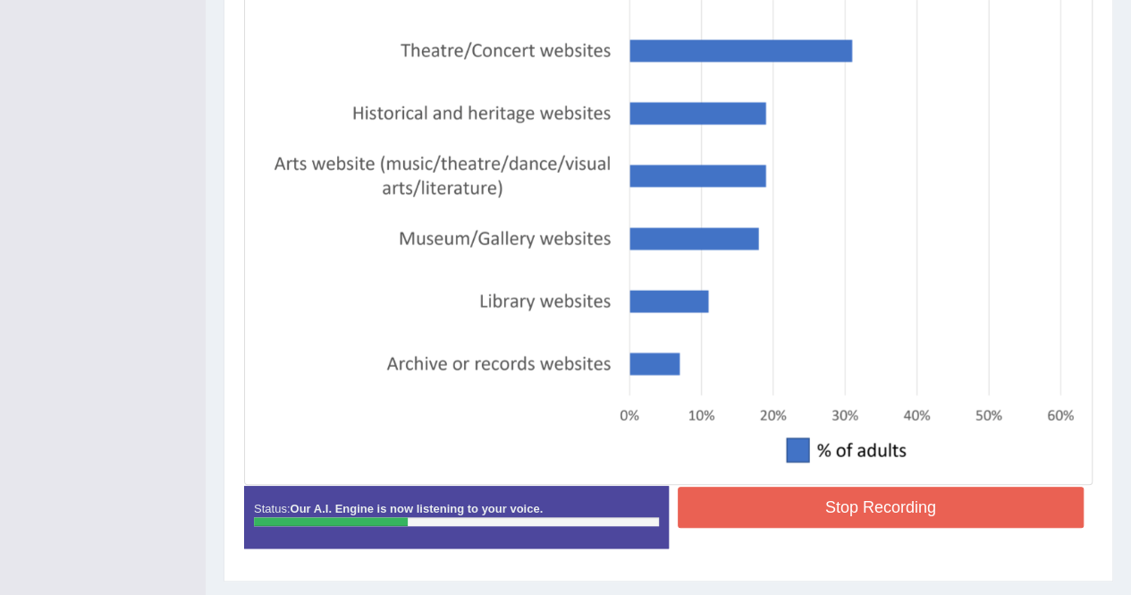
click at [798, 514] on button "Stop Recording" at bounding box center [881, 506] width 407 height 41
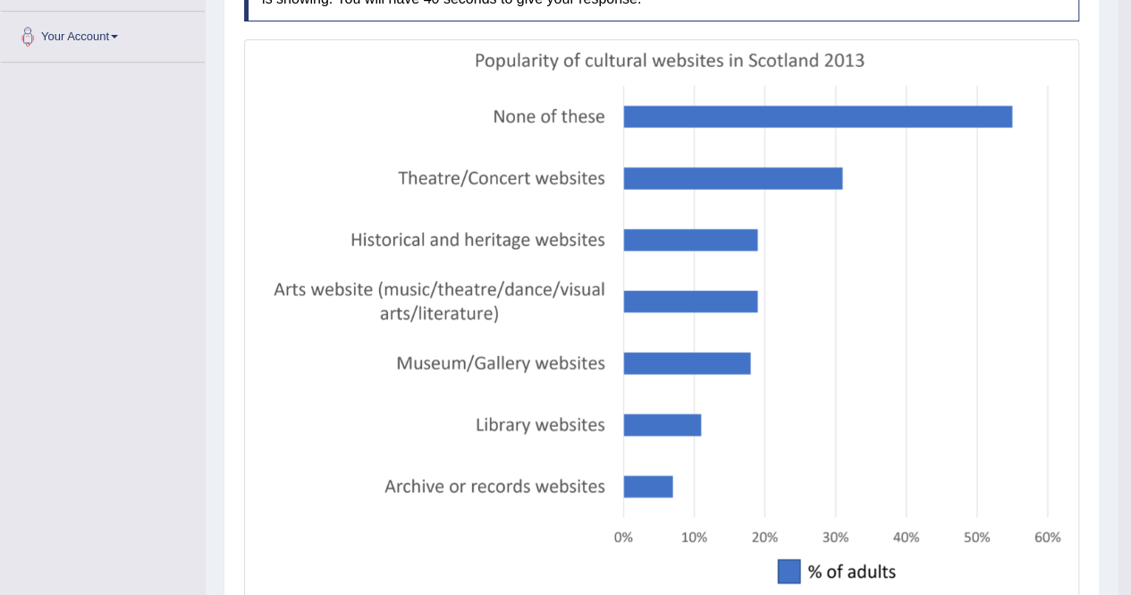
scroll to position [0, 0]
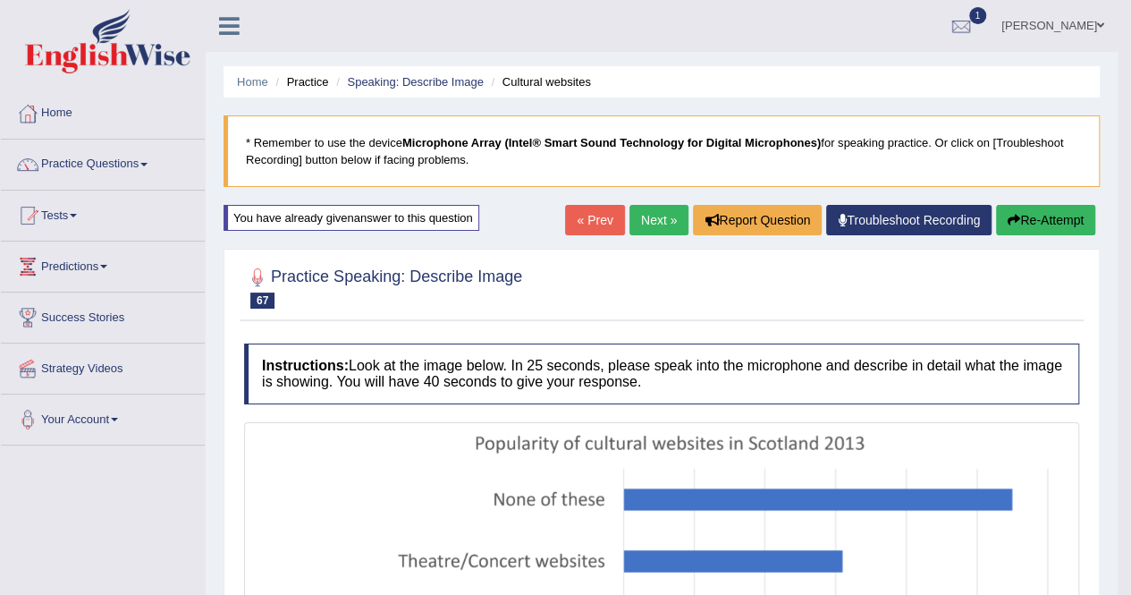
click at [648, 217] on link "Next »" at bounding box center [658, 220] width 59 height 30
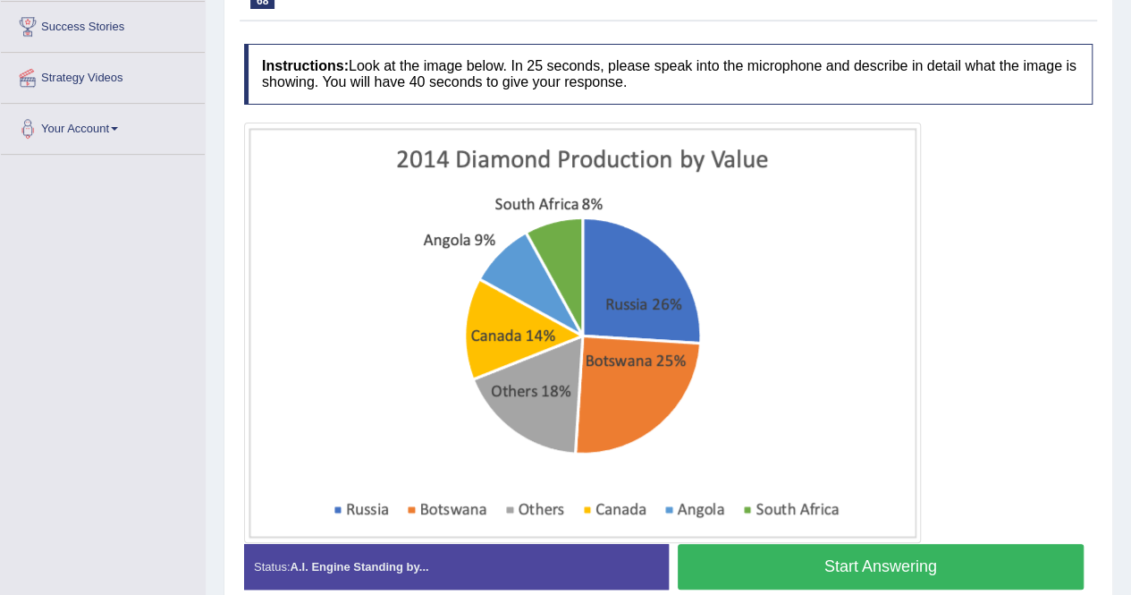
scroll to position [358, 0]
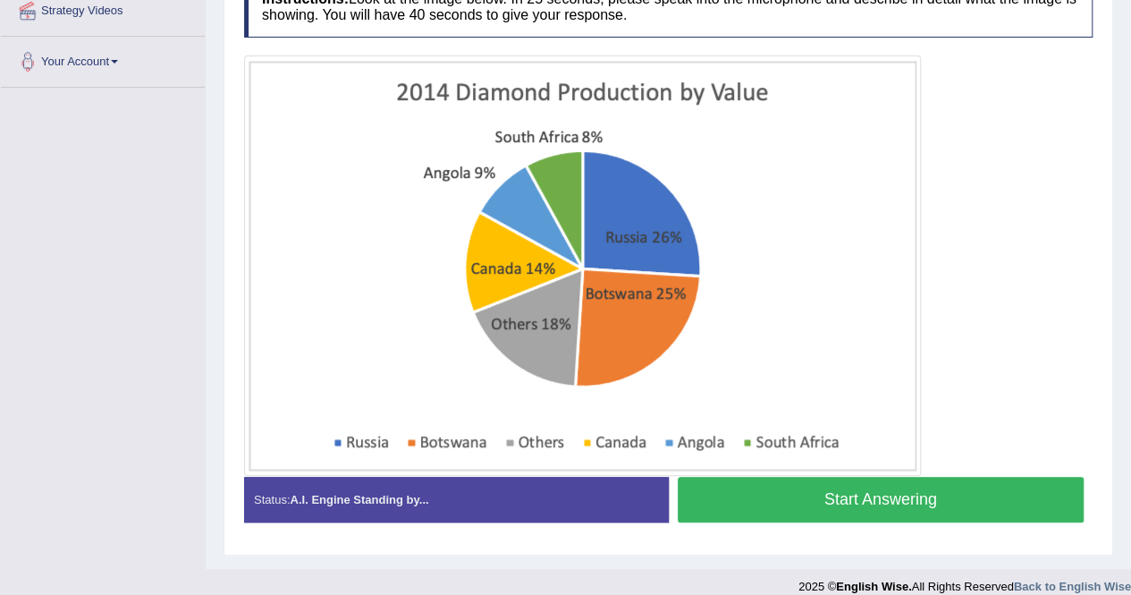
click at [846, 505] on button "Start Answering" at bounding box center [881, 500] width 407 height 46
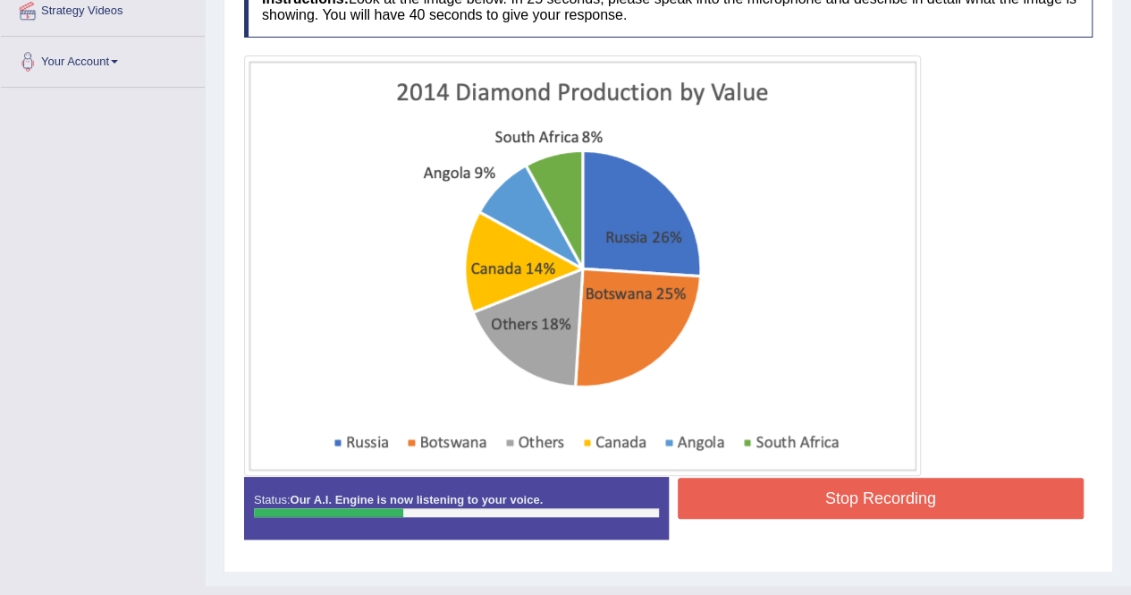
click at [846, 505] on button "Stop Recording" at bounding box center [881, 497] width 407 height 41
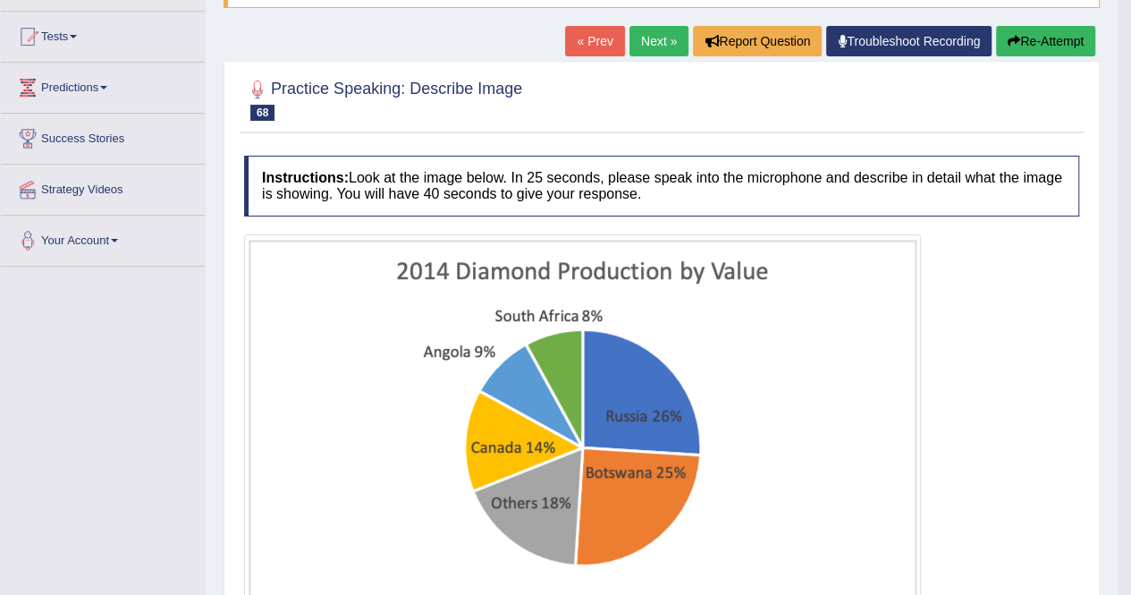
scroll to position [138, 0]
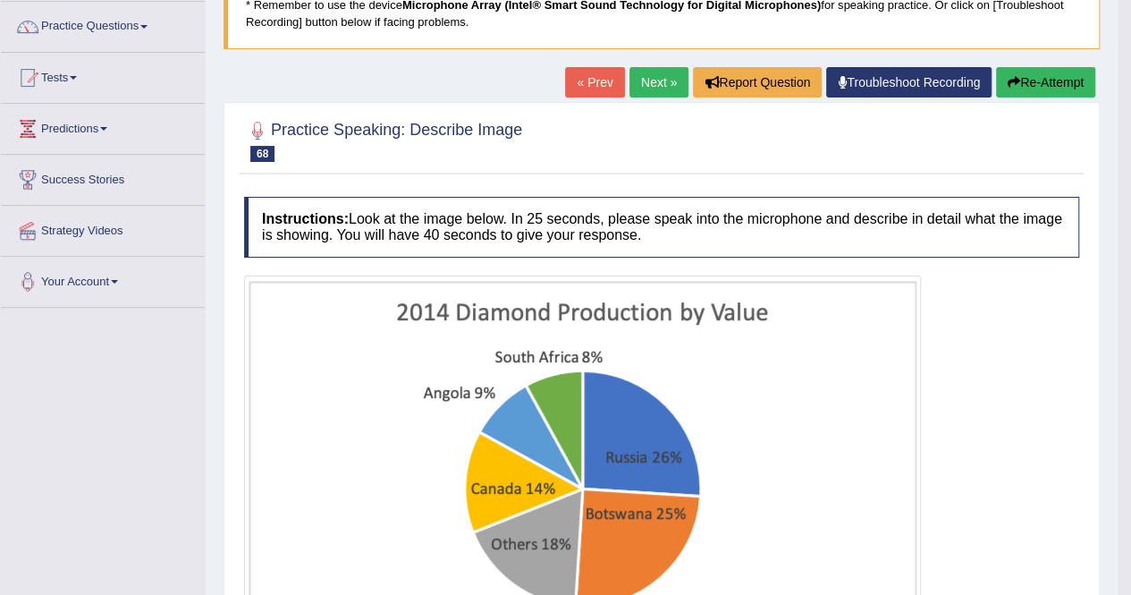
click at [1044, 81] on button "Re-Attempt" at bounding box center [1045, 82] width 99 height 30
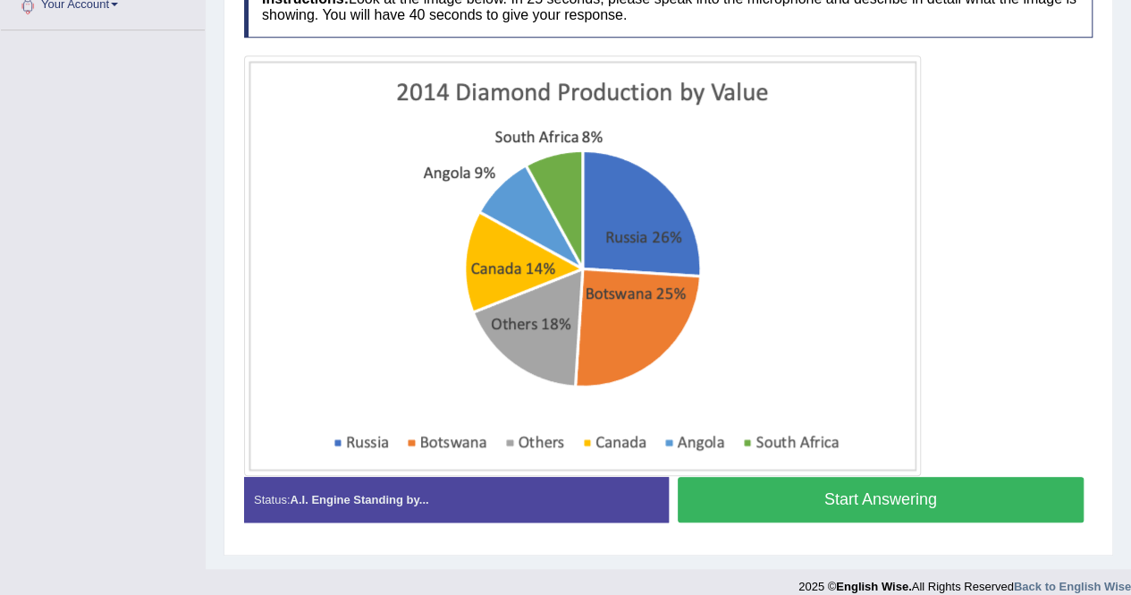
click at [866, 486] on button "Start Answering" at bounding box center [881, 500] width 407 height 46
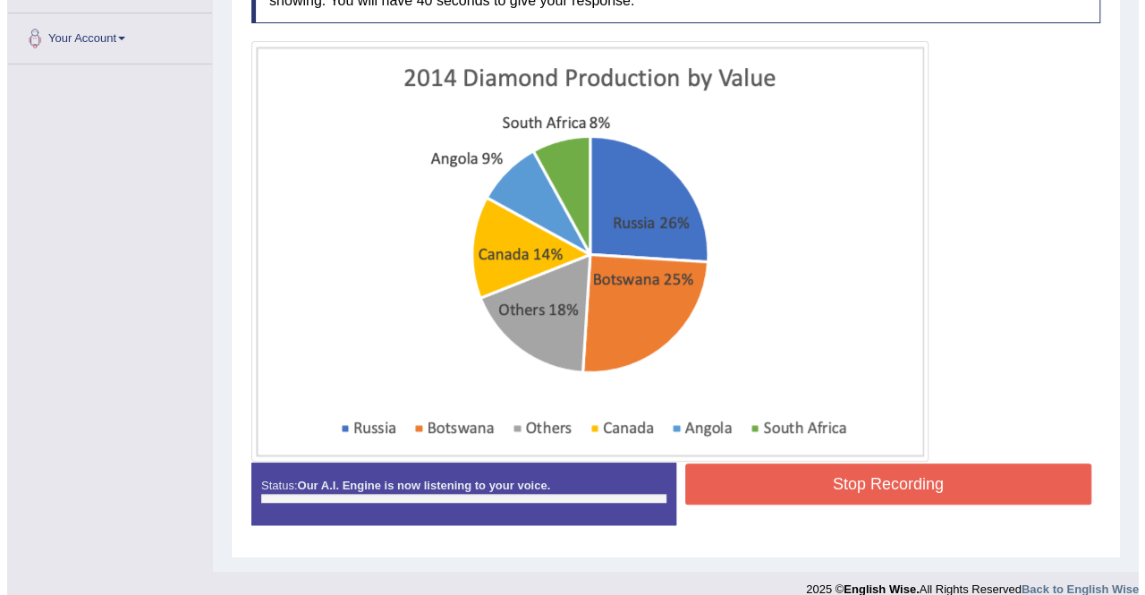
scroll to position [399, 0]
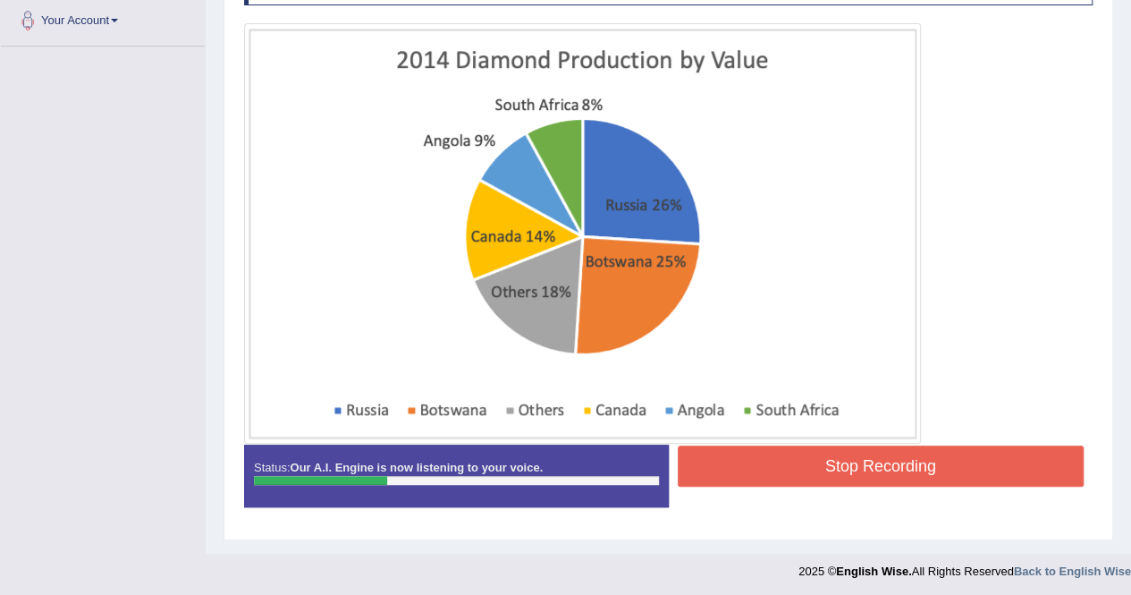
click at [919, 459] on button "Stop Recording" at bounding box center [881, 465] width 407 height 41
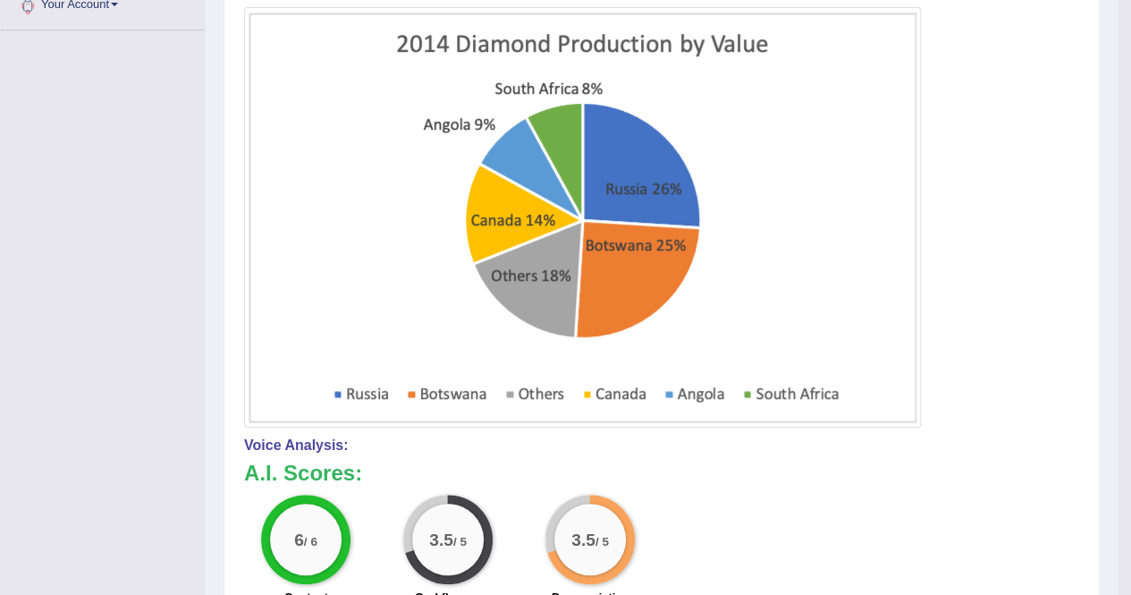
scroll to position [147, 0]
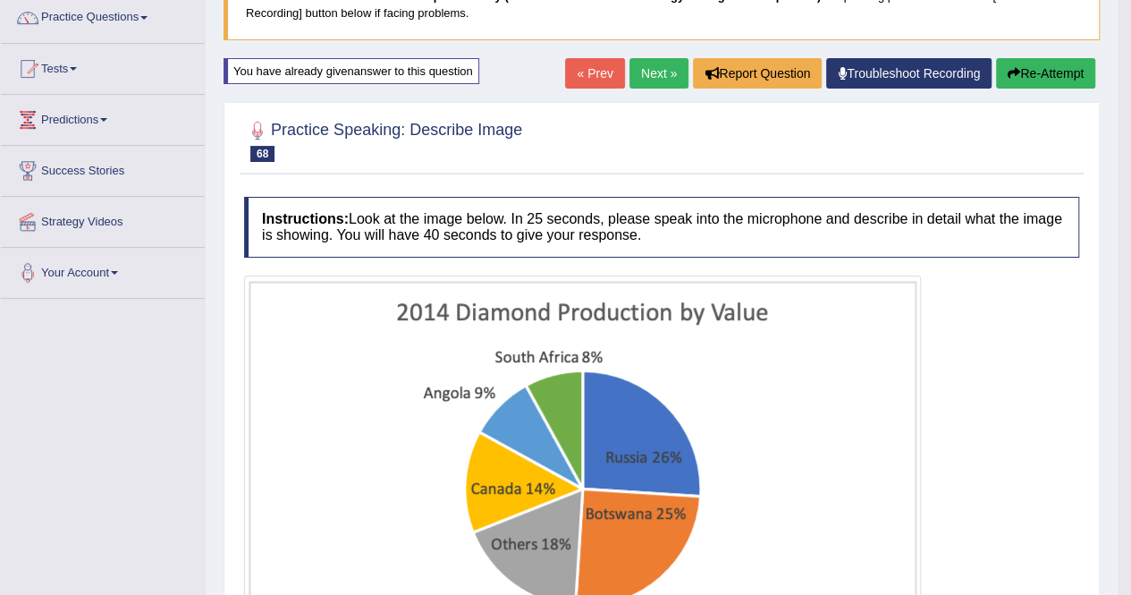
click at [665, 63] on link "Next »" at bounding box center [658, 73] width 59 height 30
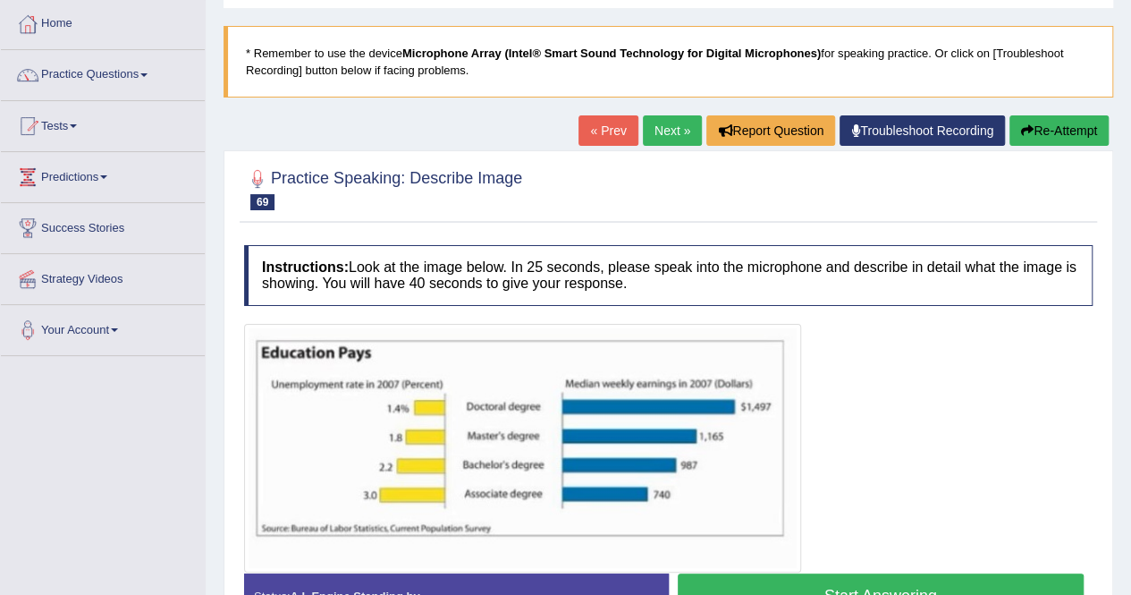
scroll to position [179, 0]
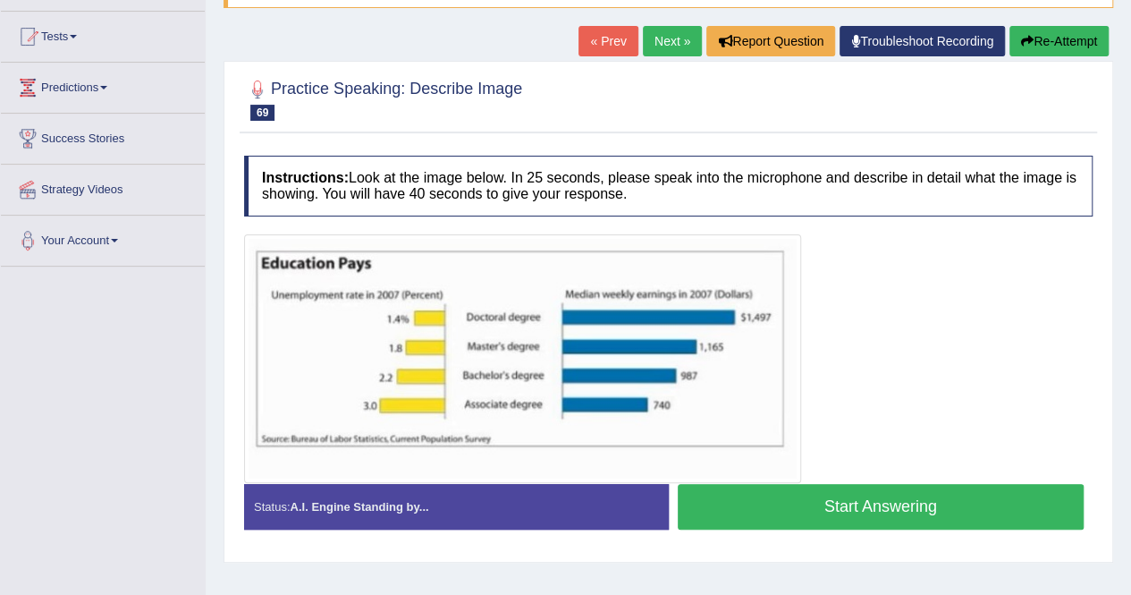
click at [766, 512] on button "Start Answering" at bounding box center [881, 507] width 407 height 46
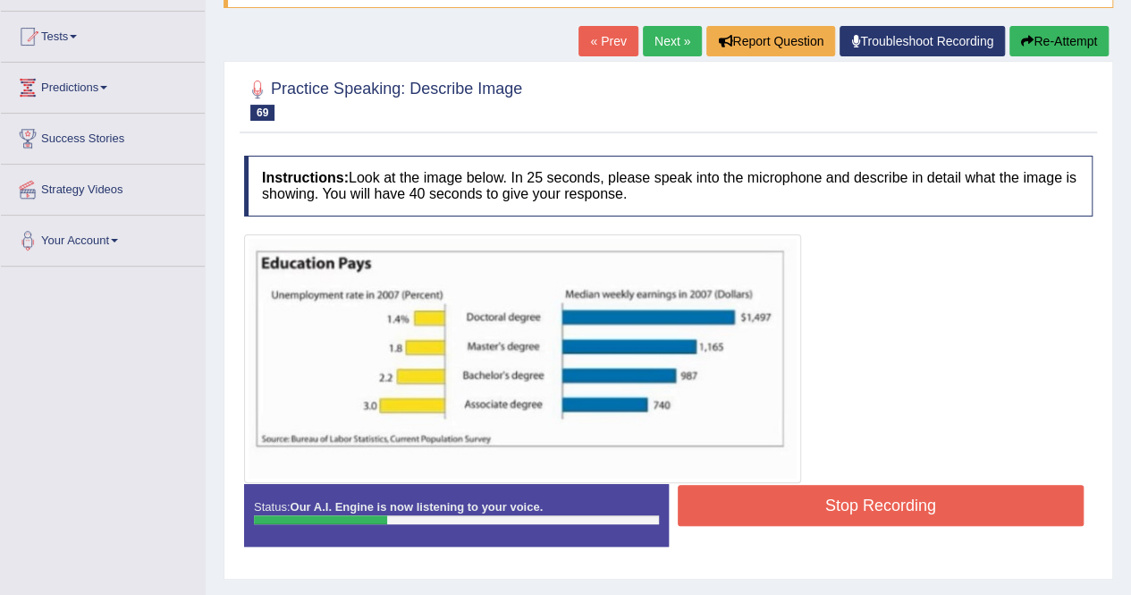
click at [776, 511] on button "Stop Recording" at bounding box center [881, 505] width 407 height 41
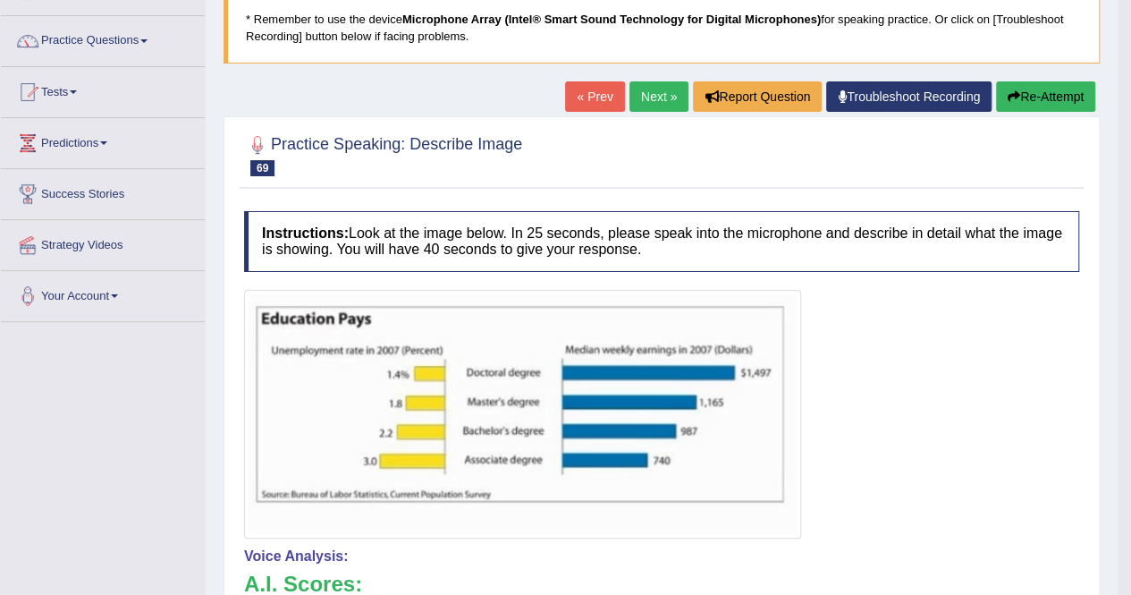
scroll to position [75, 0]
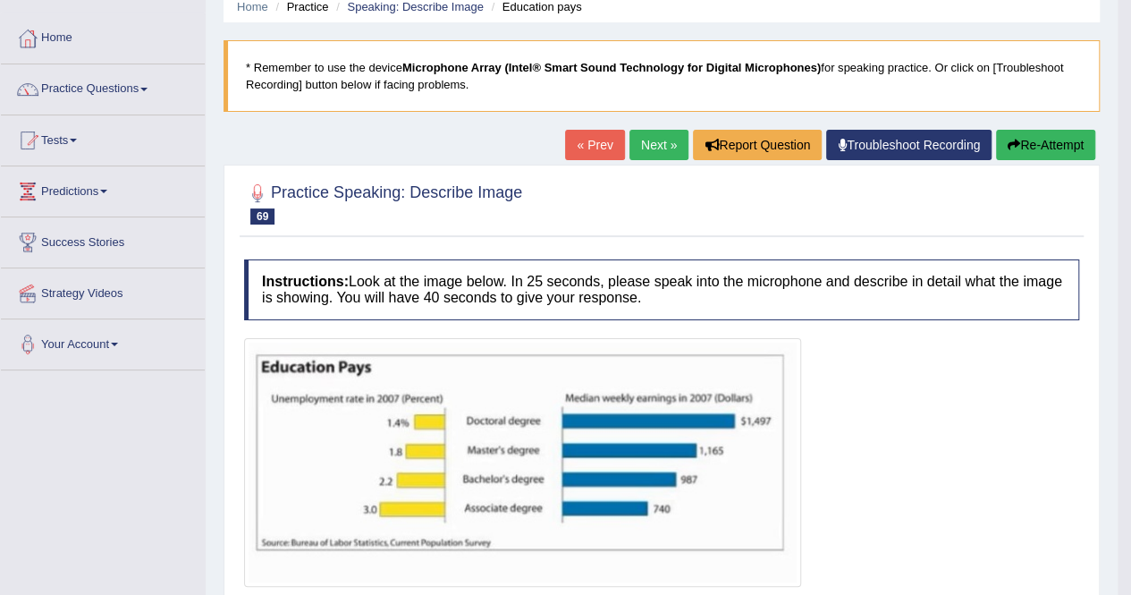
click at [1017, 135] on button "Re-Attempt" at bounding box center [1045, 145] width 99 height 30
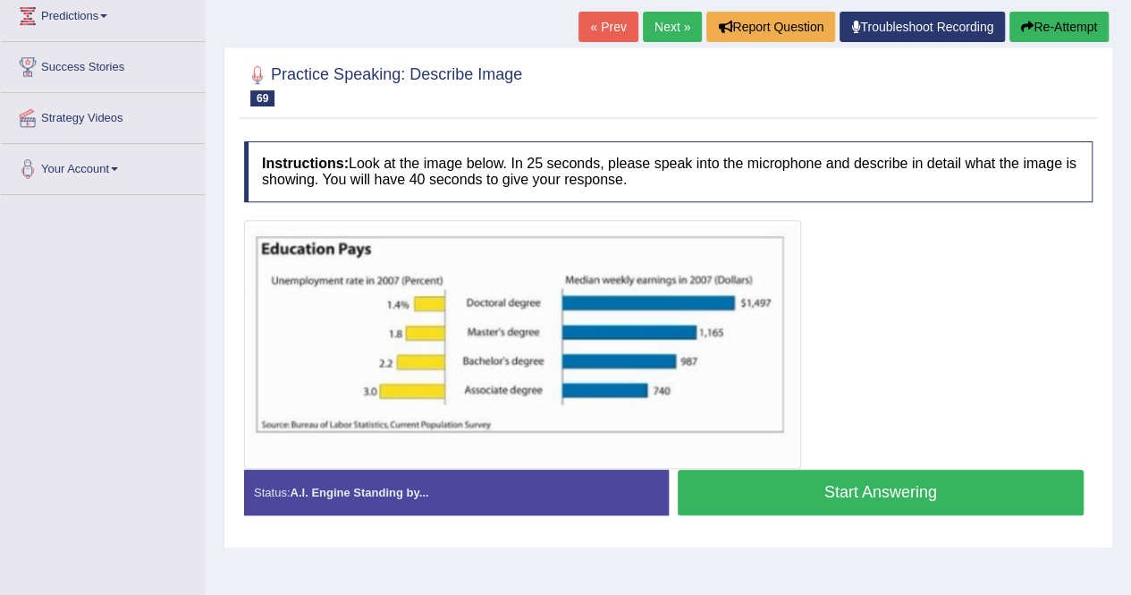
scroll to position [254, 0]
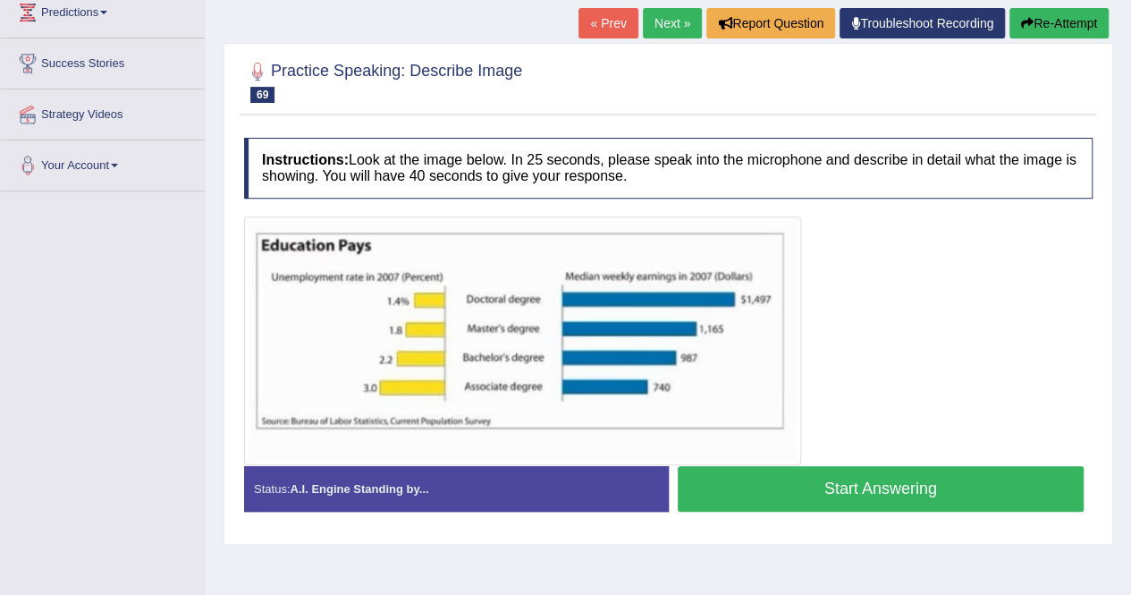
click at [787, 470] on button "Start Answering" at bounding box center [881, 489] width 407 height 46
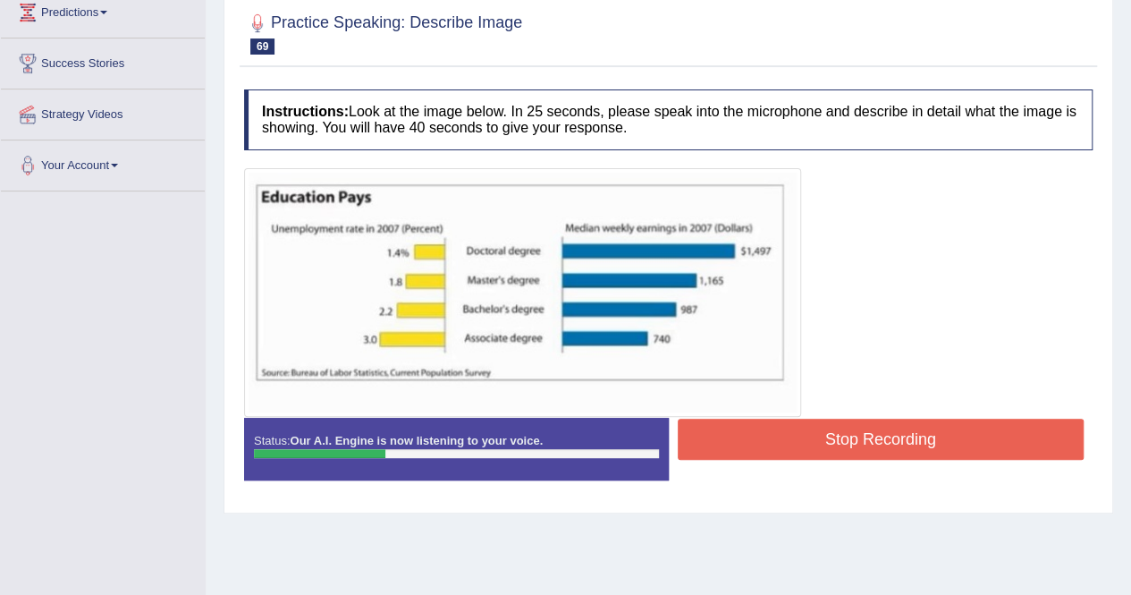
click at [840, 412] on div at bounding box center [668, 292] width 849 height 249
click at [842, 422] on button "Stop Recording" at bounding box center [881, 438] width 407 height 41
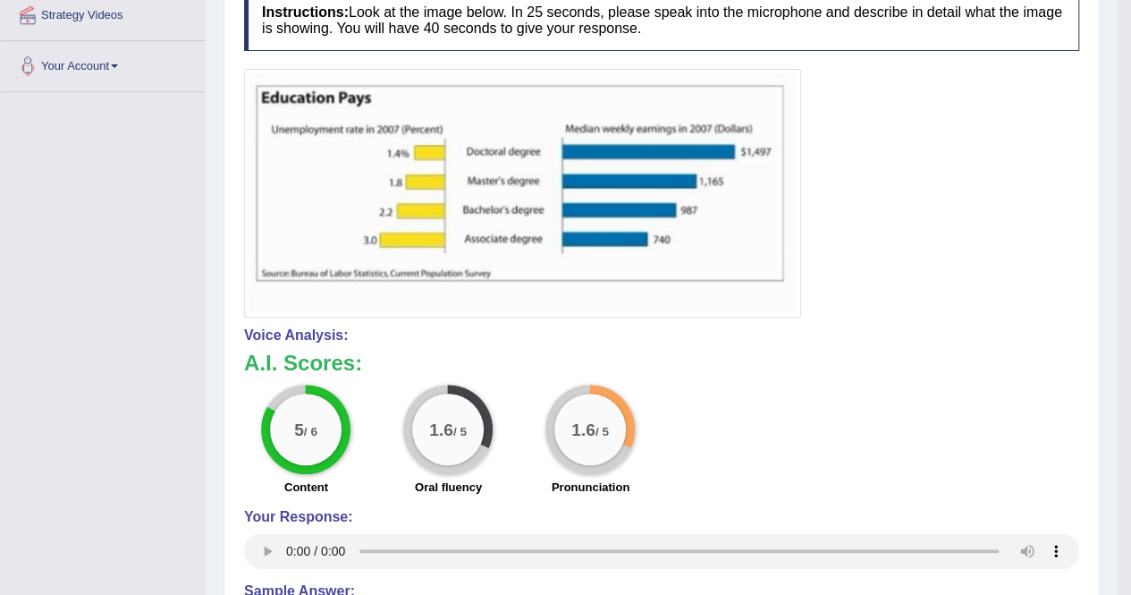
scroll to position [75, 0]
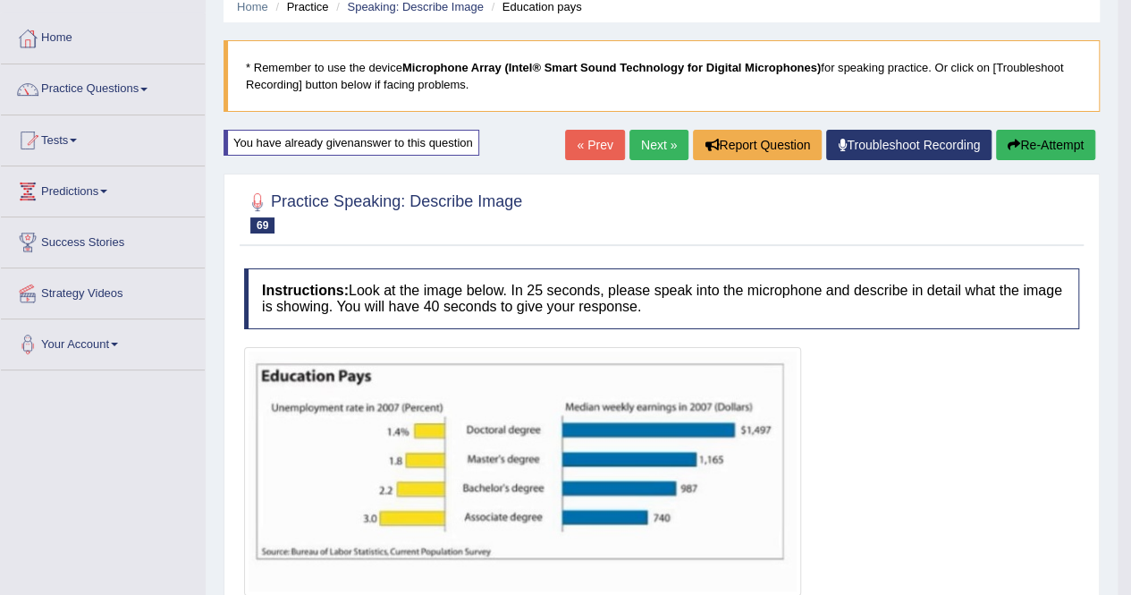
click at [1073, 144] on button "Re-Attempt" at bounding box center [1045, 145] width 99 height 30
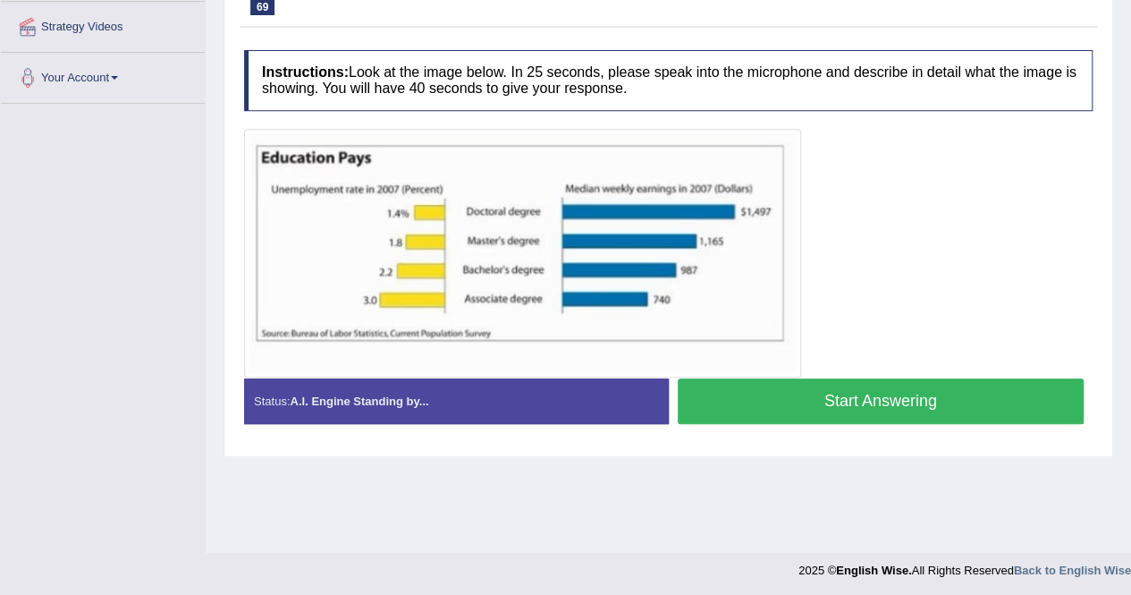
scroll to position [343, 0]
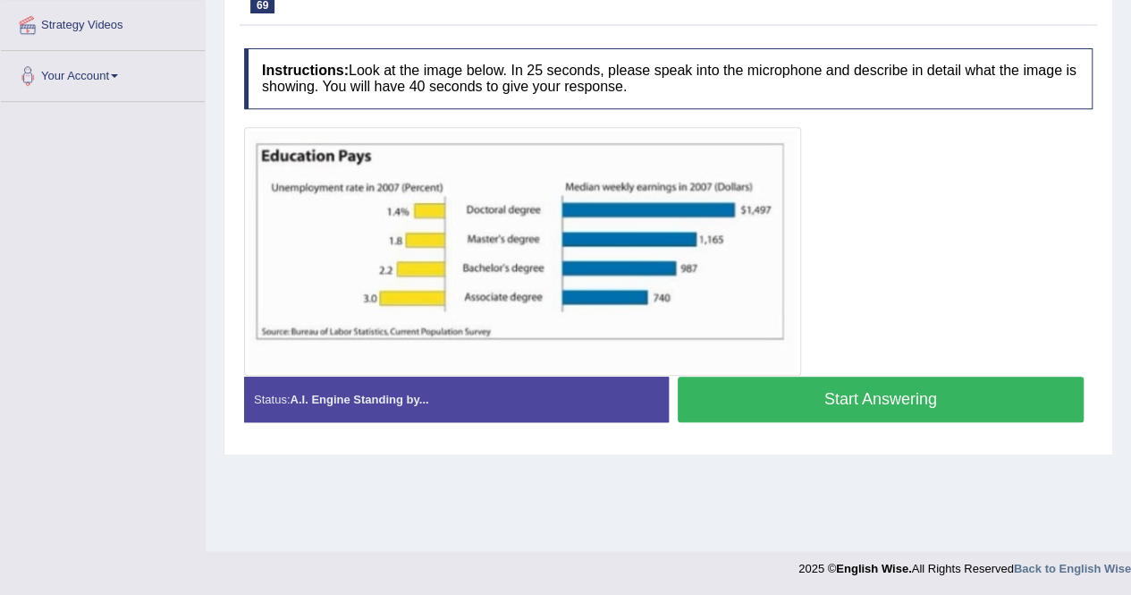
click at [850, 403] on button "Start Answering" at bounding box center [881, 399] width 407 height 46
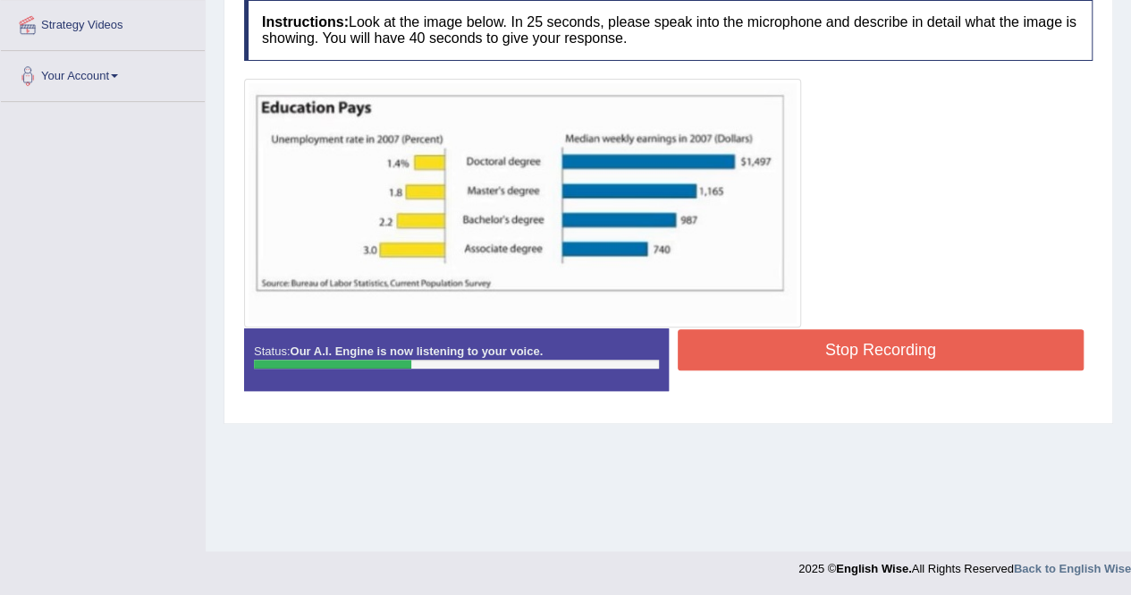
click at [864, 344] on button "Stop Recording" at bounding box center [881, 349] width 407 height 41
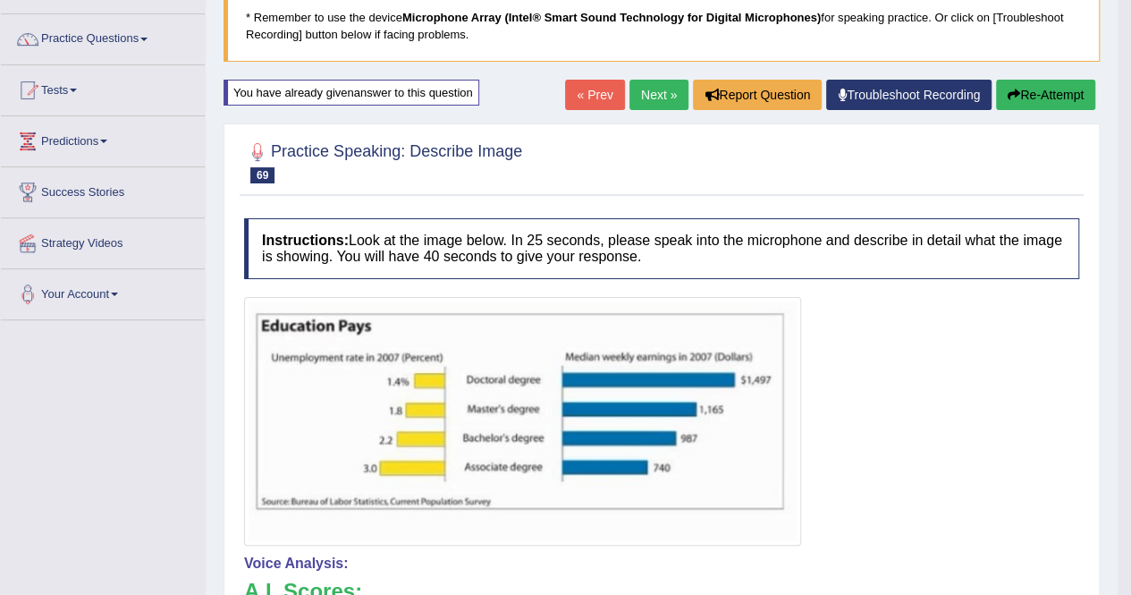
scroll to position [75, 0]
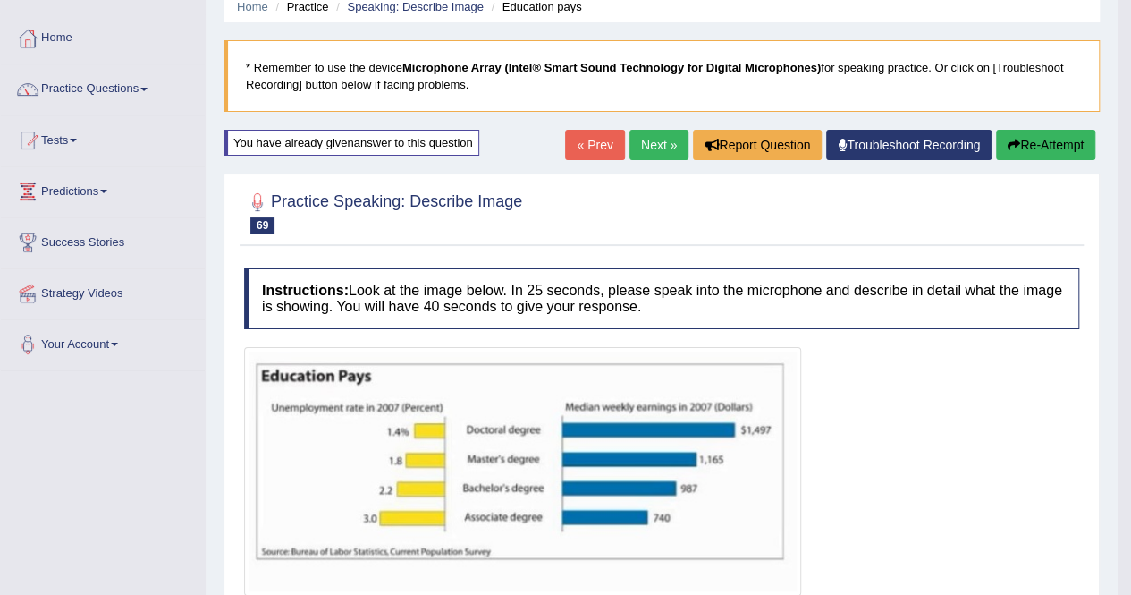
click at [633, 143] on link "Next »" at bounding box center [658, 145] width 59 height 30
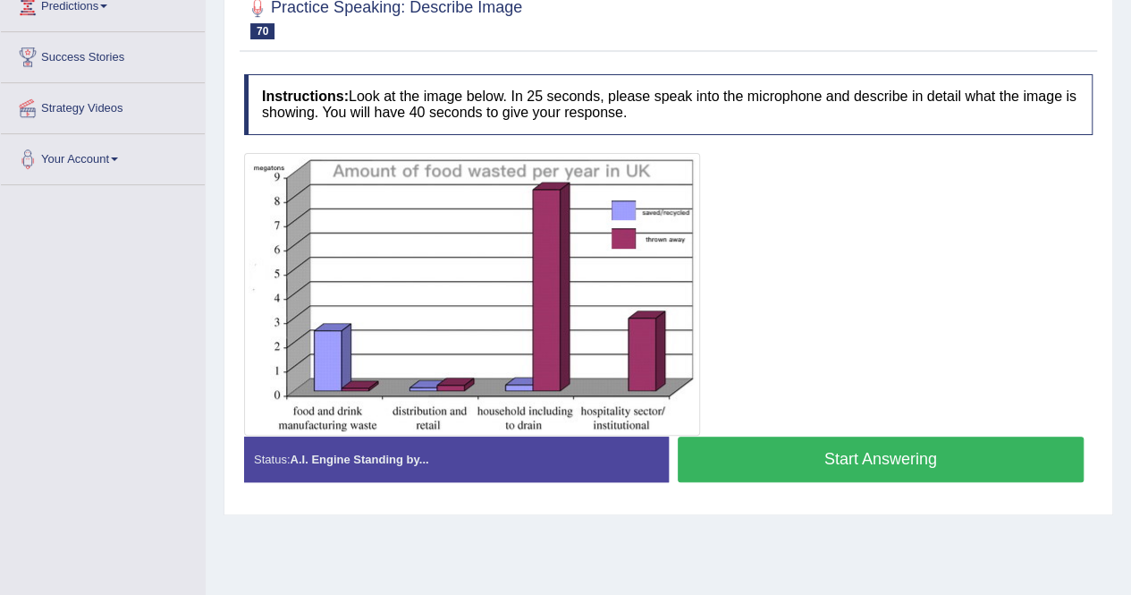
scroll to position [268, 0]
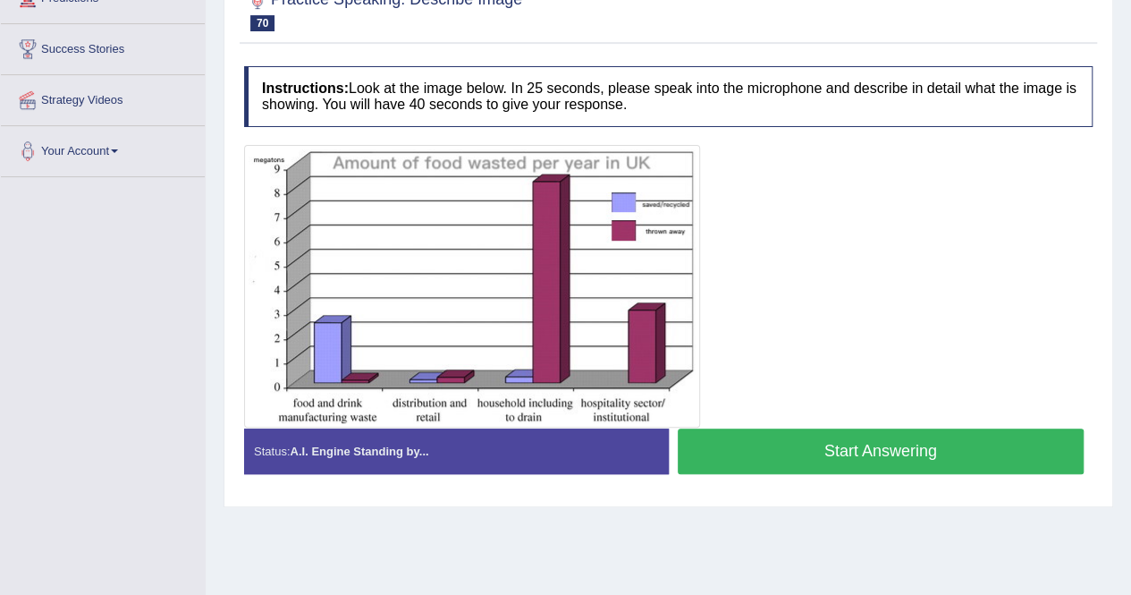
click at [774, 448] on button "Start Answering" at bounding box center [881, 451] width 407 height 46
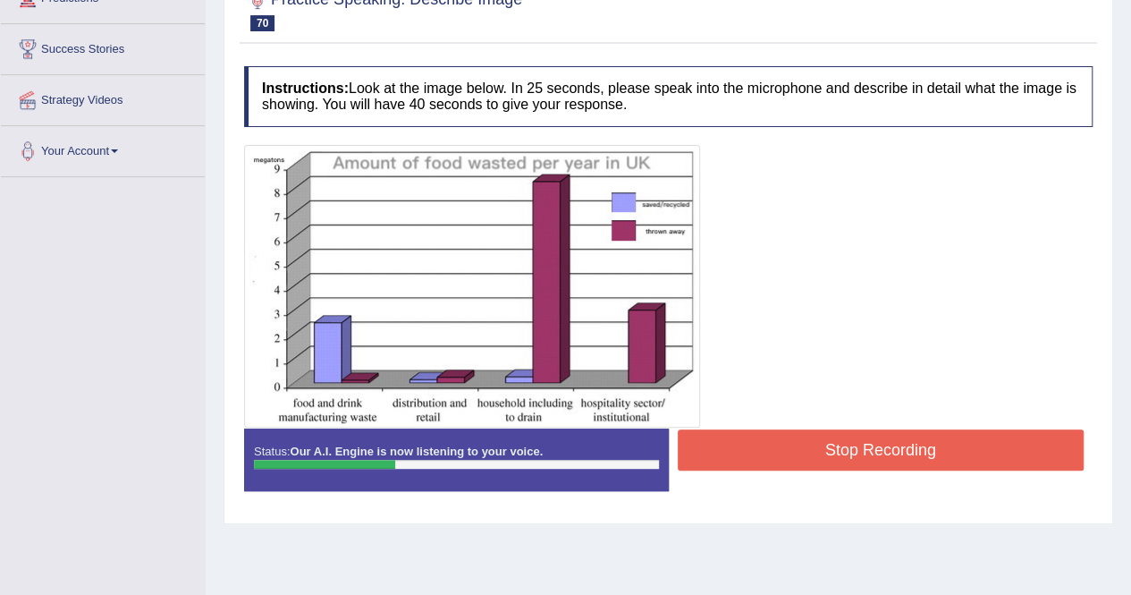
click at [774, 448] on button "Stop Recording" at bounding box center [881, 449] width 407 height 41
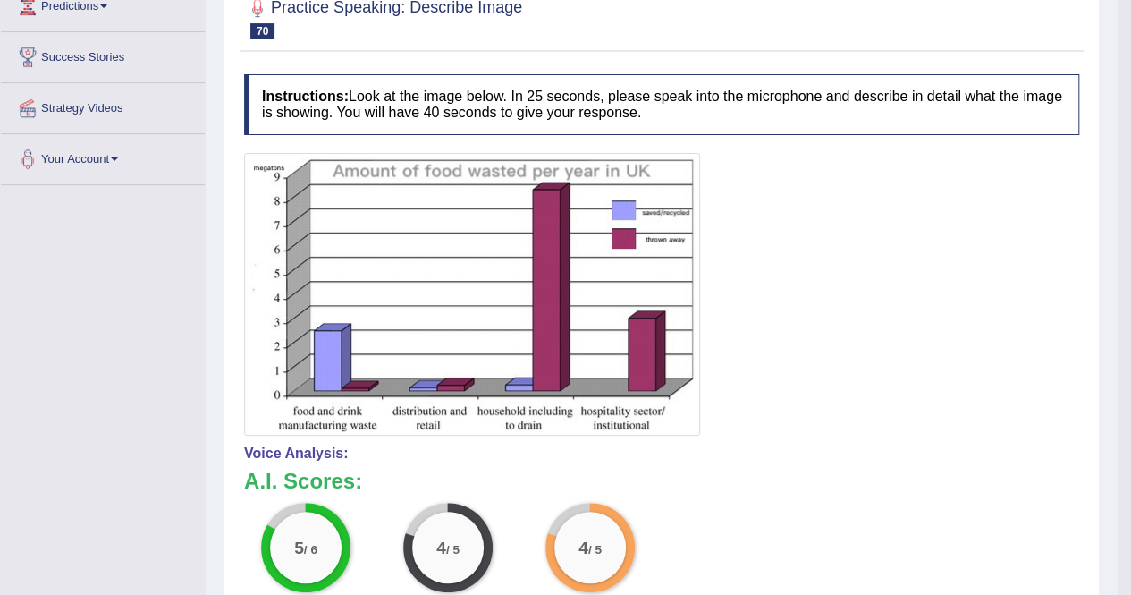
scroll to position [89, 0]
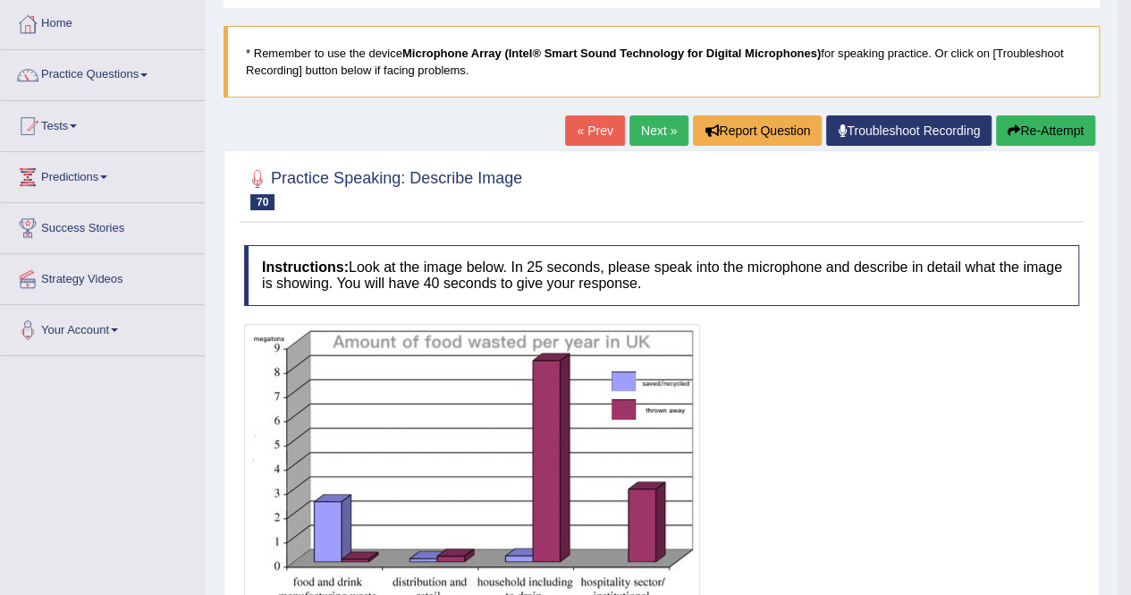
click at [652, 139] on link "Next »" at bounding box center [658, 130] width 59 height 30
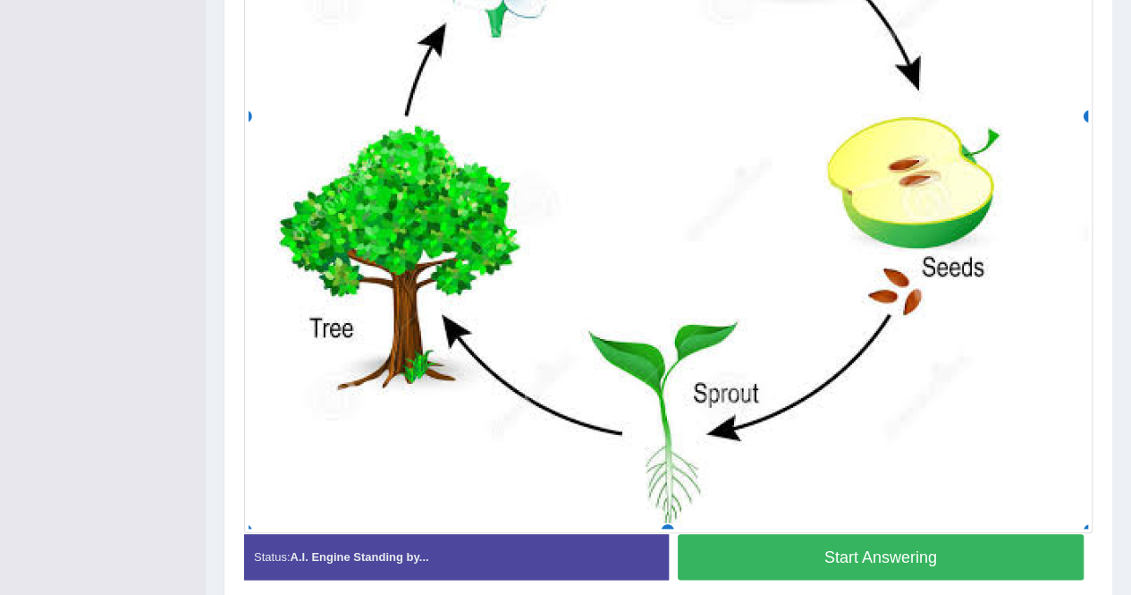
scroll to position [782, 0]
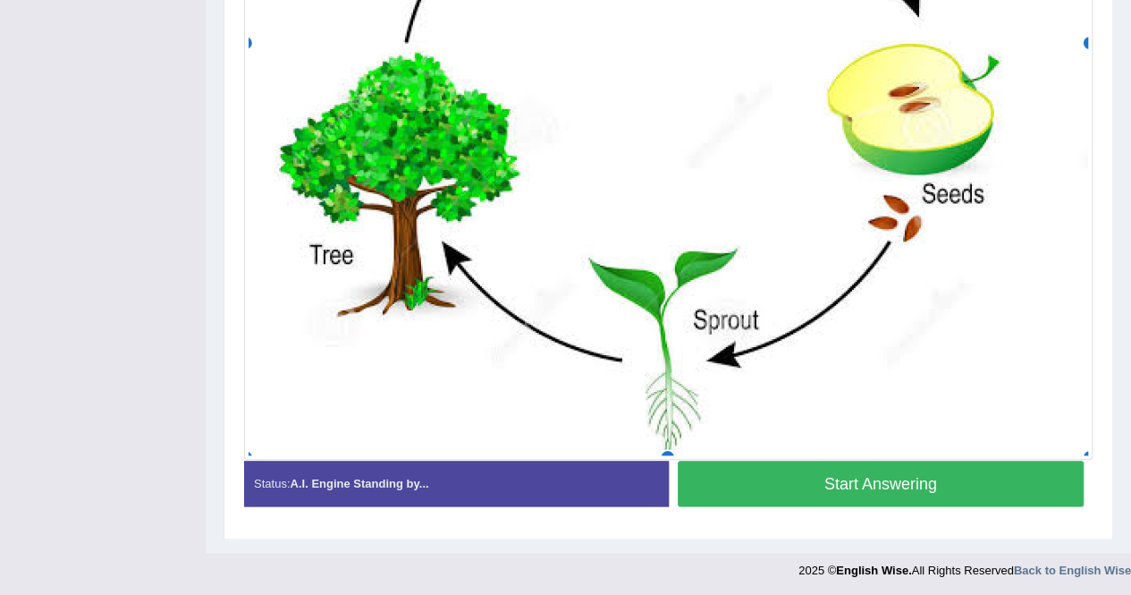
click at [879, 480] on button "Start Answering" at bounding box center [881, 483] width 407 height 46
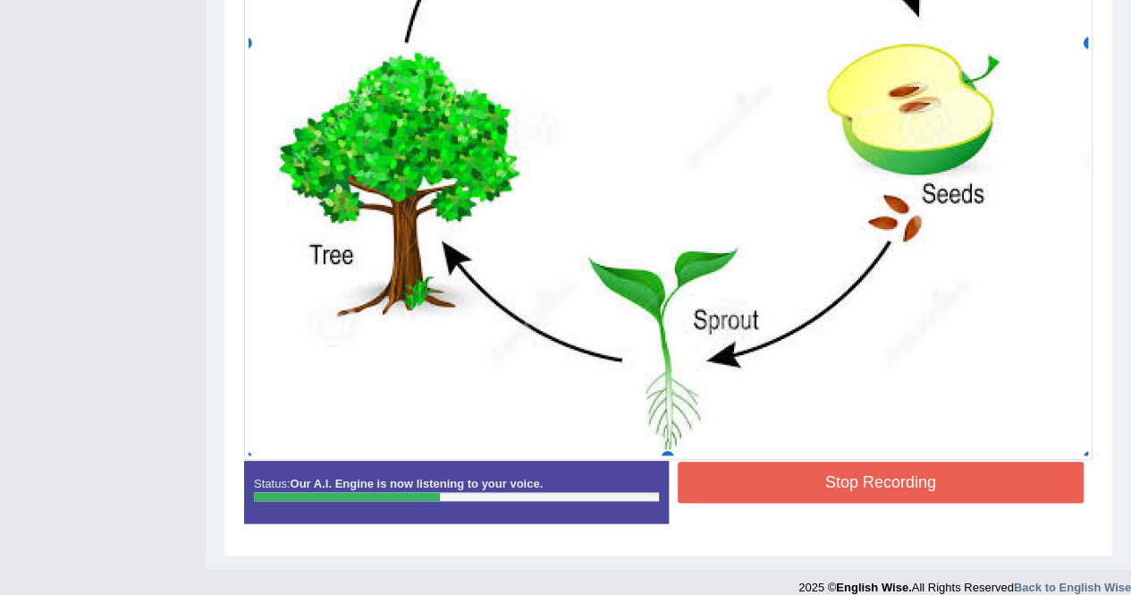
click at [841, 480] on button "Stop Recording" at bounding box center [881, 481] width 407 height 41
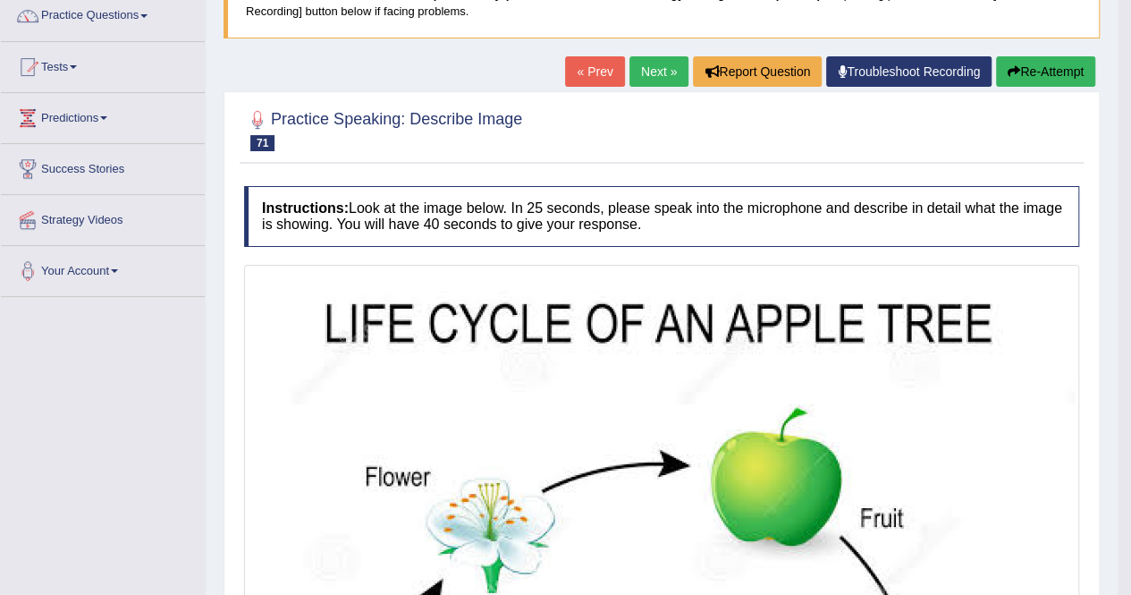
scroll to position [0, 0]
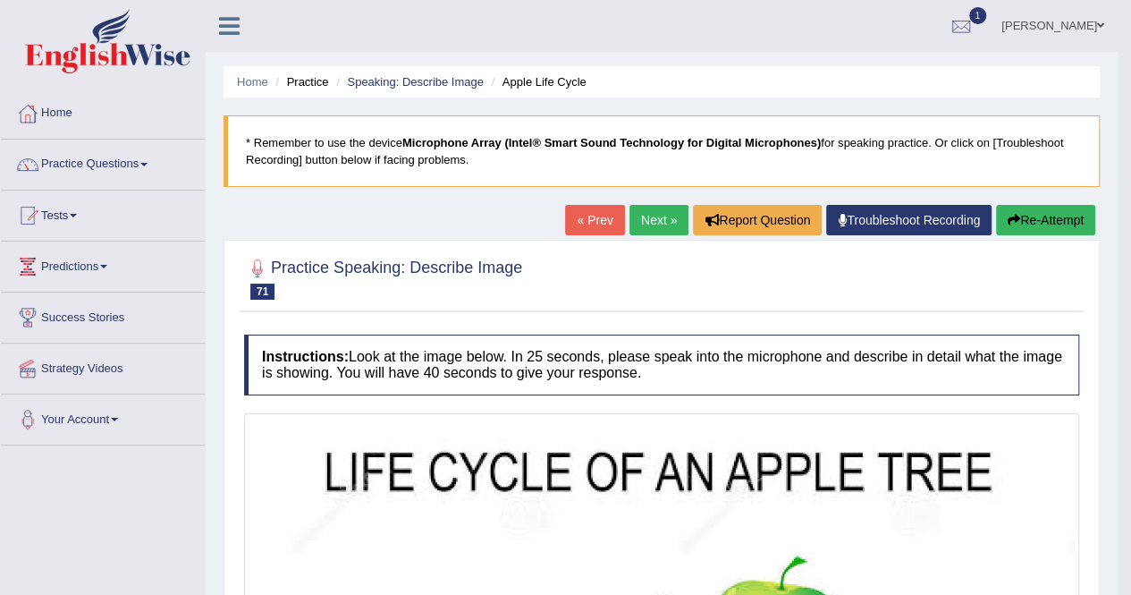
click at [1027, 224] on button "Re-Attempt" at bounding box center [1045, 220] width 99 height 30
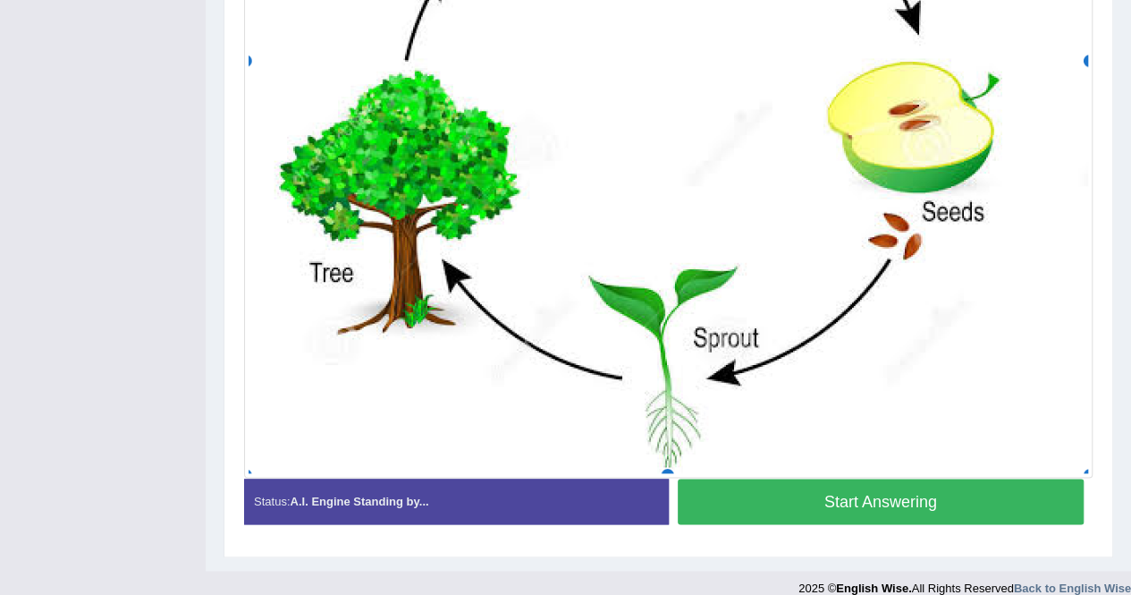
scroll to position [839, 0]
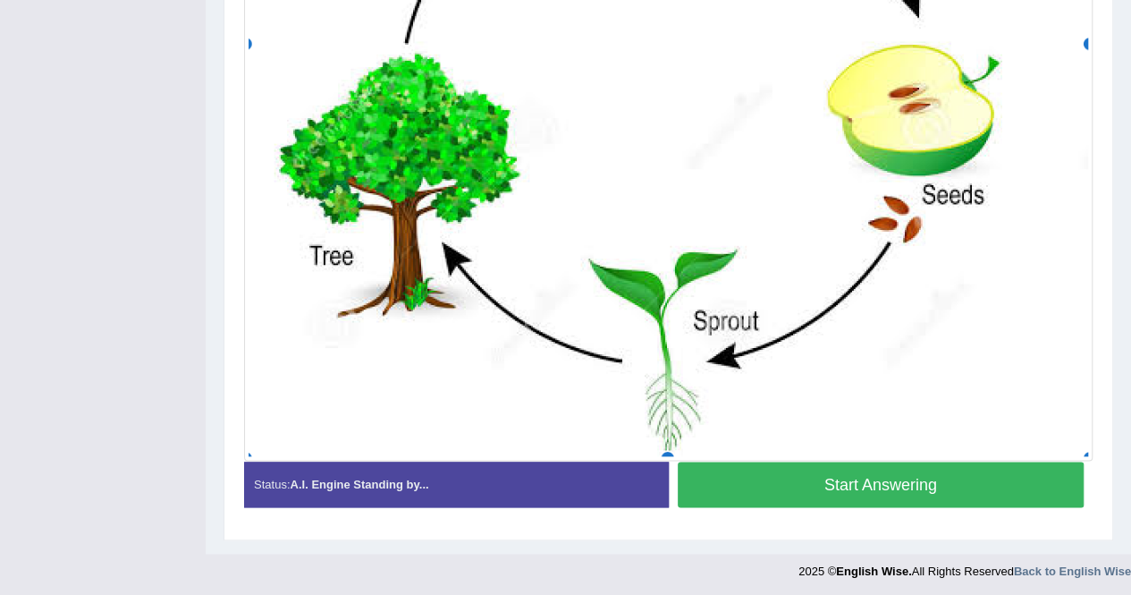
click at [801, 467] on button "Start Answering" at bounding box center [881, 484] width 407 height 46
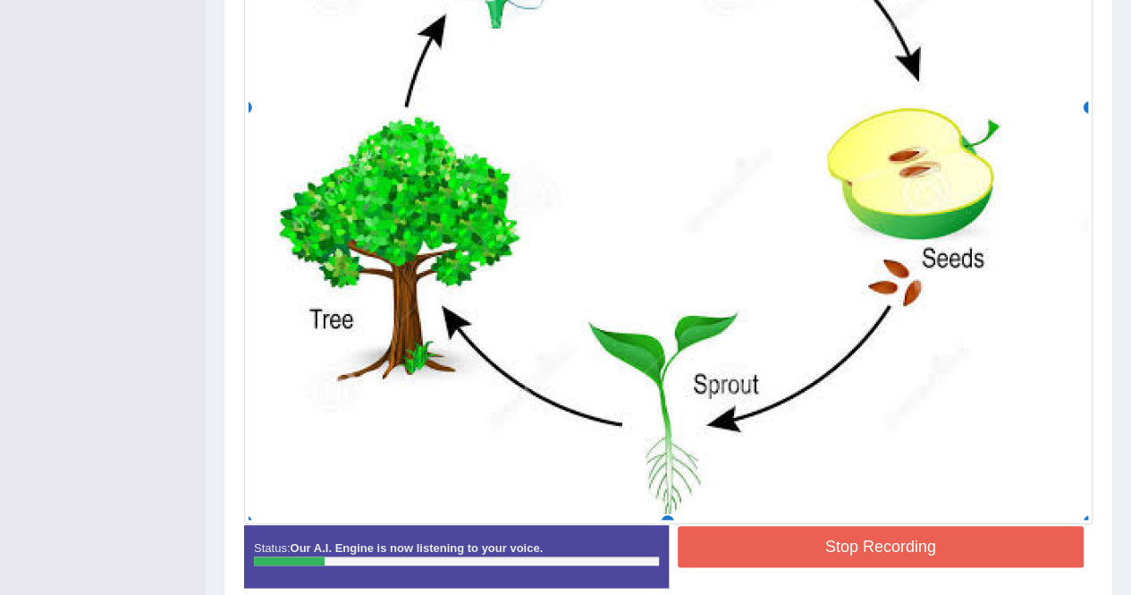
scroll to position [808, 0]
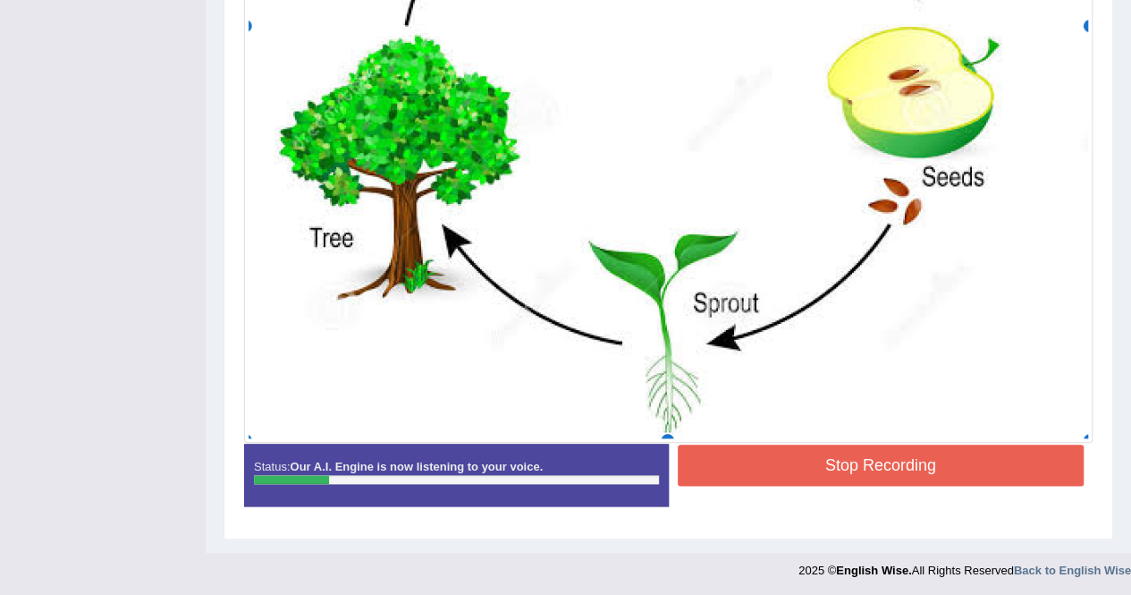
click at [900, 478] on button "Stop Recording" at bounding box center [881, 464] width 407 height 41
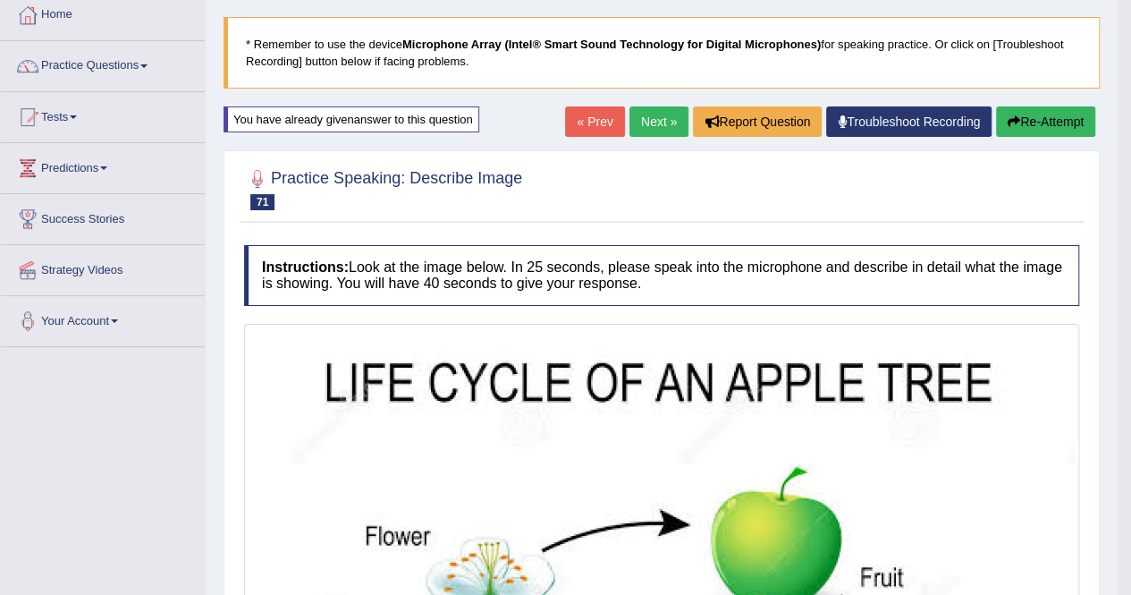
scroll to position [97, 0]
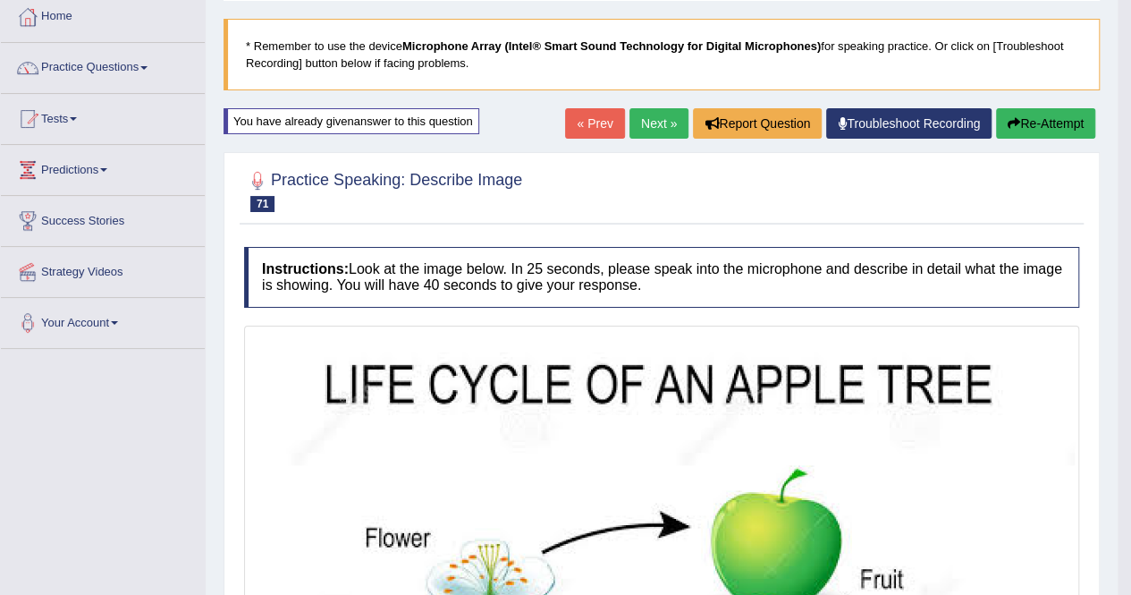
click at [1043, 123] on button "Re-Attempt" at bounding box center [1045, 123] width 99 height 30
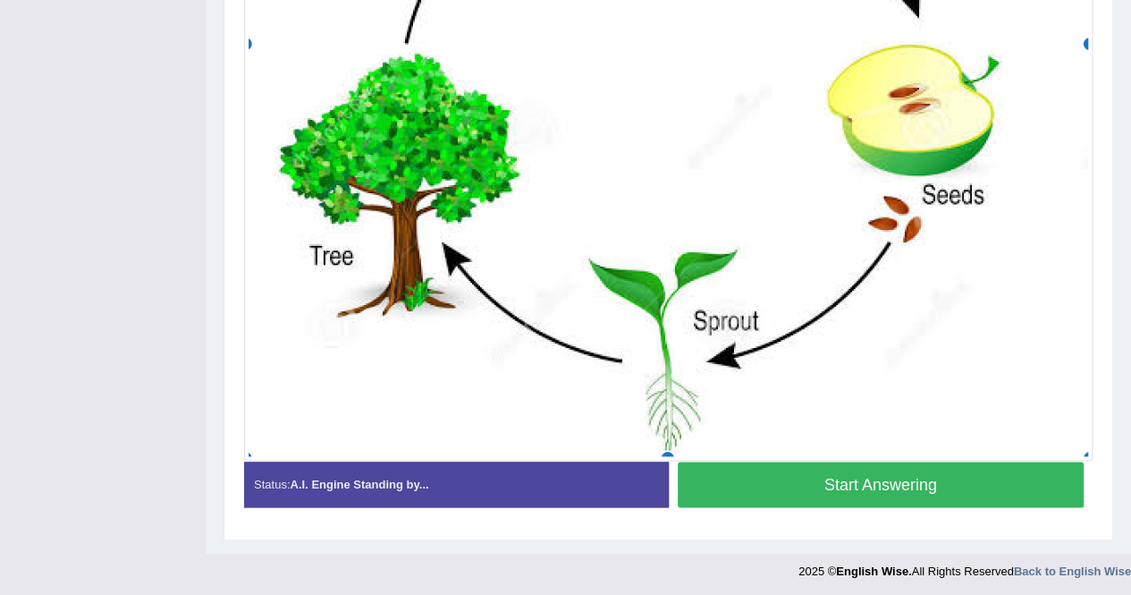
click at [832, 471] on button "Start Answering" at bounding box center [881, 484] width 407 height 46
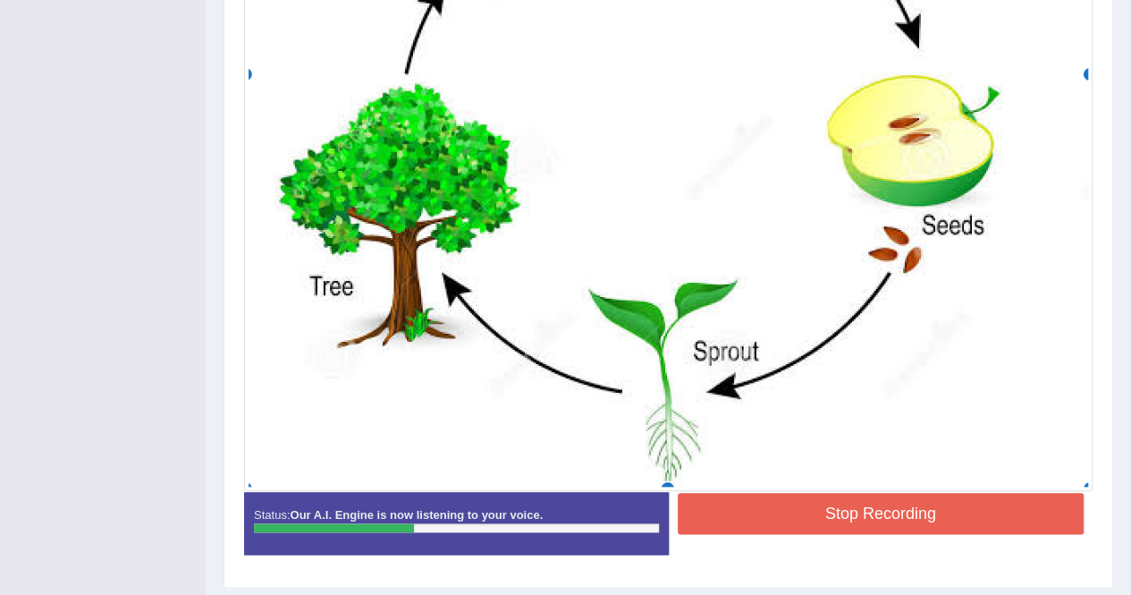
scroll to position [808, 0]
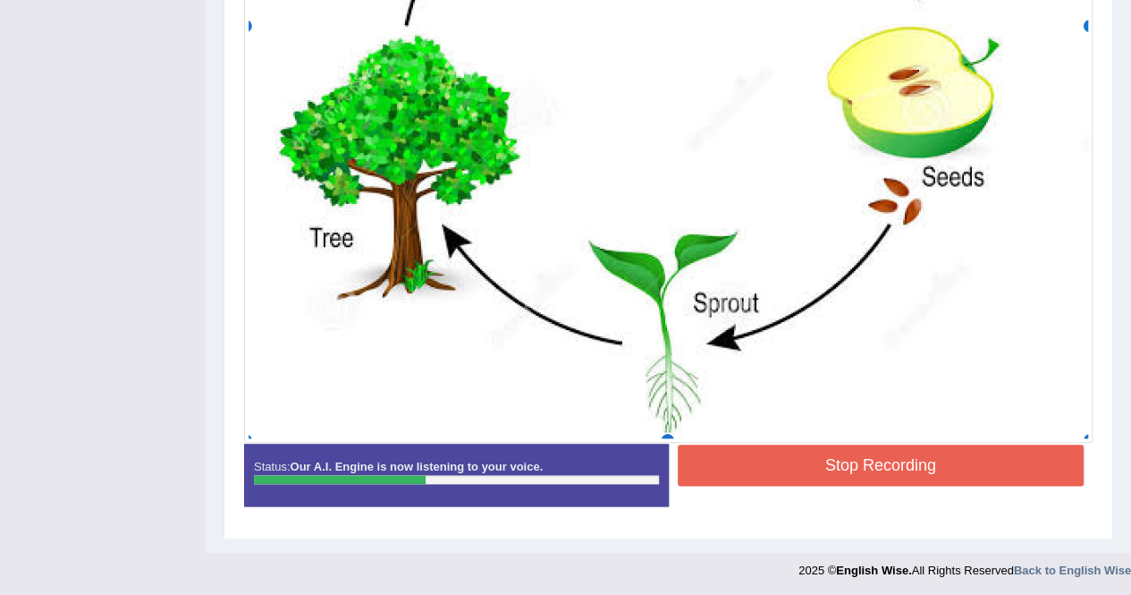
click at [866, 449] on button "Stop Recording" at bounding box center [881, 464] width 407 height 41
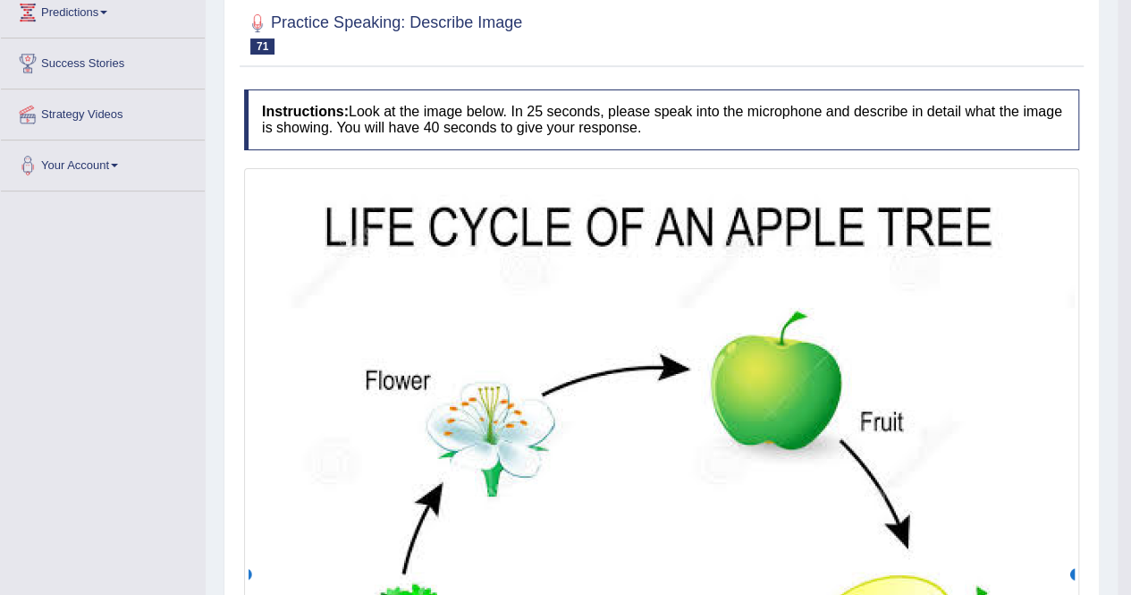
scroll to position [97, 0]
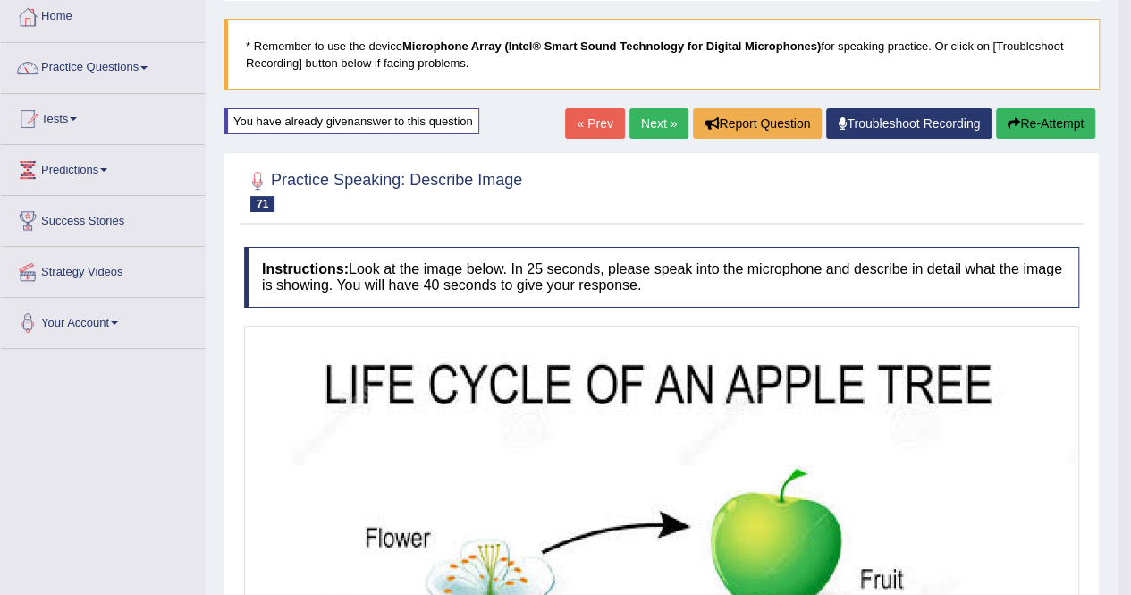
click at [659, 117] on link "Next »" at bounding box center [658, 123] width 59 height 30
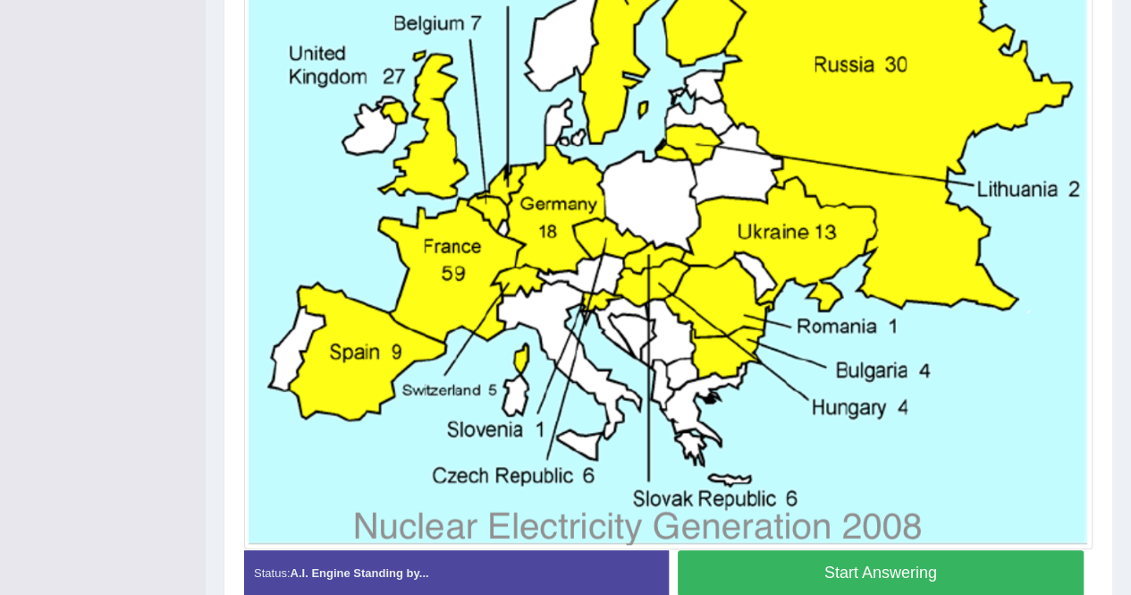
scroll to position [728, 0]
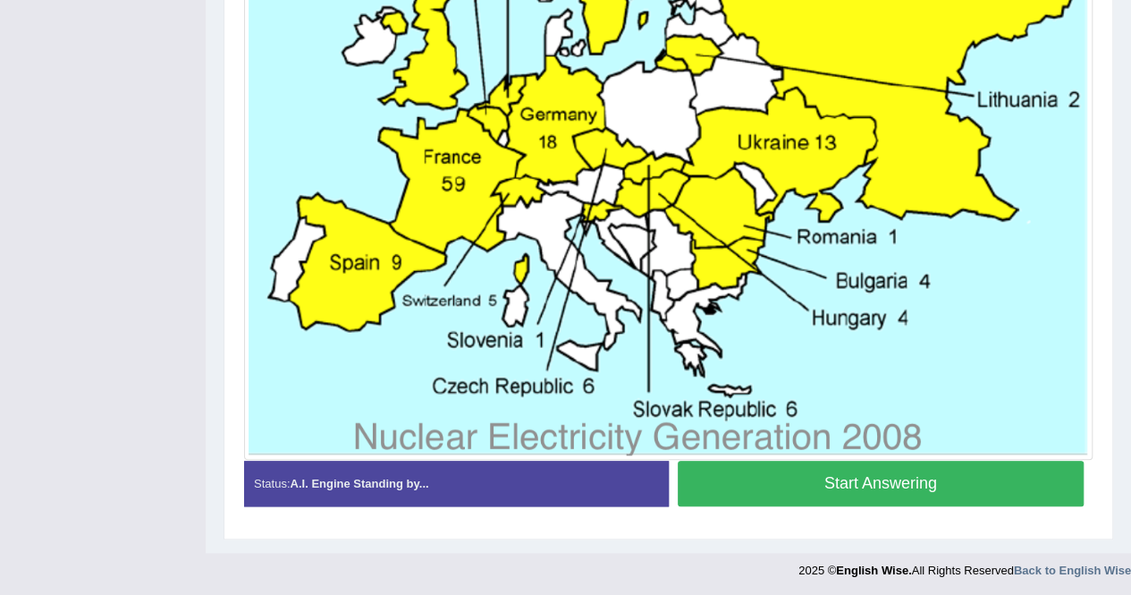
click at [1004, 494] on button "Start Answering" at bounding box center [881, 483] width 407 height 46
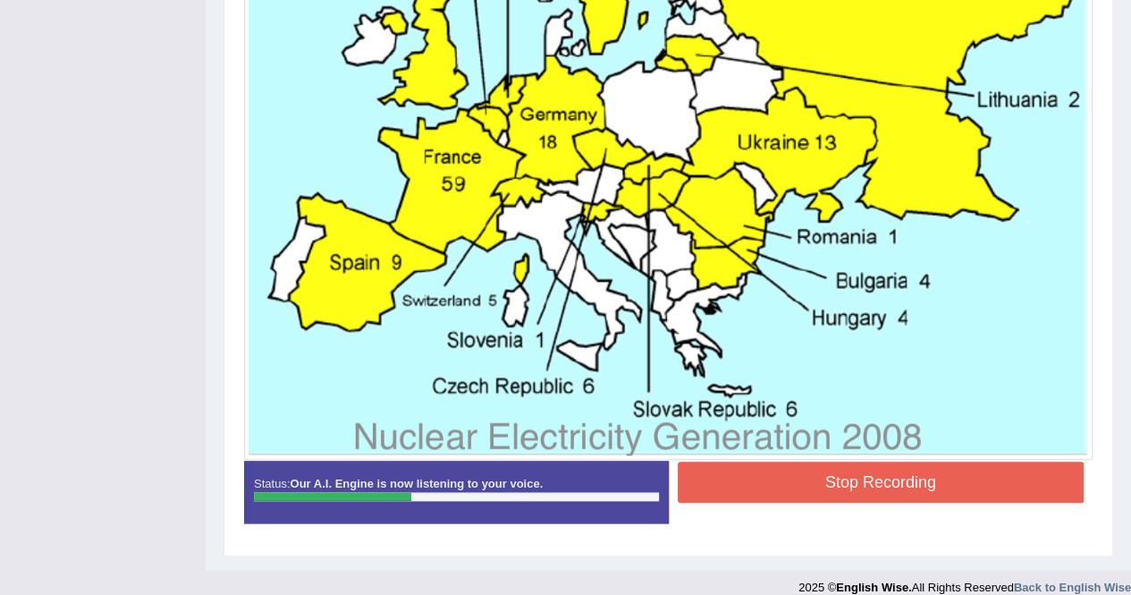
click at [919, 496] on button "Stop Recording" at bounding box center [881, 481] width 407 height 41
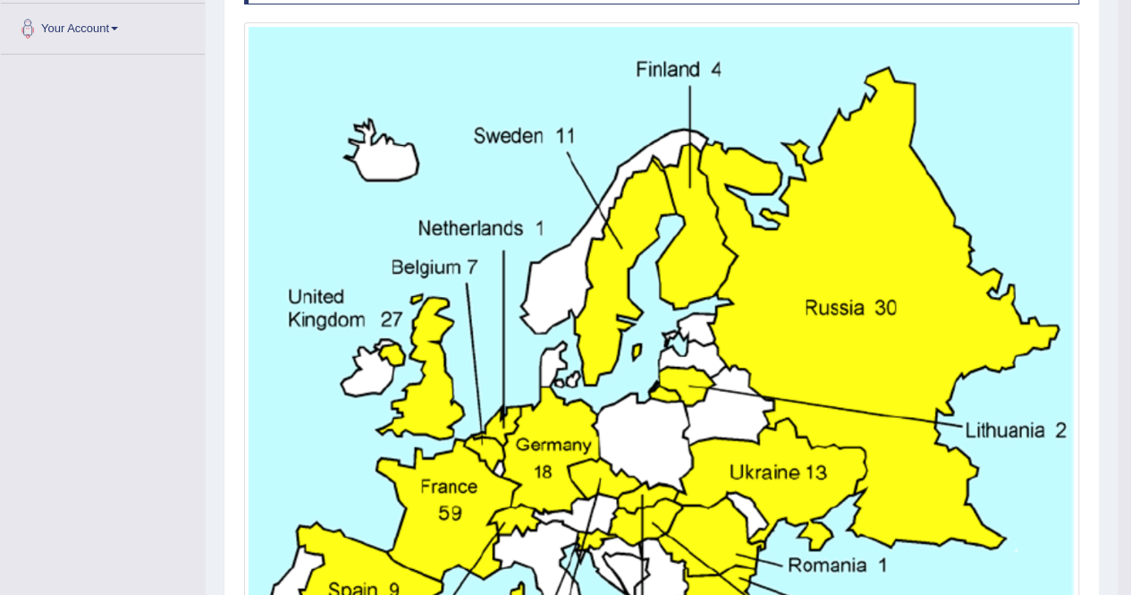
scroll to position [33, 0]
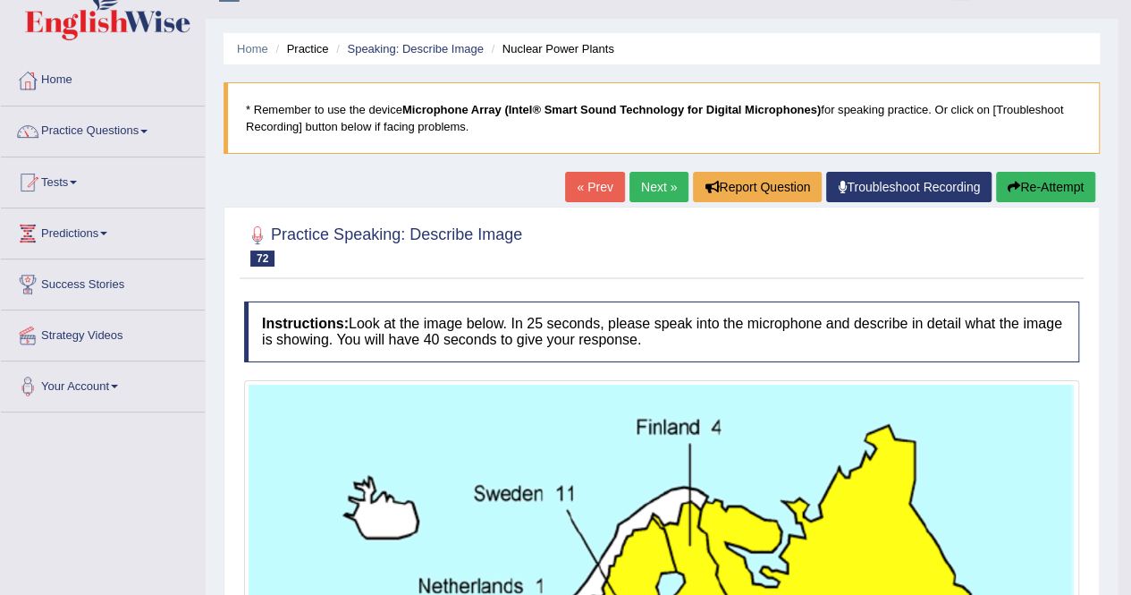
click at [1046, 192] on button "Re-Attempt" at bounding box center [1045, 187] width 99 height 30
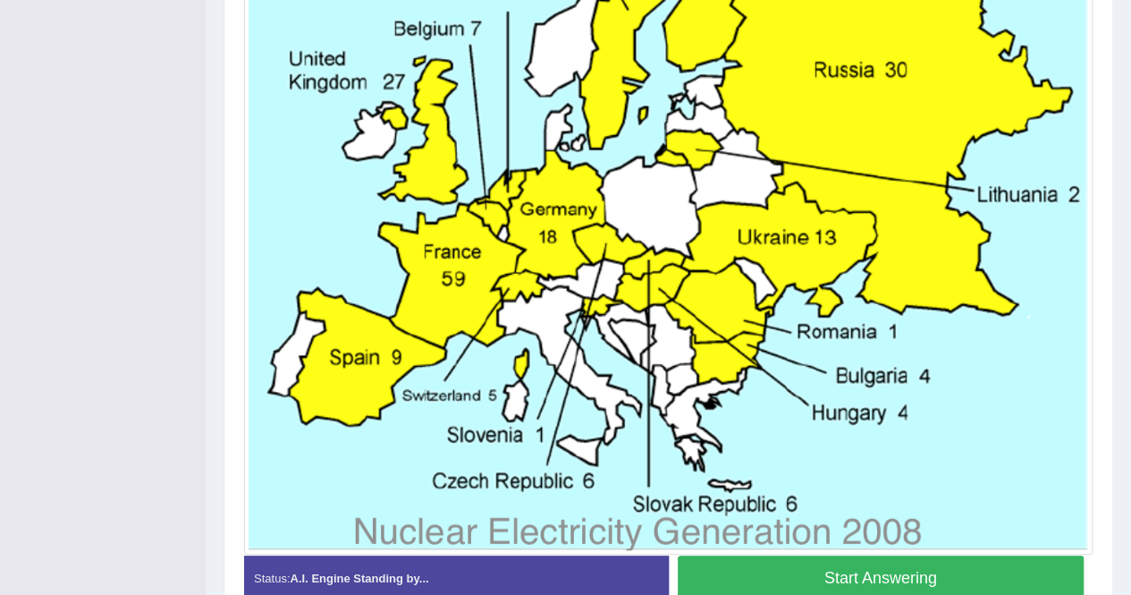
scroll to position [755, 0]
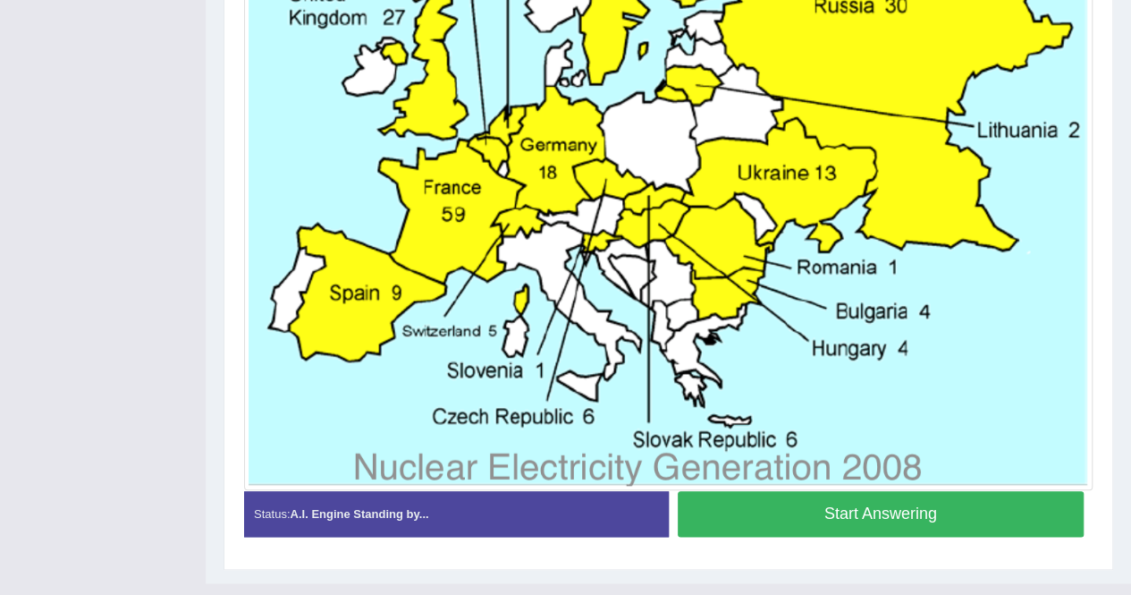
click at [966, 521] on button "Start Answering" at bounding box center [881, 514] width 407 height 46
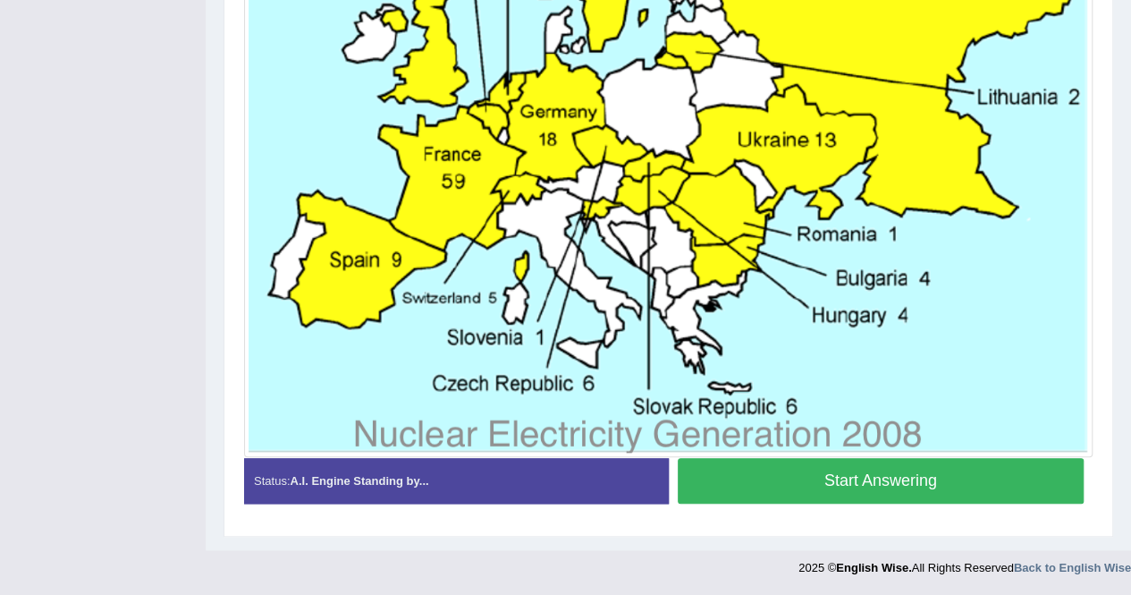
scroll to position [707, 0]
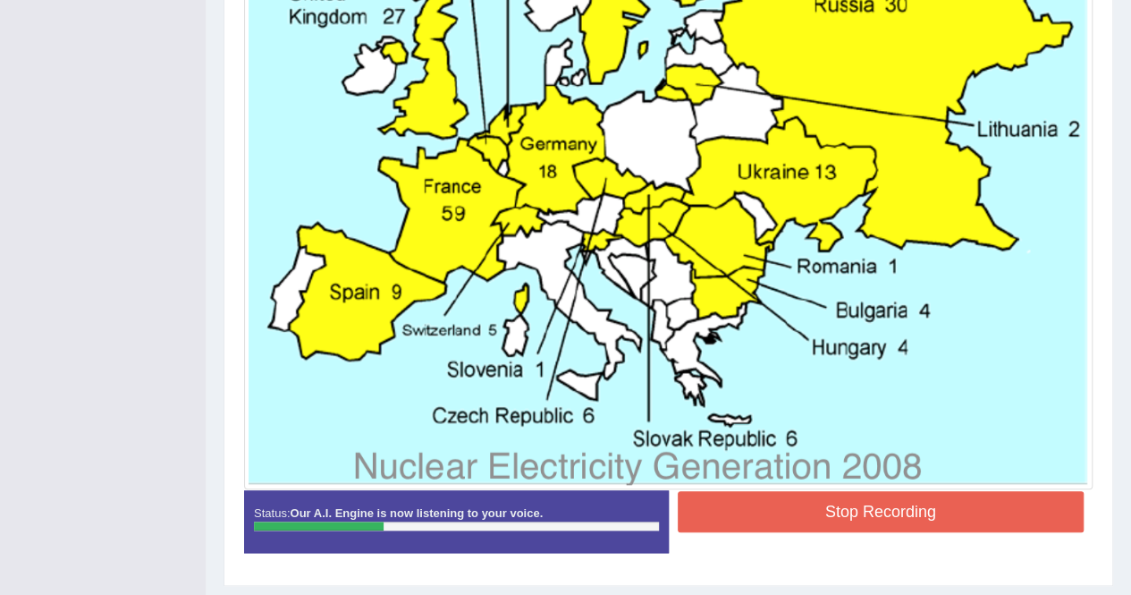
click at [866, 495] on button "Stop Recording" at bounding box center [881, 511] width 407 height 41
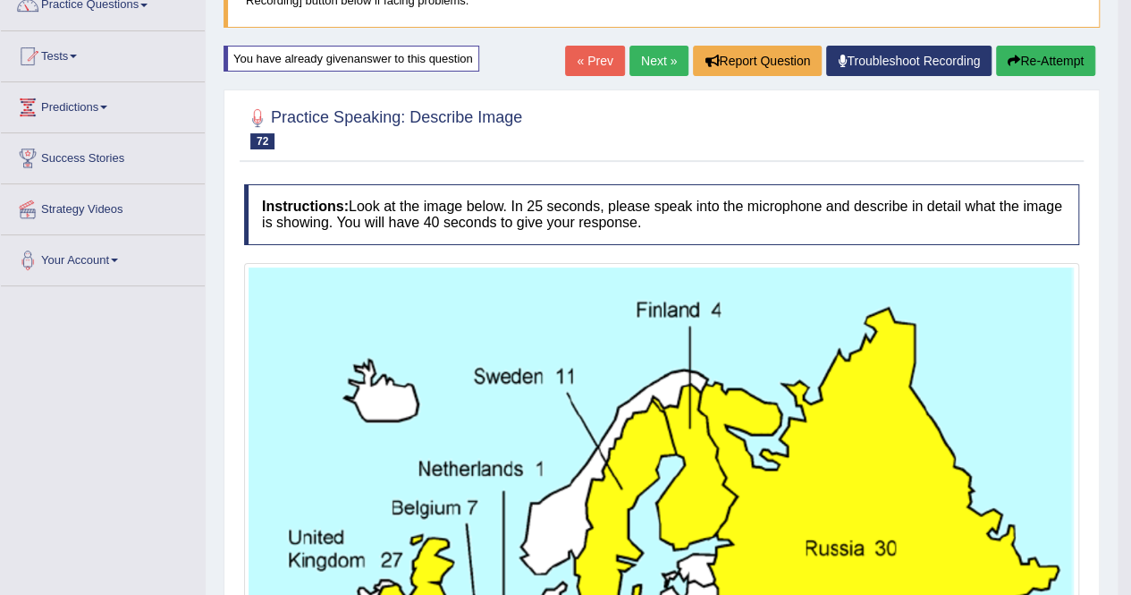
scroll to position [131, 0]
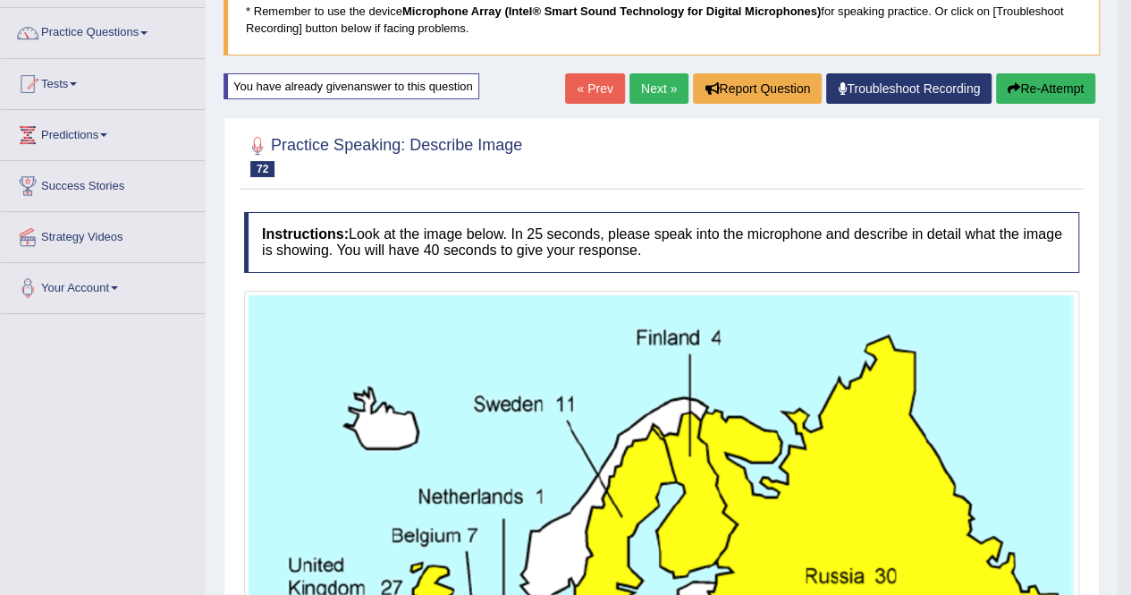
click at [1037, 89] on button "Re-Attempt" at bounding box center [1045, 88] width 99 height 30
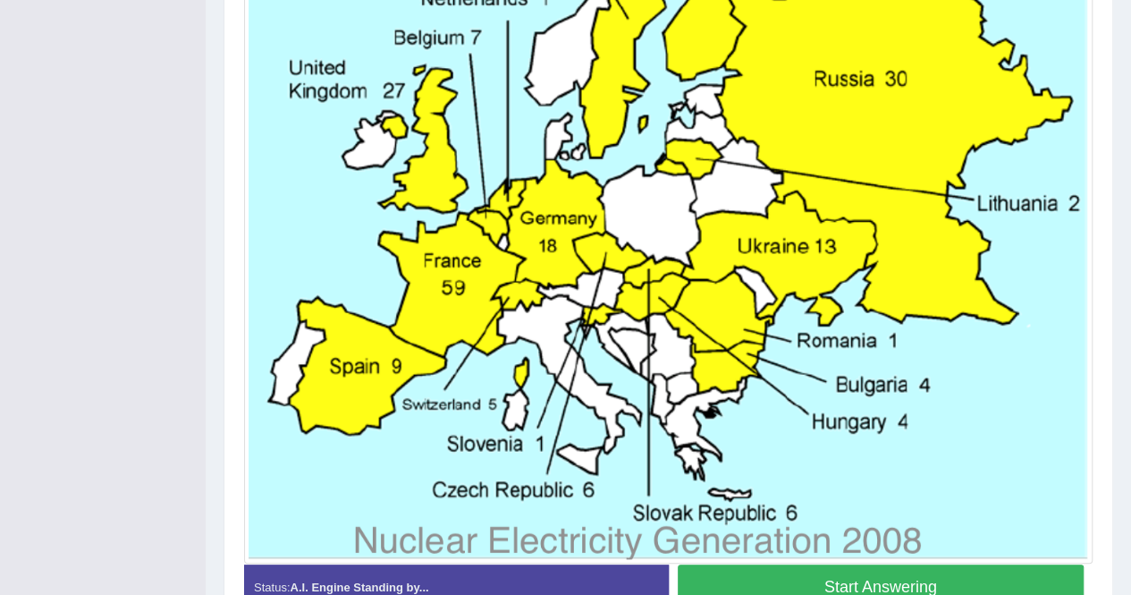
scroll to position [771, 0]
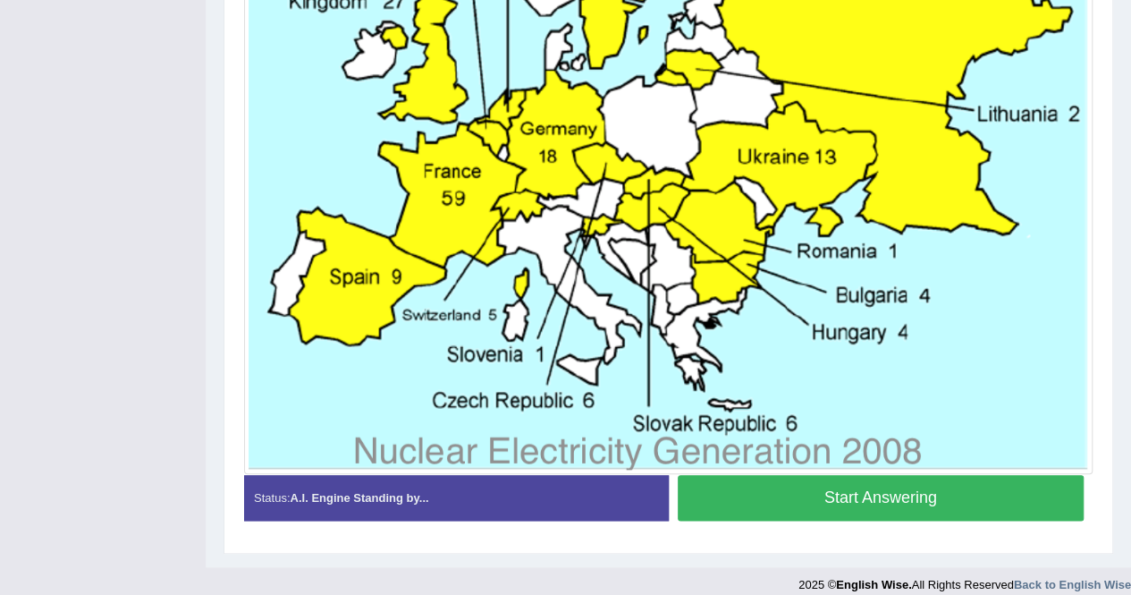
click at [891, 494] on button "Start Answering" at bounding box center [881, 498] width 407 height 46
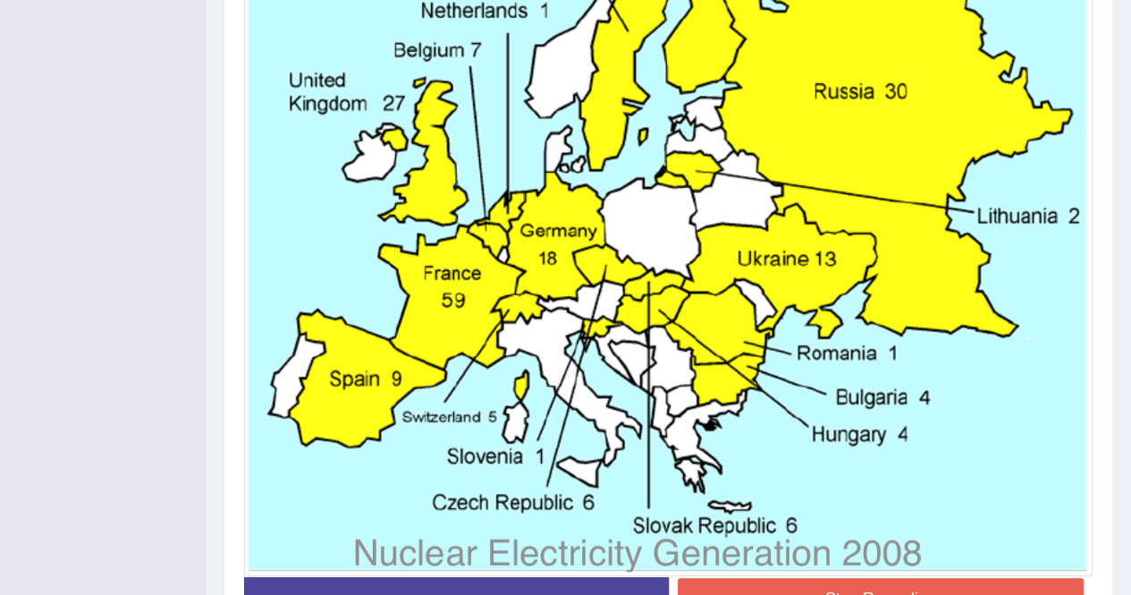
scroll to position [724, 0]
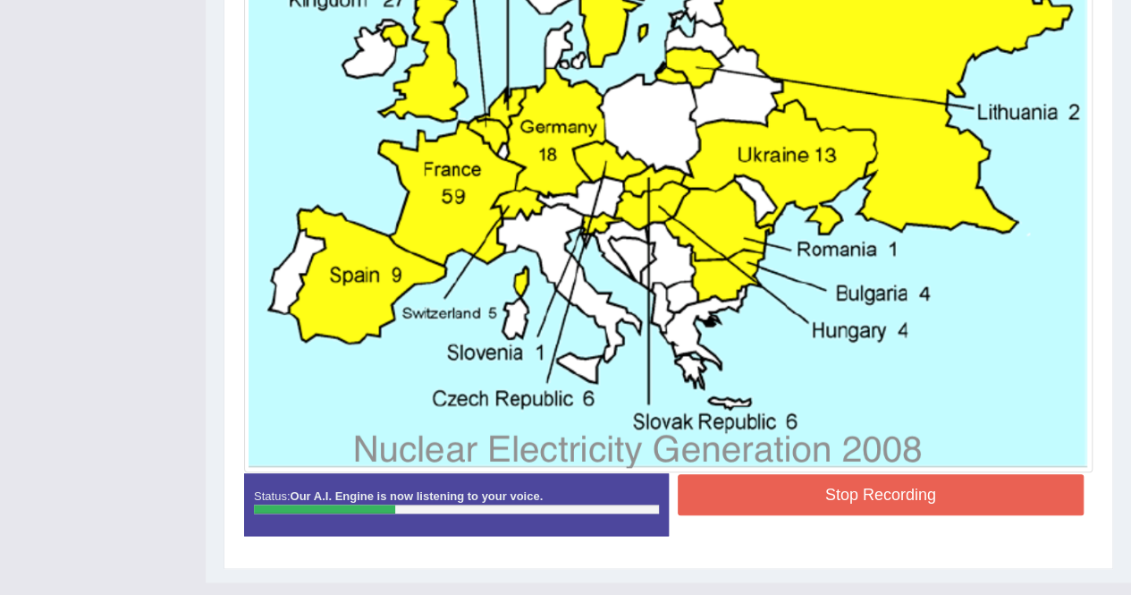
click at [771, 480] on button "Stop Recording" at bounding box center [881, 494] width 407 height 41
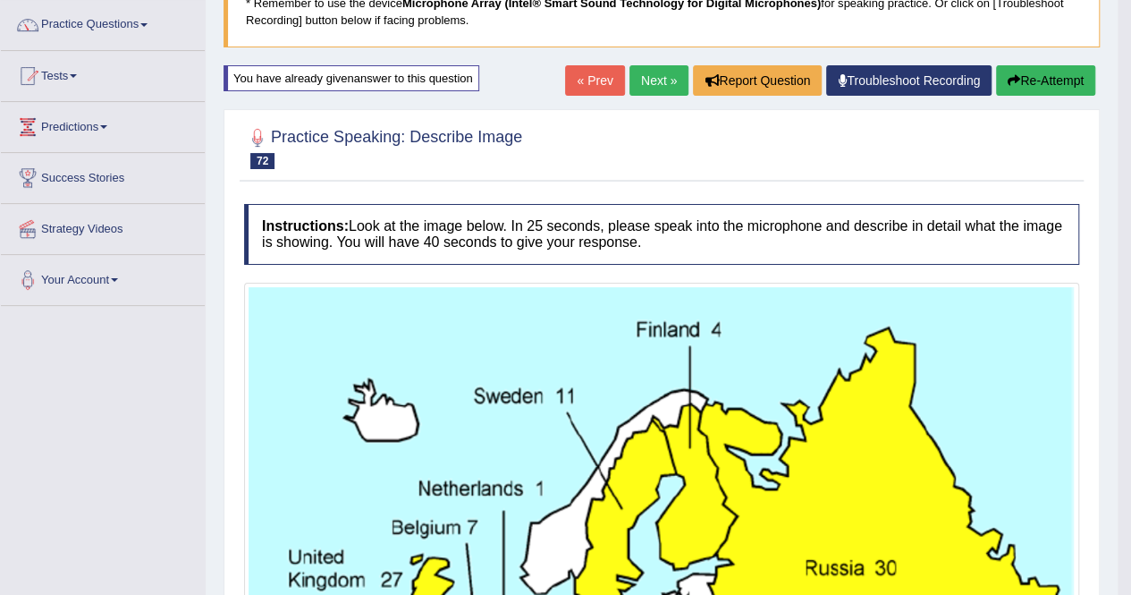
scroll to position [131, 0]
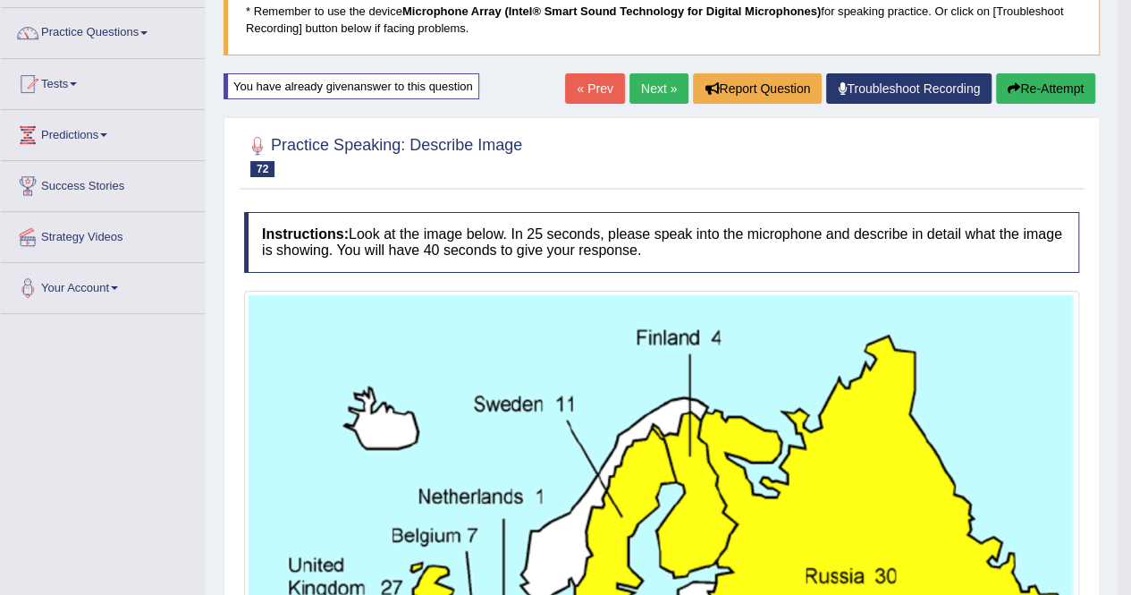
click at [1030, 89] on button "Re-Attempt" at bounding box center [1045, 88] width 99 height 30
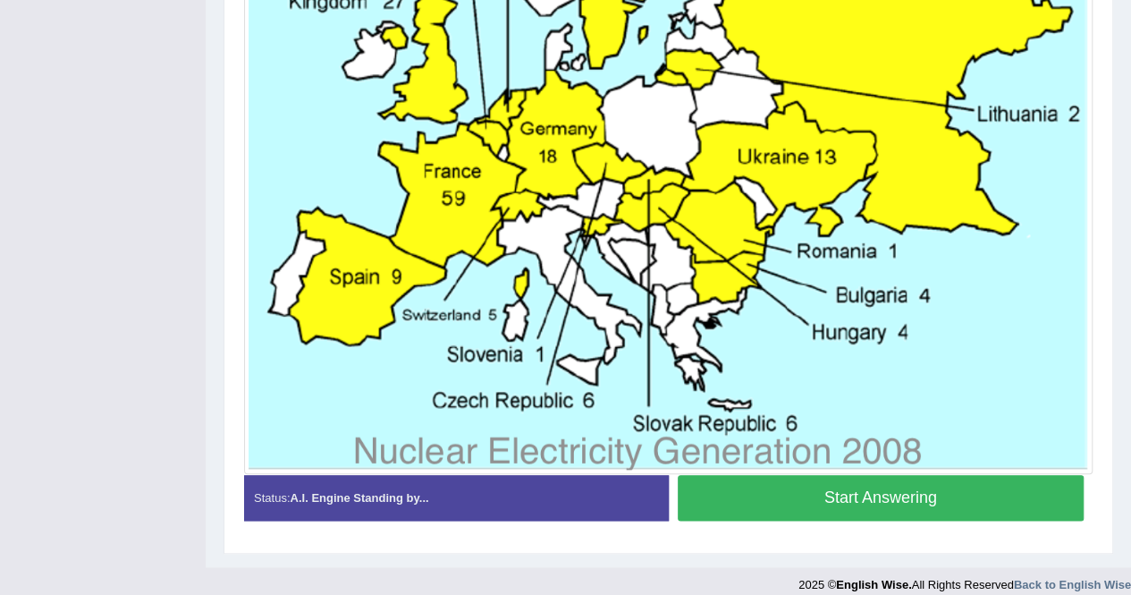
click at [880, 484] on button "Start Answering" at bounding box center [881, 498] width 407 height 46
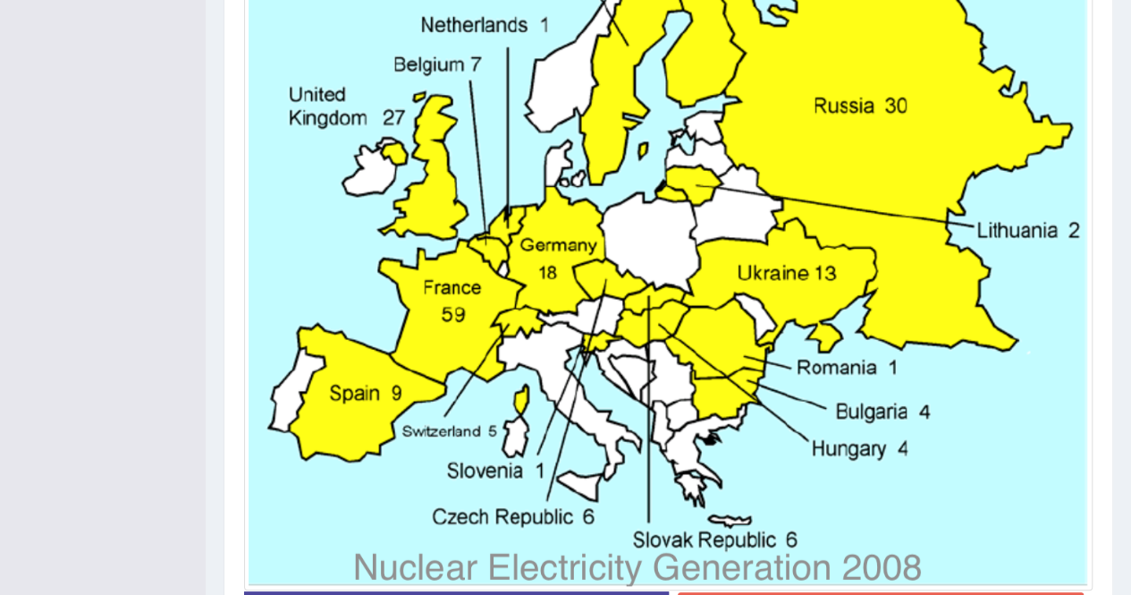
scroll to position [635, 0]
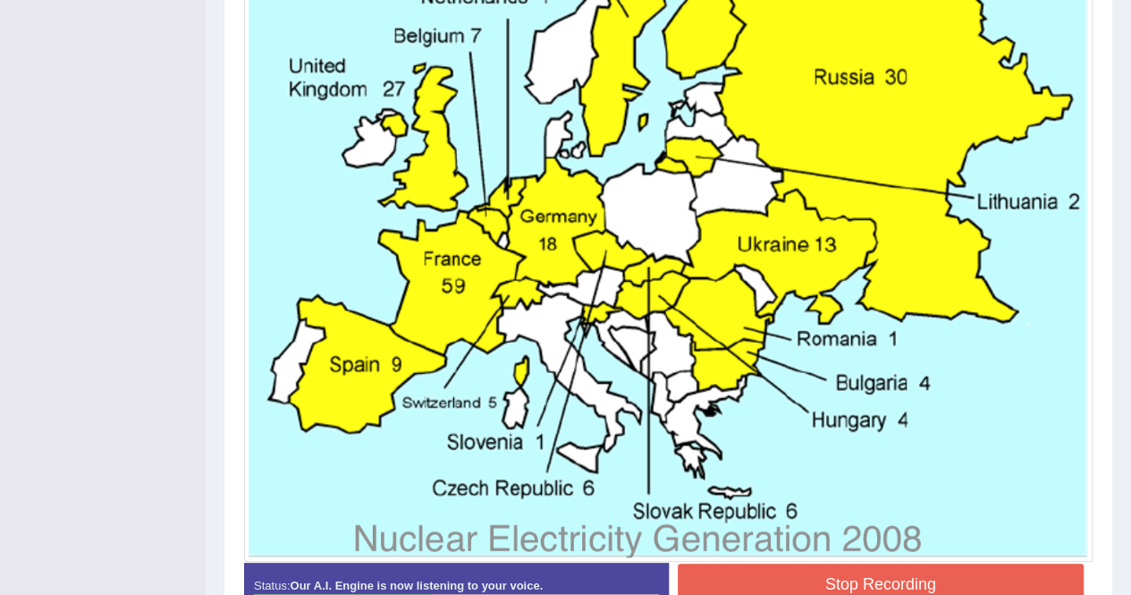
click at [850, 583] on button "Stop Recording" at bounding box center [881, 583] width 407 height 41
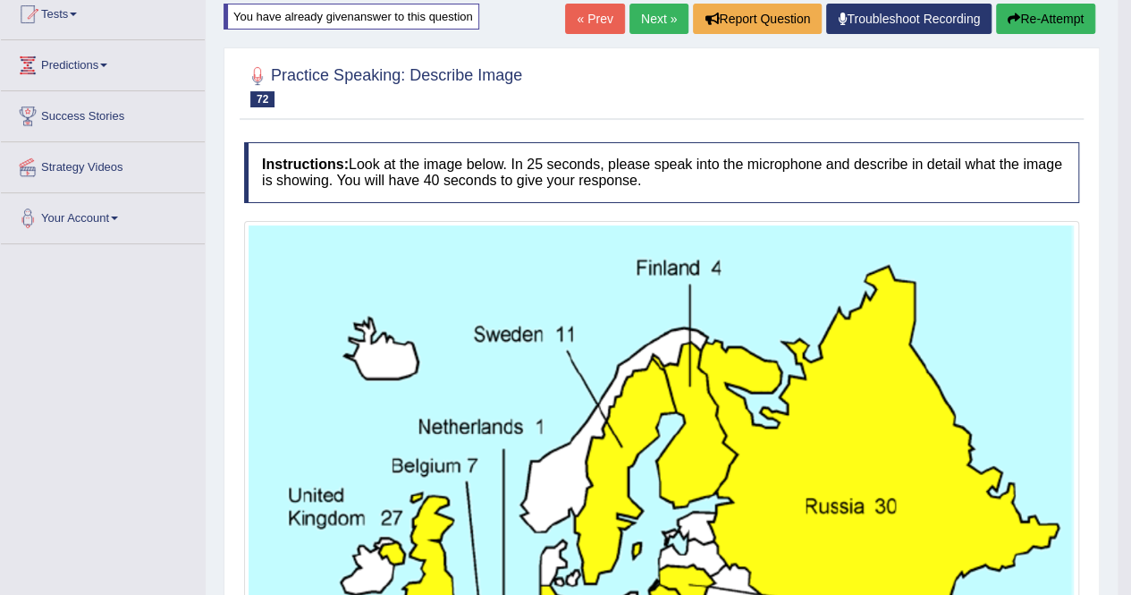
scroll to position [42, 0]
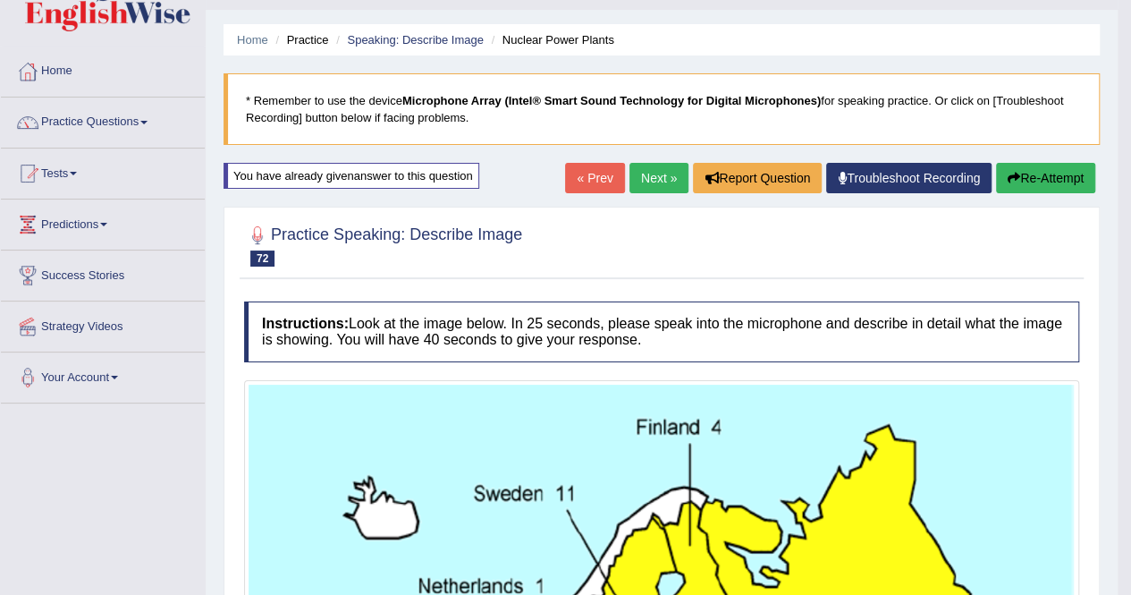
click at [1035, 173] on button "Re-Attempt" at bounding box center [1045, 178] width 99 height 30
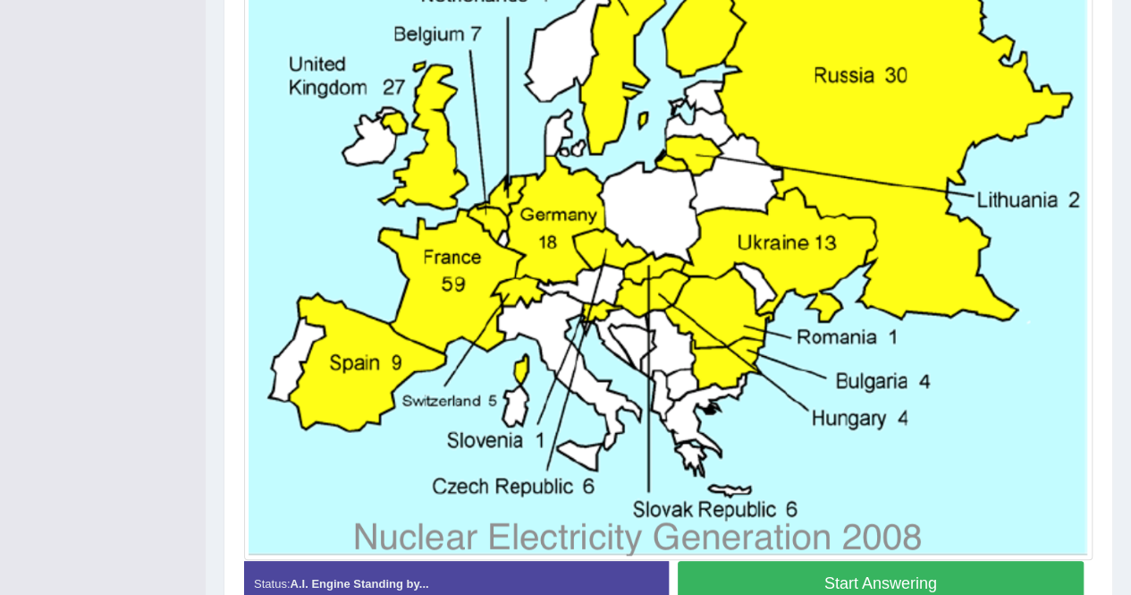
scroll to position [783, 0]
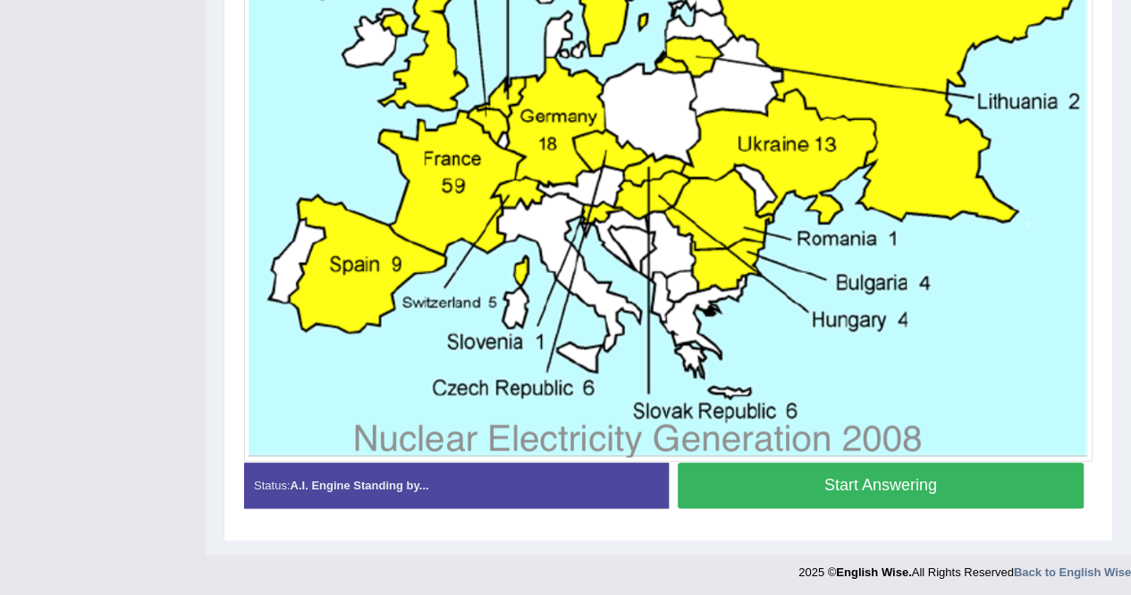
click at [847, 467] on button "Start Answering" at bounding box center [881, 485] width 407 height 46
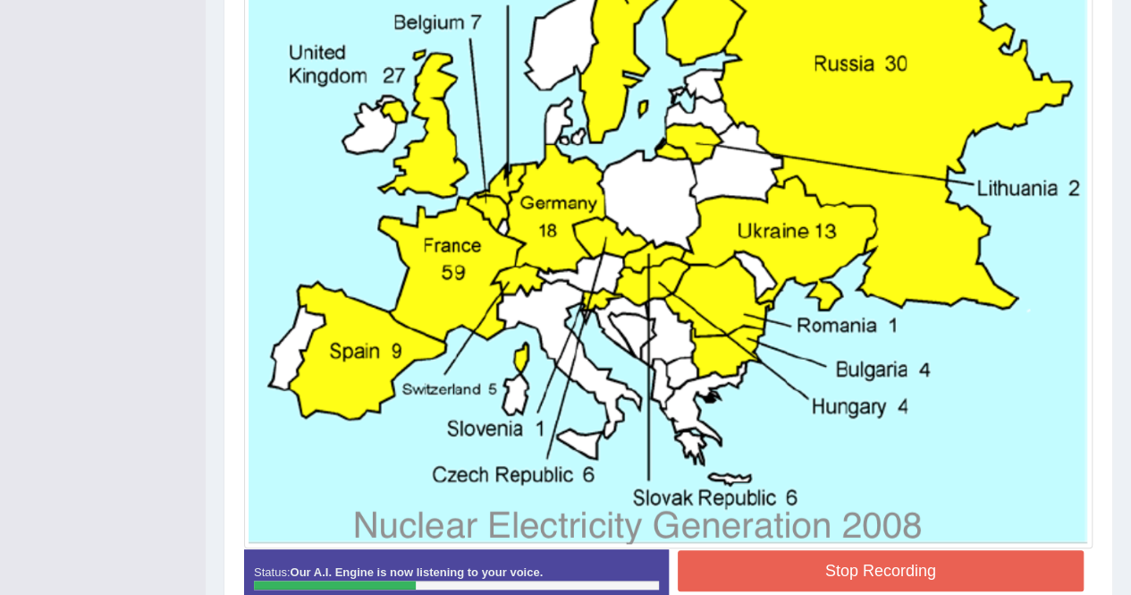
scroll to position [737, 0]
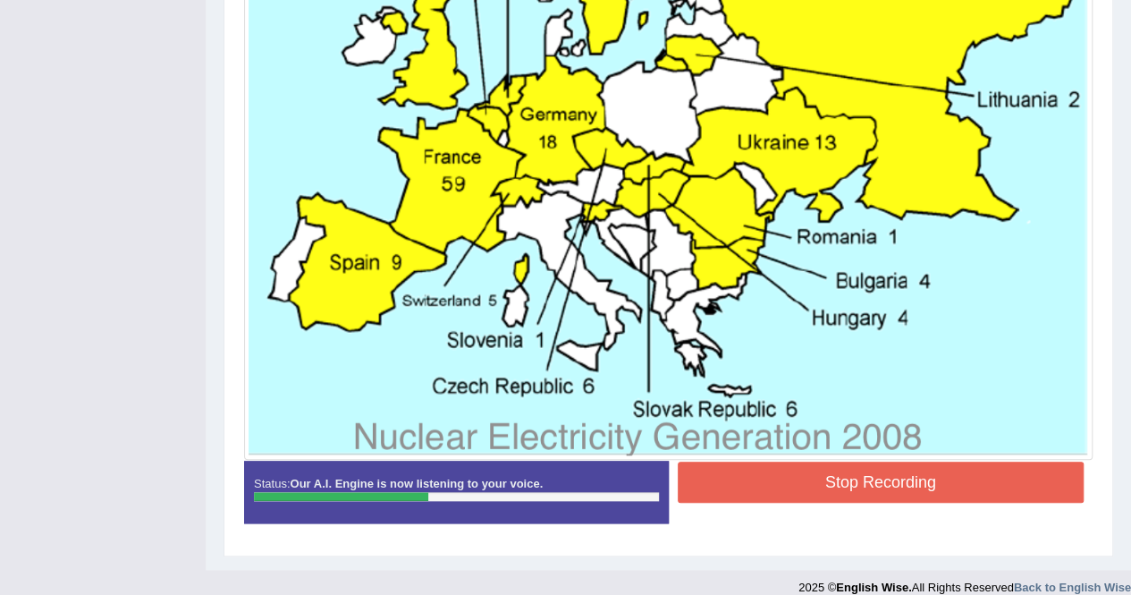
click at [848, 464] on button "Stop Recording" at bounding box center [881, 481] width 407 height 41
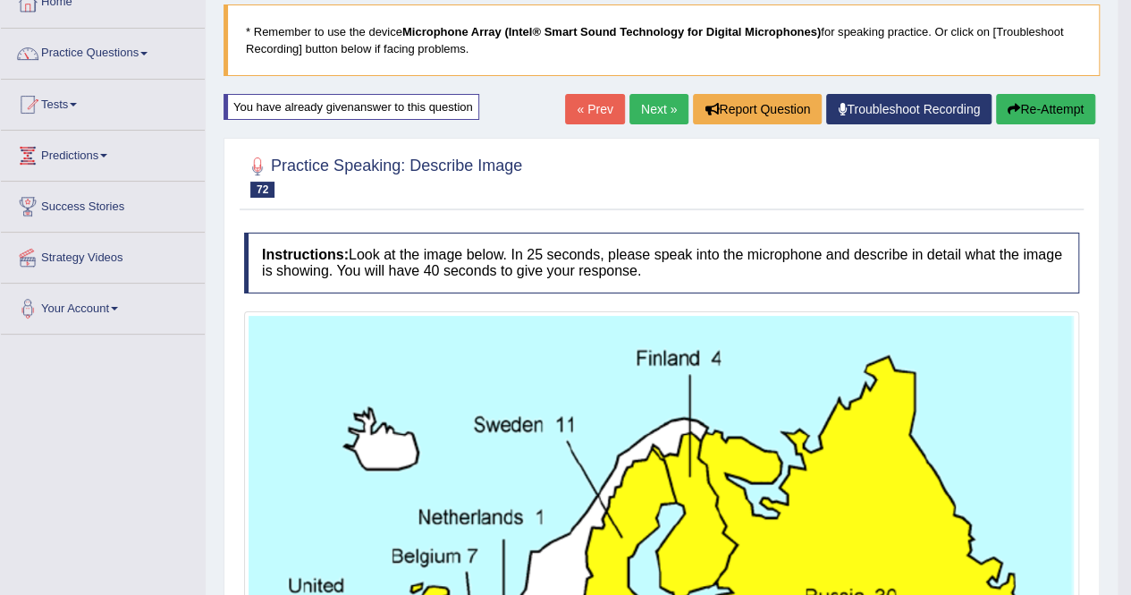
scroll to position [0, 0]
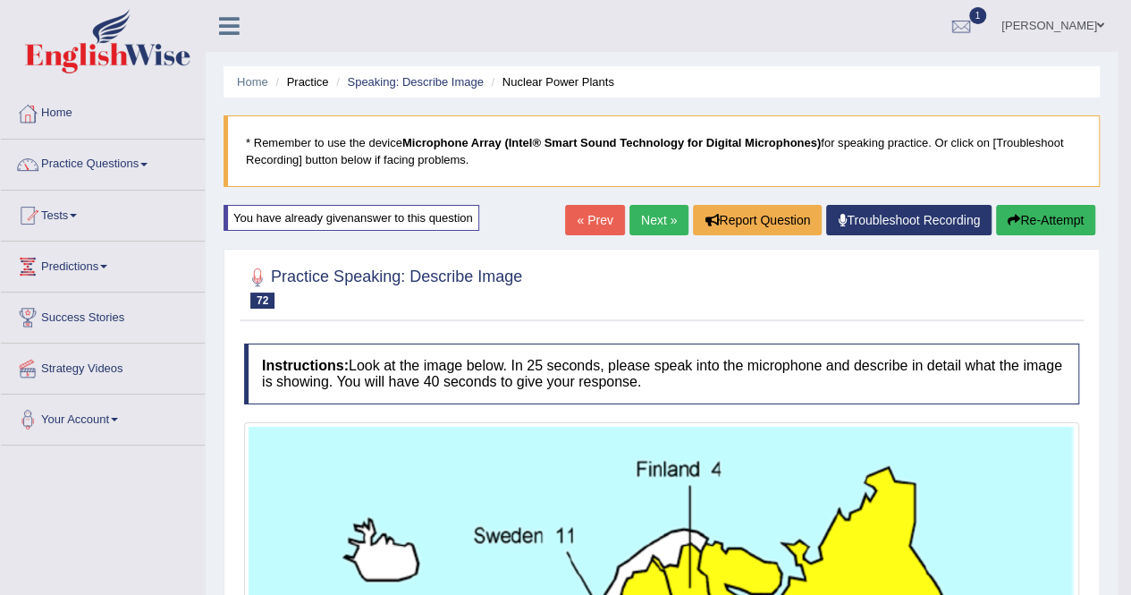
click at [1082, 217] on button "Re-Attempt" at bounding box center [1045, 220] width 99 height 30
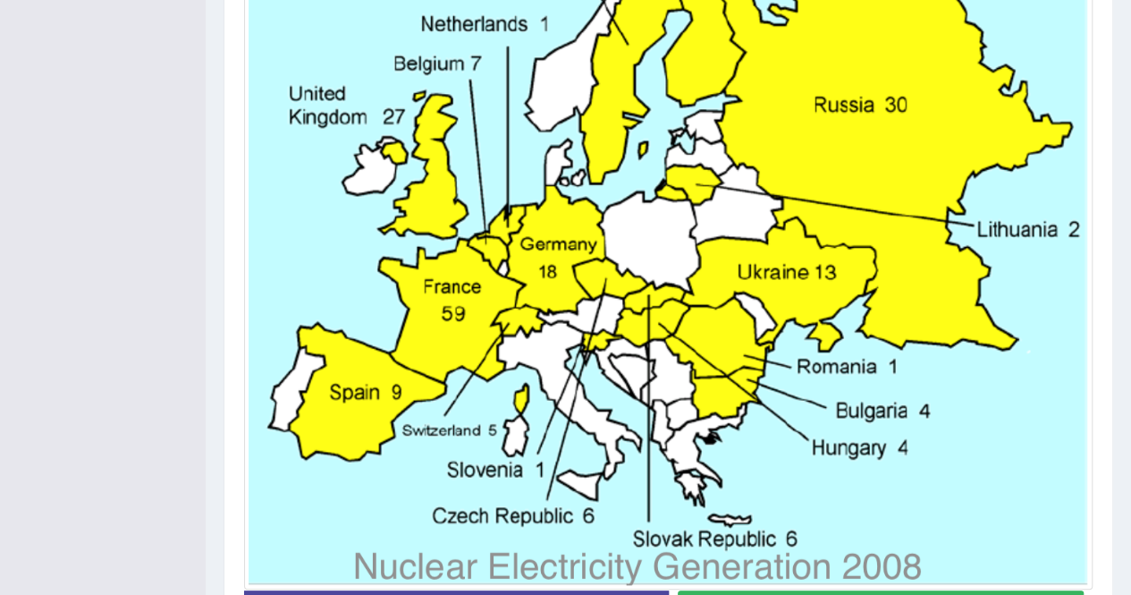
scroll to position [782, 0]
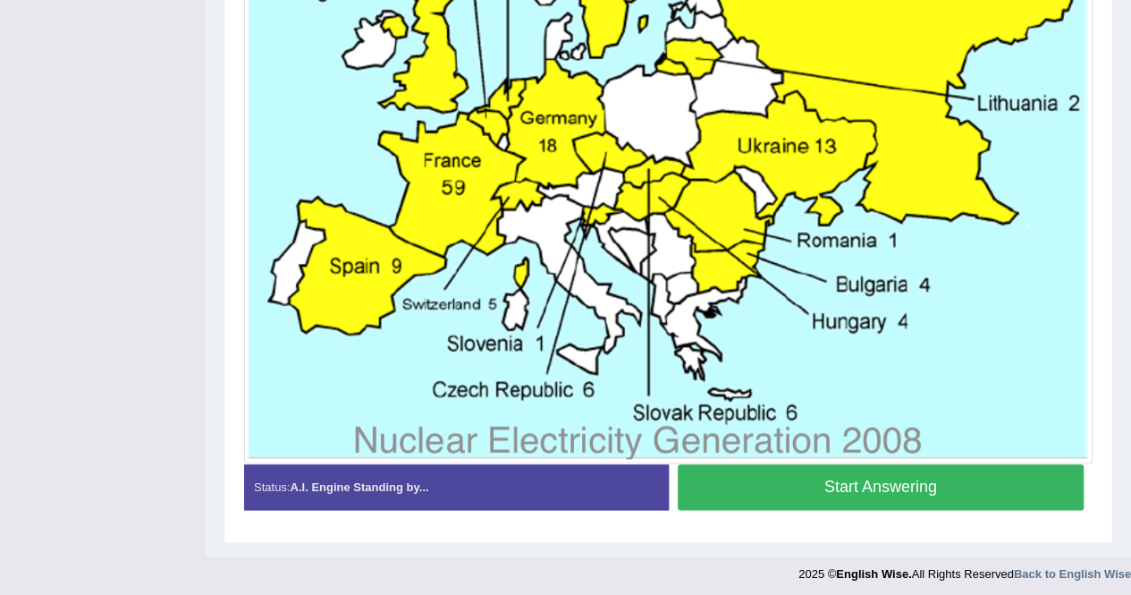
click at [901, 474] on button "Start Answering" at bounding box center [881, 487] width 407 height 46
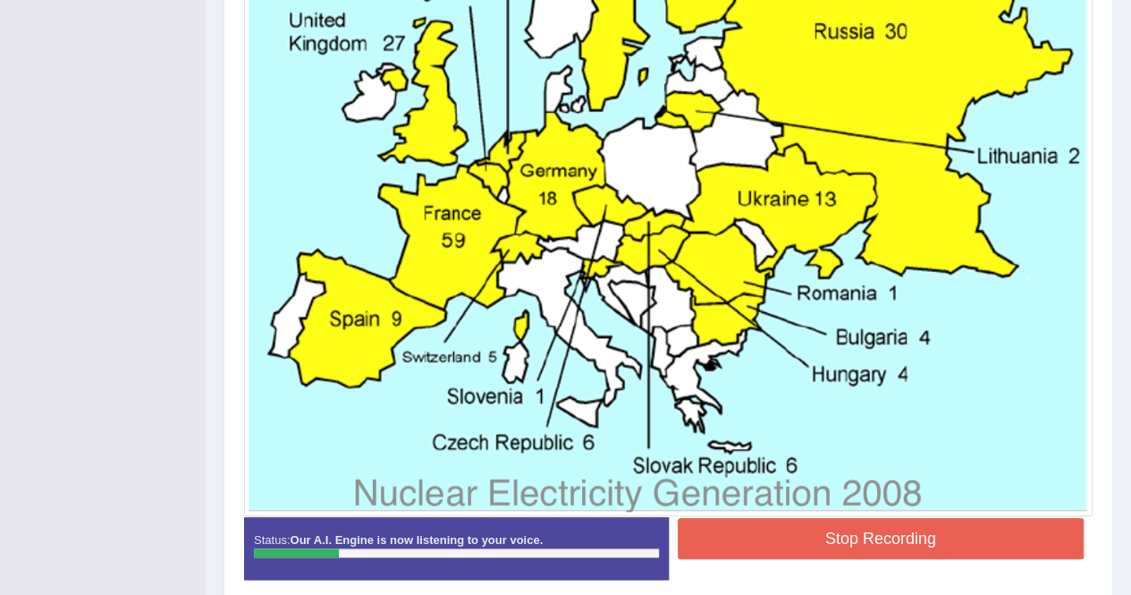
scroll to position [754, 0]
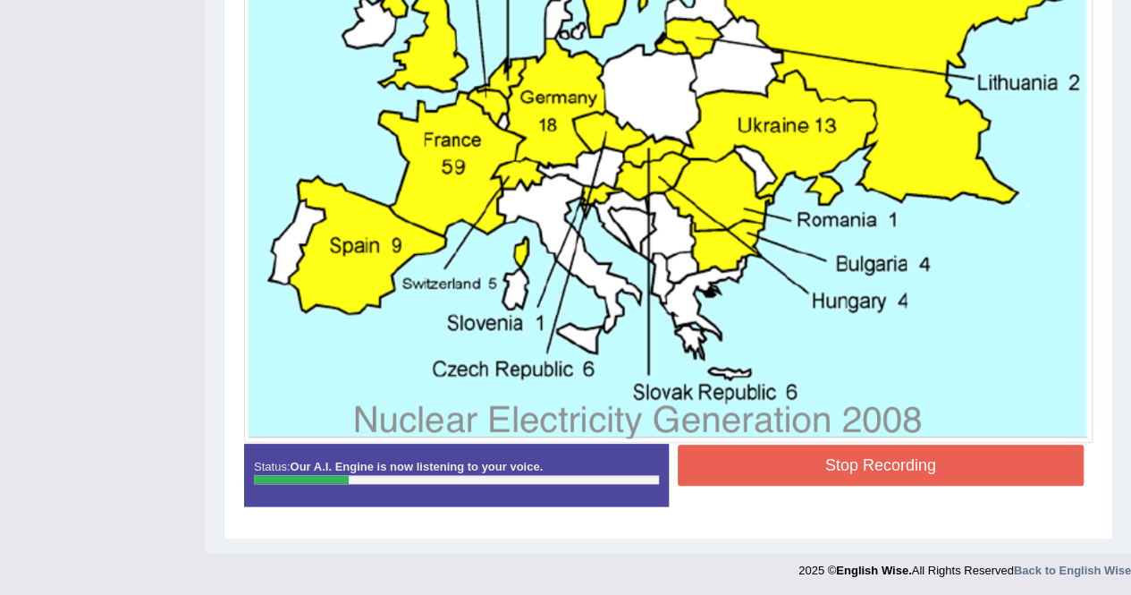
click at [876, 465] on button "Stop Recording" at bounding box center [881, 464] width 407 height 41
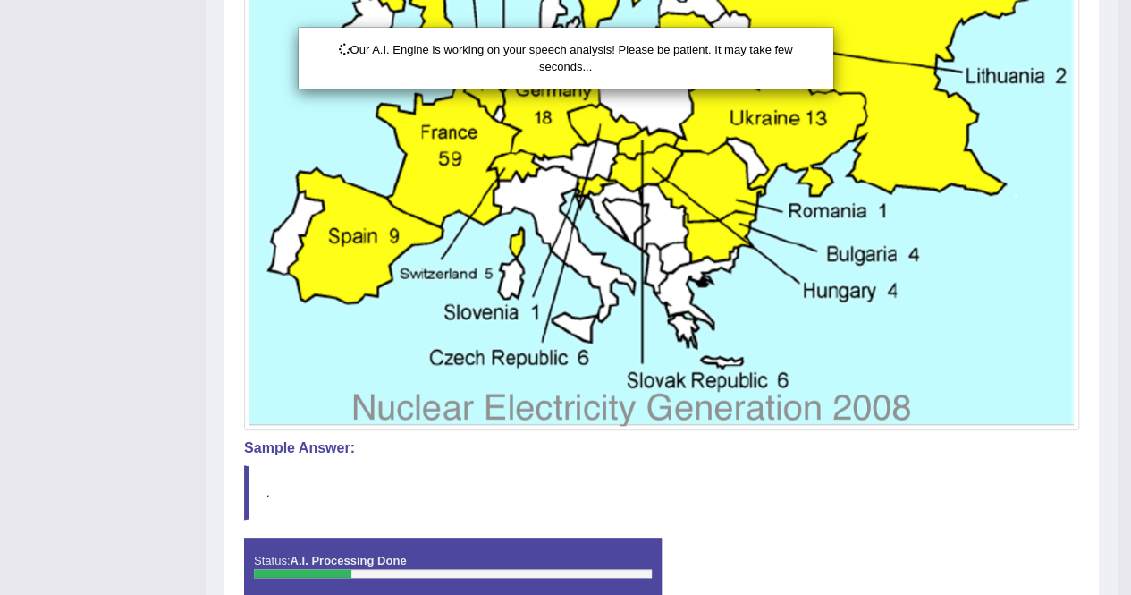
scroll to position [847, 0]
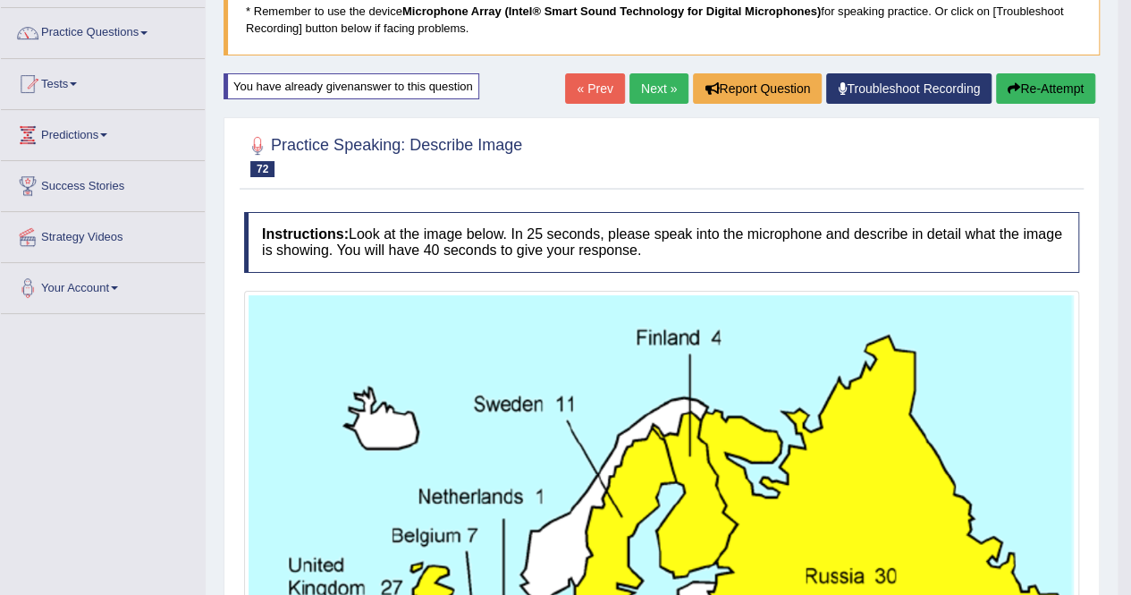
click at [1027, 87] on button "Re-Attempt" at bounding box center [1045, 88] width 99 height 30
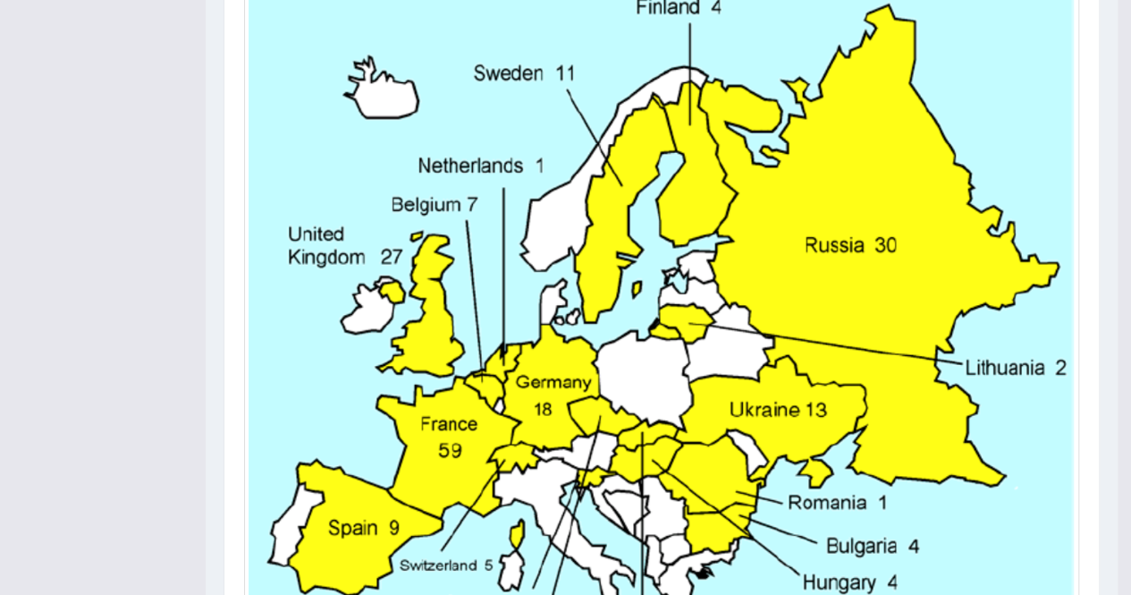
scroll to position [579, 0]
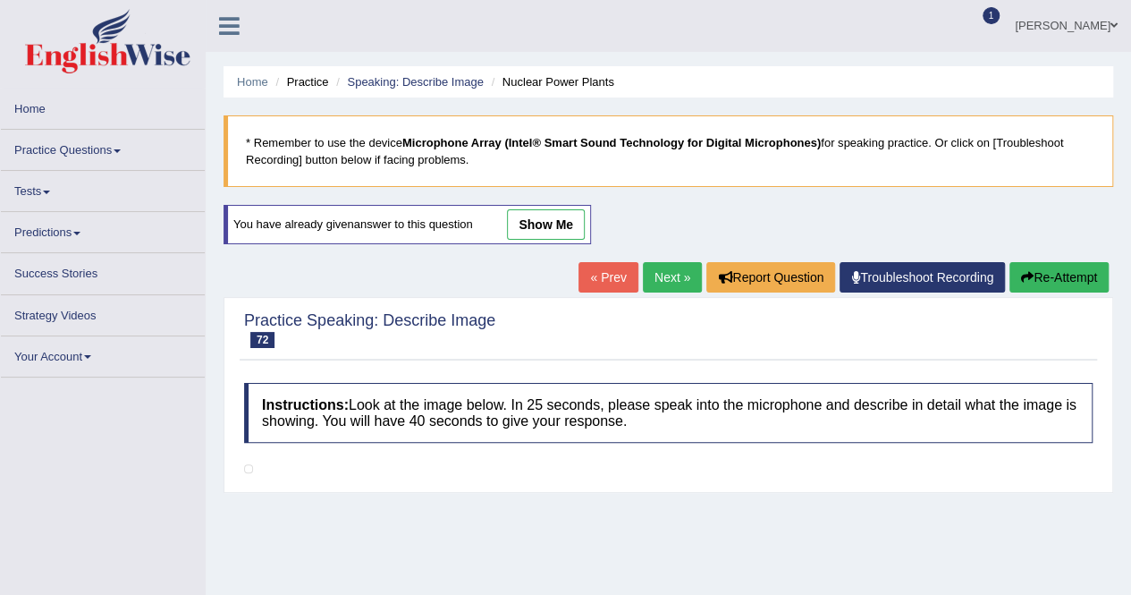
scroll to position [626, 0]
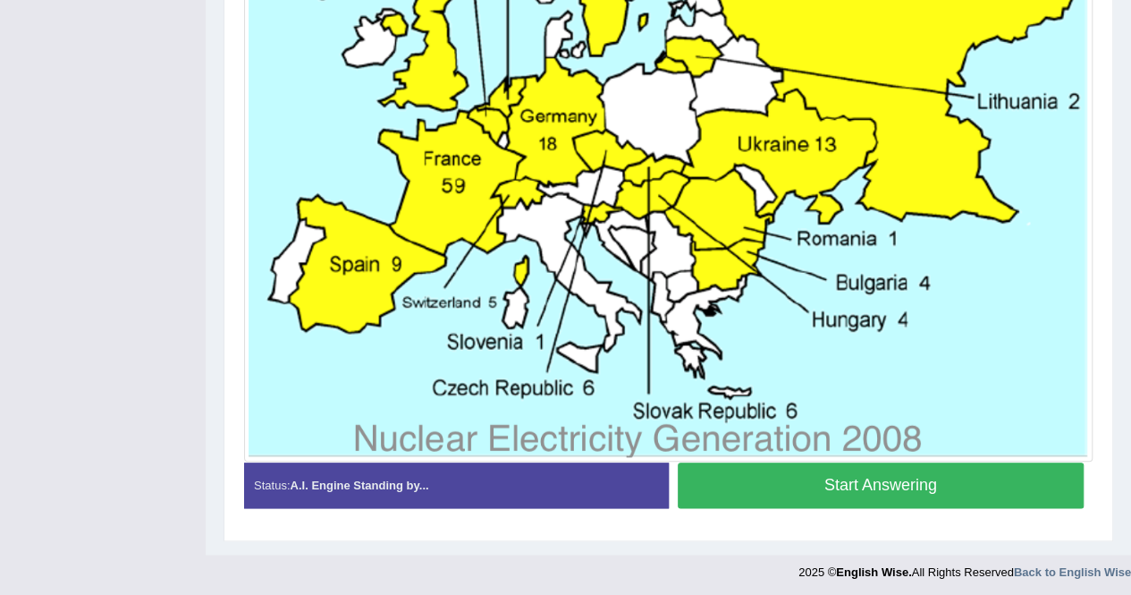
click at [873, 472] on button "Start Answering" at bounding box center [881, 485] width 407 height 46
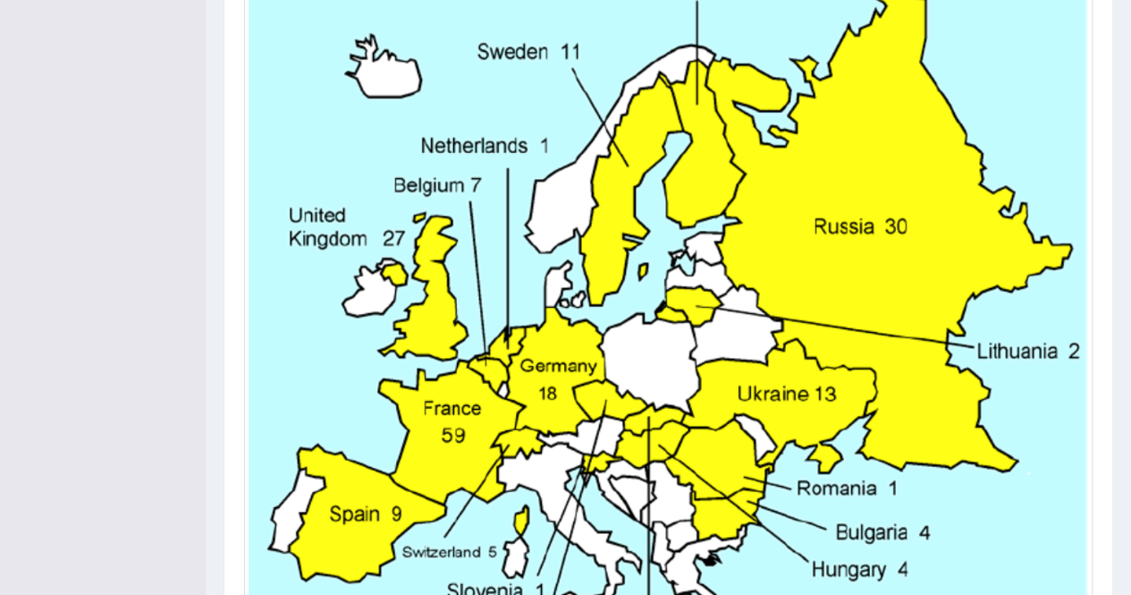
scroll to position [664, 0]
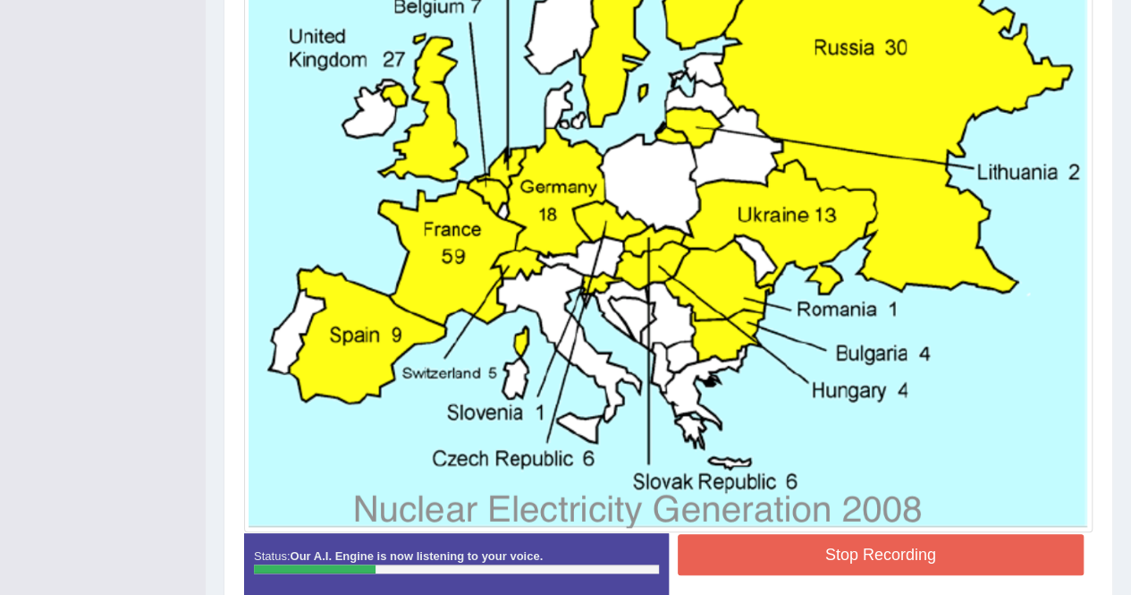
click at [882, 568] on button "Stop Recording" at bounding box center [881, 554] width 407 height 41
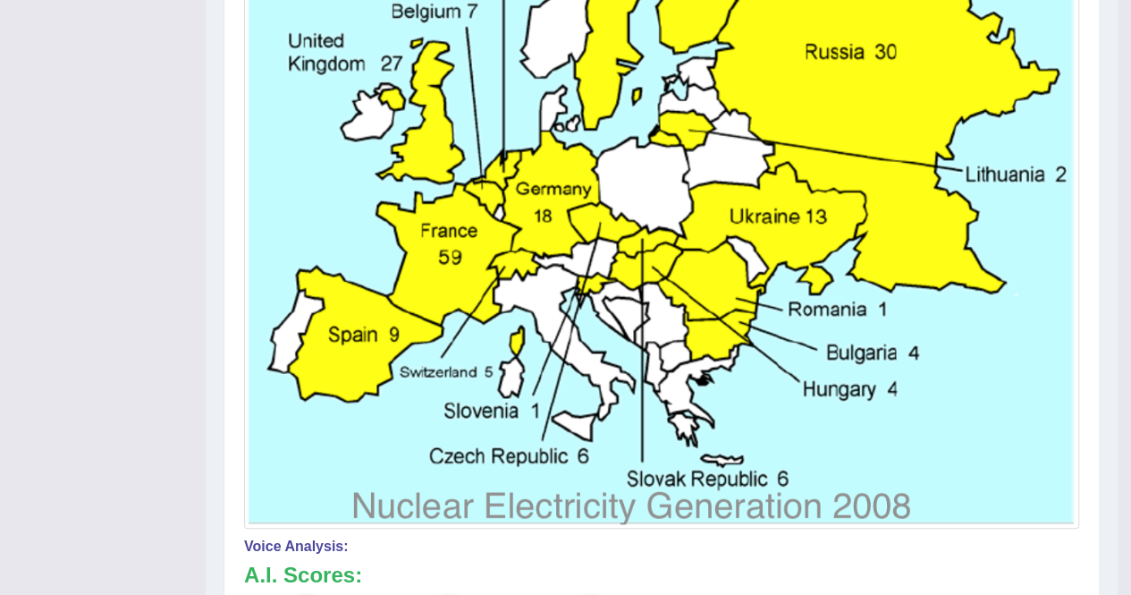
scroll to position [119, 0]
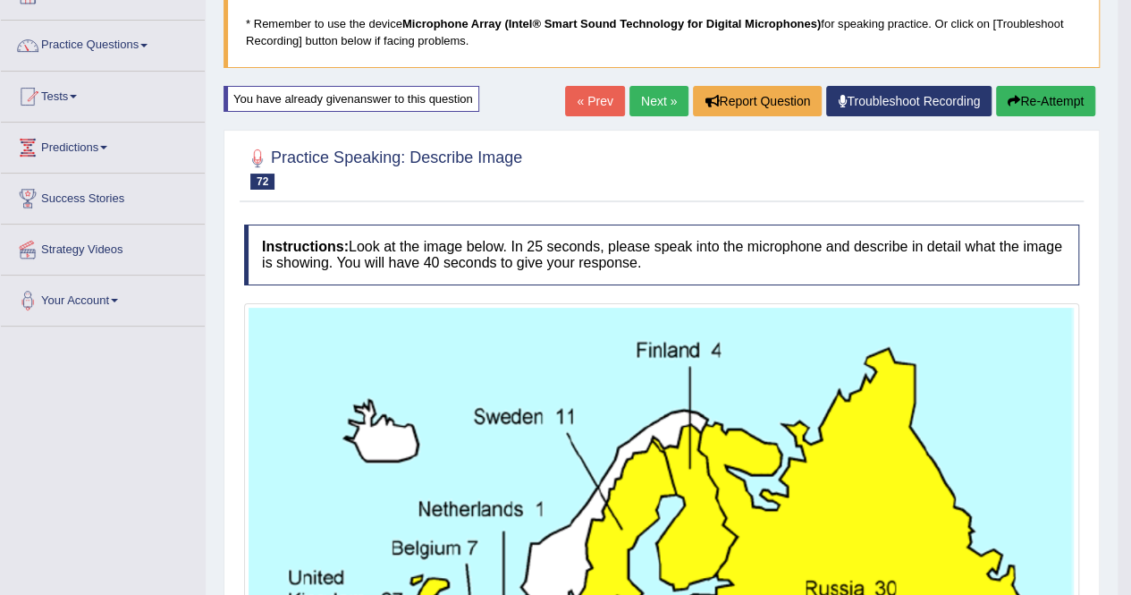
click at [1037, 117] on div "« Prev Next » Report Question Troubleshoot Recording Re-Attempt" at bounding box center [832, 103] width 535 height 35
click at [1039, 115] on div "« Prev Next » Report Question Troubleshoot Recording Re-Attempt" at bounding box center [832, 103] width 535 height 35
click at [1042, 110] on button "Re-Attempt" at bounding box center [1045, 101] width 99 height 30
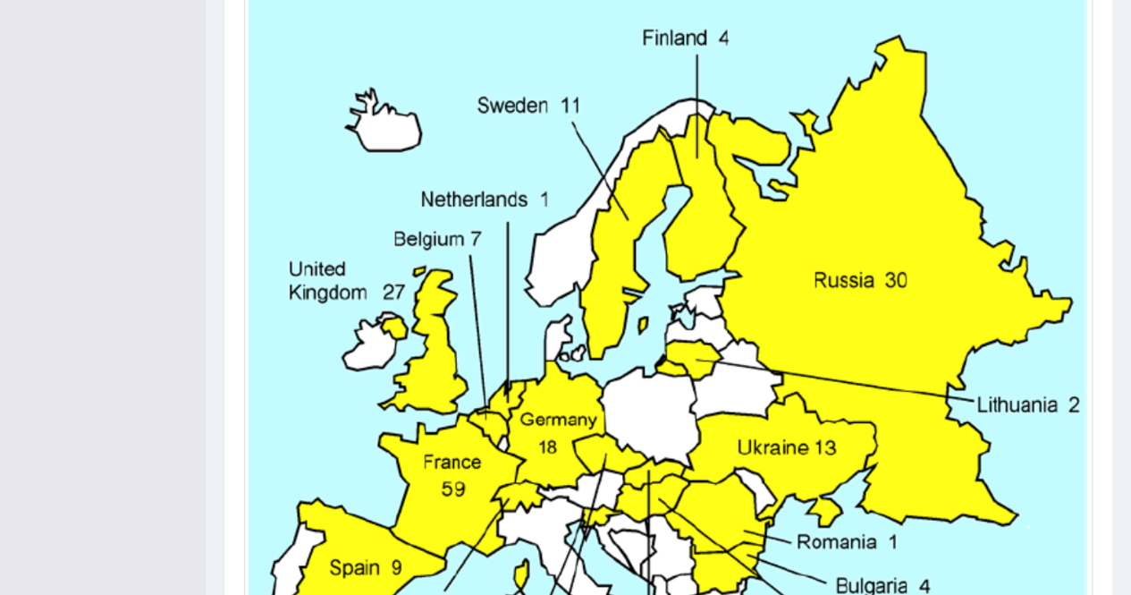
scroll to position [708, 0]
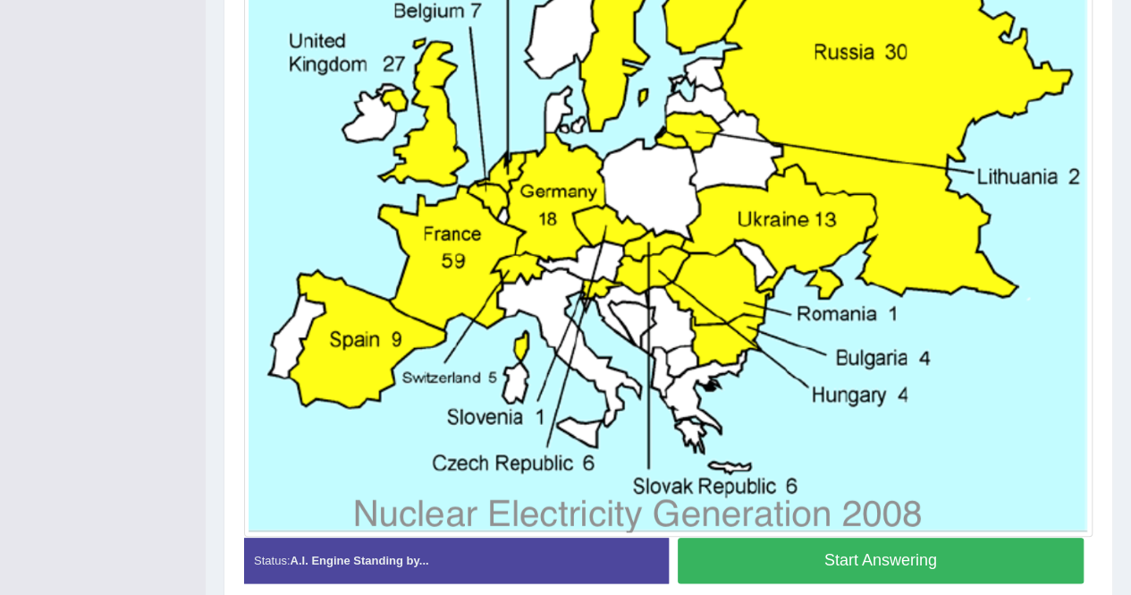
click at [935, 564] on button "Start Answering" at bounding box center [881, 560] width 407 height 46
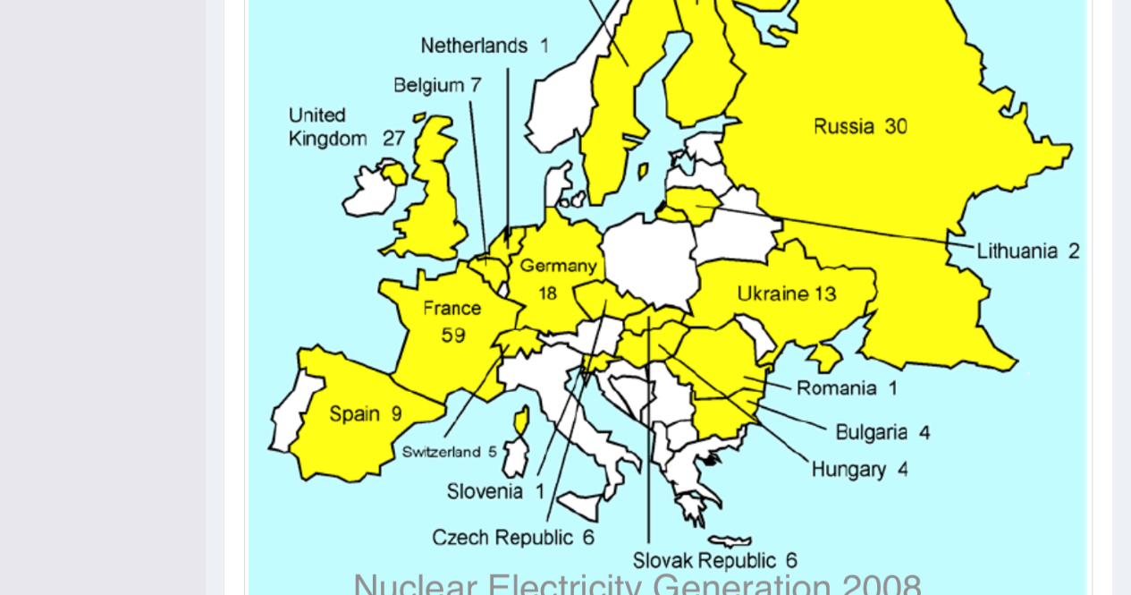
click at [935, 564] on div "Instructions: Look at the image below. In 25 seconds, please speak into the mic…" at bounding box center [669, 223] width 858 height 949
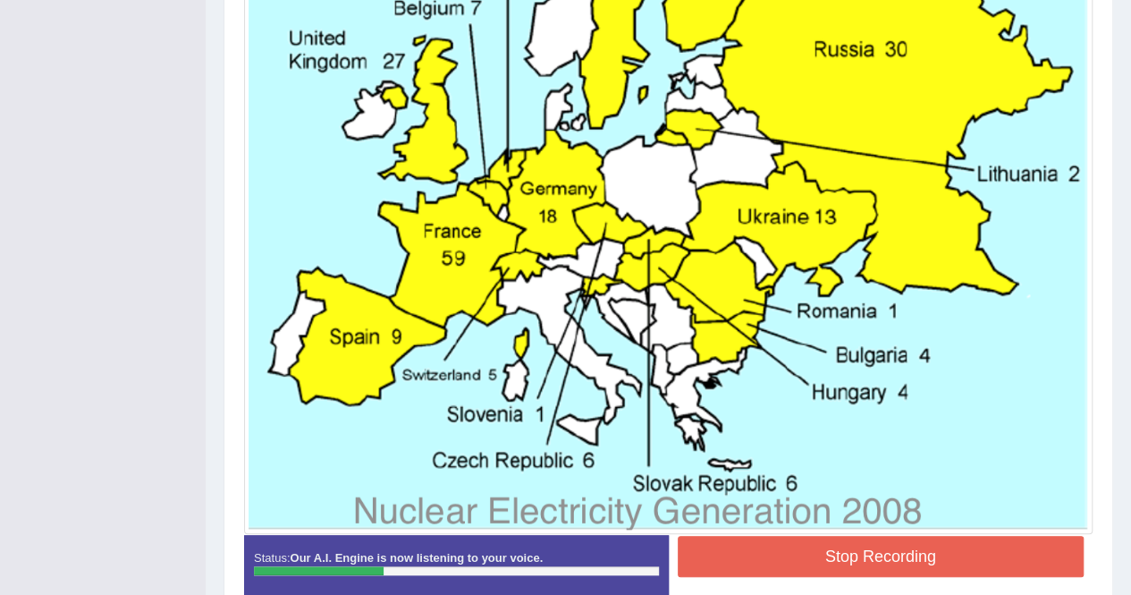
scroll to position [750, 0]
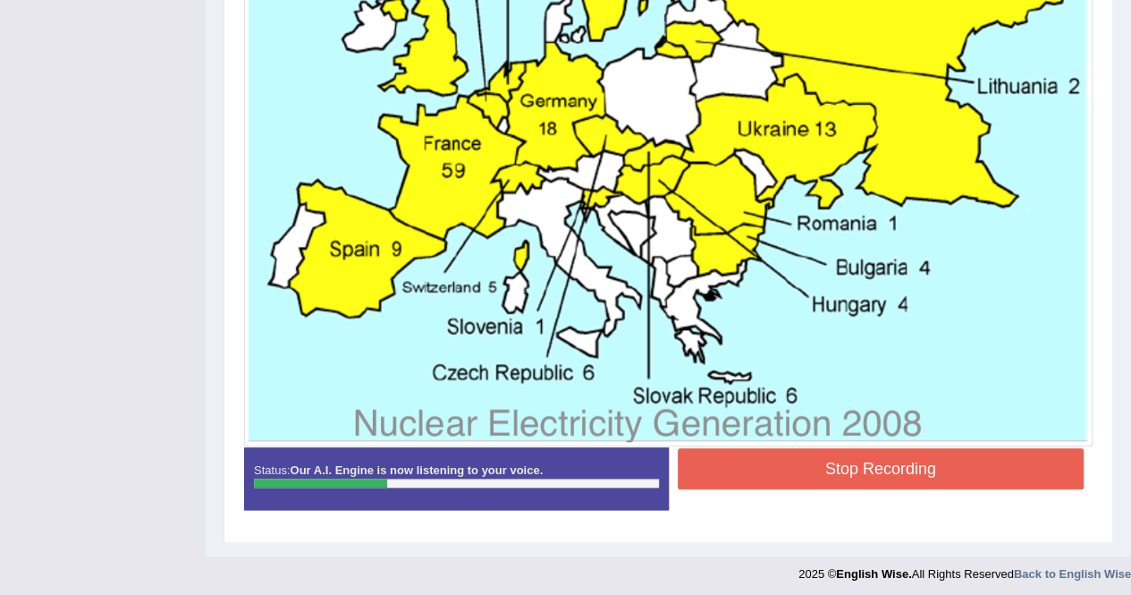
click at [936, 448] on button "Stop Recording" at bounding box center [881, 468] width 407 height 41
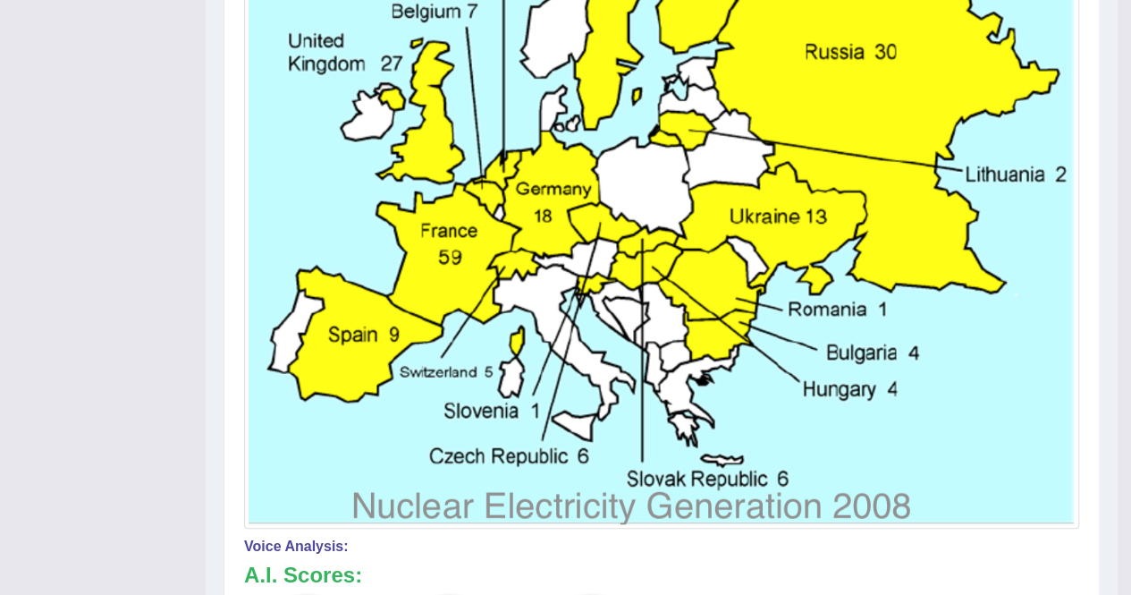
scroll to position [208, 0]
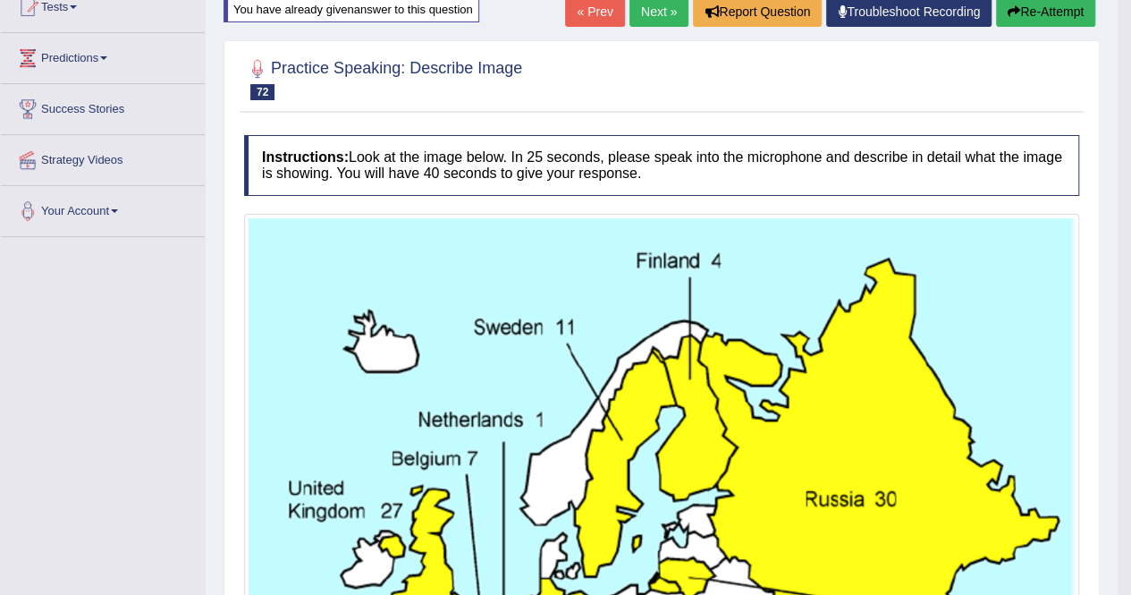
click at [653, 10] on link "Next »" at bounding box center [658, 11] width 59 height 30
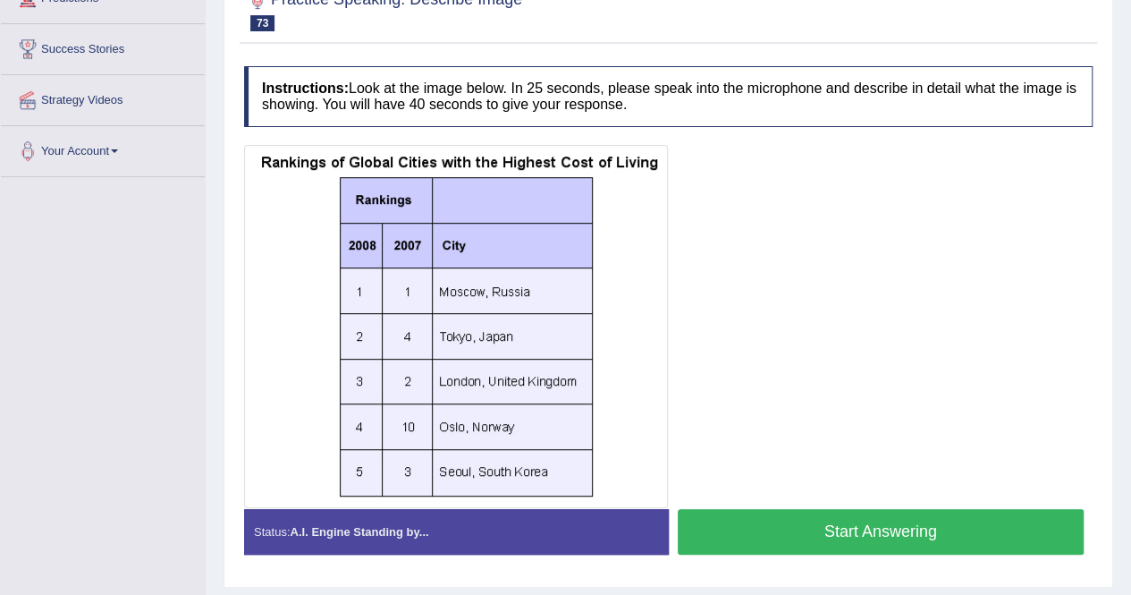
click at [855, 519] on button "Start Answering" at bounding box center [881, 532] width 407 height 46
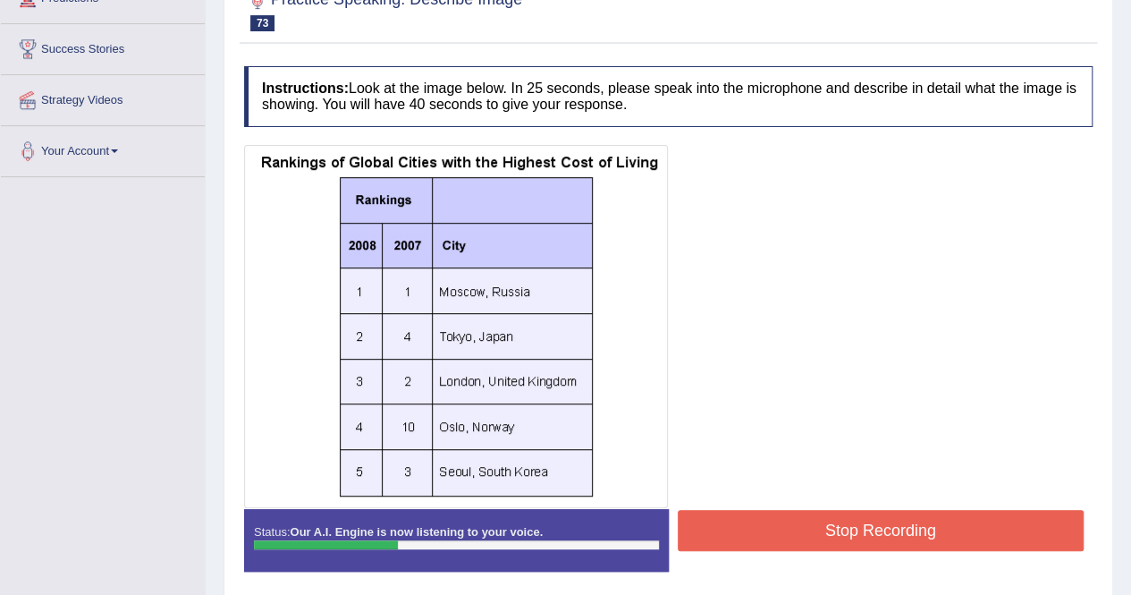
click at [855, 519] on button "Stop Recording" at bounding box center [881, 530] width 407 height 41
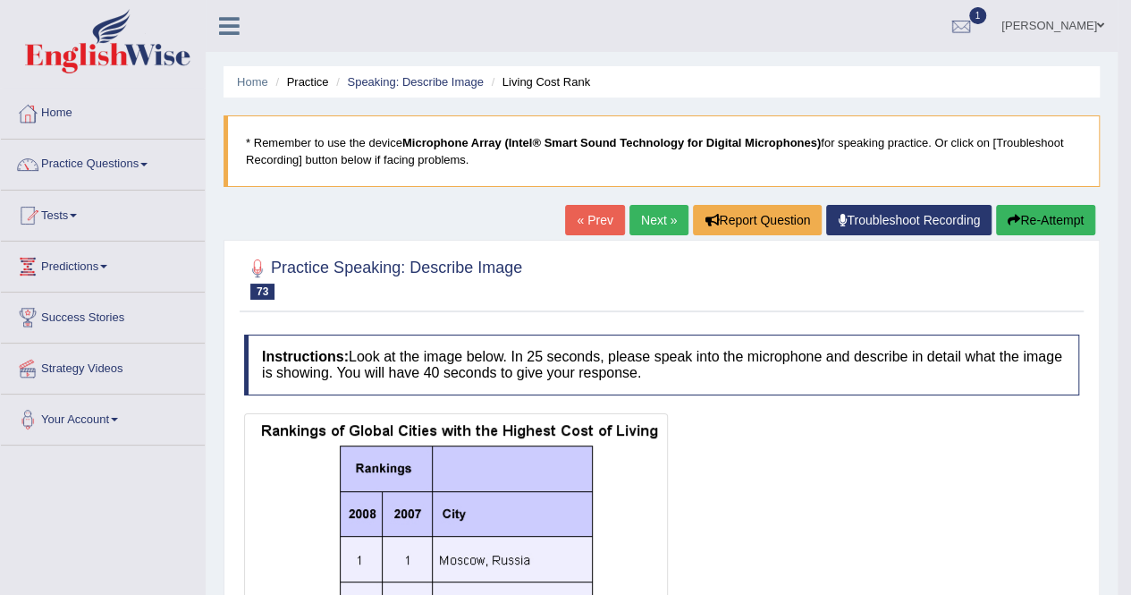
click at [649, 221] on link "Next »" at bounding box center [658, 220] width 59 height 30
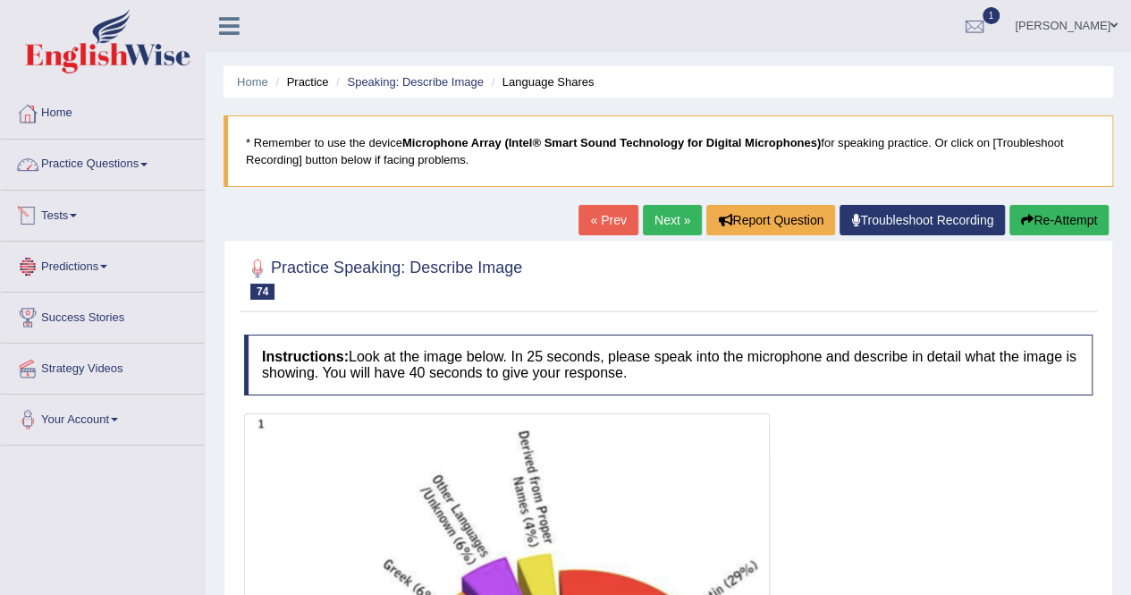
click at [86, 231] on link "Tests" at bounding box center [103, 212] width 204 height 45
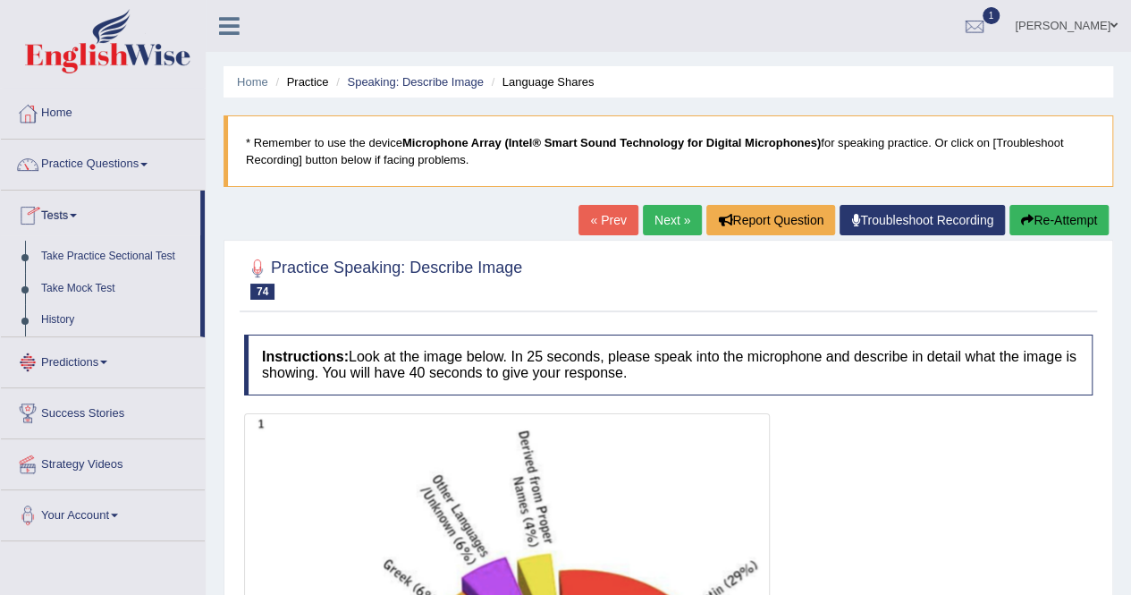
click at [100, 255] on link "Take Practice Sectional Test" at bounding box center [116, 257] width 167 height 32
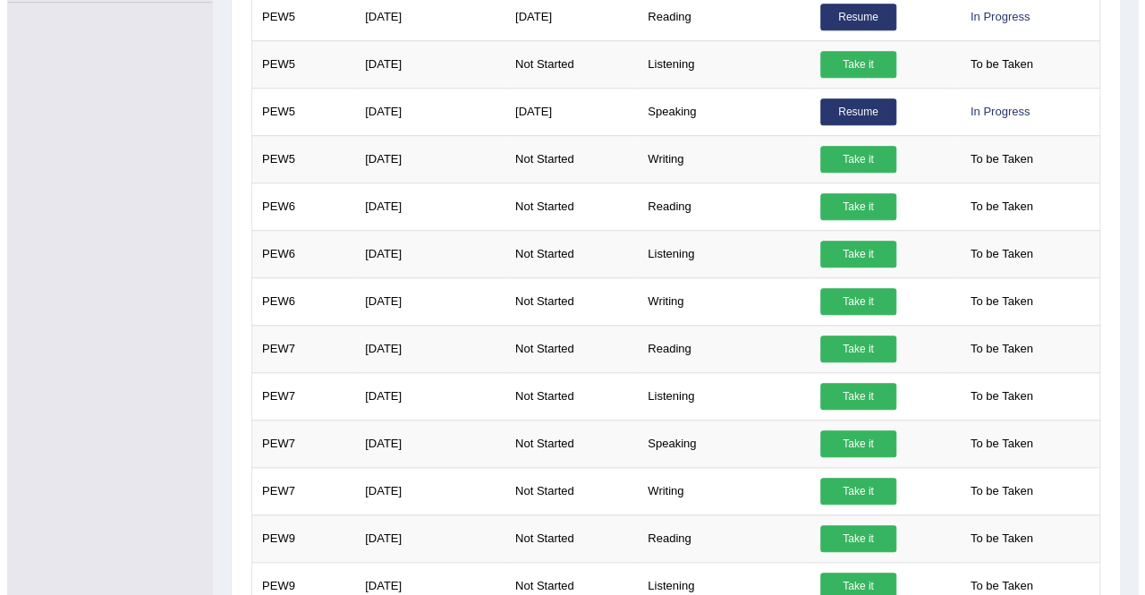
scroll to position [626, 0]
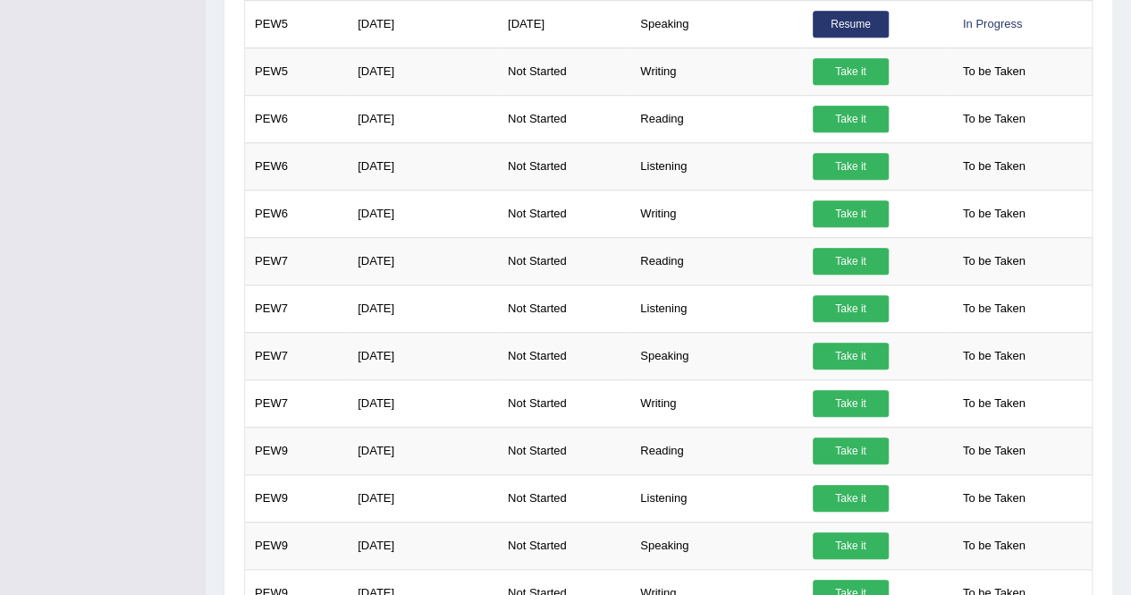
click at [864, 352] on link "Take it" at bounding box center [851, 355] width 76 height 27
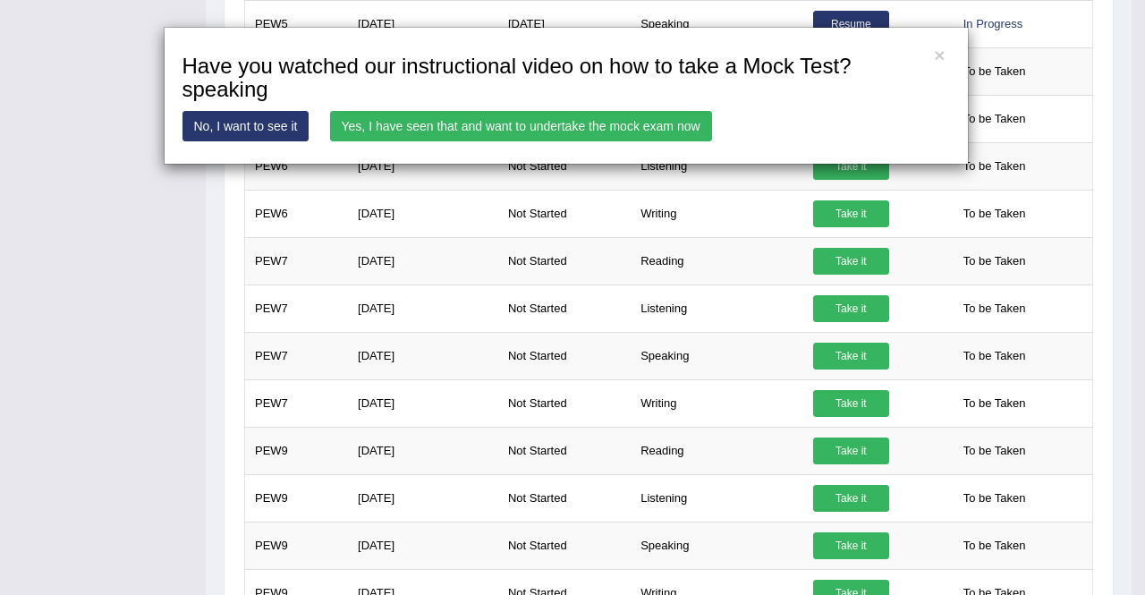
click at [623, 108] on div "× Have you watched our instructional video on how to take a Mock Test?speaking …" at bounding box center [566, 96] width 805 height 138
click at [627, 133] on link "Yes, I have seen that and want to undertake the mock exam now" at bounding box center [521, 126] width 382 height 30
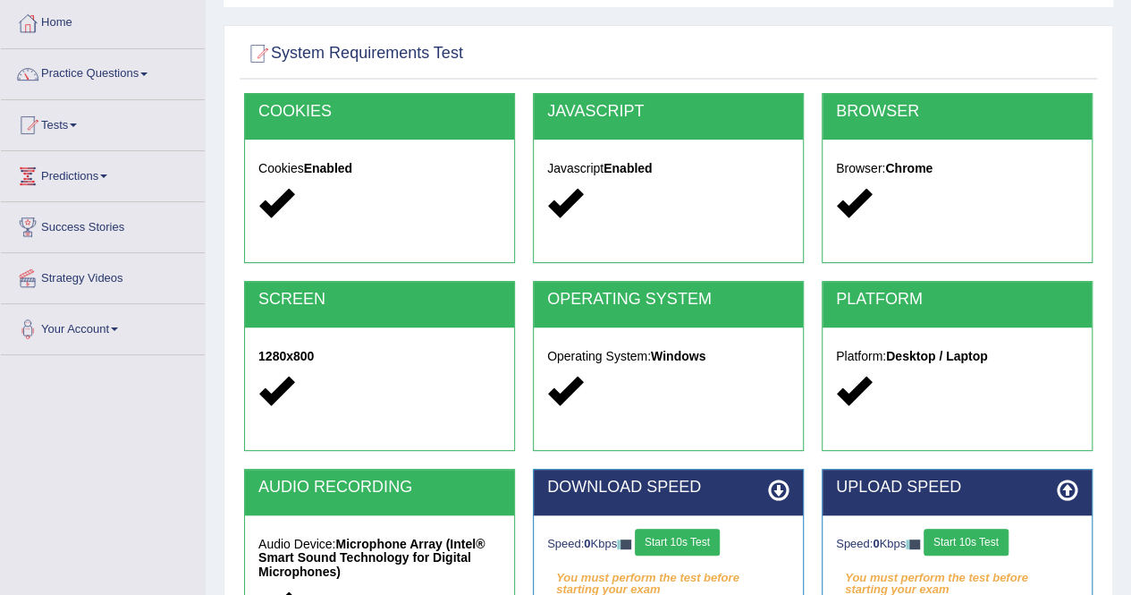
scroll to position [343, 0]
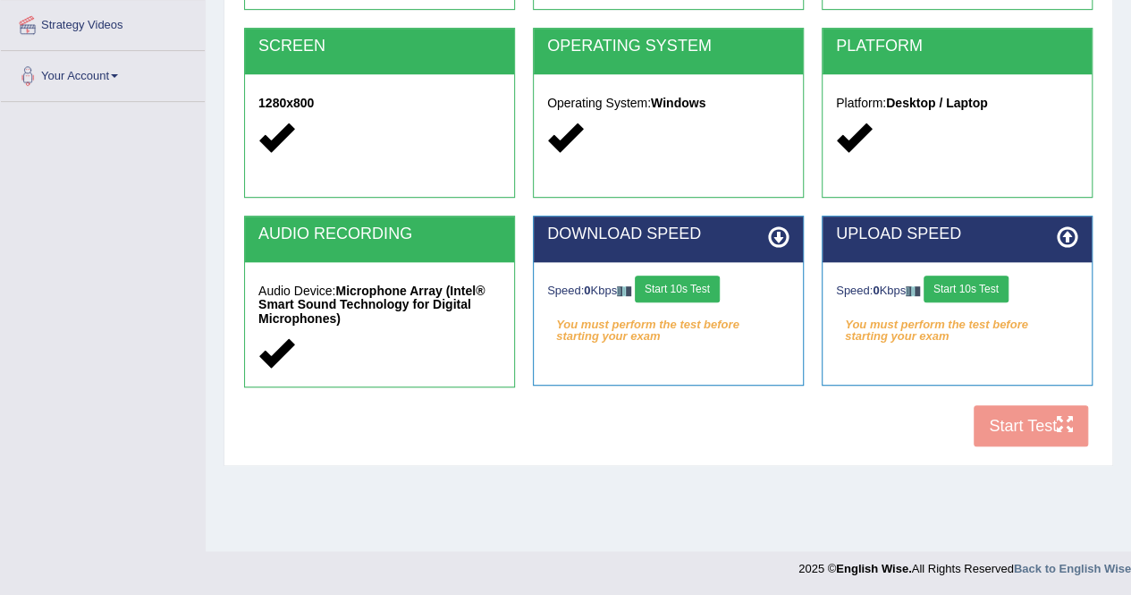
click at [719, 283] on button "Start 10s Test" at bounding box center [677, 288] width 85 height 27
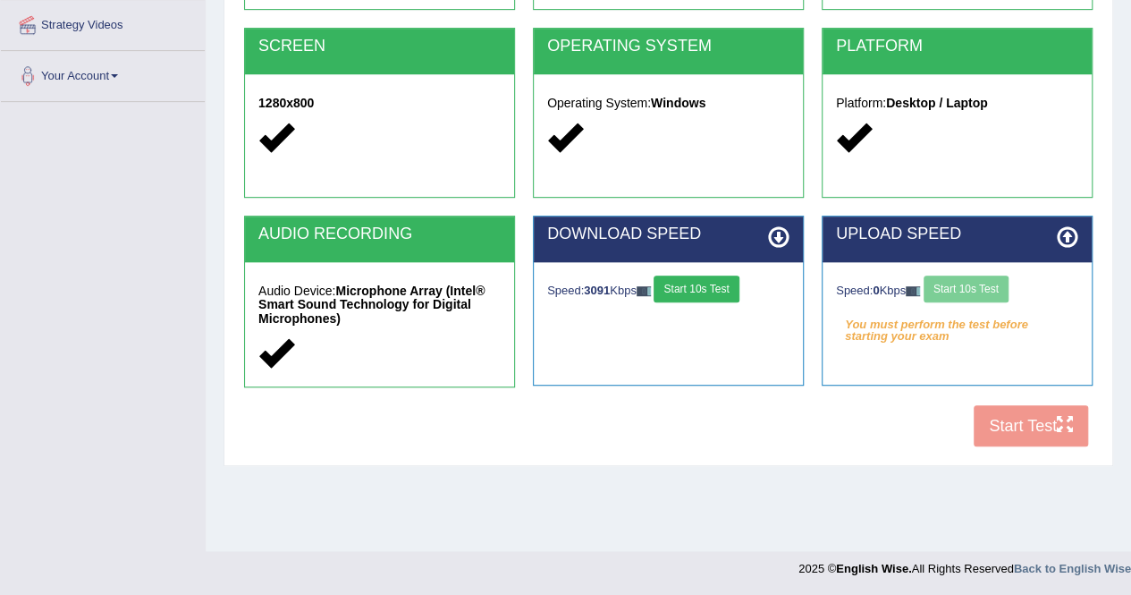
click at [959, 288] on div "Speed: 0 Kbps Start 10s Test" at bounding box center [957, 290] width 242 height 31
click at [967, 296] on button "Start 10s Test" at bounding box center [966, 288] width 85 height 27
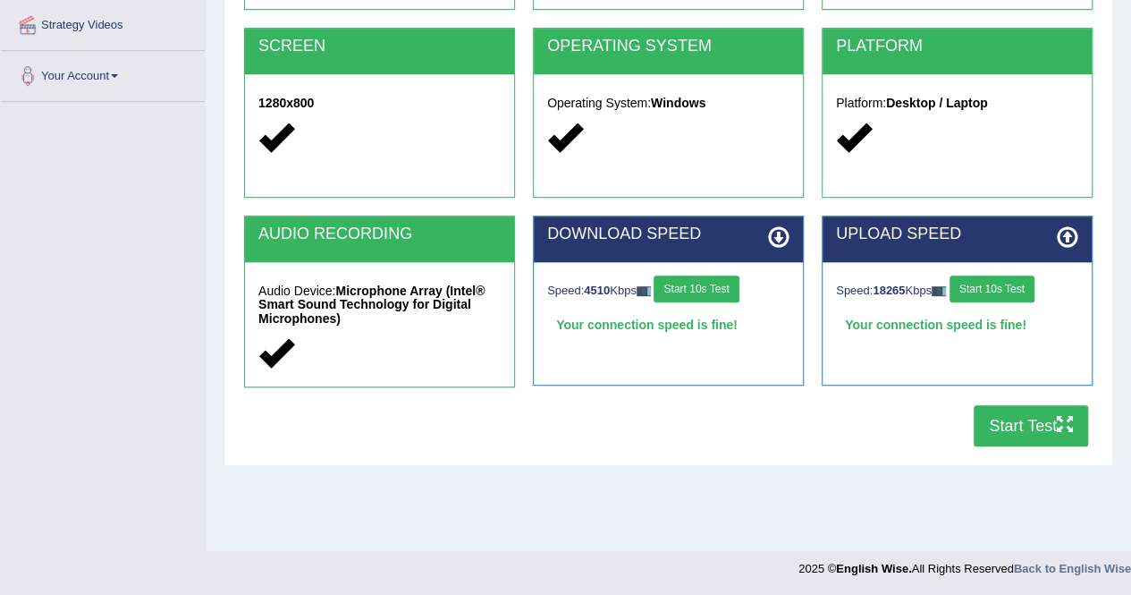
click at [697, 264] on div "Speed: 4510 Kbps Start 10s Test Your connection speed is fine! Select Audio Qua…" at bounding box center [668, 306] width 269 height 89
click at [686, 286] on button "Start 10s Test" at bounding box center [696, 288] width 85 height 27
drag, startPoint x: 1013, startPoint y: 287, endPoint x: 1019, endPoint y: 346, distance: 59.3
click at [1012, 288] on button "Start 10s Test" at bounding box center [992, 288] width 85 height 27
click at [1016, 426] on button "Start Test" at bounding box center [1031, 425] width 114 height 41
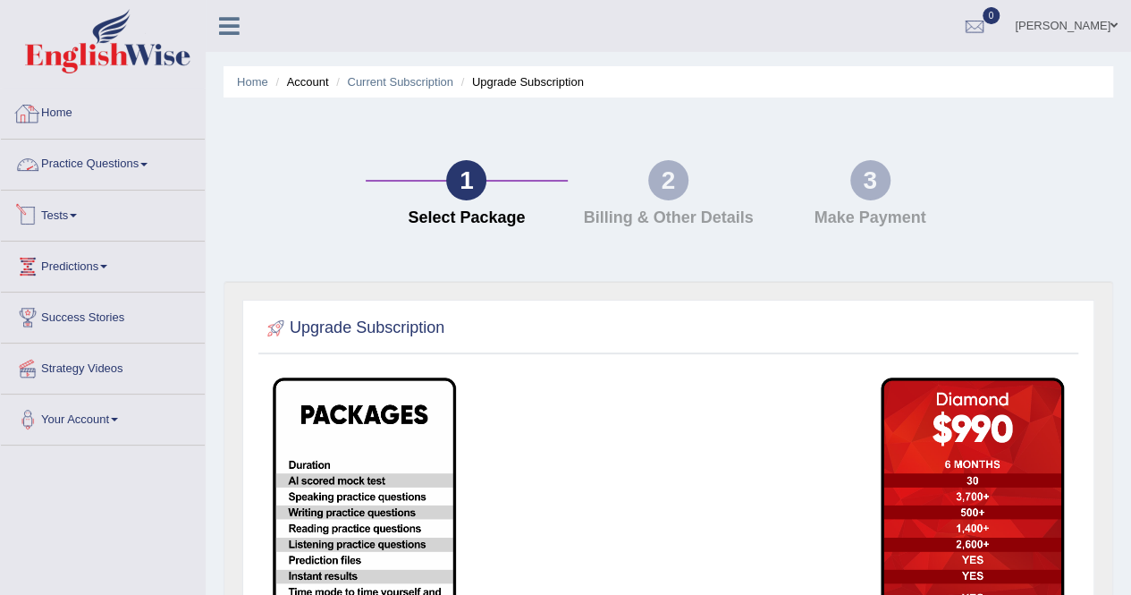
click at [102, 123] on link "Home" at bounding box center [103, 111] width 204 height 45
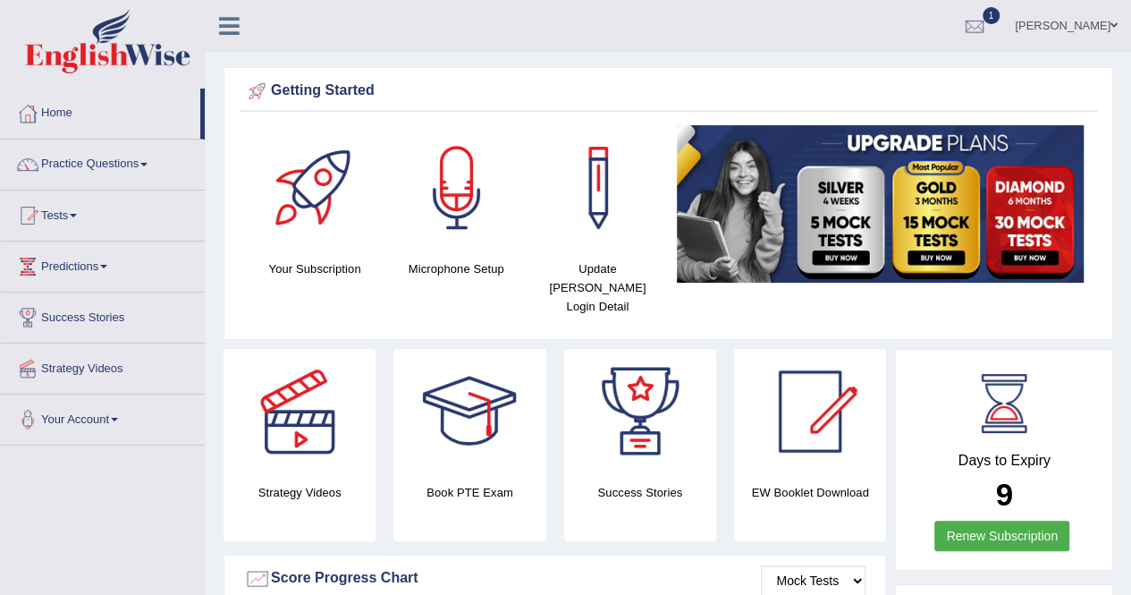
click at [948, 43] on link "1" at bounding box center [975, 23] width 54 height 46
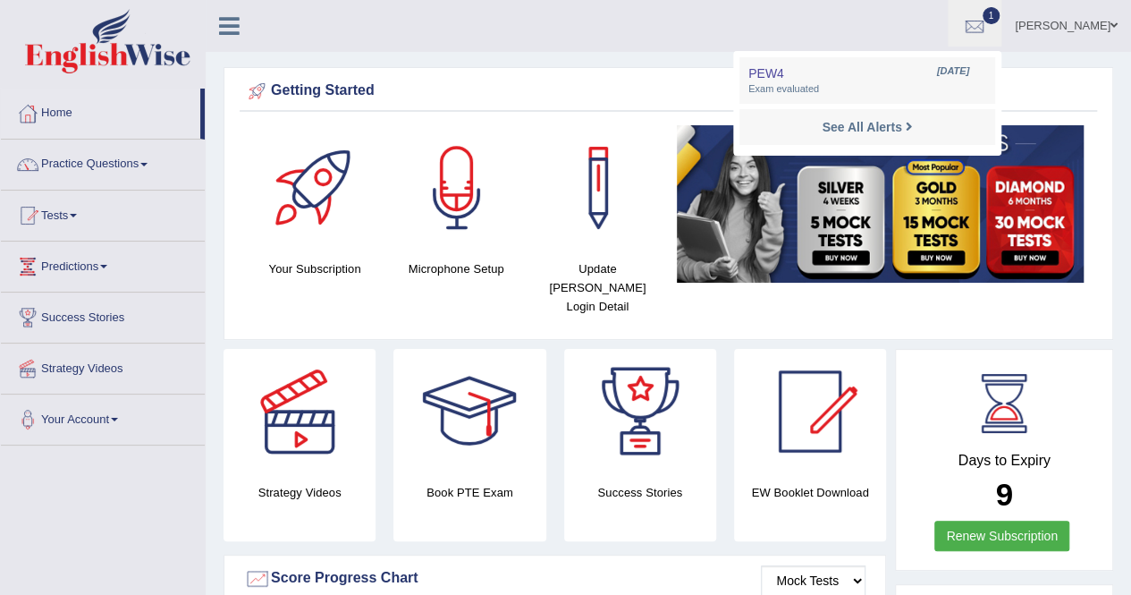
click at [952, 57] on li "PEW4 Sep 22, 2025 Exam evaluated" at bounding box center [867, 80] width 256 height 46
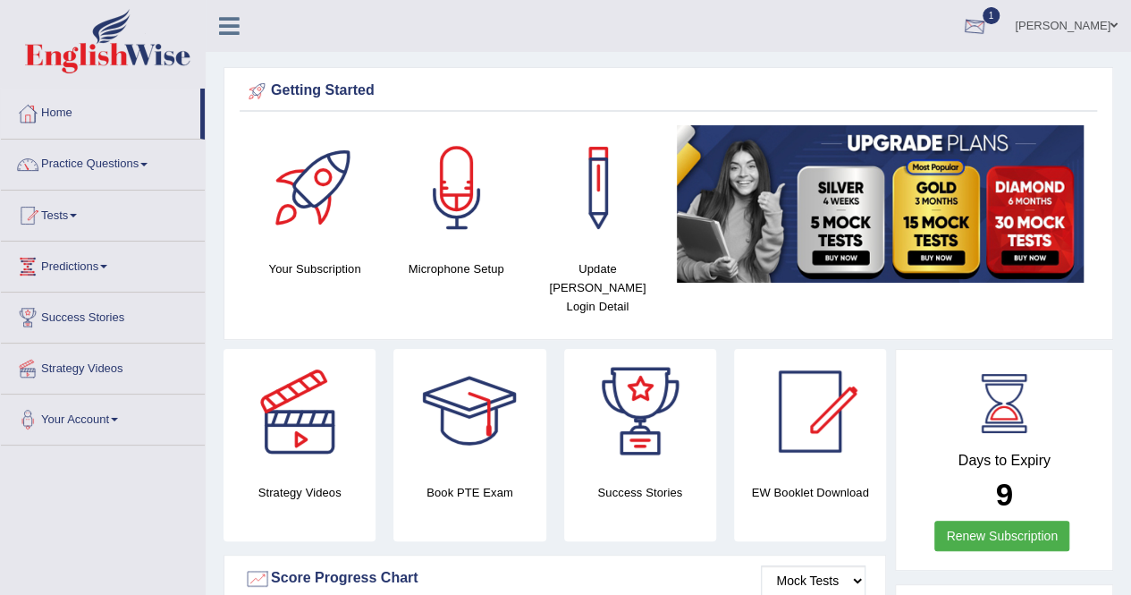
click at [961, 39] on div at bounding box center [974, 26] width 27 height 27
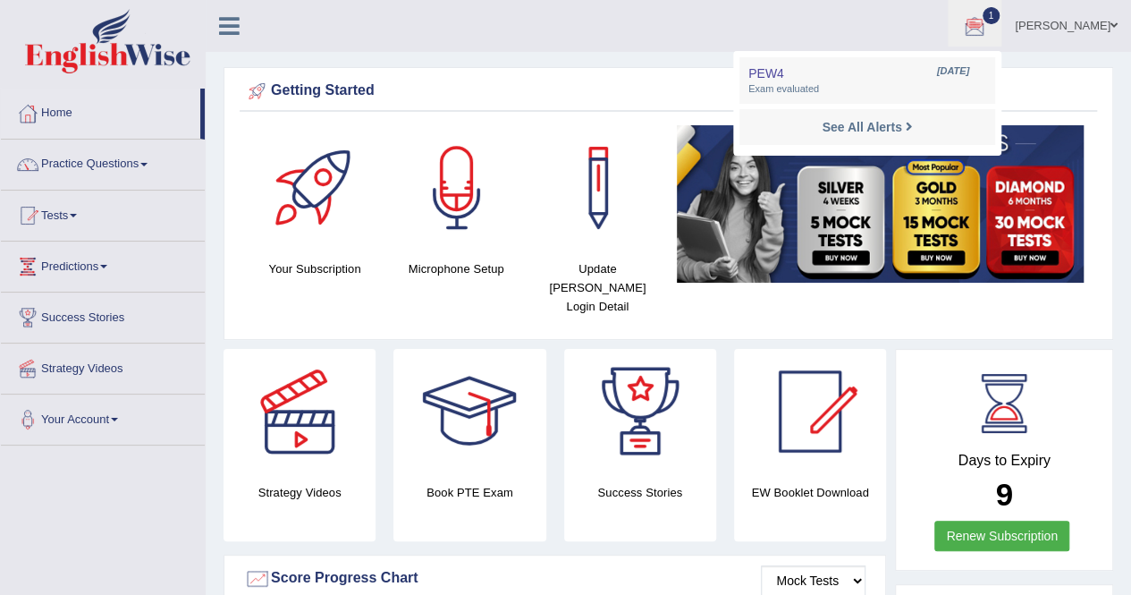
click at [961, 39] on div at bounding box center [974, 26] width 27 height 27
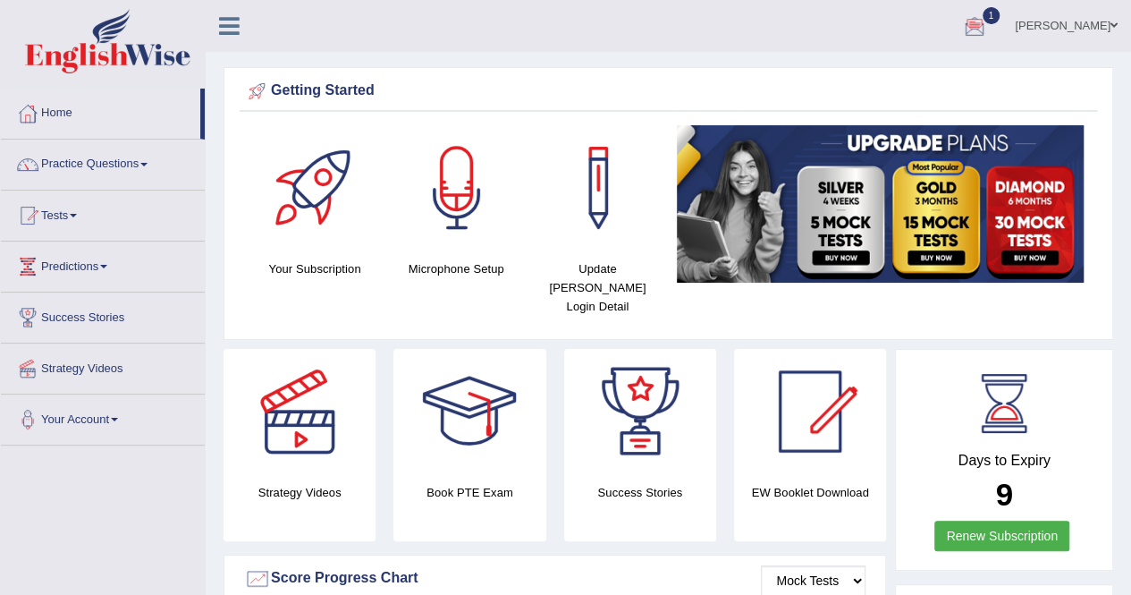
click at [961, 26] on div at bounding box center [974, 26] width 27 height 27
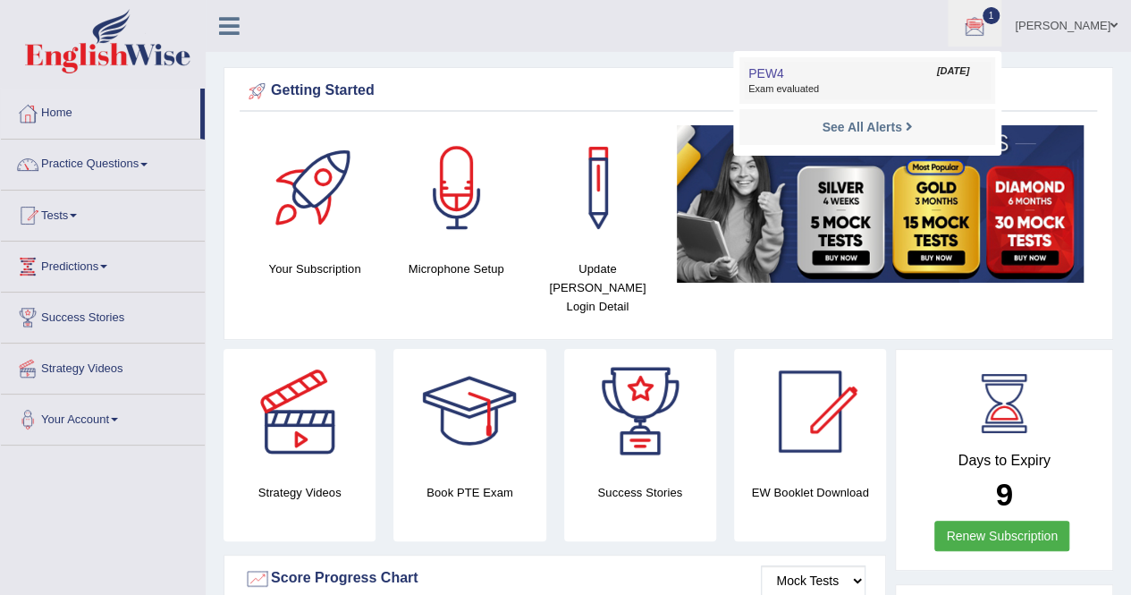
click at [884, 83] on span "Exam evaluated" at bounding box center [867, 89] width 238 height 14
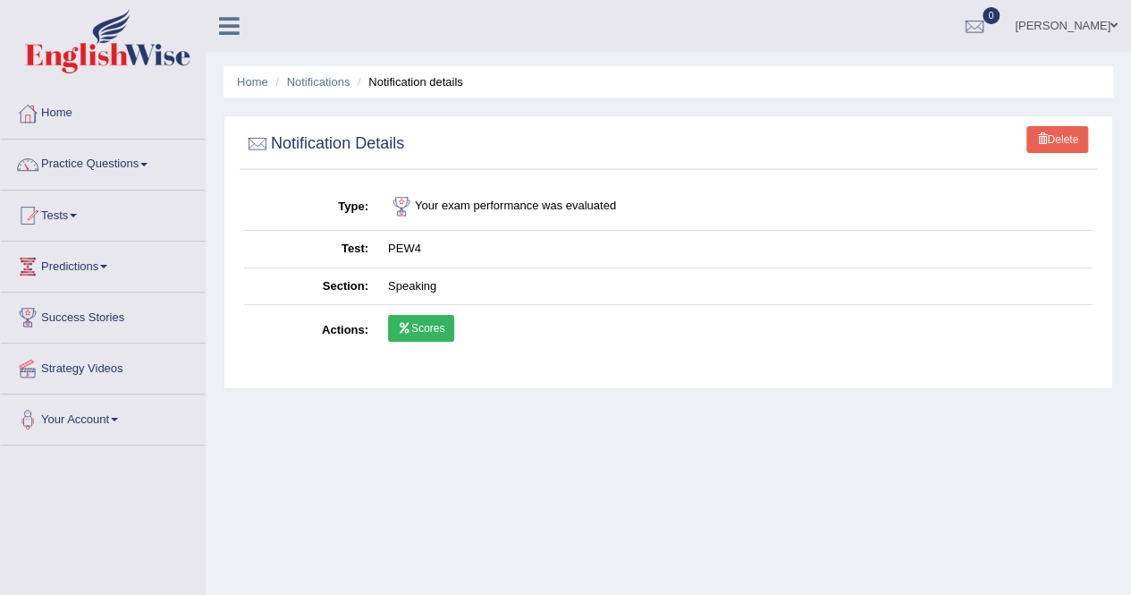
click at [420, 319] on link "Scores" at bounding box center [421, 328] width 66 height 27
click at [1052, 140] on link "Delete" at bounding box center [1058, 139] width 62 height 27
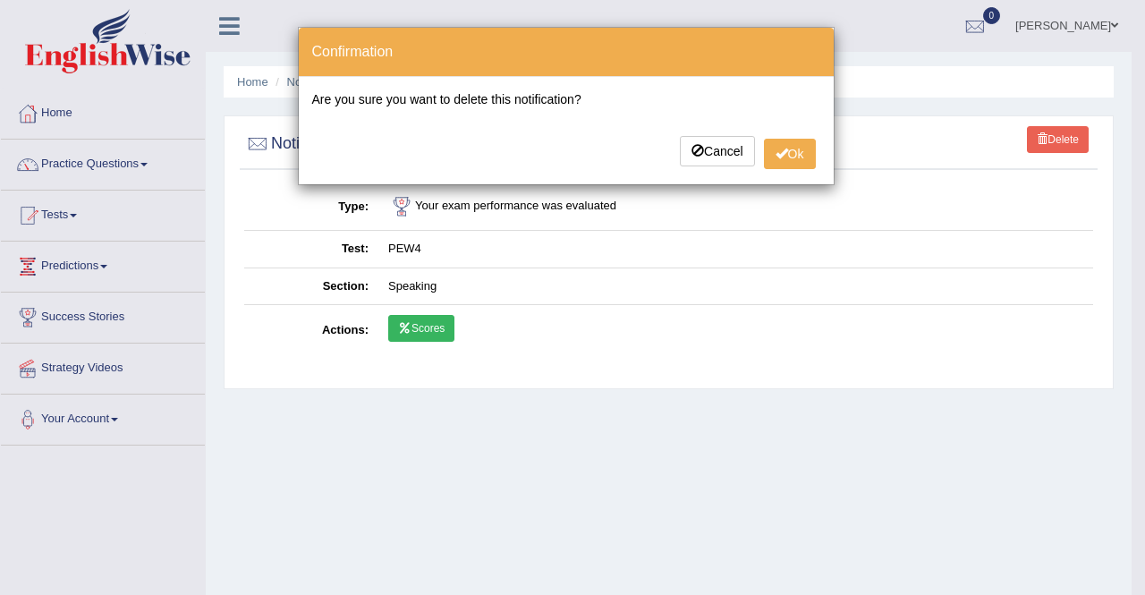
click at [799, 178] on div "Cancel Ok" at bounding box center [566, 153] width 535 height 63
click at [795, 153] on button "Ok" at bounding box center [790, 154] width 52 height 30
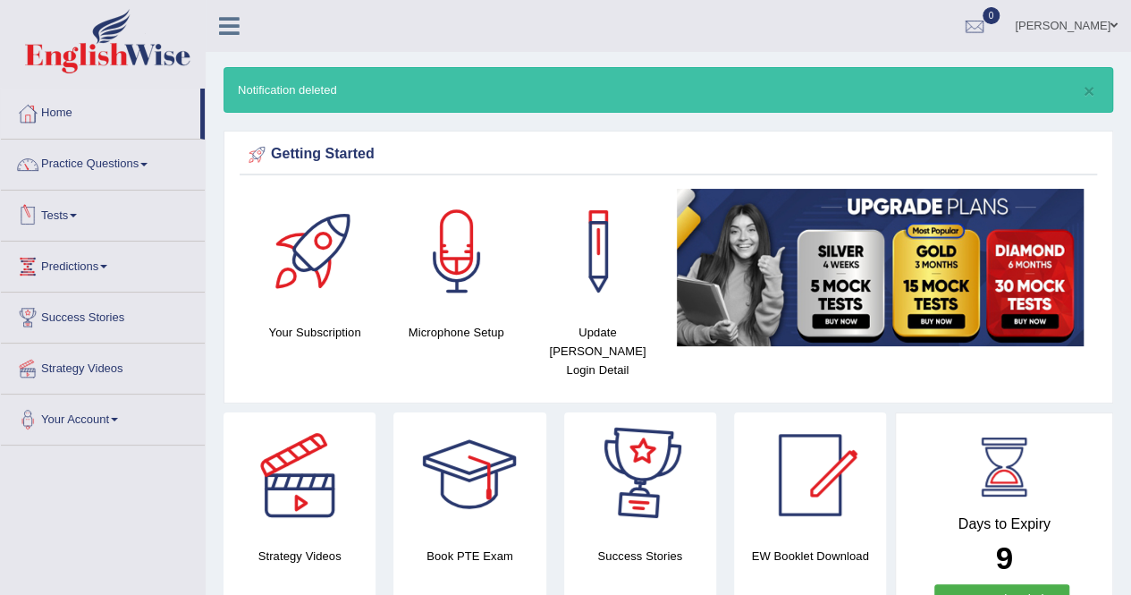
click at [74, 207] on link "Tests" at bounding box center [103, 212] width 204 height 45
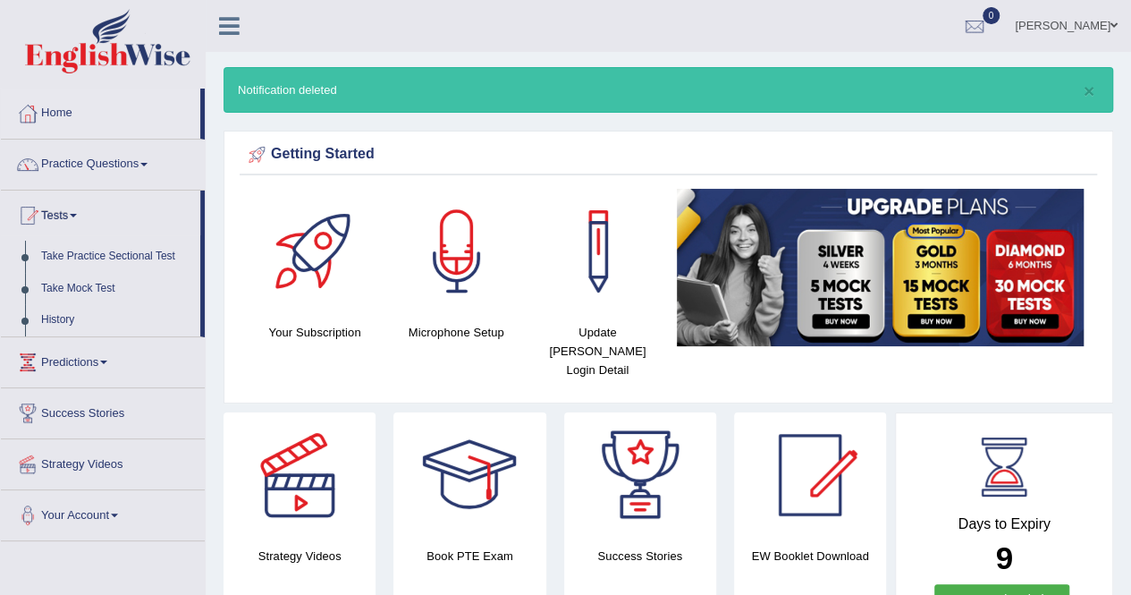
click at [131, 249] on link "Take Practice Sectional Test" at bounding box center [116, 257] width 167 height 32
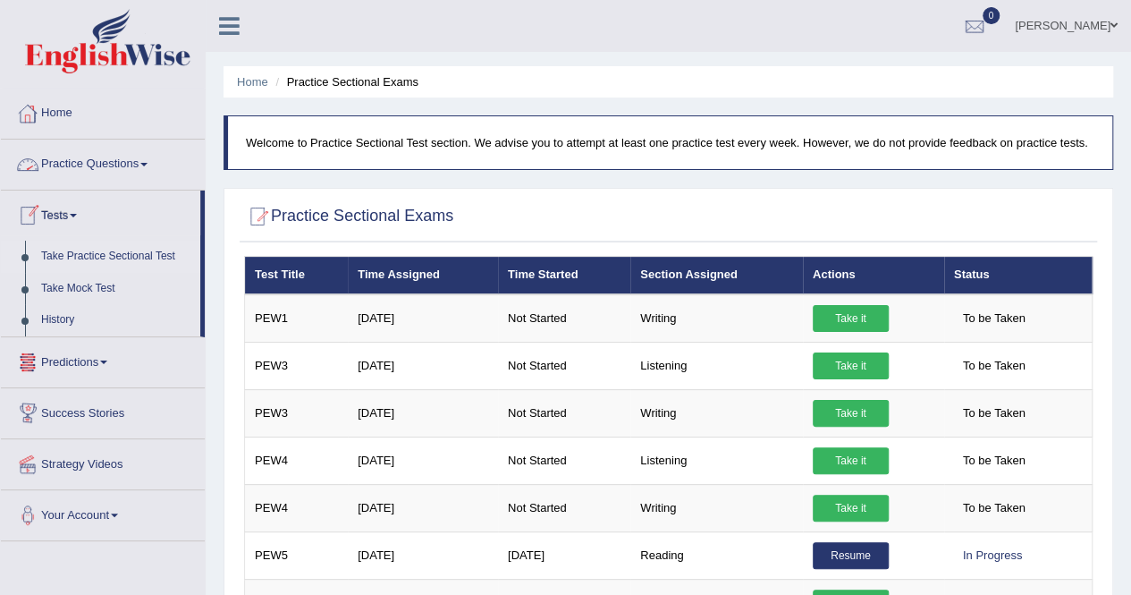
click at [113, 169] on link "Practice Questions" at bounding box center [103, 161] width 204 height 45
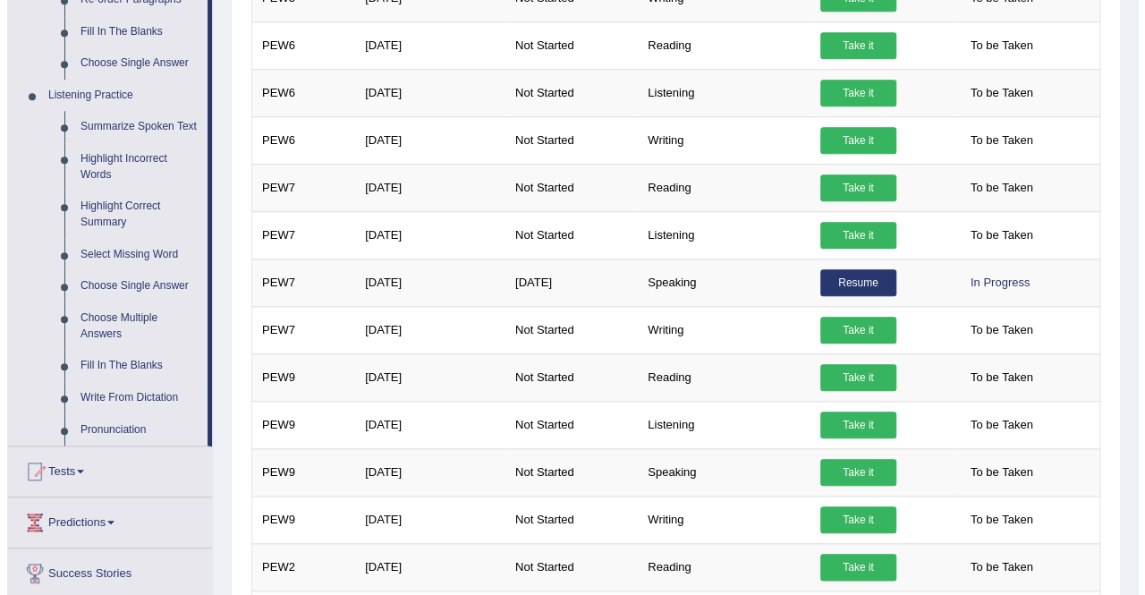
scroll to position [715, 0]
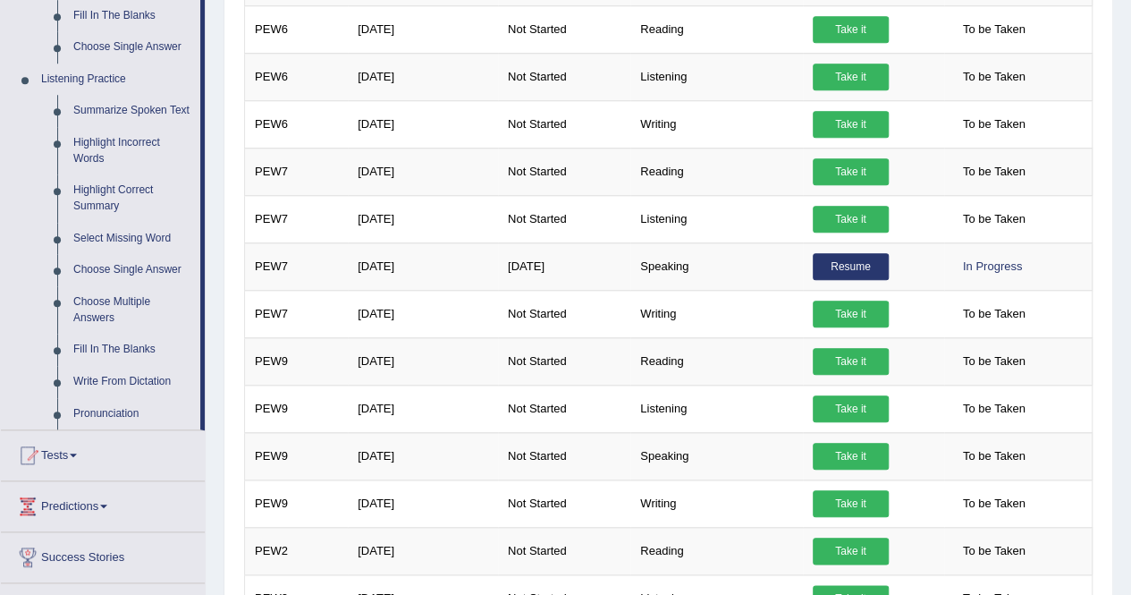
click at [821, 448] on link "Take it" at bounding box center [851, 456] width 76 height 27
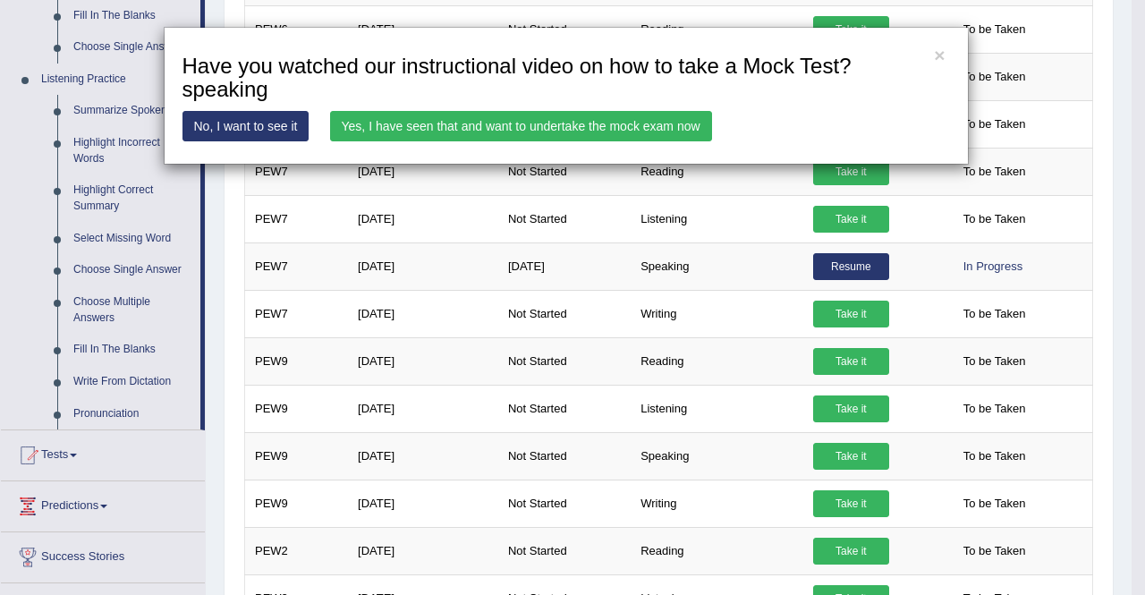
click at [665, 131] on link "Yes, I have seen that and want to undertake the mock exam now" at bounding box center [521, 126] width 382 height 30
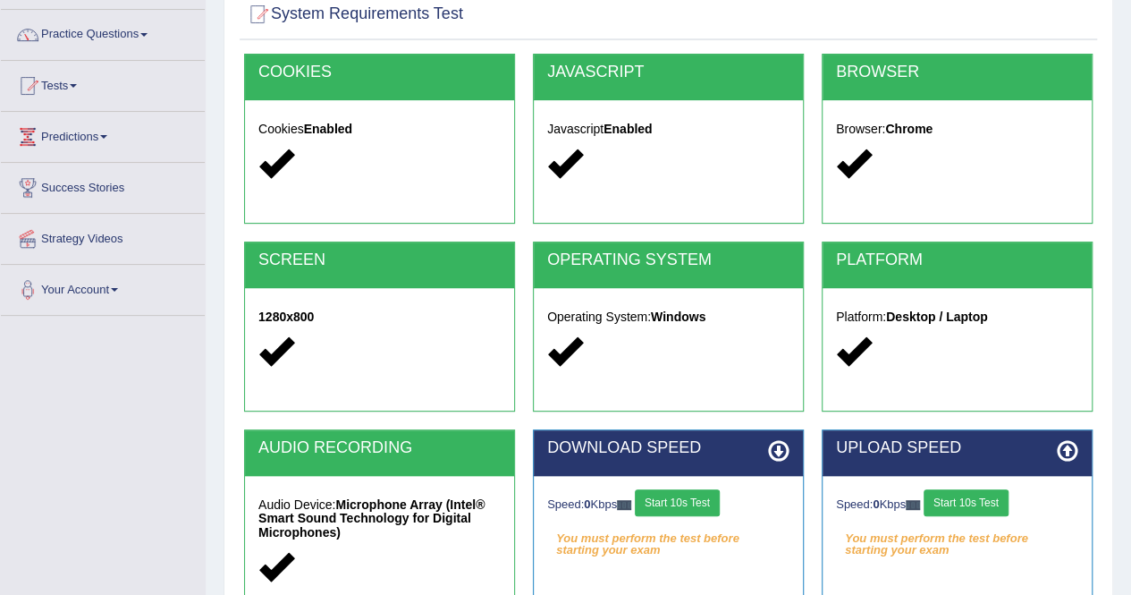
scroll to position [268, 0]
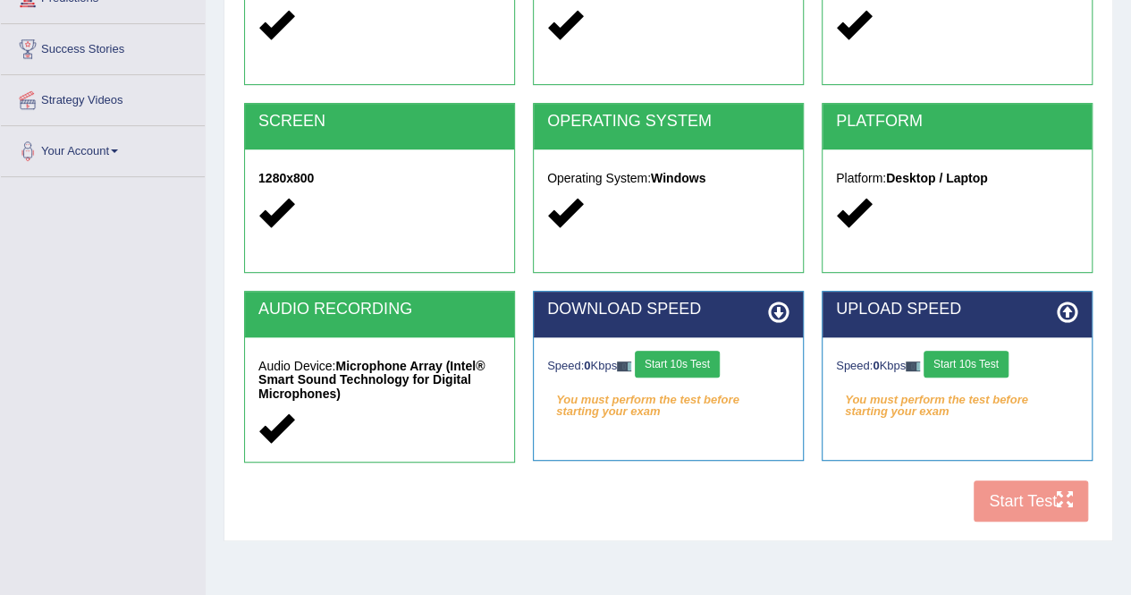
click at [704, 354] on button "Start 10s Test" at bounding box center [677, 364] width 85 height 27
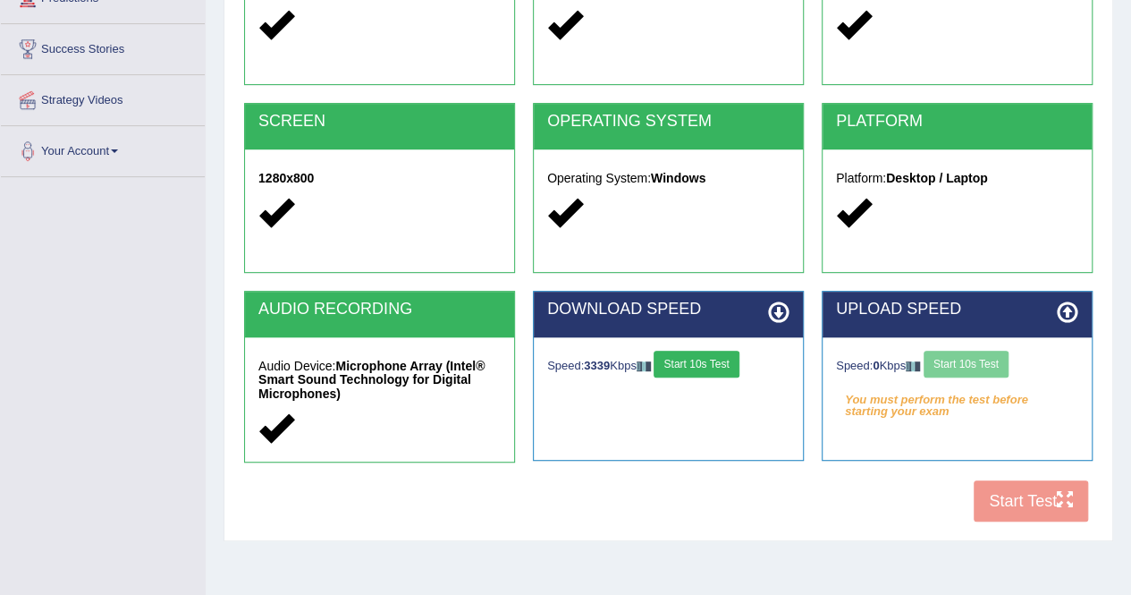
click at [957, 360] on div "Speed: 0 Kbps Start 10s Test" at bounding box center [957, 366] width 242 height 31
click at [960, 364] on button "Start 10s Test" at bounding box center [966, 364] width 85 height 27
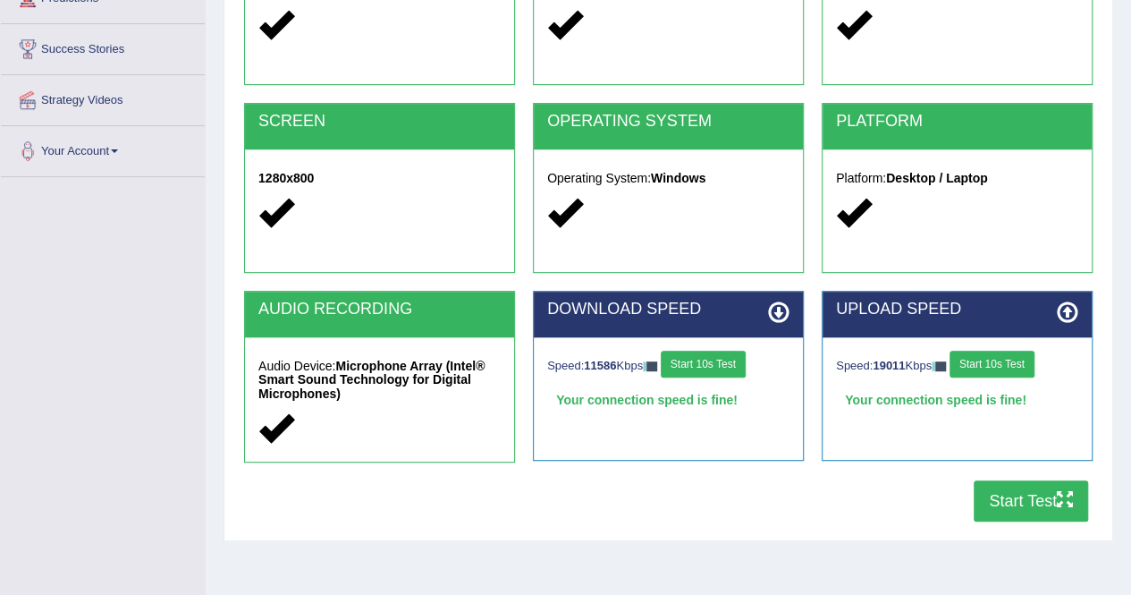
click at [1019, 499] on button "Start Test" at bounding box center [1031, 500] width 114 height 41
